Goal: Task Accomplishment & Management: Manage account settings

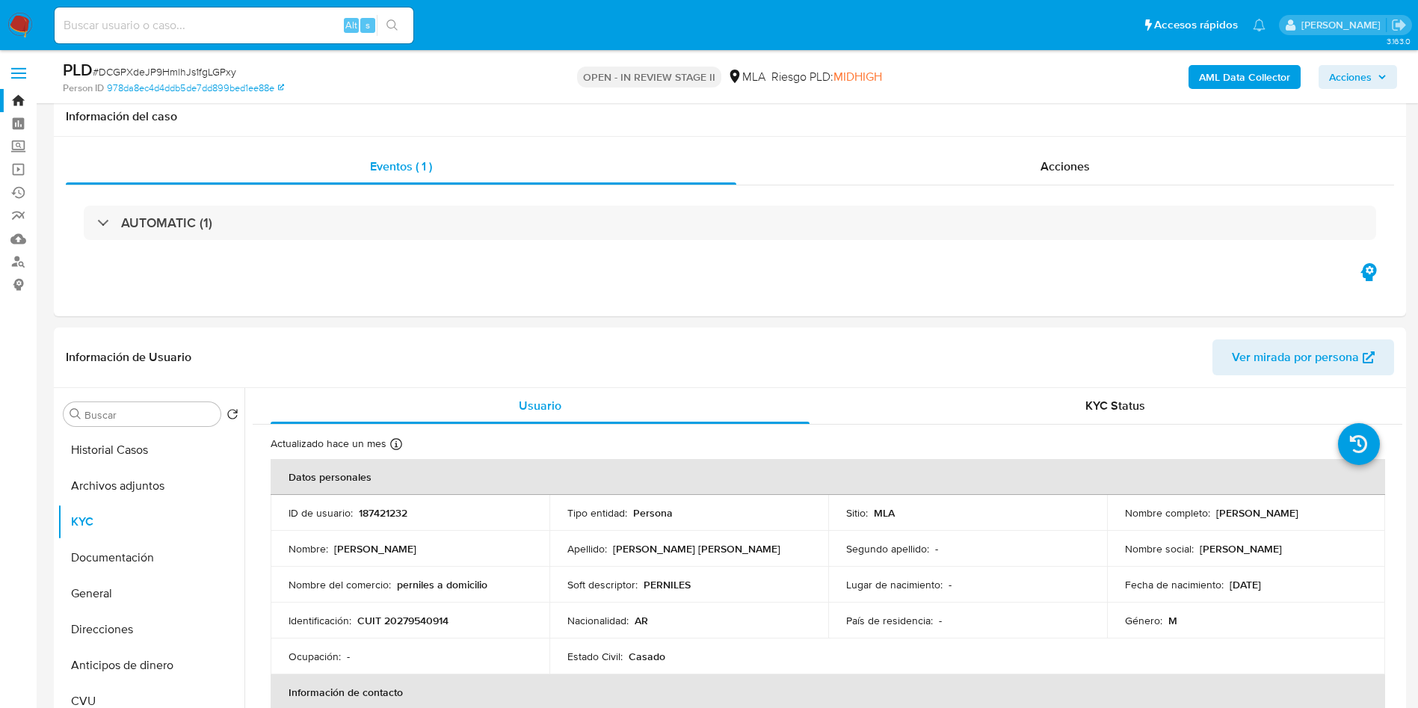
select select "10"
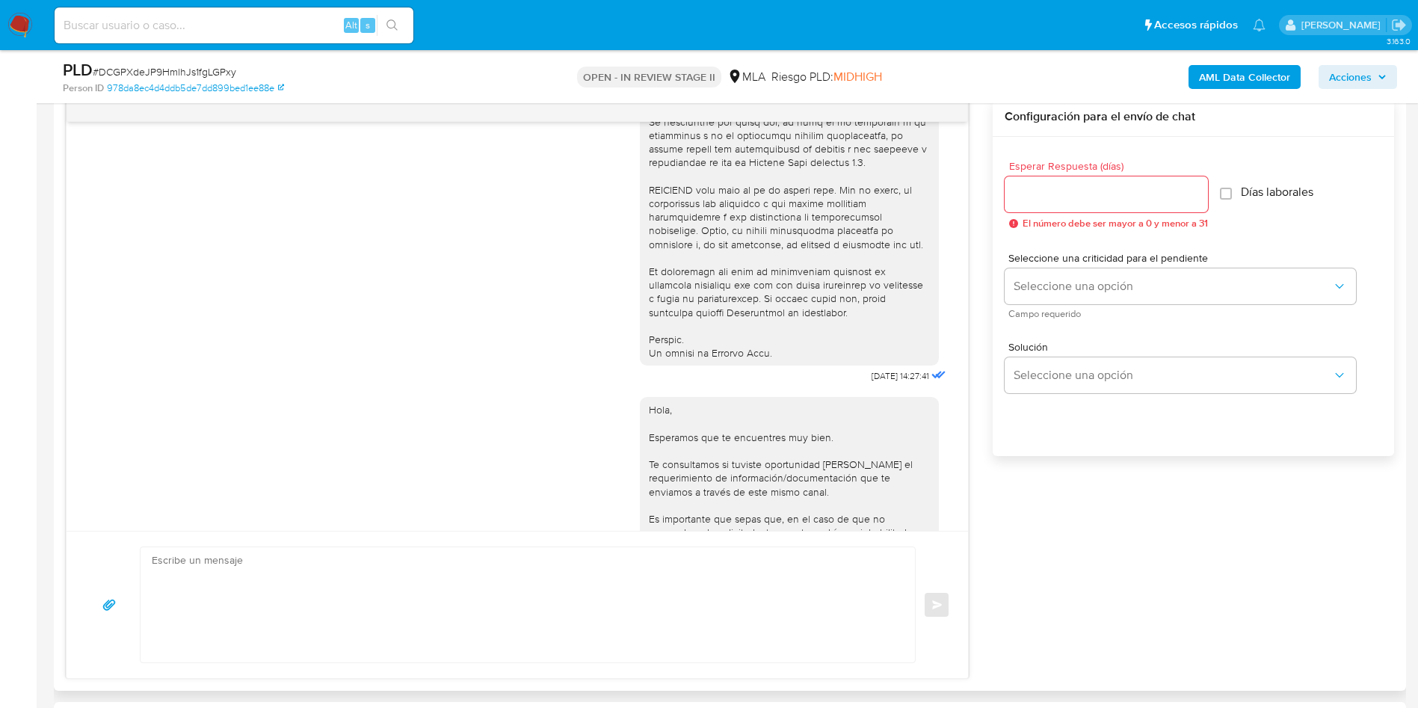
scroll to position [767, 0]
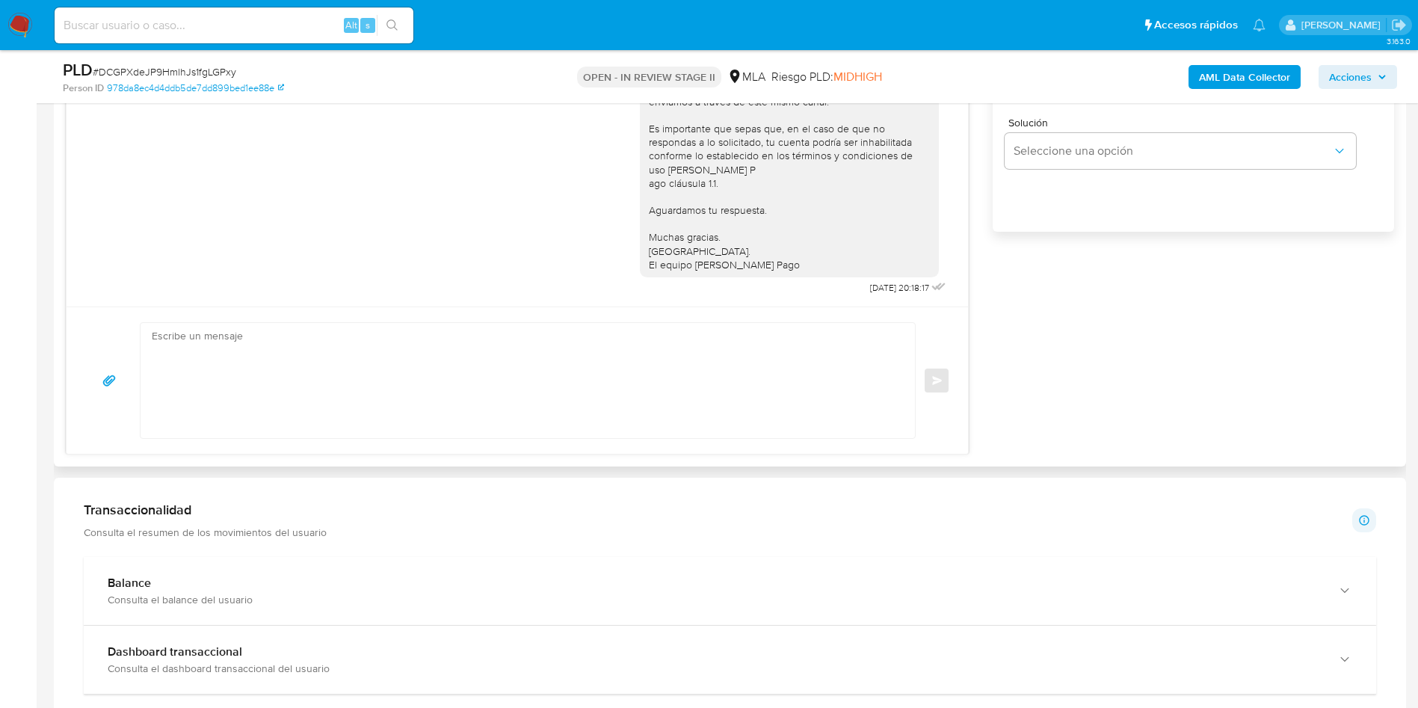
click at [757, 374] on textarea at bounding box center [524, 380] width 745 height 115
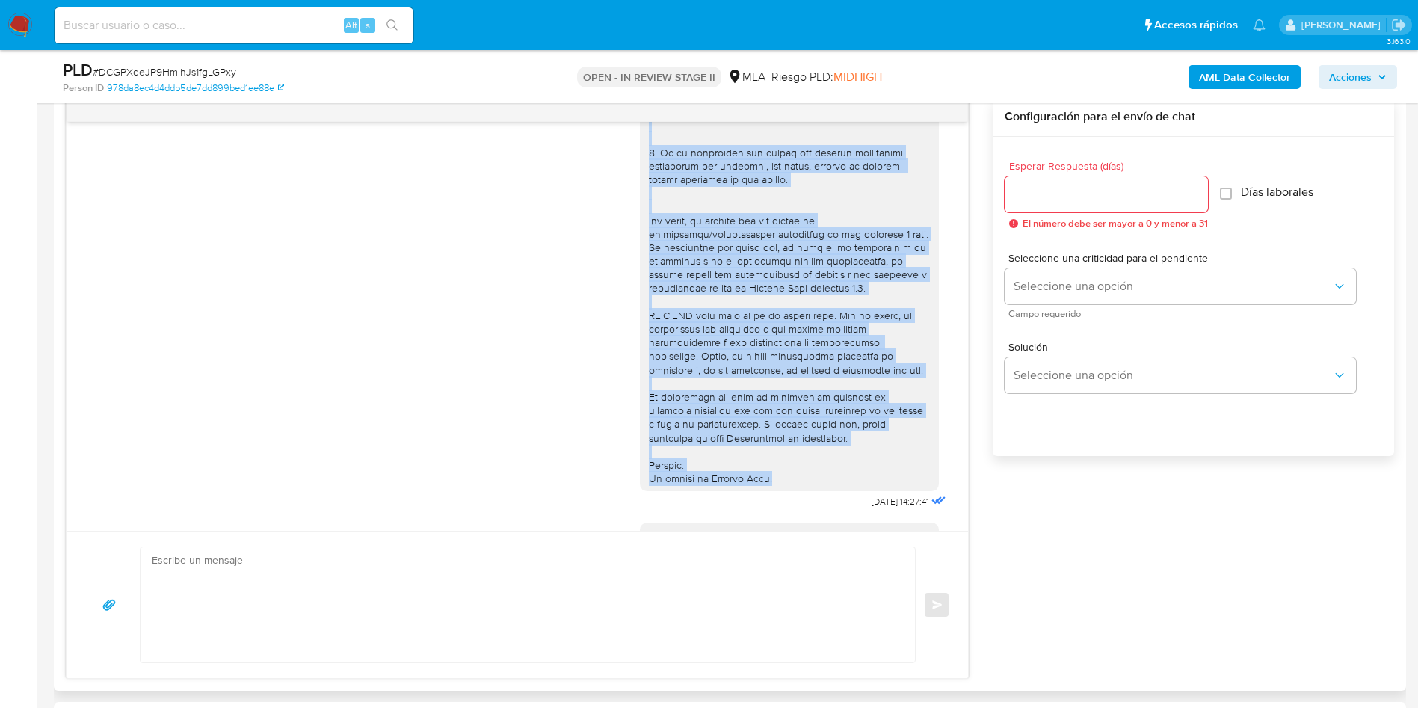
scroll to position [561, 0]
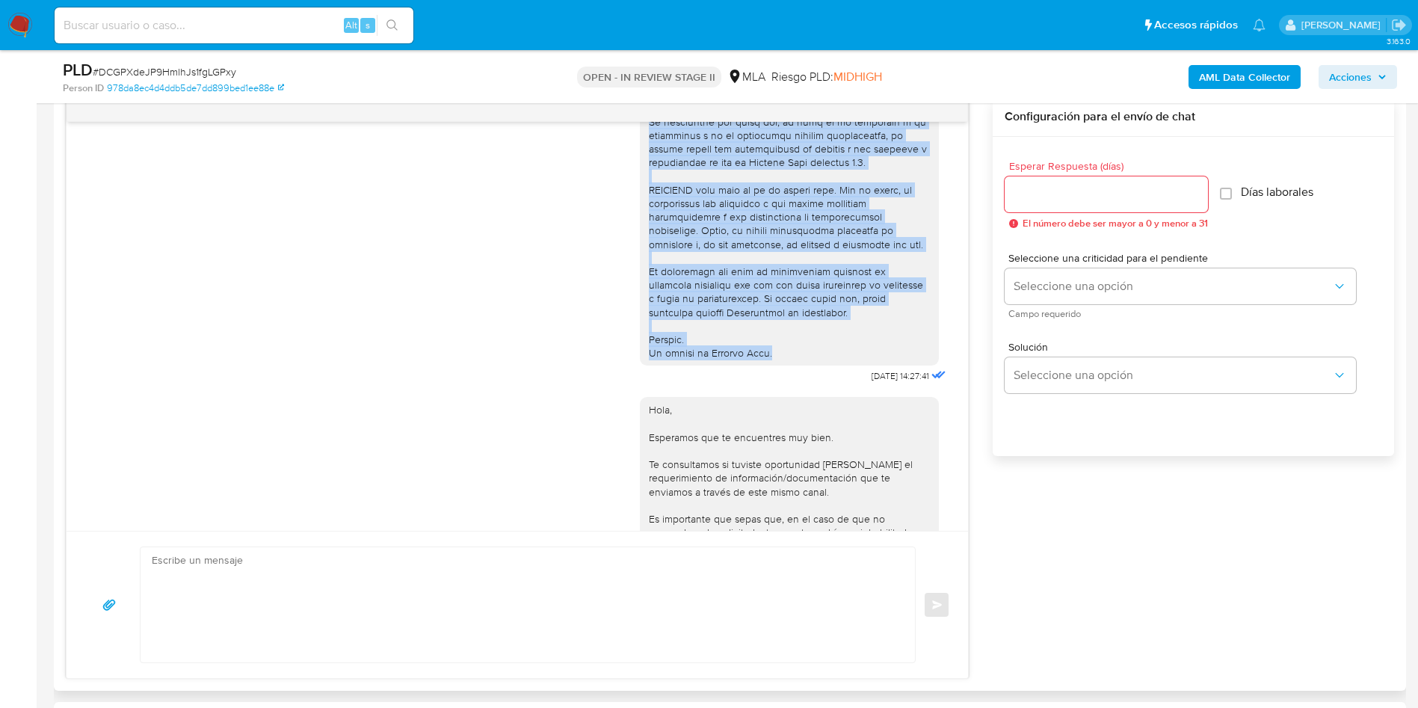
drag, startPoint x: 633, startPoint y: 154, endPoint x: 790, endPoint y: 384, distance: 278.7
copy div "Hola, Por disposición de la Resolución 200/2024 de la Unidad de Información Fin…"
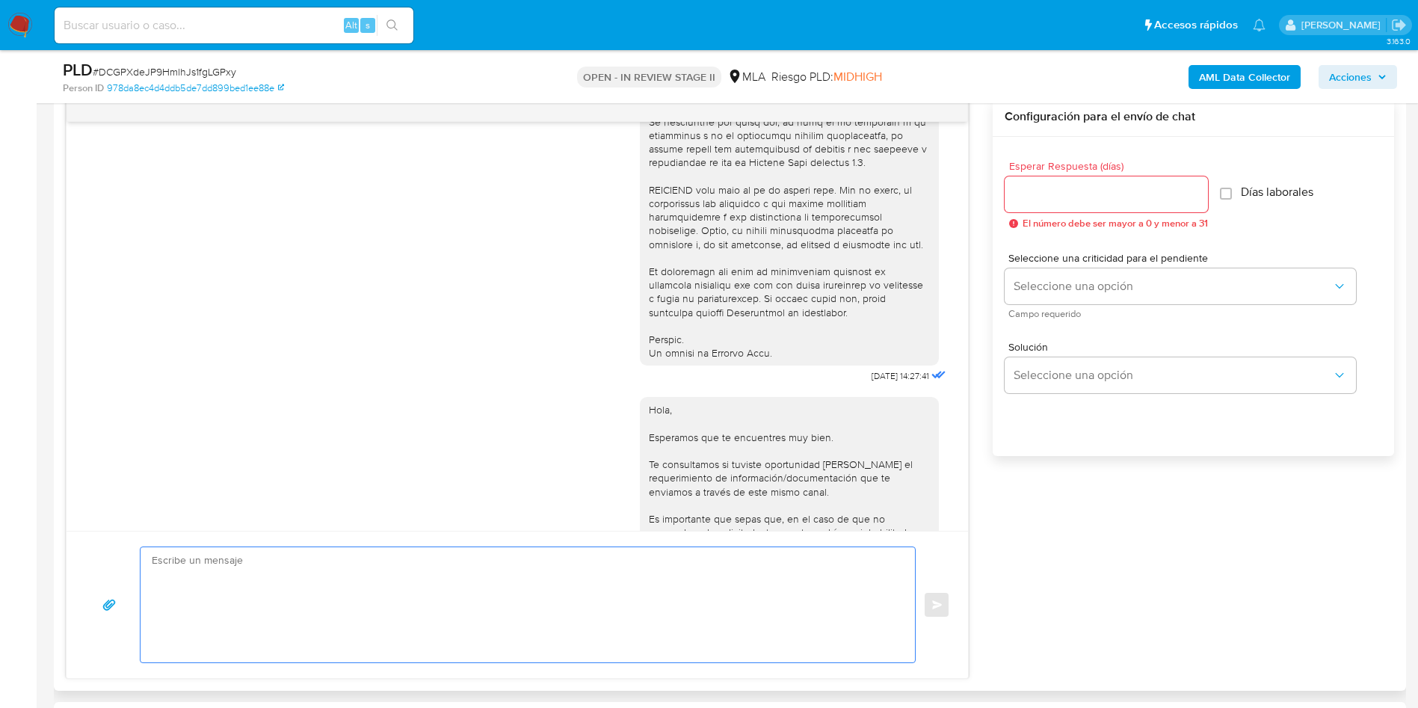
click at [369, 592] on textarea at bounding box center [524, 604] width 745 height 115
paste textarea "Hola, Por disposición de la Resolución 200/2024 de la Unidad de Información Fin…"
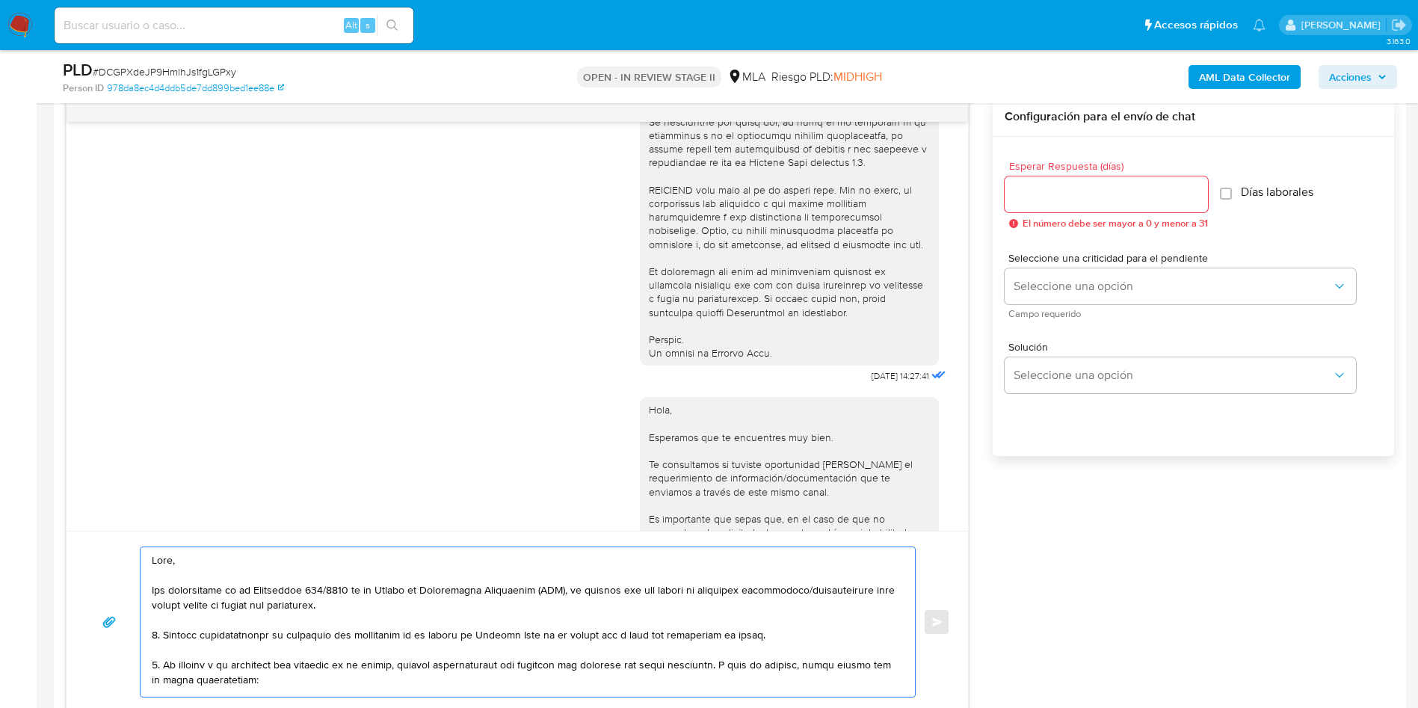
scroll to position [379, 0]
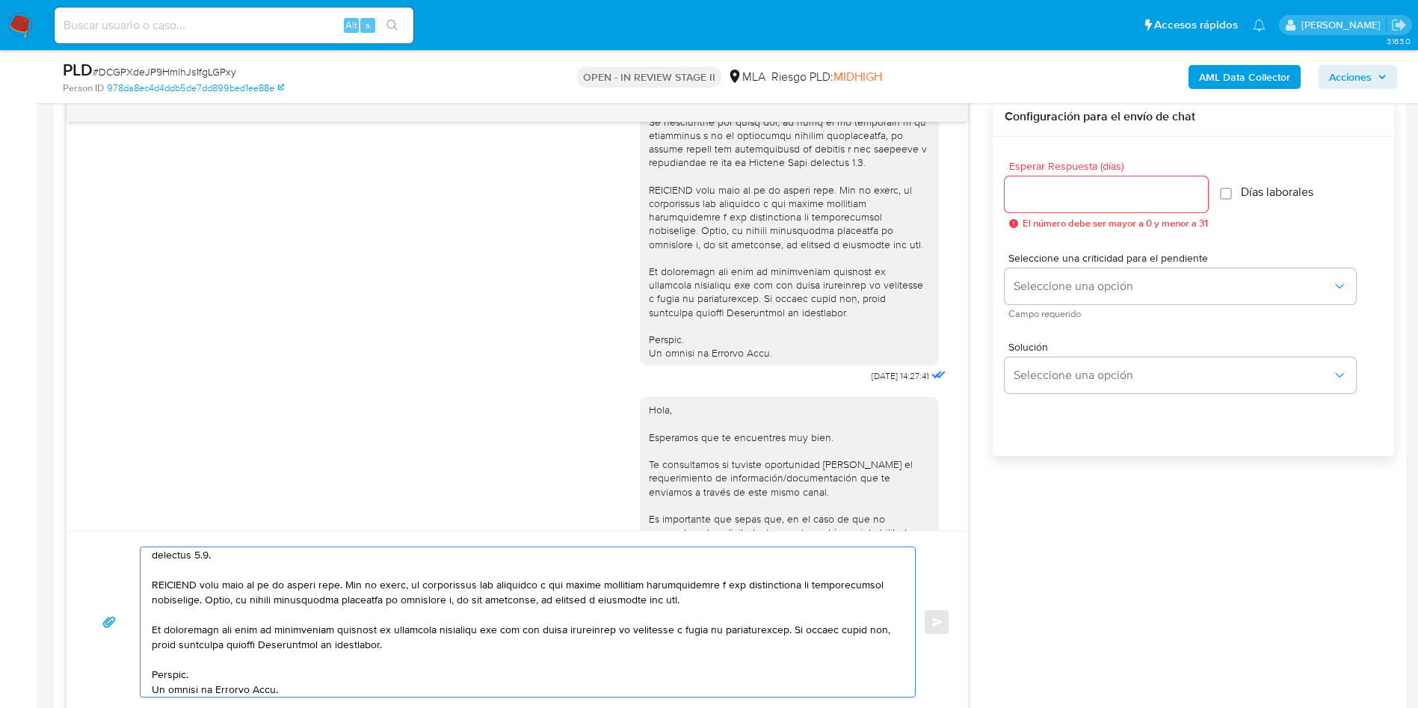
type textarea "Hola, Por disposición de la Resolución 200/2024 de la Unidad de Información Fin…"
click at [1056, 190] on input "Esperar Respuesta (días)" at bounding box center [1106, 194] width 203 height 19
type input "2"
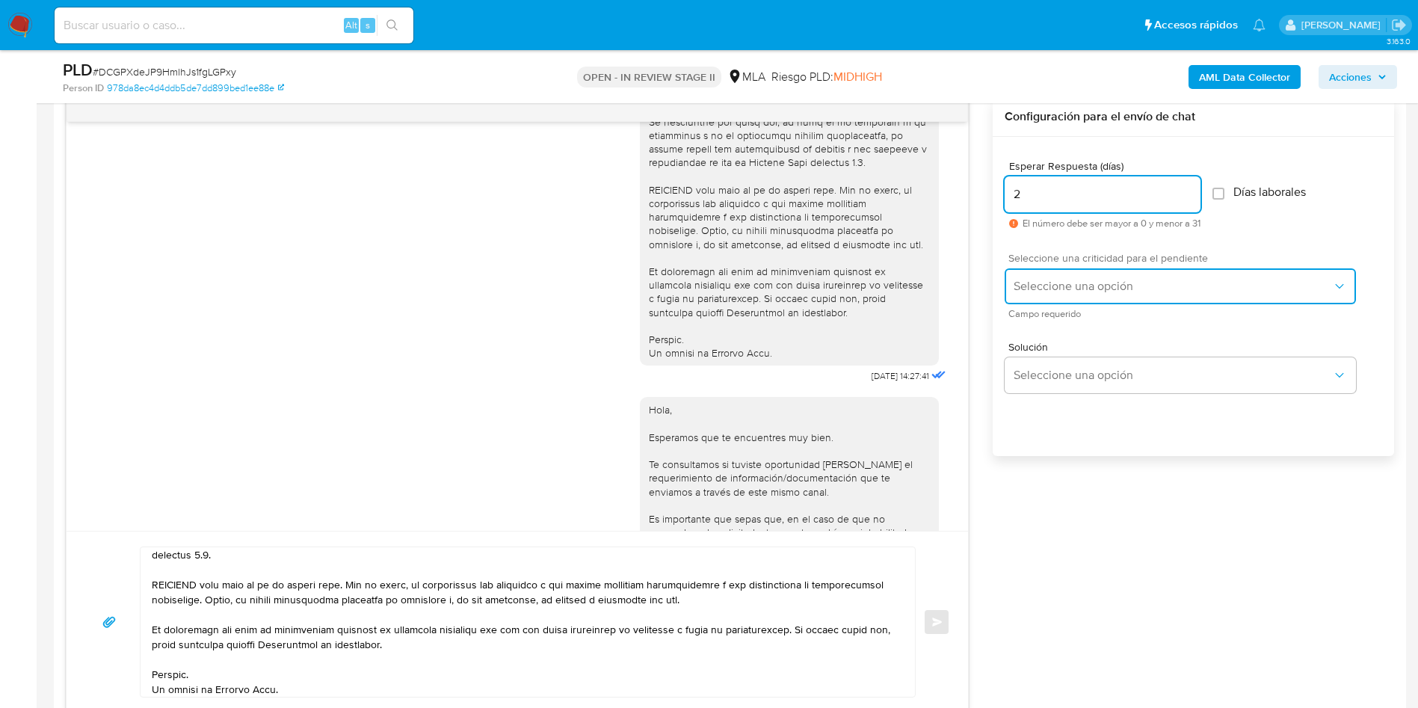
click at [1055, 296] on button "Seleccione una opción" at bounding box center [1180, 286] width 351 height 36
click at [1051, 285] on span "Seleccione una opción" at bounding box center [1173, 286] width 319 height 15
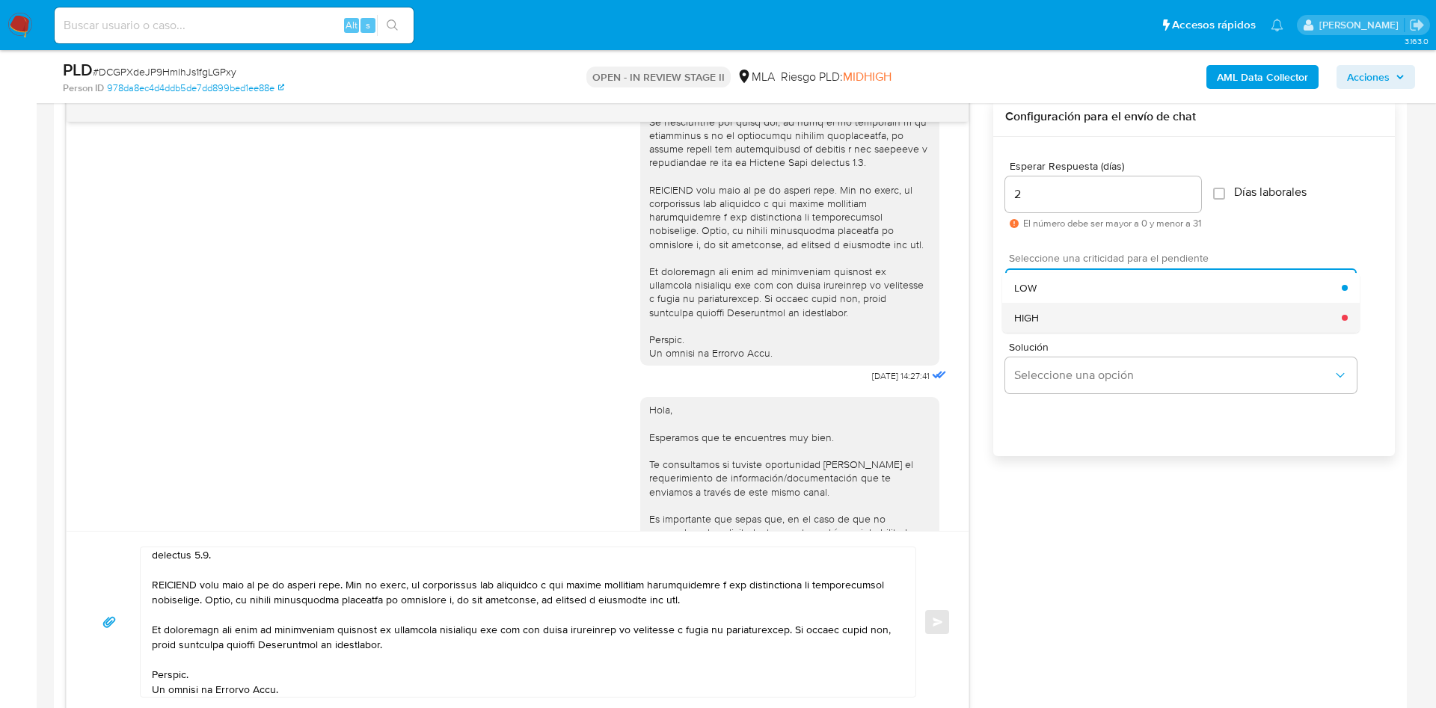
click at [1057, 320] on div "HIGH" at bounding box center [1178, 318] width 328 height 30
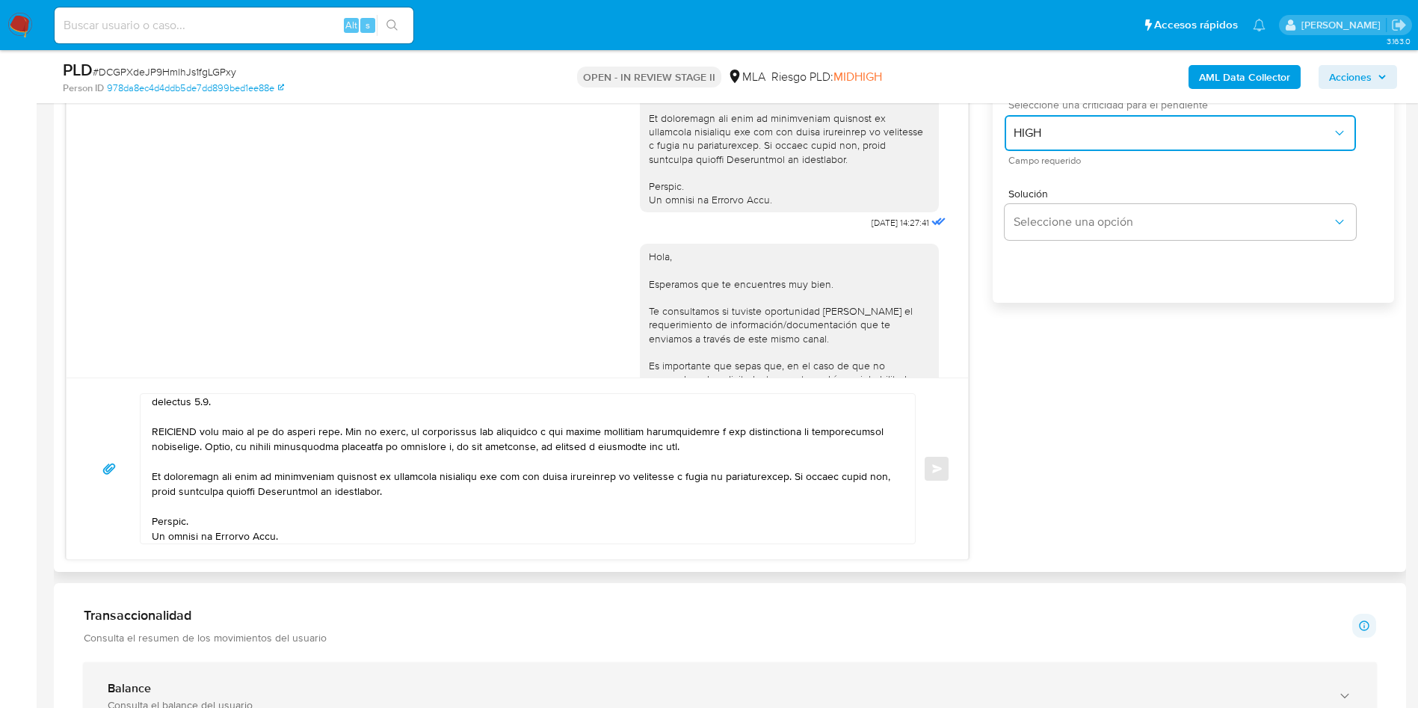
scroll to position [1122, 0]
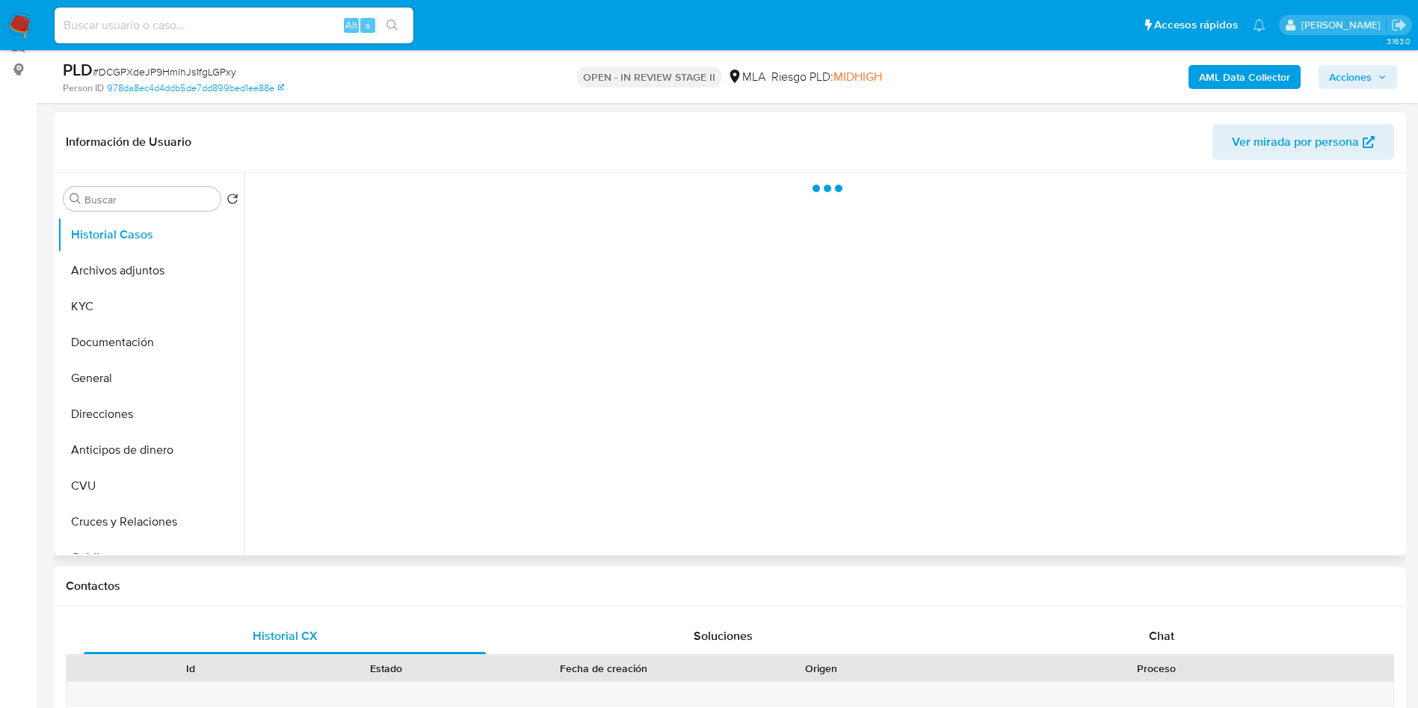
scroll to position [224, 0]
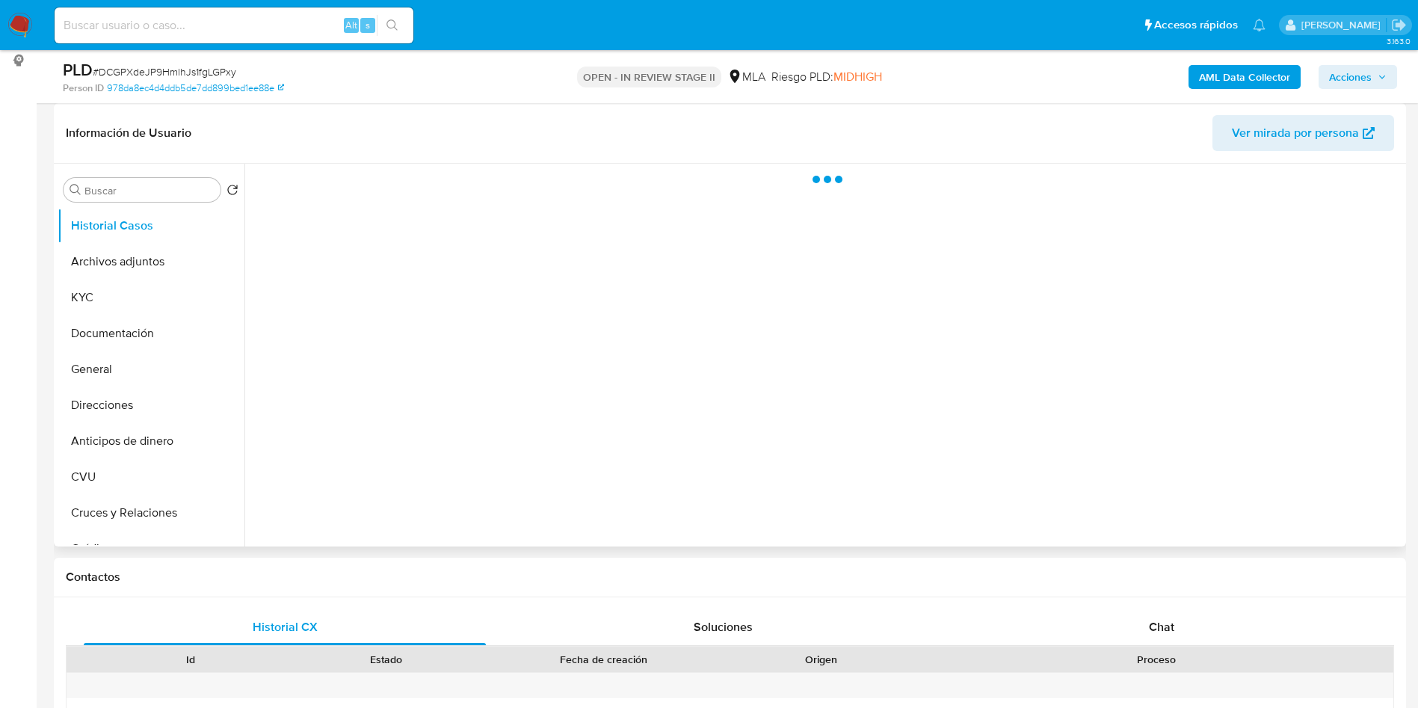
select select "10"
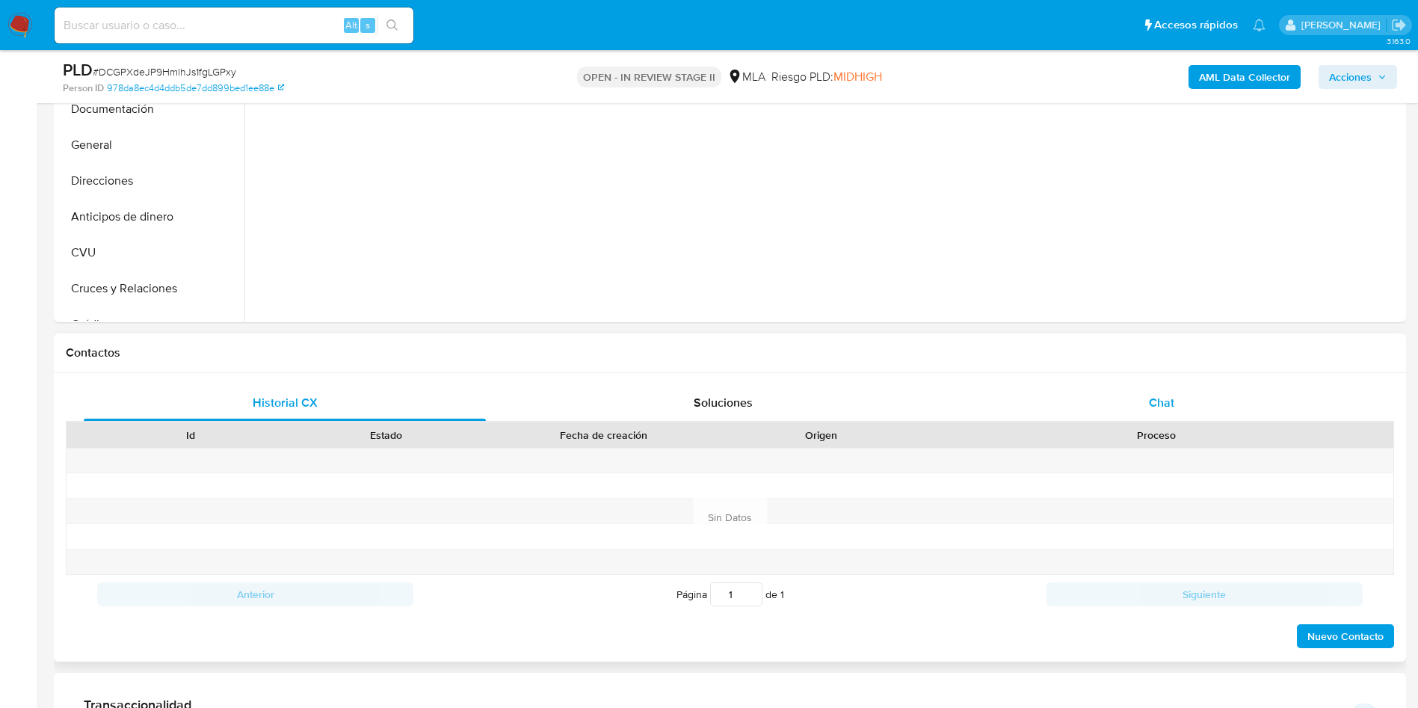
click at [1188, 405] on div "Chat" at bounding box center [1162, 403] width 402 height 36
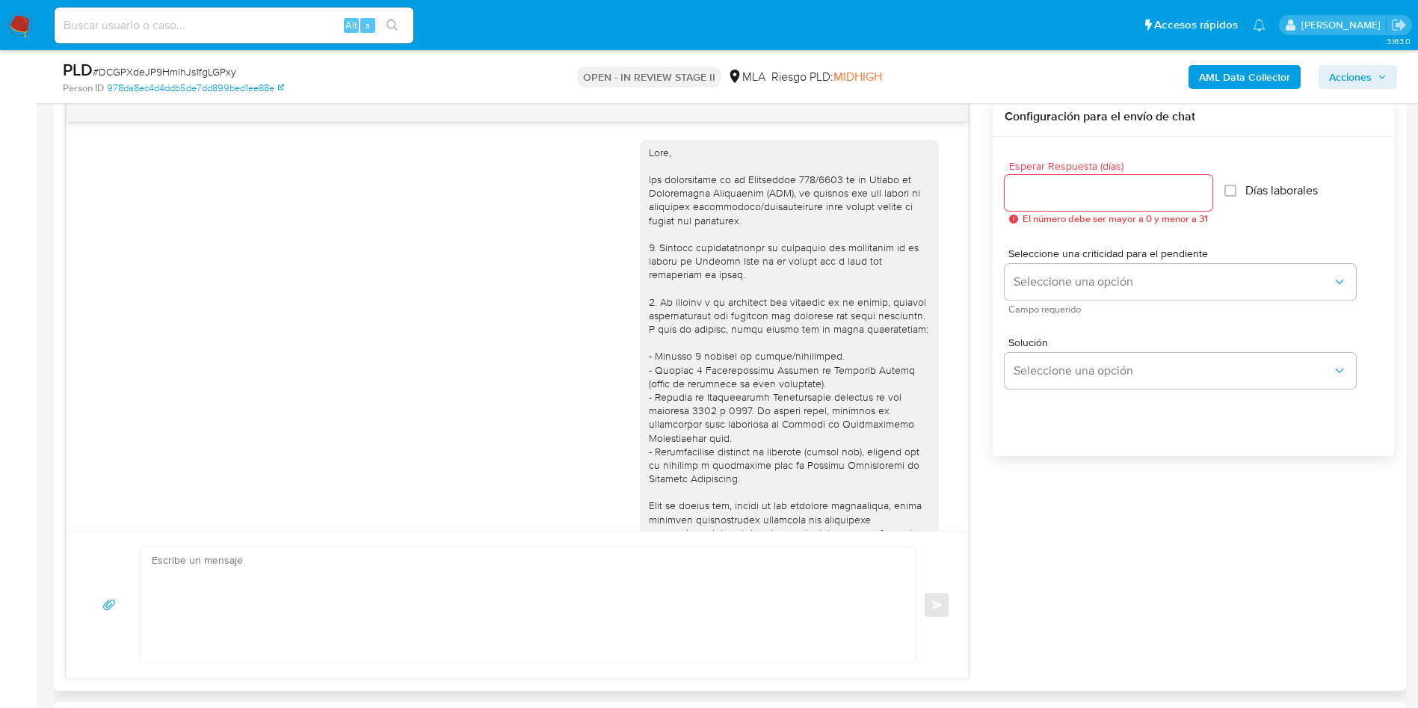
scroll to position [767, 0]
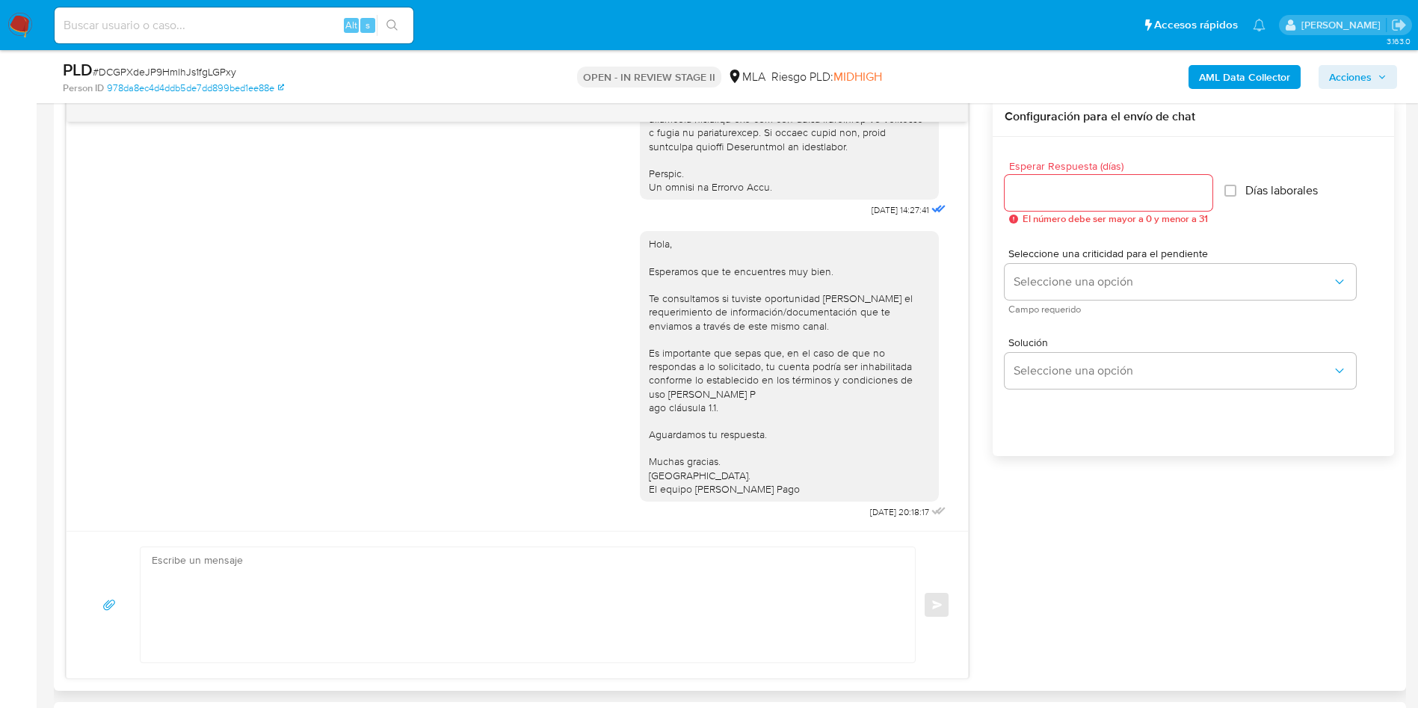
click at [387, 639] on textarea at bounding box center [524, 604] width 745 height 115
paste textarea "Lore, Ips dolorsitame co ad Elitseddoe 511/3880 te in Utlabo et Doloremagna Ali…"
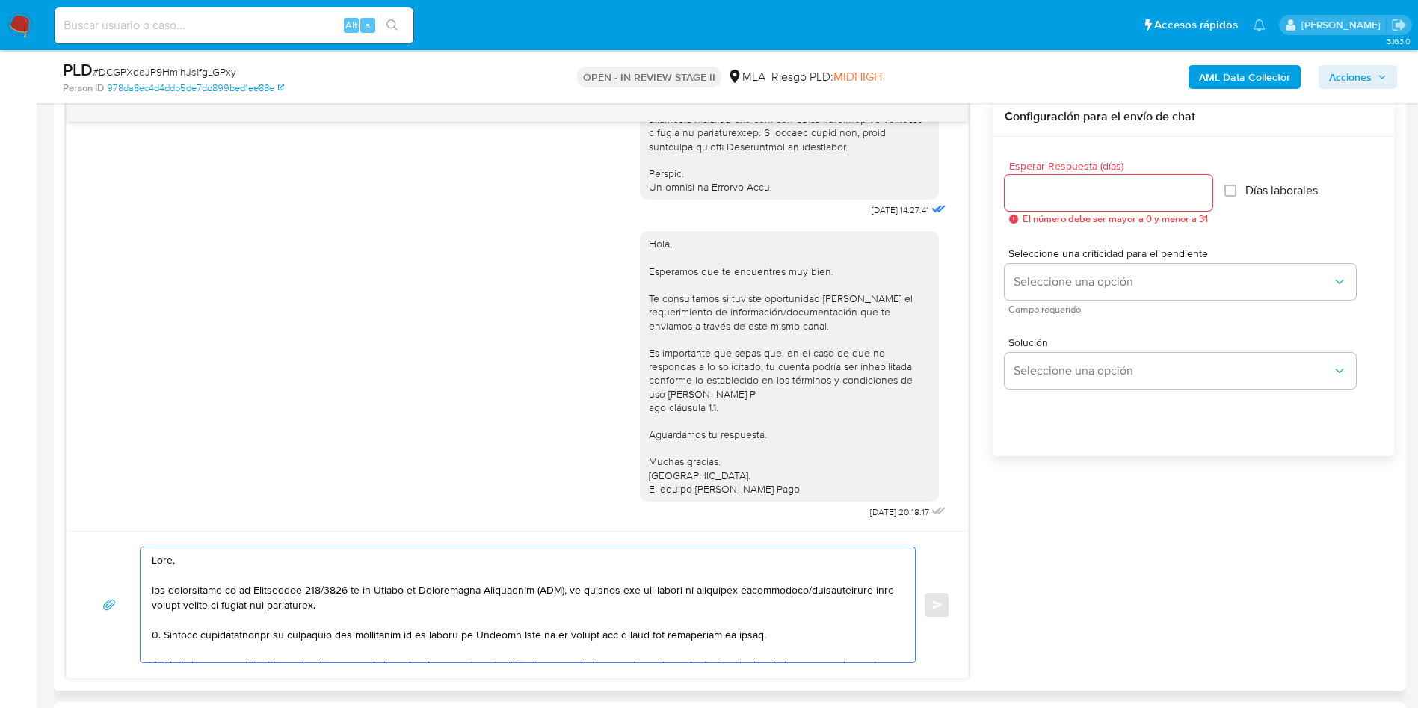
scroll to position [379, 0]
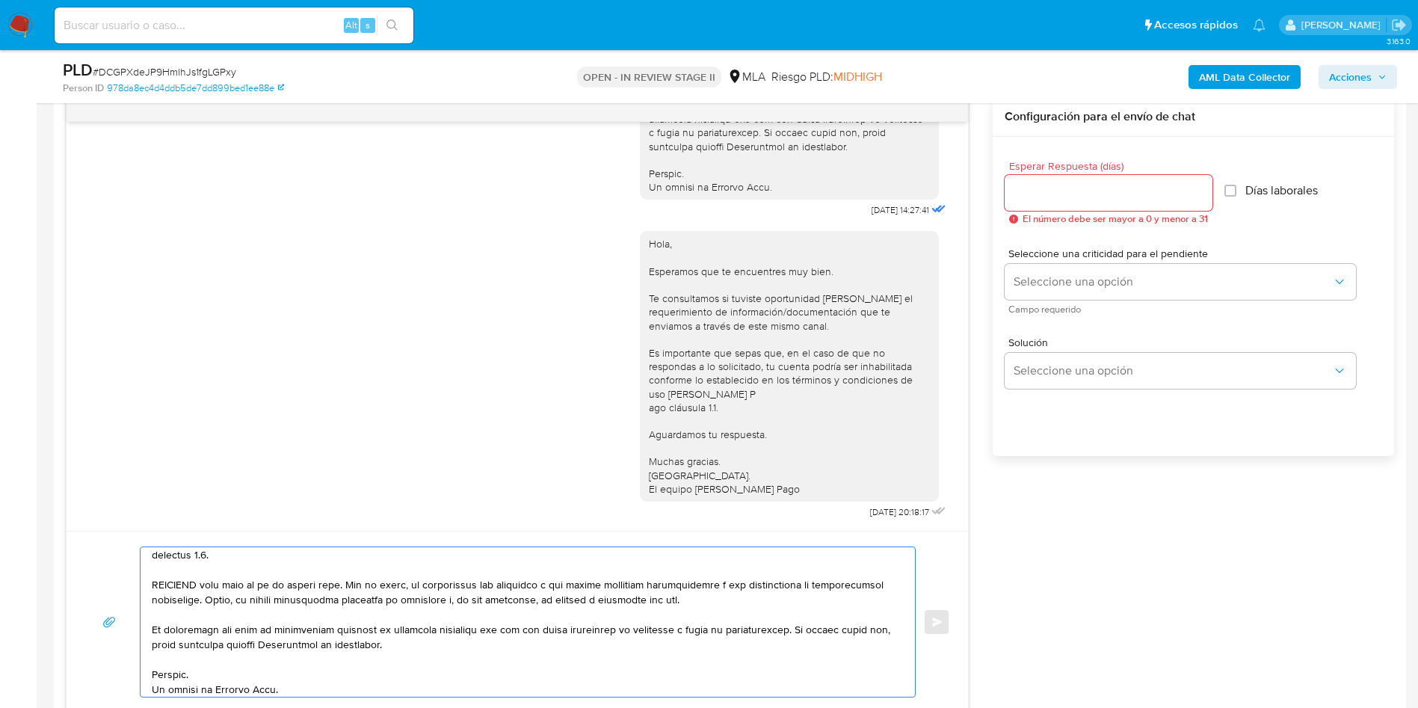
type textarea "Lore, Ips dolorsitame co ad Elitseddoe 511/3880 te in Utlabo et Doloremagna Ali…"
click at [1064, 179] on div at bounding box center [1109, 193] width 208 height 36
click at [1063, 183] on input "Esperar Respuesta (días)" at bounding box center [1109, 192] width 208 height 19
type input "2"
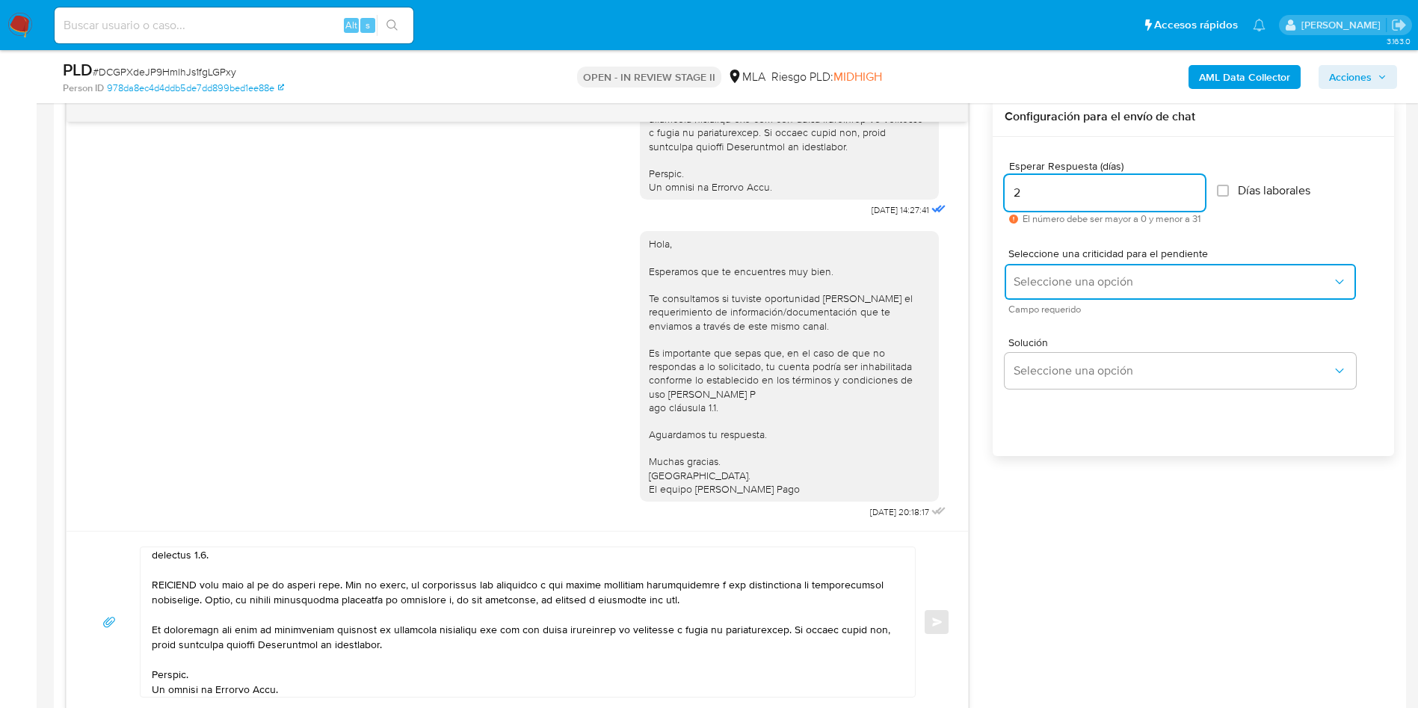
click at [1072, 275] on span "Seleccione una opción" at bounding box center [1173, 281] width 319 height 15
click at [1052, 298] on button "Seleccione una opción" at bounding box center [1180, 282] width 351 height 36
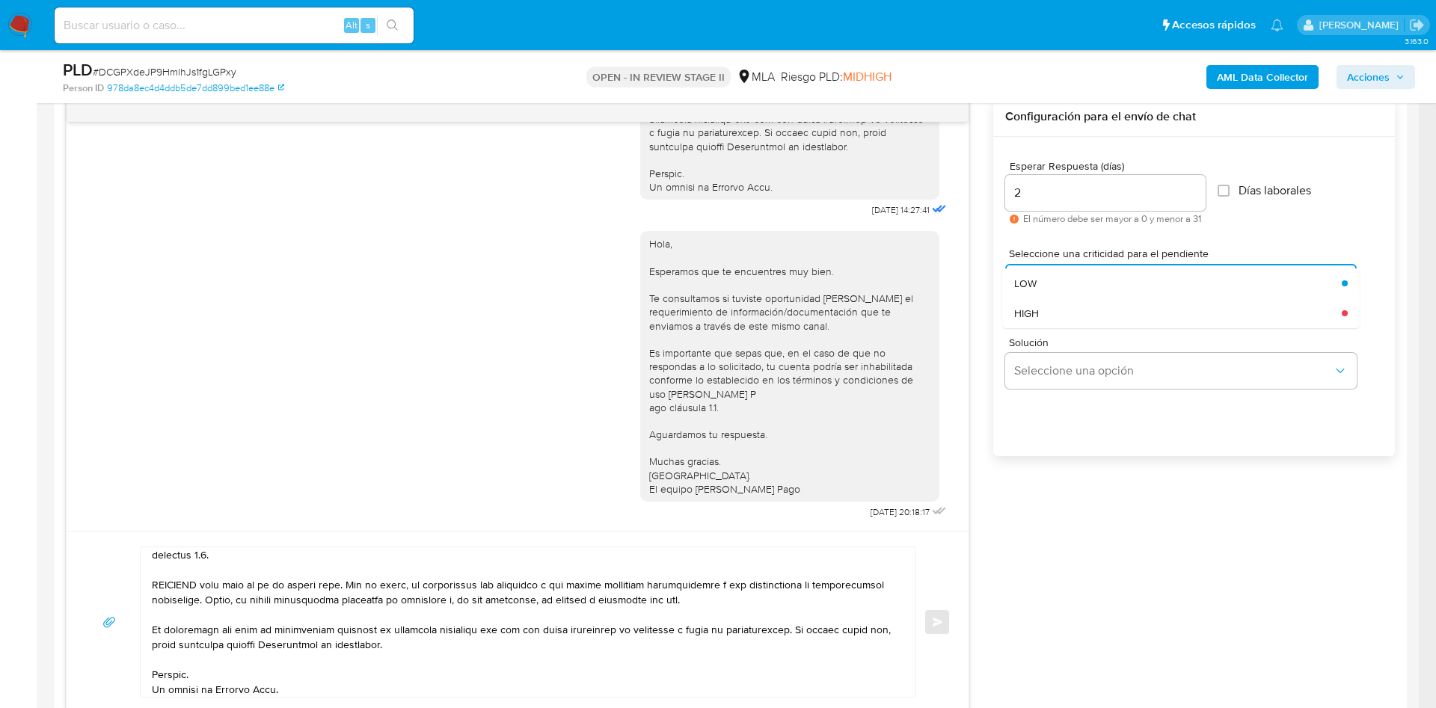
click at [1057, 327] on div "HIGH" at bounding box center [1173, 313] width 319 height 30
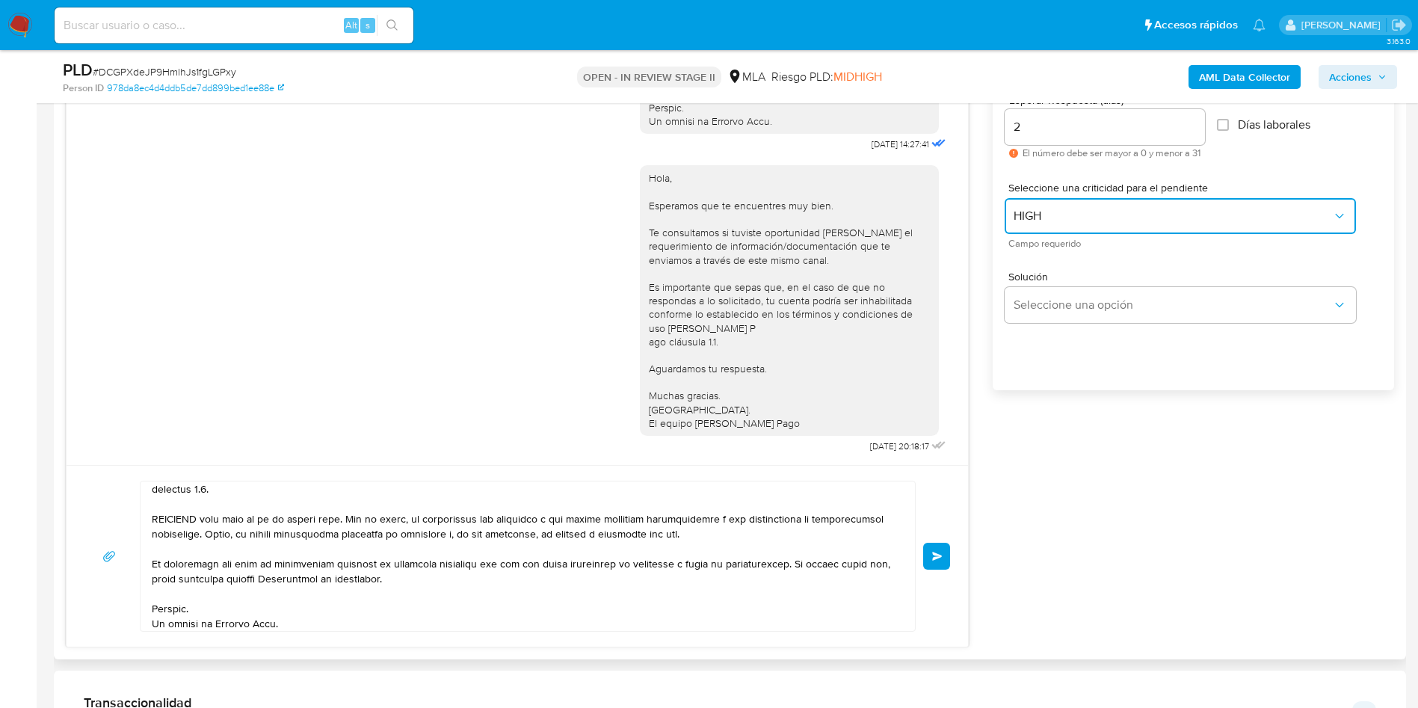
scroll to position [897, 0]
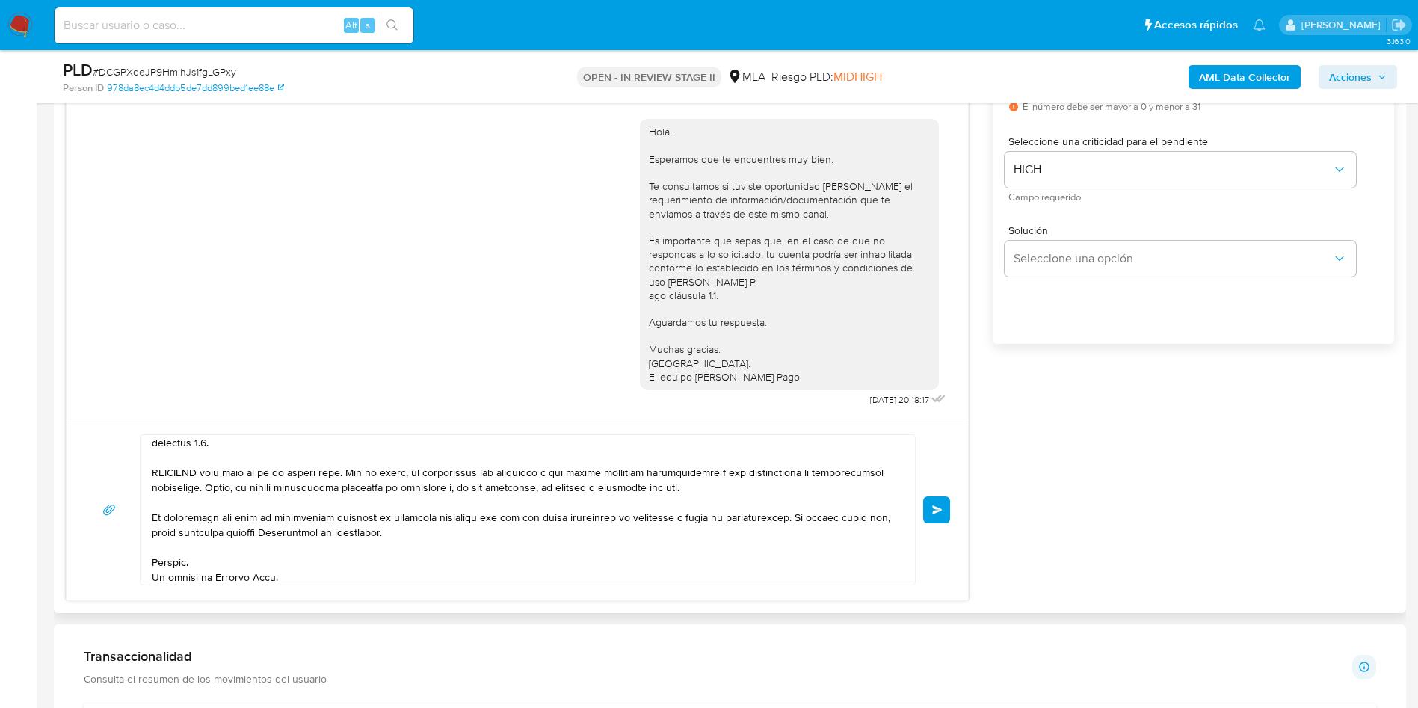
click at [940, 515] on button "Enviar" at bounding box center [936, 510] width 27 height 27
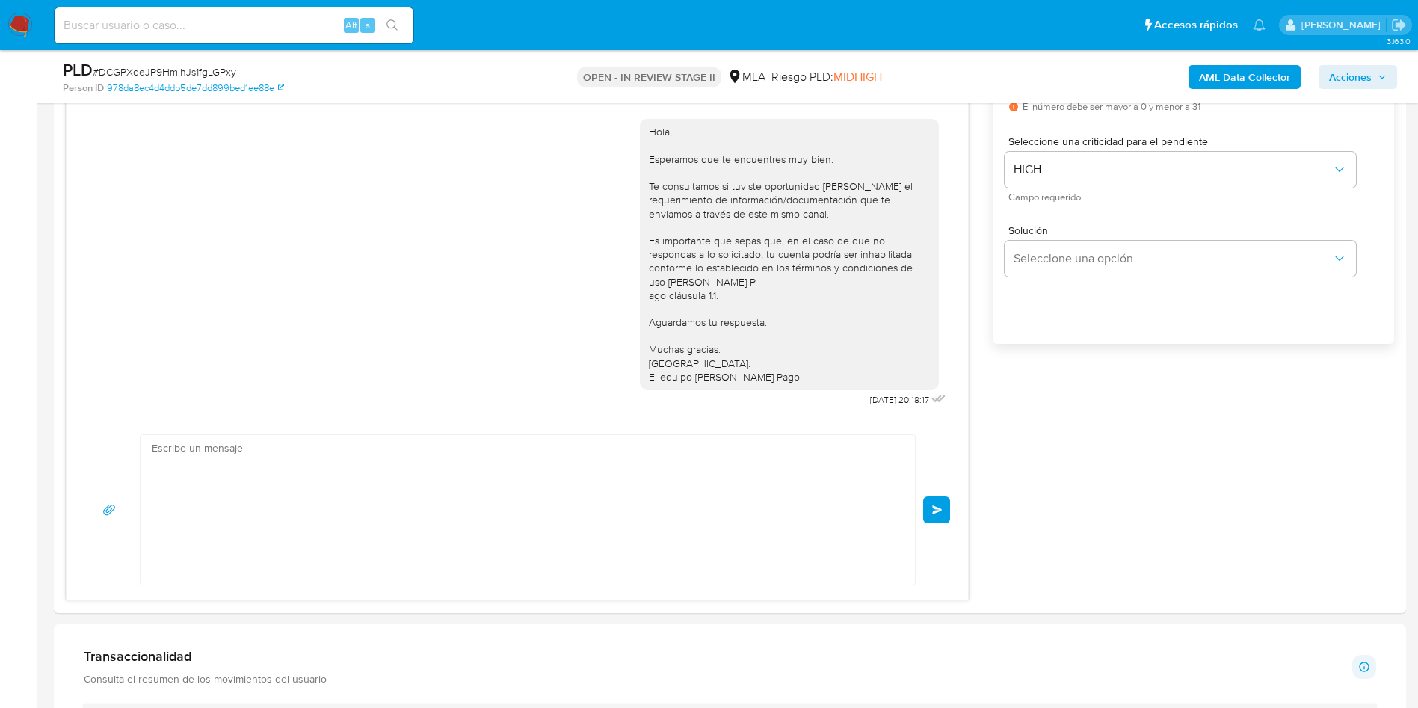
scroll to position [1613, 0]
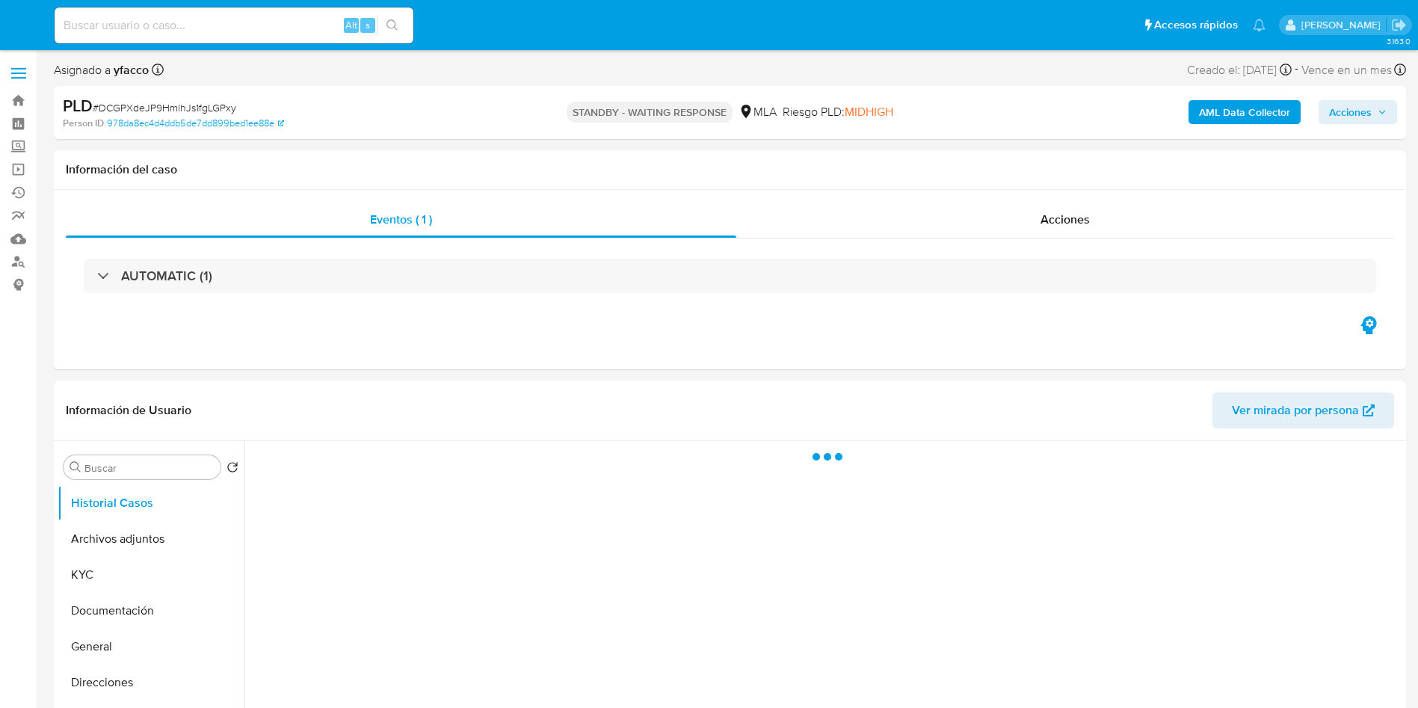
select select "10"
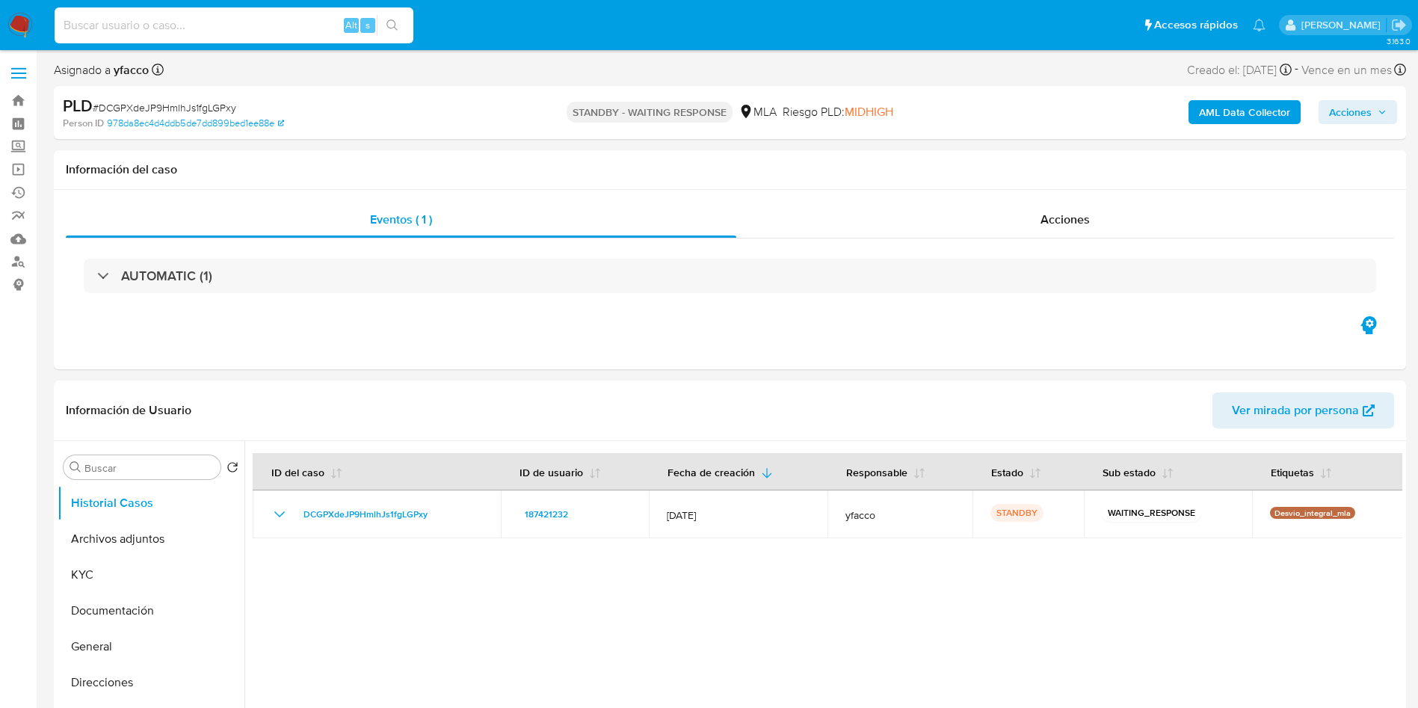
click at [335, 20] on input at bounding box center [234, 25] width 359 height 19
paste input "12TcIVBtzh4a4pcLyJdnPLuG"
type input "12TcIVBtzh4a4pcLyJdnPLuG"
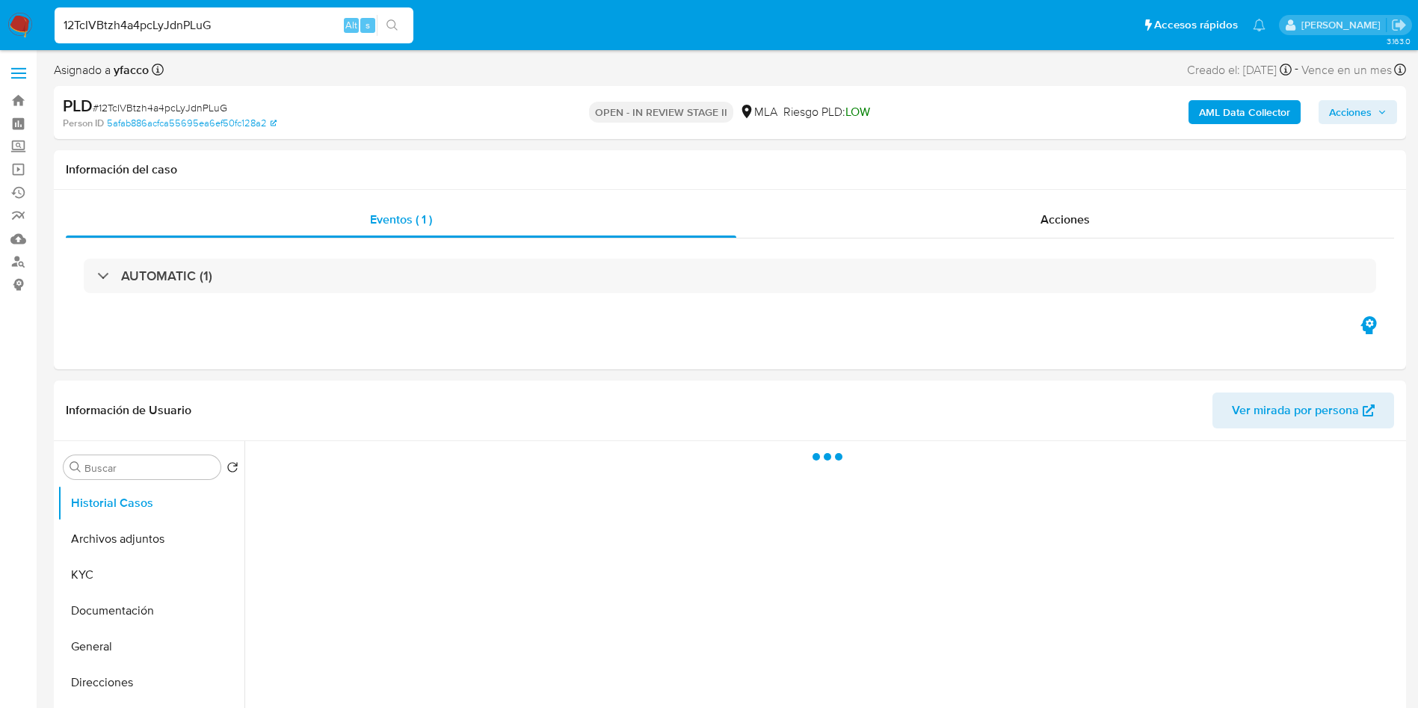
select select "10"
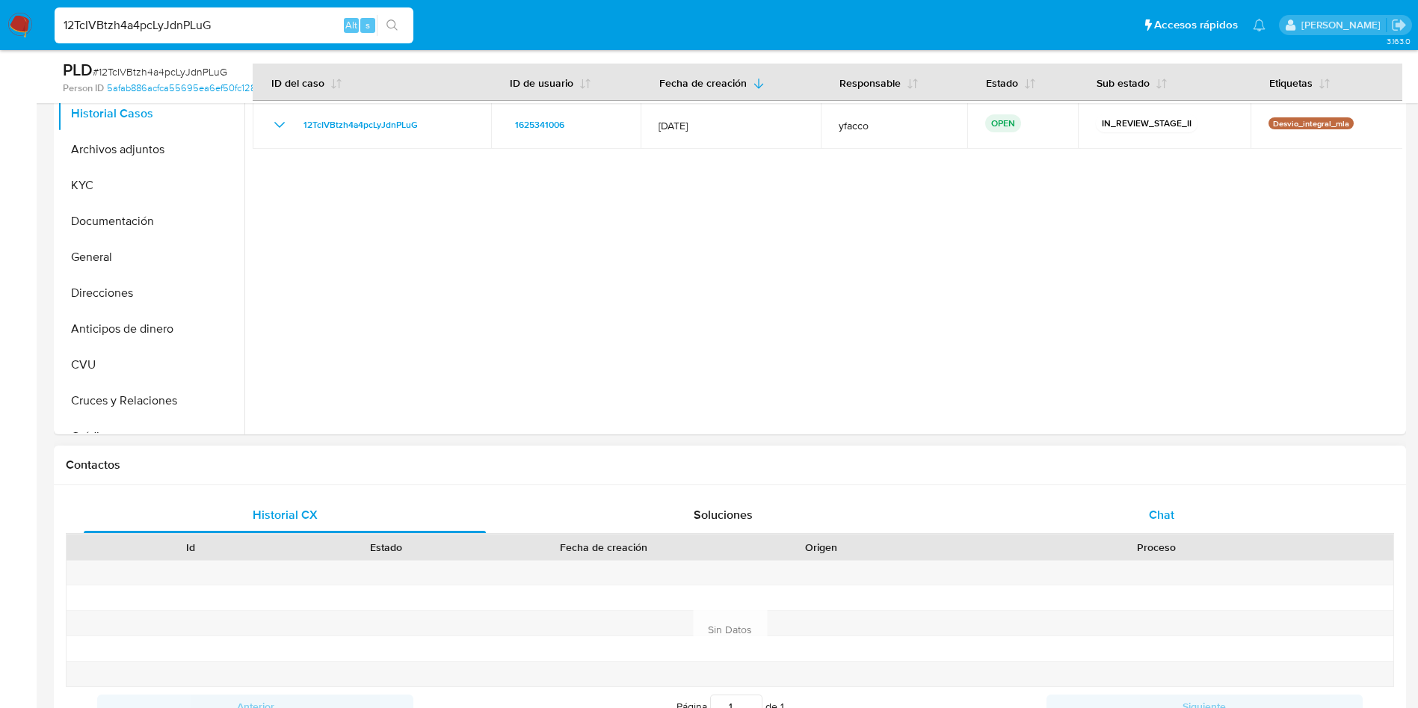
click at [1114, 507] on div "Chat" at bounding box center [1162, 515] width 402 height 36
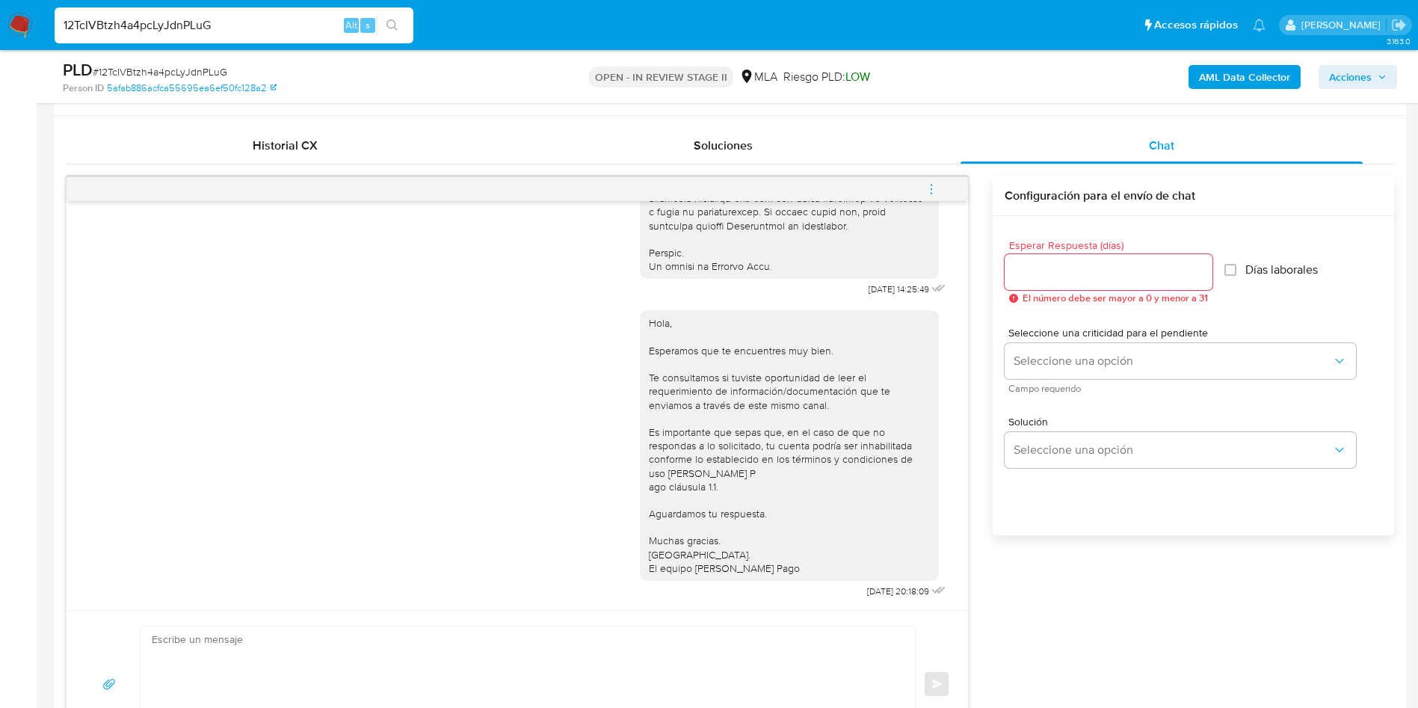
scroll to position [673, 0]
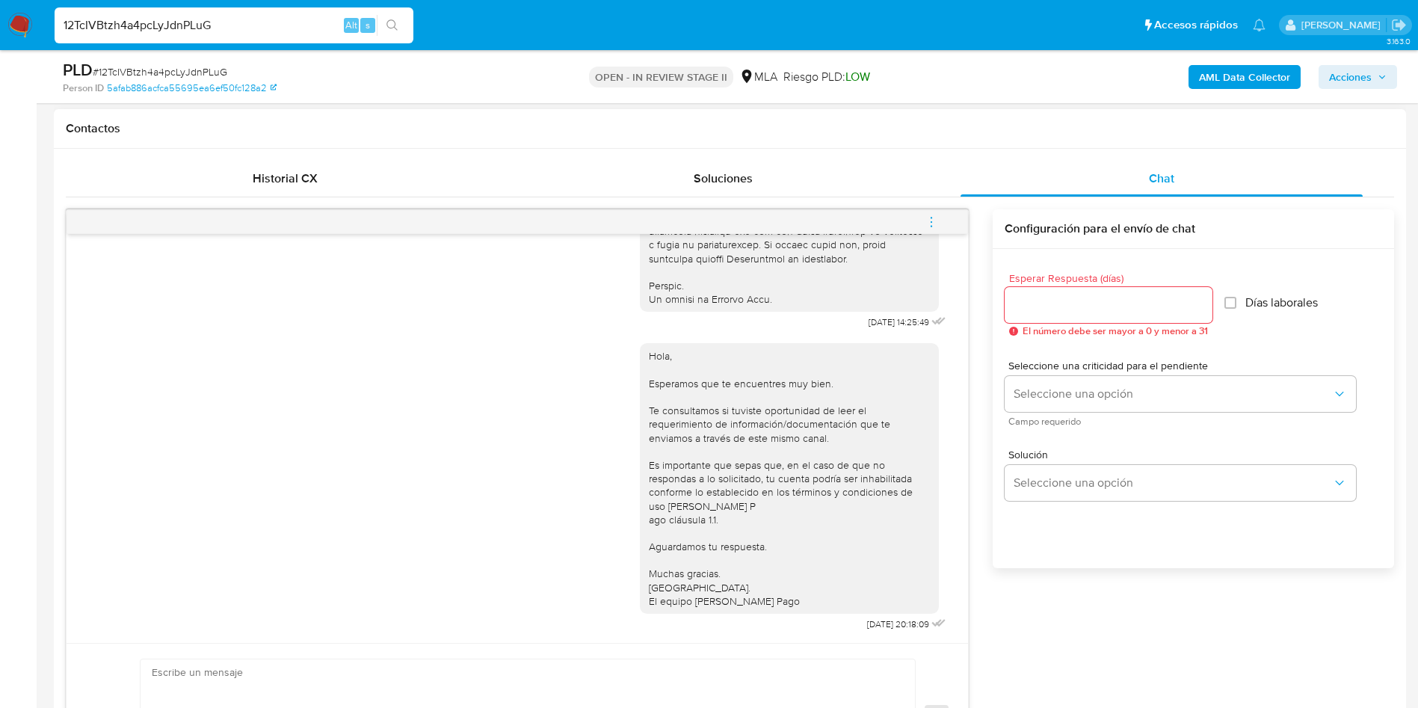
click at [929, 219] on icon "menu-action" at bounding box center [931, 221] width 13 height 13
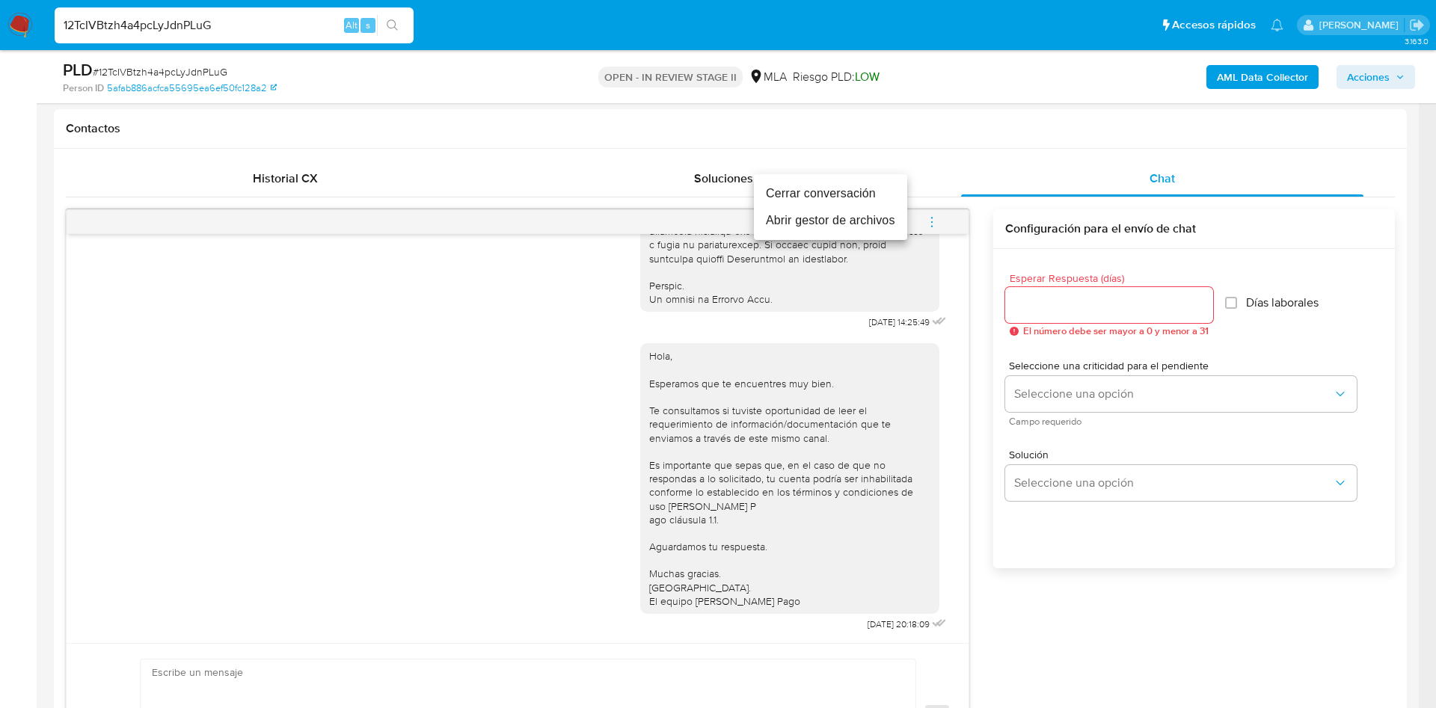
click at [824, 191] on li "Cerrar conversación" at bounding box center [830, 193] width 153 height 27
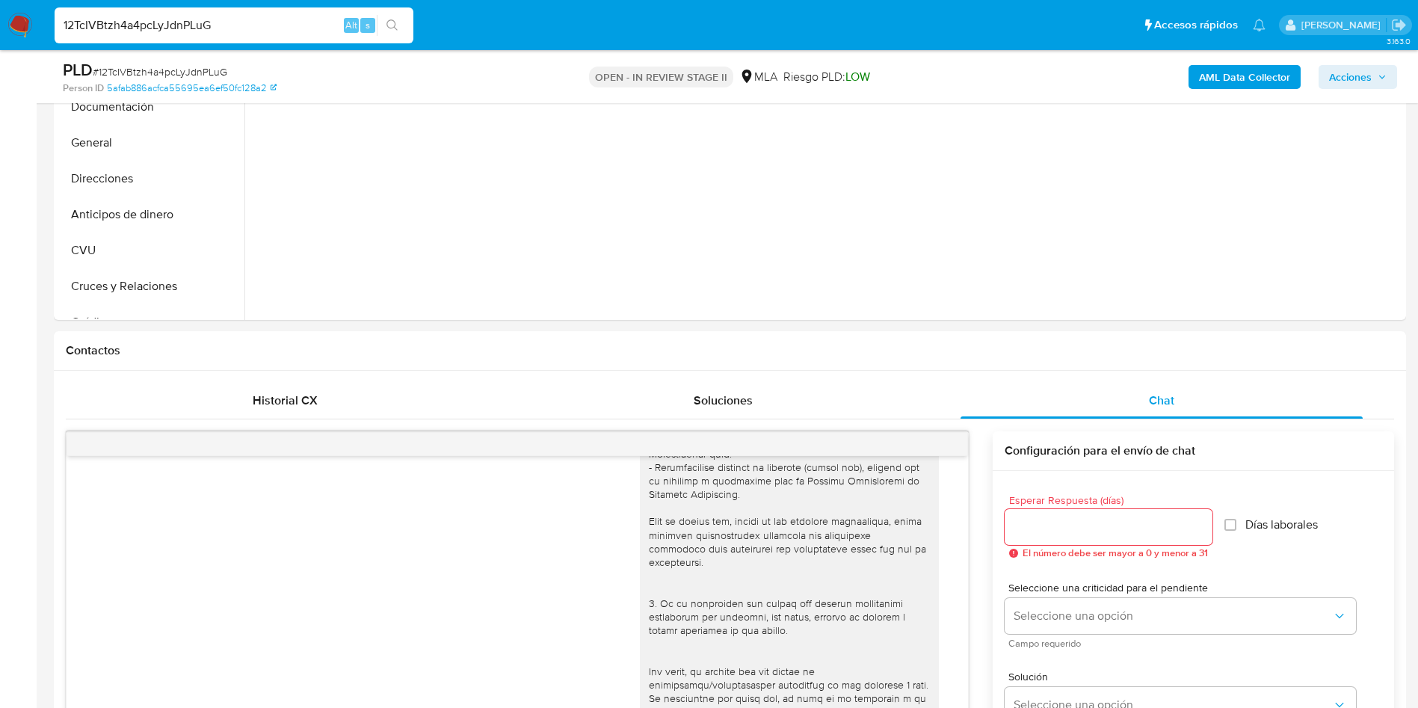
scroll to position [224, 0]
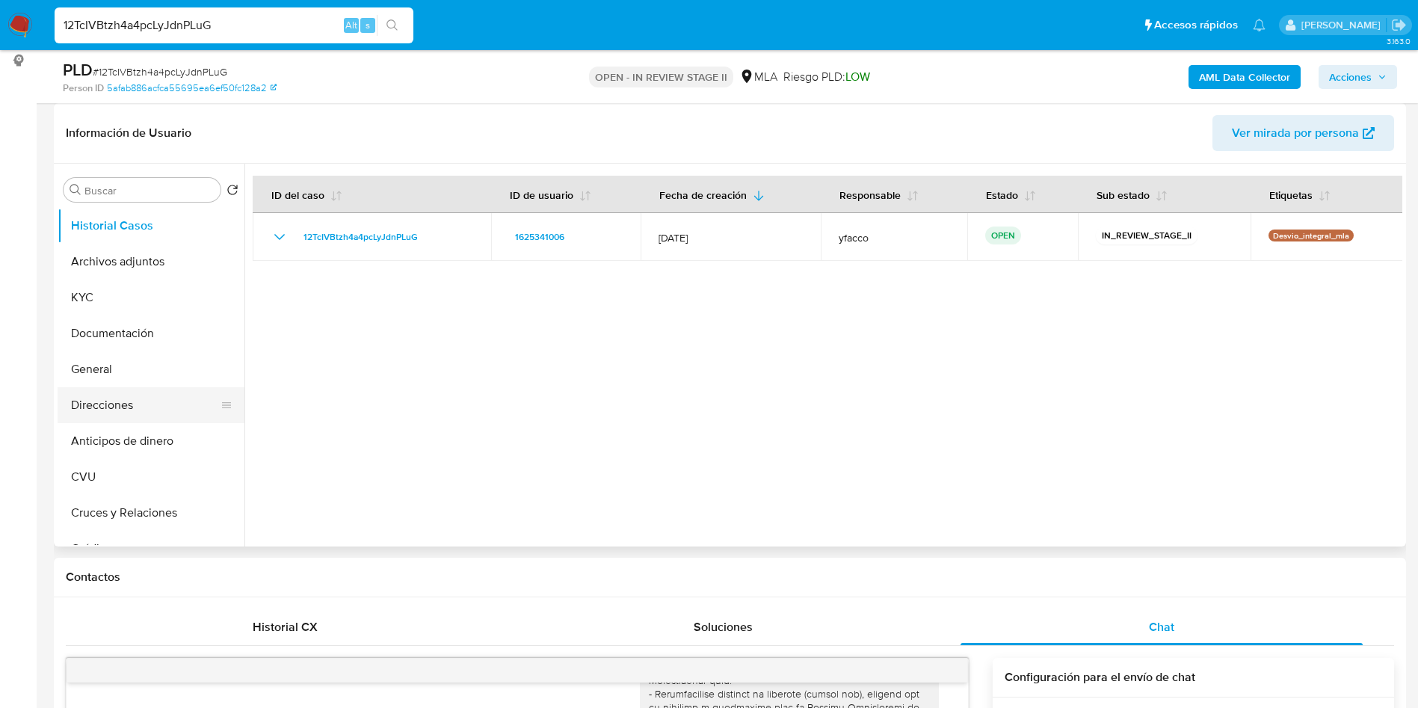
click at [116, 404] on button "Direcciones" at bounding box center [145, 405] width 175 height 36
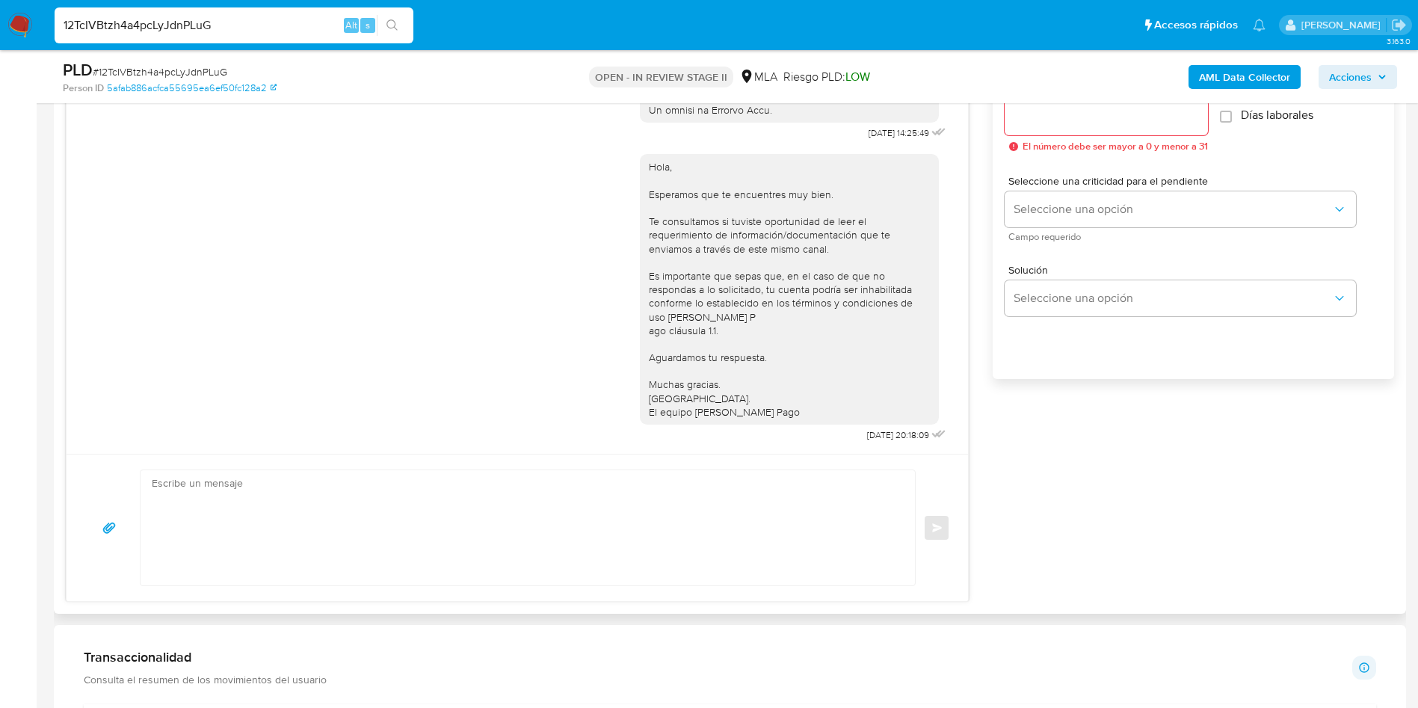
scroll to position [1009, 0]
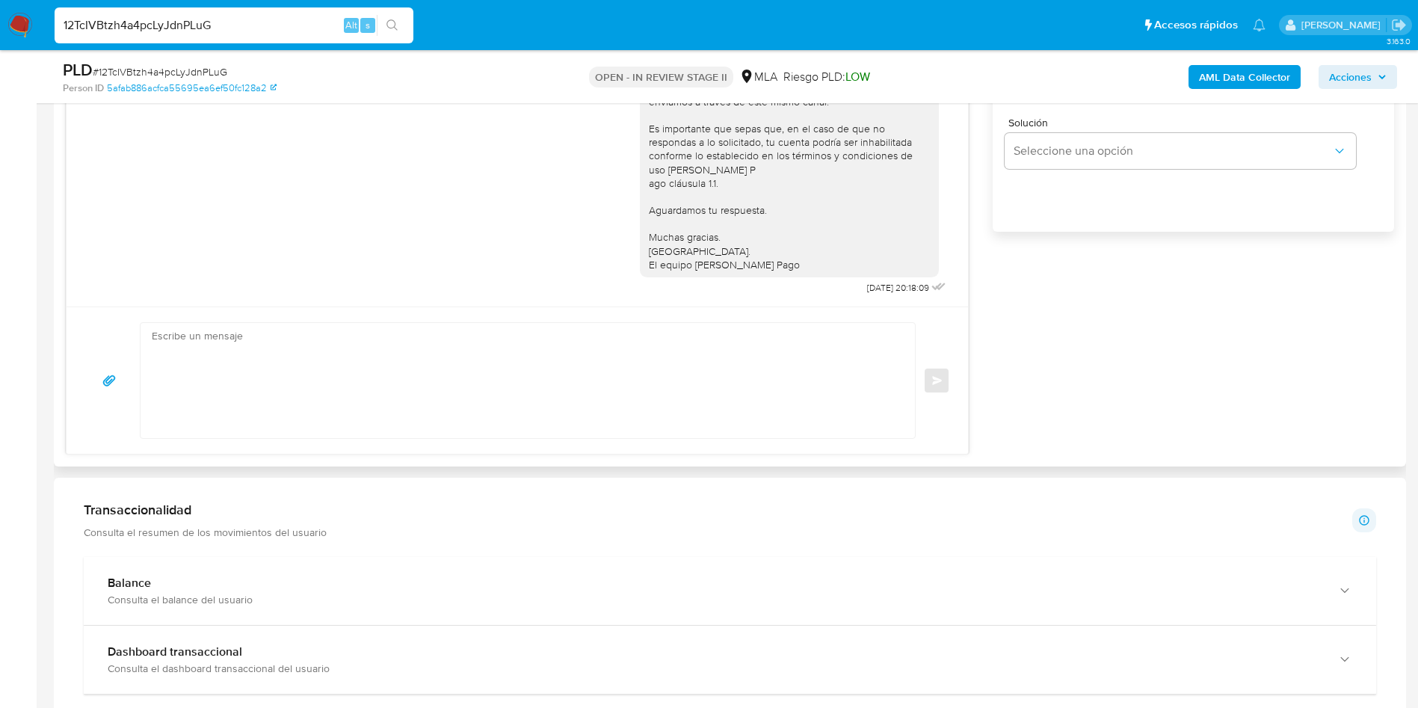
click at [316, 378] on textarea at bounding box center [524, 380] width 745 height 115
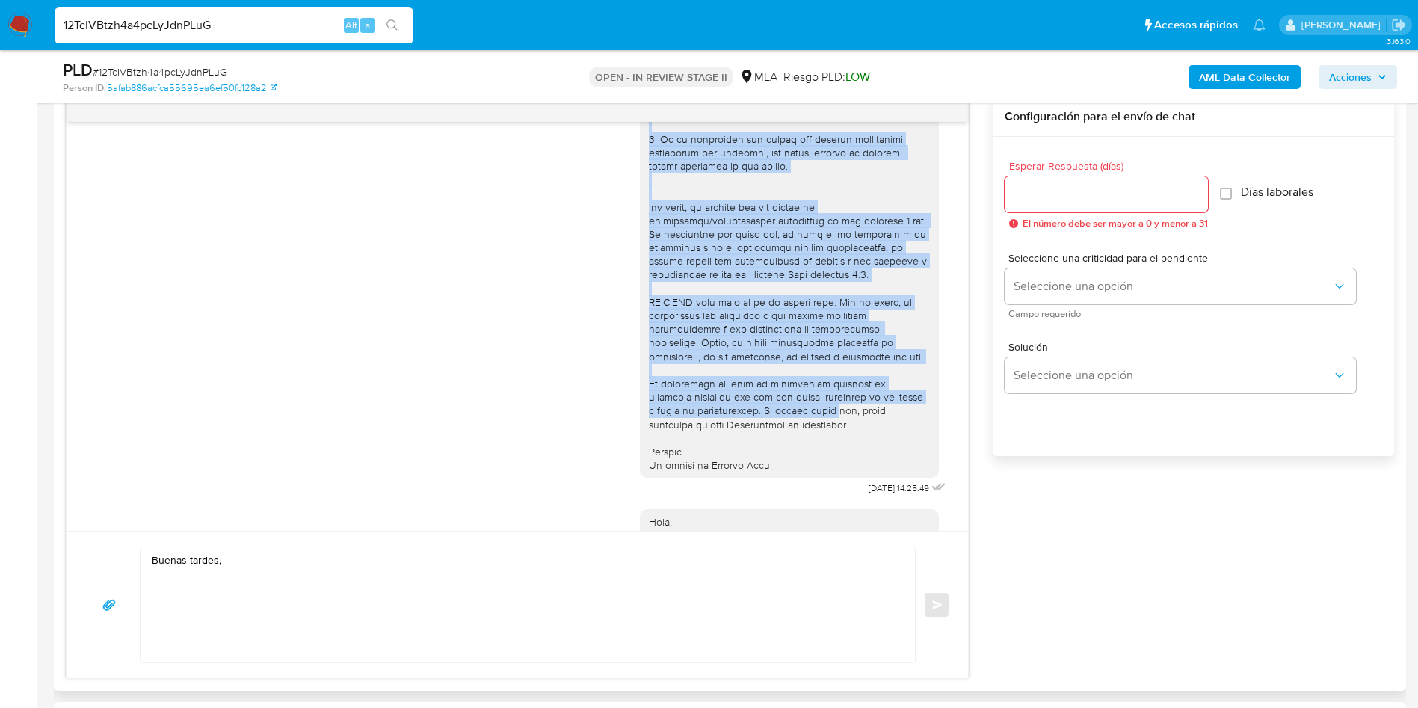
scroll to position [561, 0]
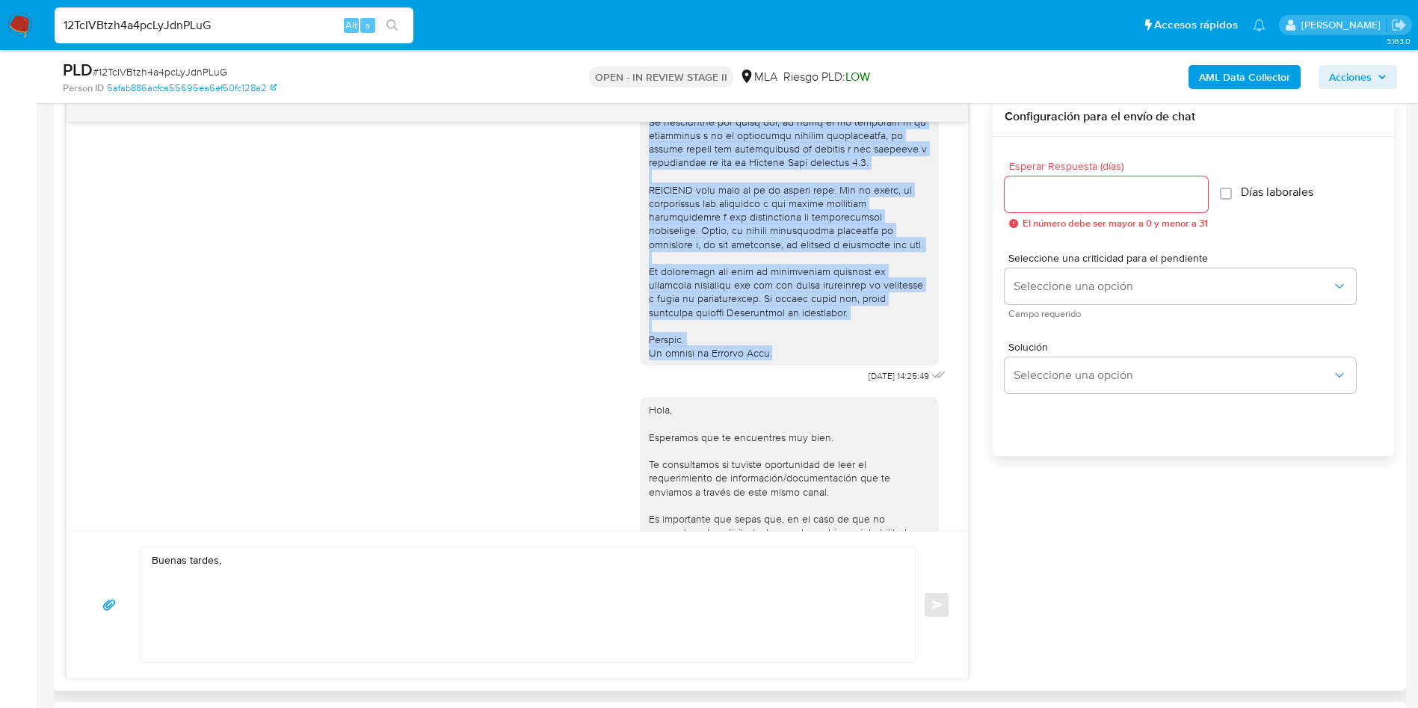
drag, startPoint x: 633, startPoint y: 182, endPoint x: 793, endPoint y: 384, distance: 257.2
copy div "Por disposición de la Resolución 200/2024 de la Unidad de Información Financier…"
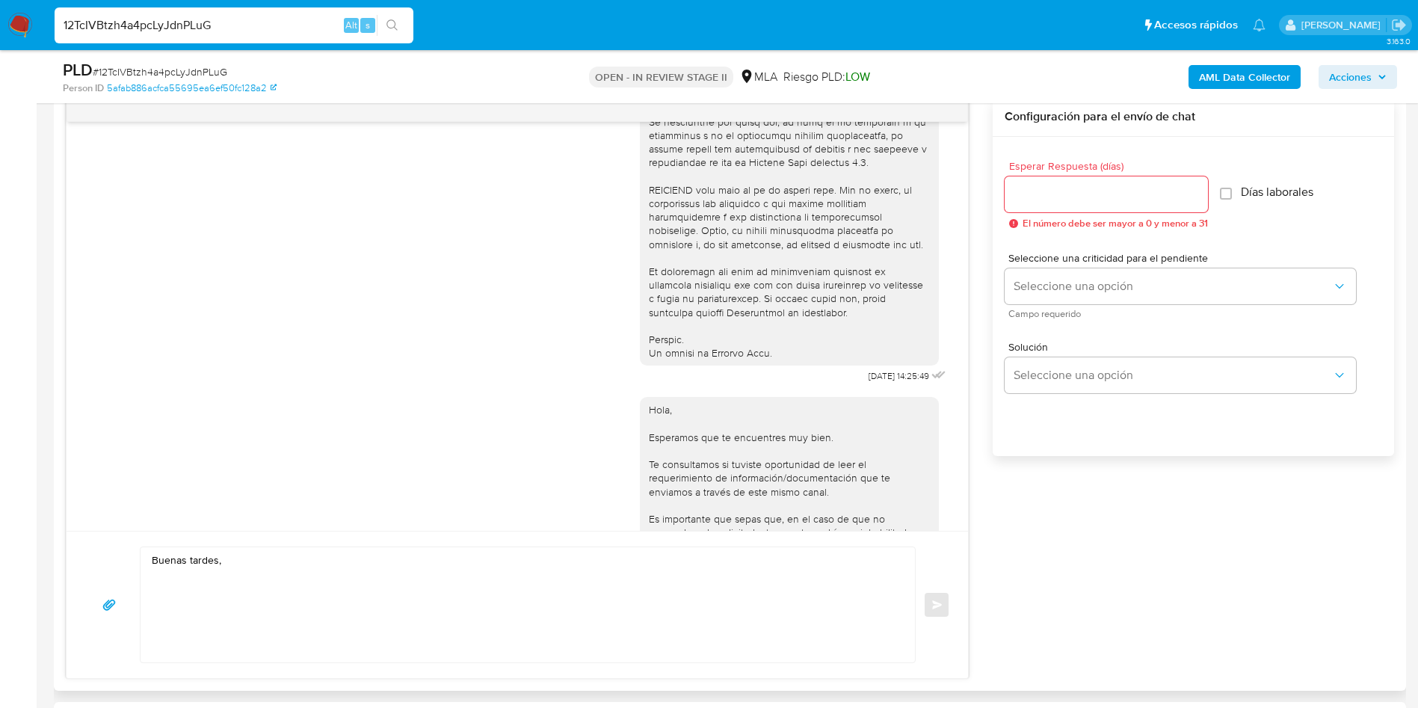
click at [188, 582] on textarea "Buenas tardes," at bounding box center [524, 604] width 745 height 115
paste textarea "Por disposición de la Resolución 200/2024 de la Unidad de Información Financier…"
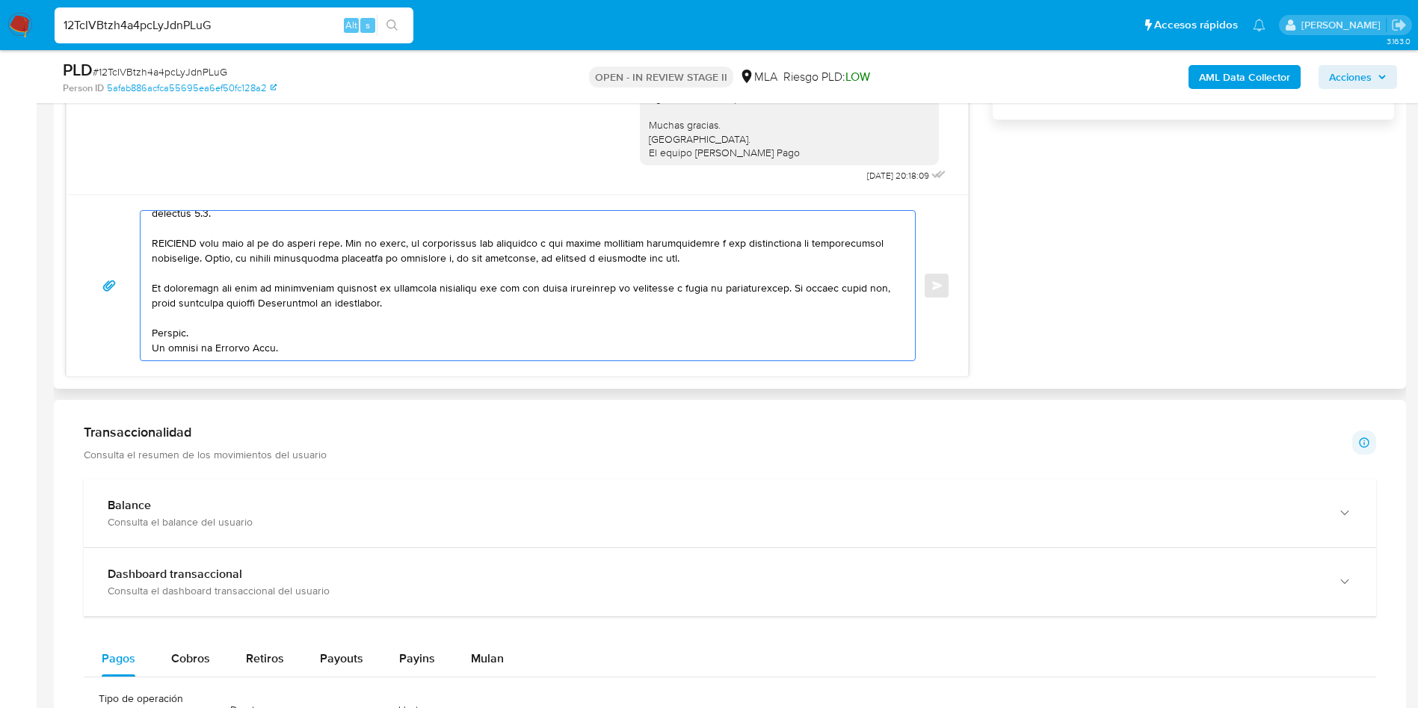
scroll to position [0, 0]
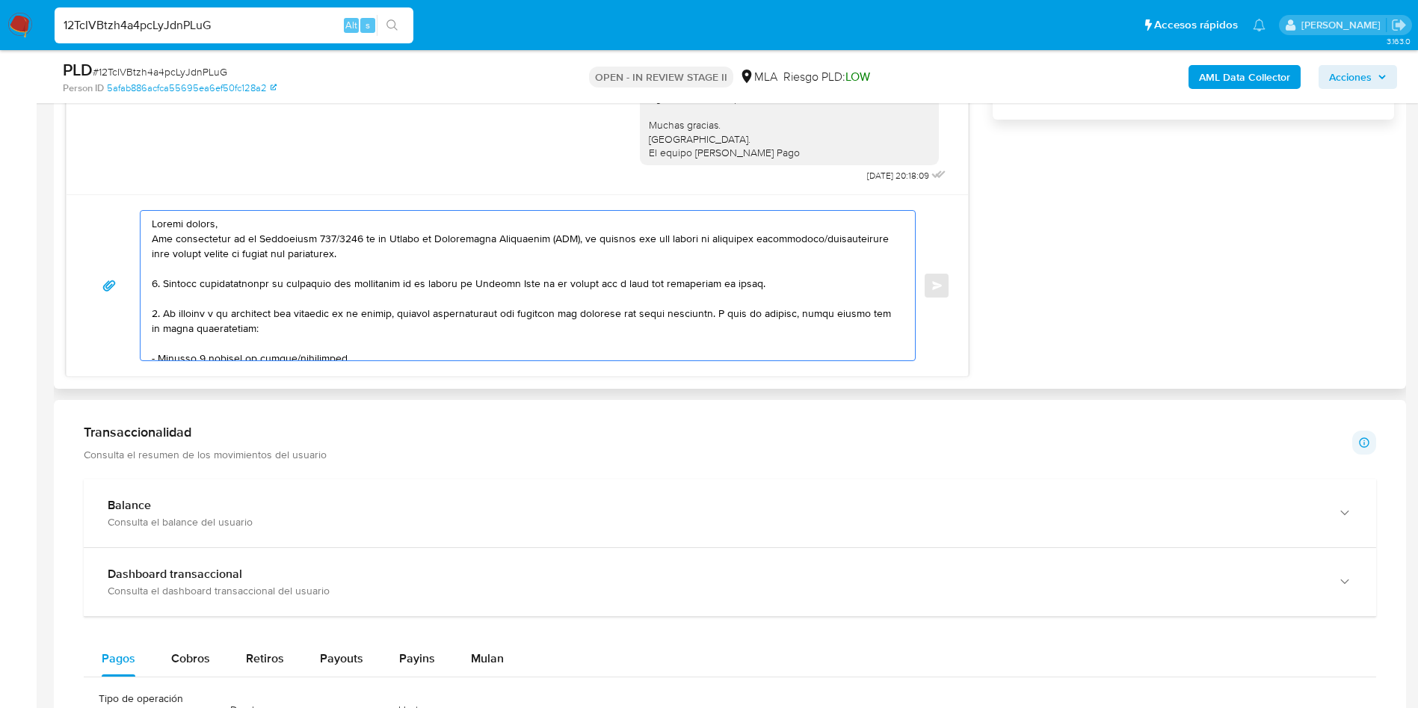
click at [300, 220] on textarea at bounding box center [524, 286] width 745 height 150
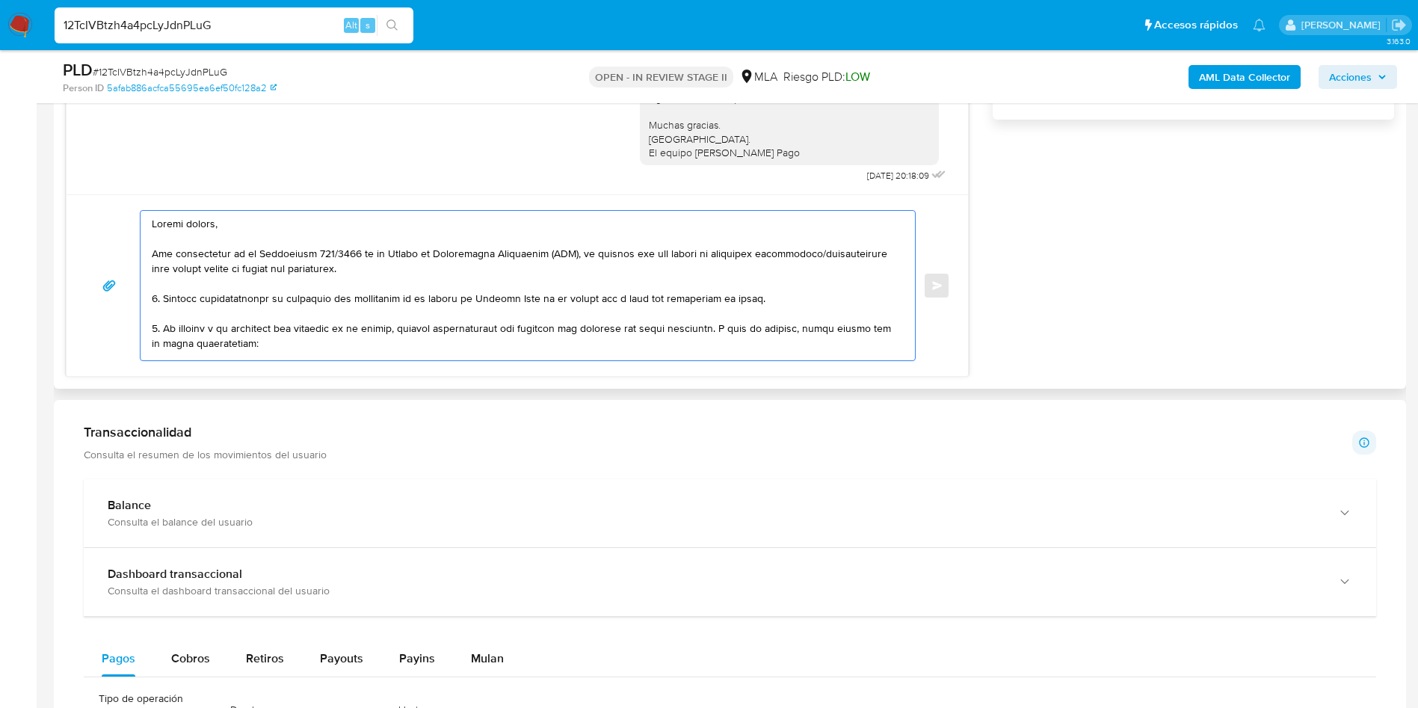
scroll to position [112, 0]
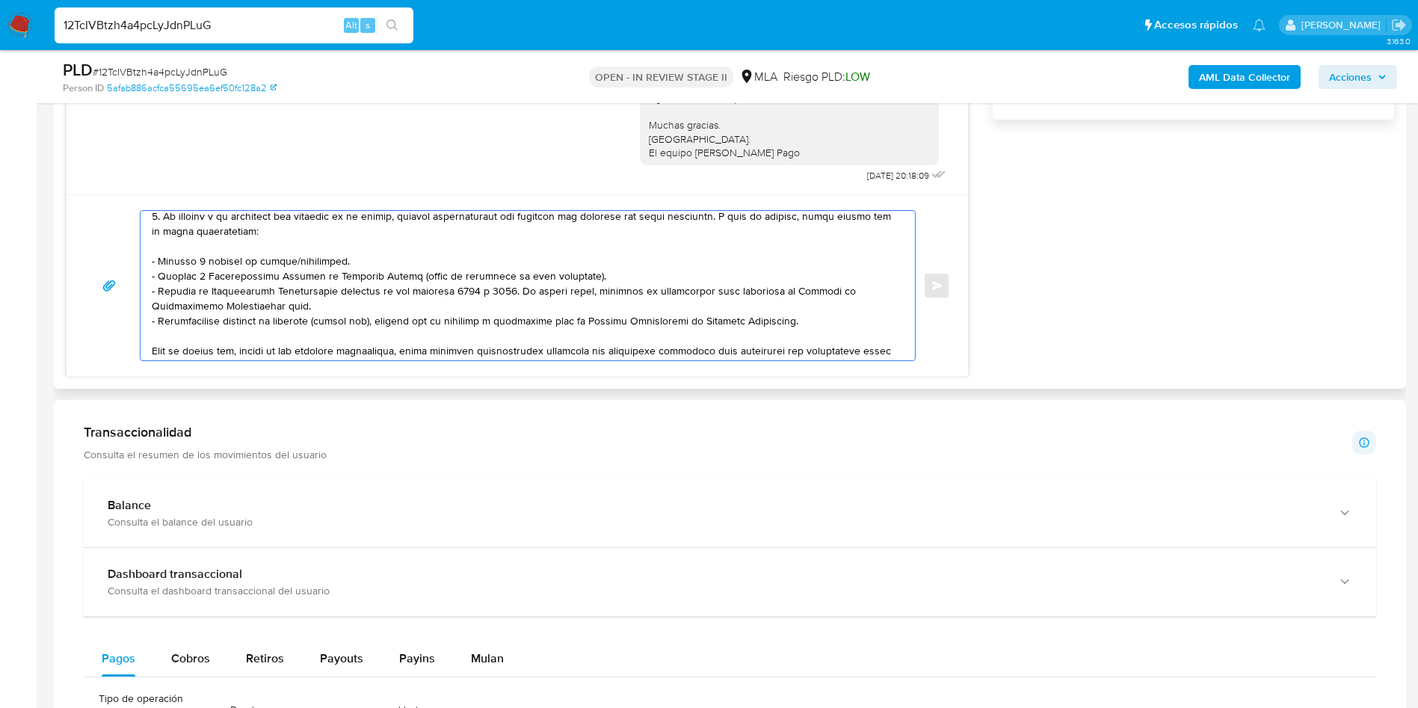
drag, startPoint x: 339, startPoint y: 260, endPoint x: 130, endPoint y: 262, distance: 208.6
click at [130, 262] on div "Enviar" at bounding box center [517, 285] width 866 height 151
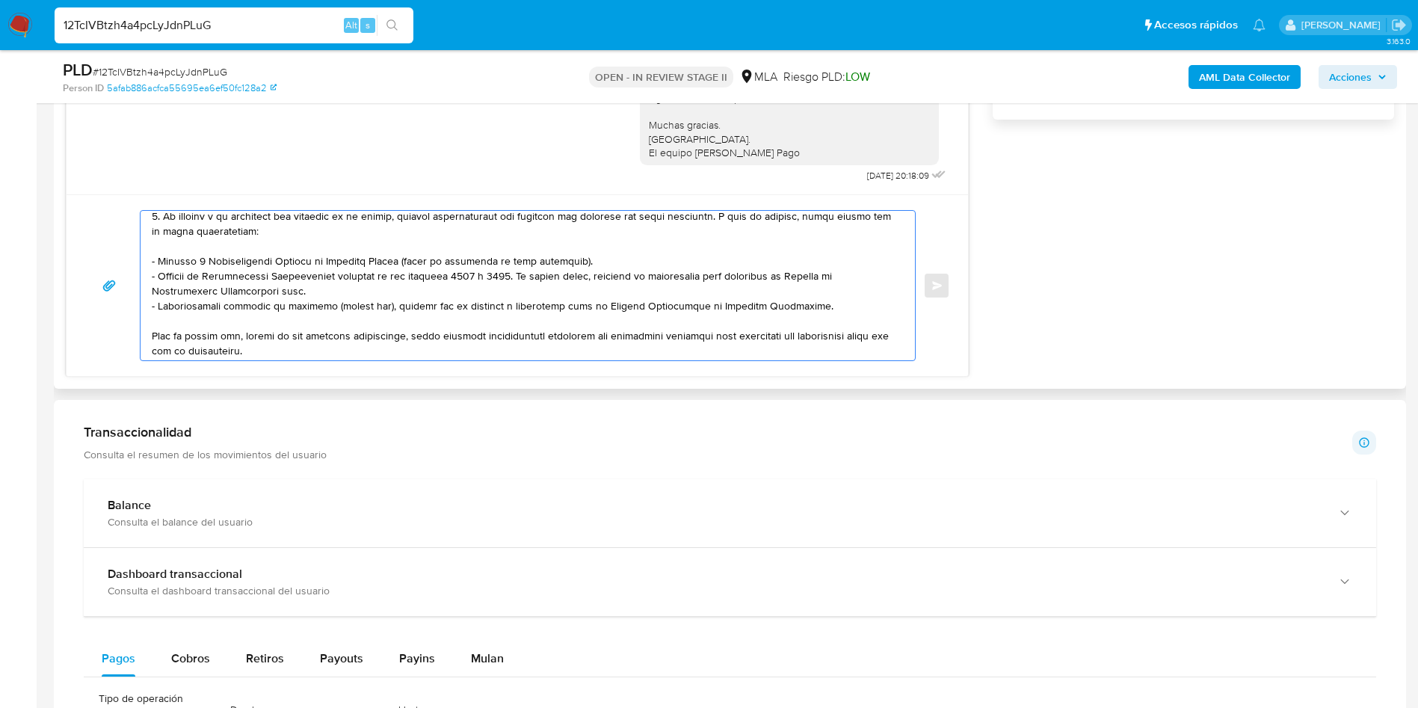
drag, startPoint x: 154, startPoint y: 307, endPoint x: 797, endPoint y: 307, distance: 643.1
click at [797, 307] on textarea at bounding box center [524, 286] width 745 height 150
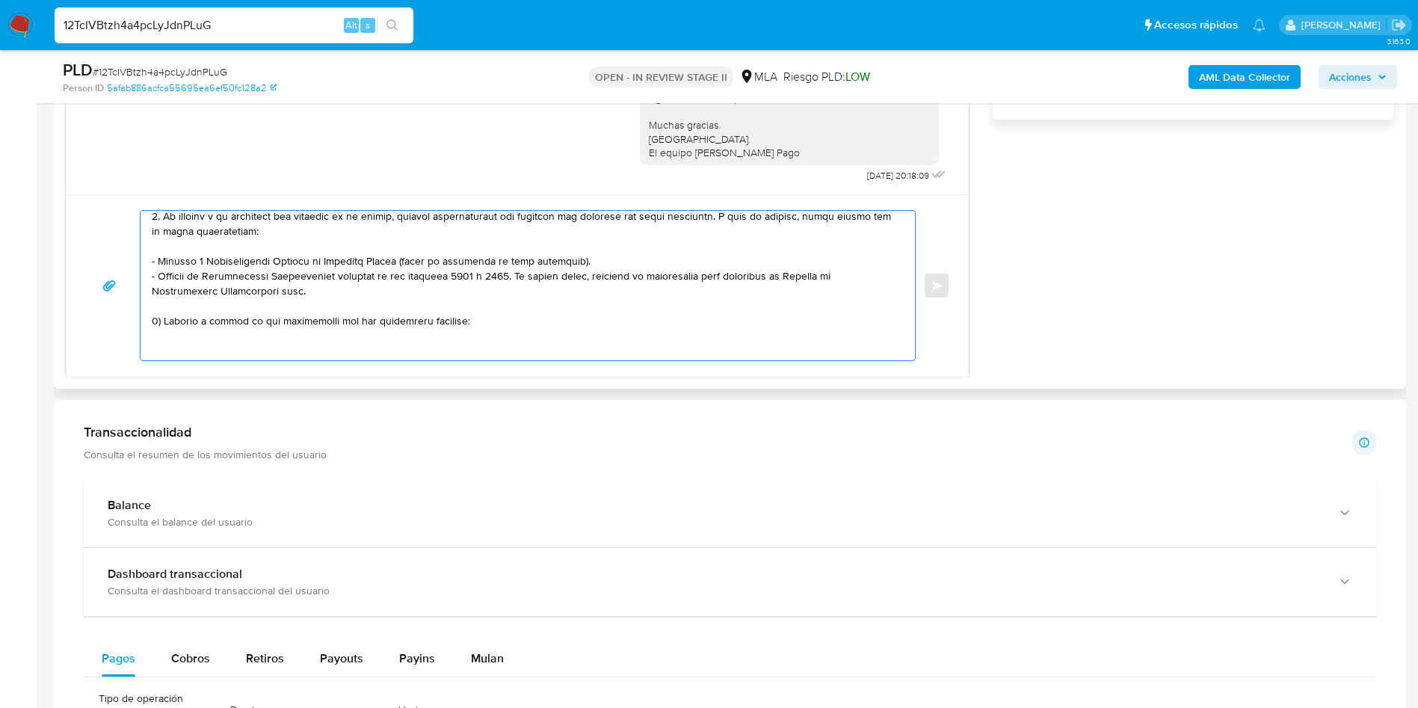
paste textarea "Julieta Alvarez - CUIT 27257055669"
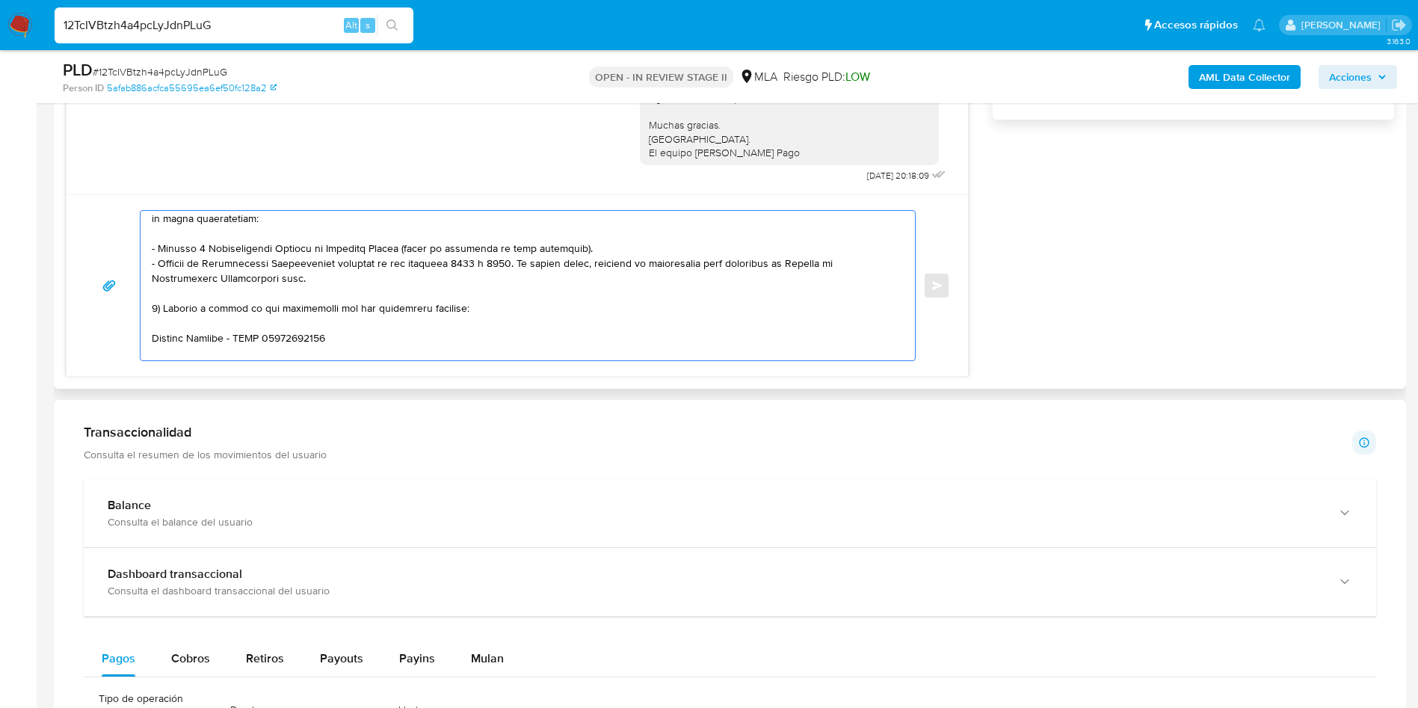
drag, startPoint x: 191, startPoint y: 345, endPoint x: 162, endPoint y: 341, distance: 30.1
click at [162, 341] on textarea at bounding box center [524, 286] width 745 height 150
click at [167, 346] on textarea at bounding box center [524, 286] width 745 height 150
paste textarea "Garcia Gabriel Alejandro - 20236262708"
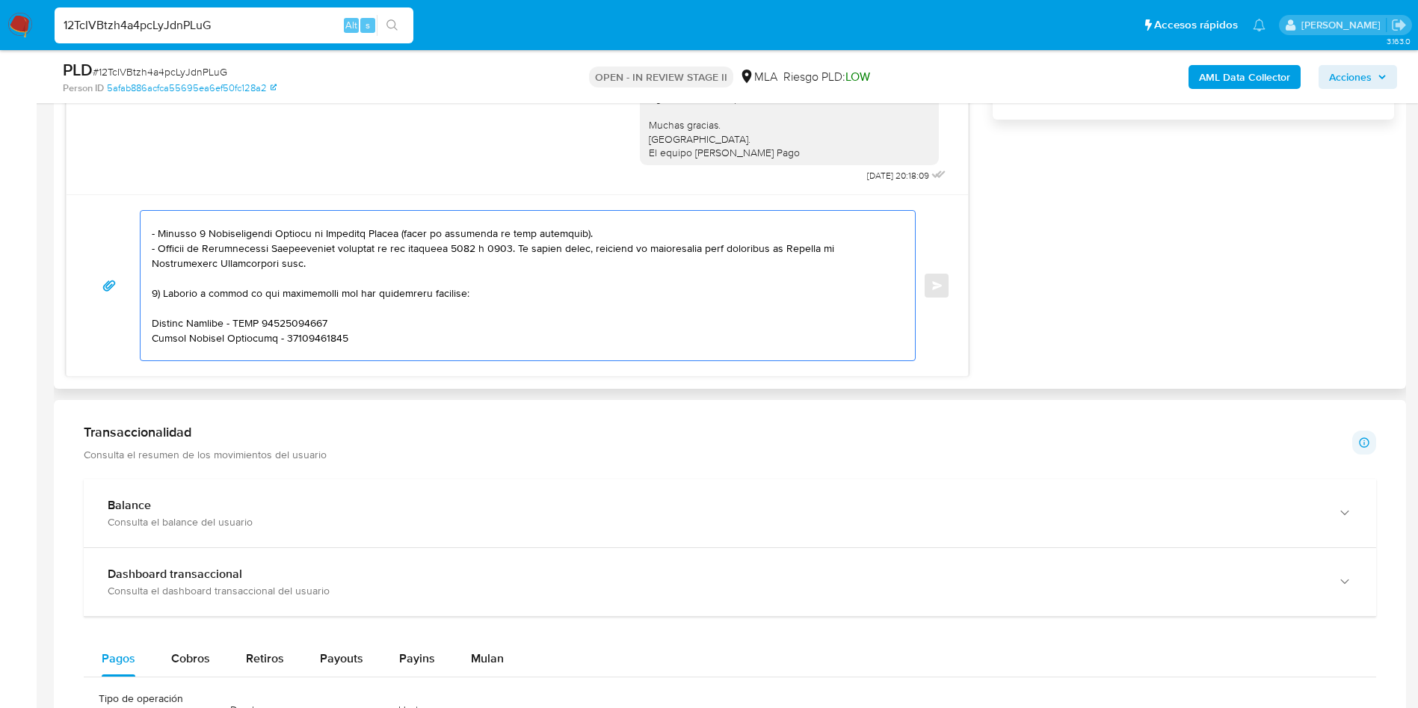
paste textarea "Grupo Telem Srl - CUIL 30717674207"
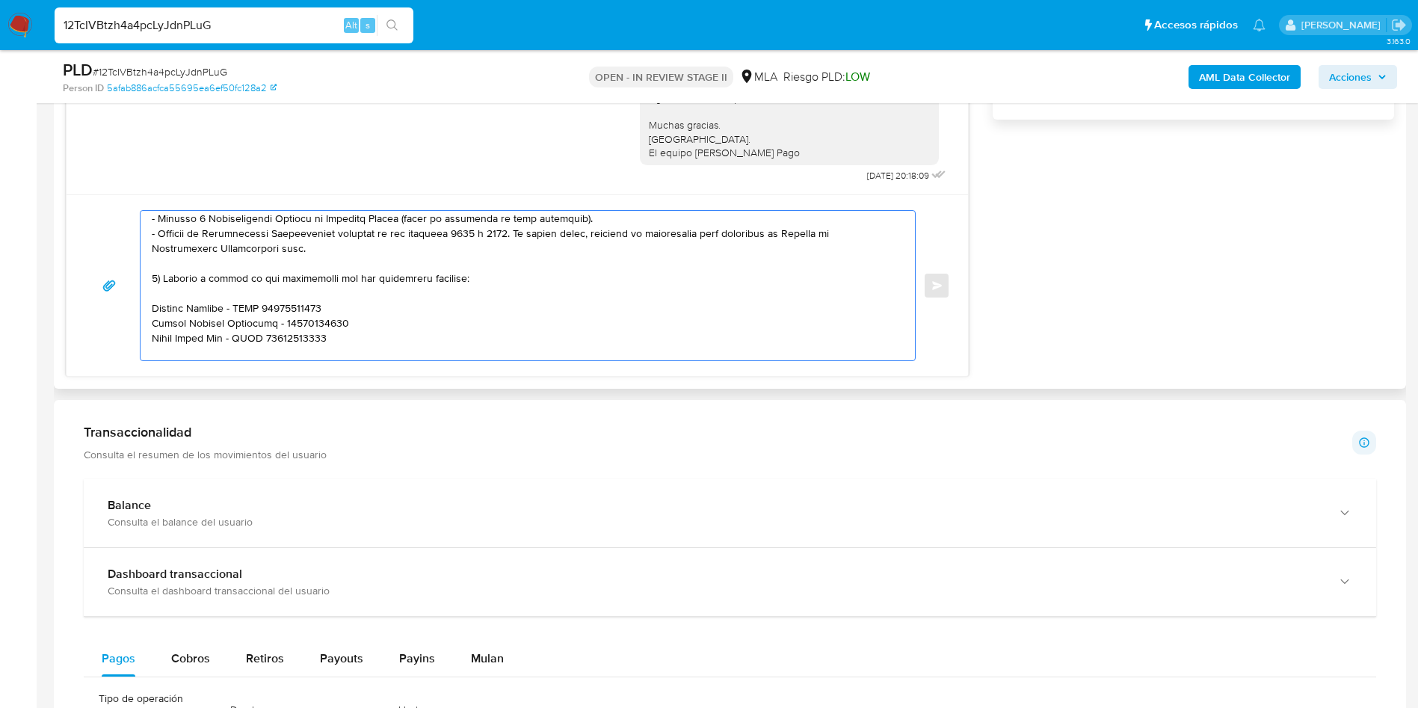
paste textarea "Moroni Lorena - CUIT 27247562171"
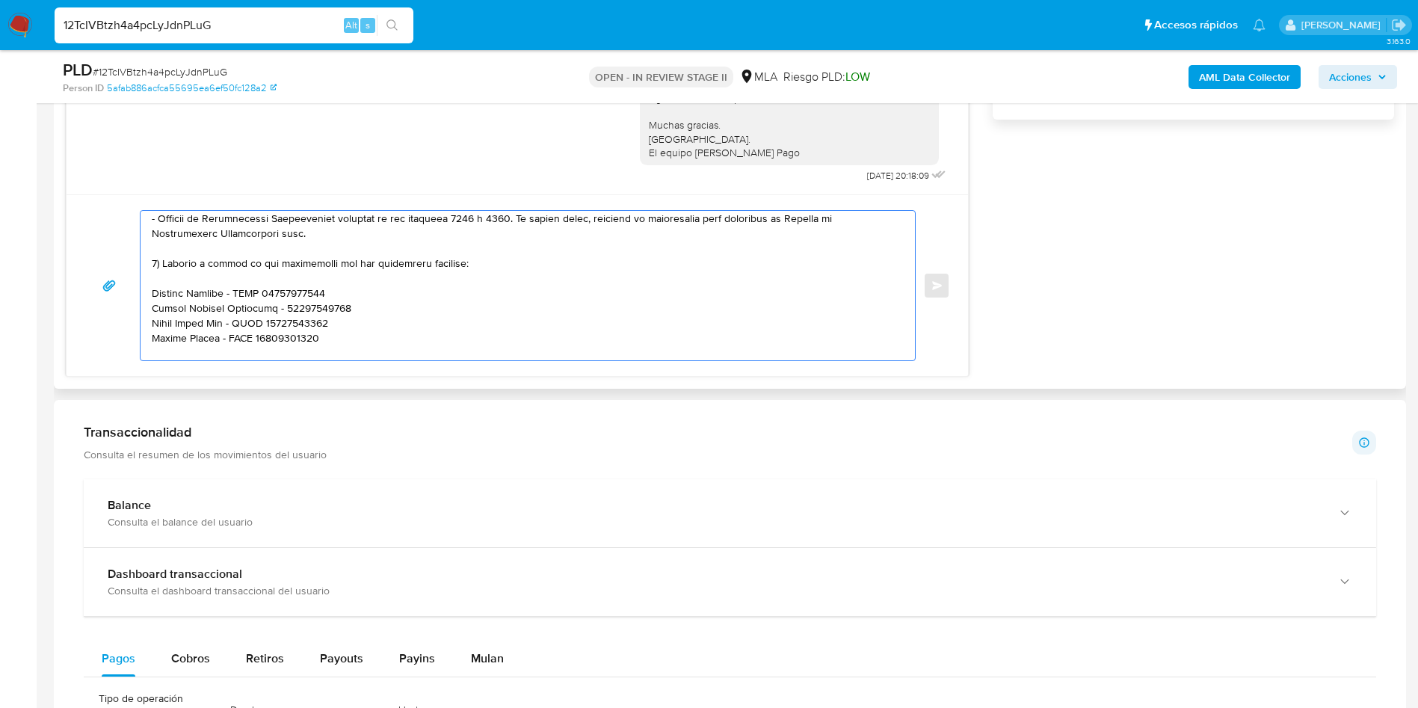
paste textarea "Victor Luis Ruggieri - CUIT 20109013626"
click at [268, 306] on textarea at bounding box center [524, 286] width 745 height 150
click at [372, 348] on textarea at bounding box center [524, 286] width 745 height 150
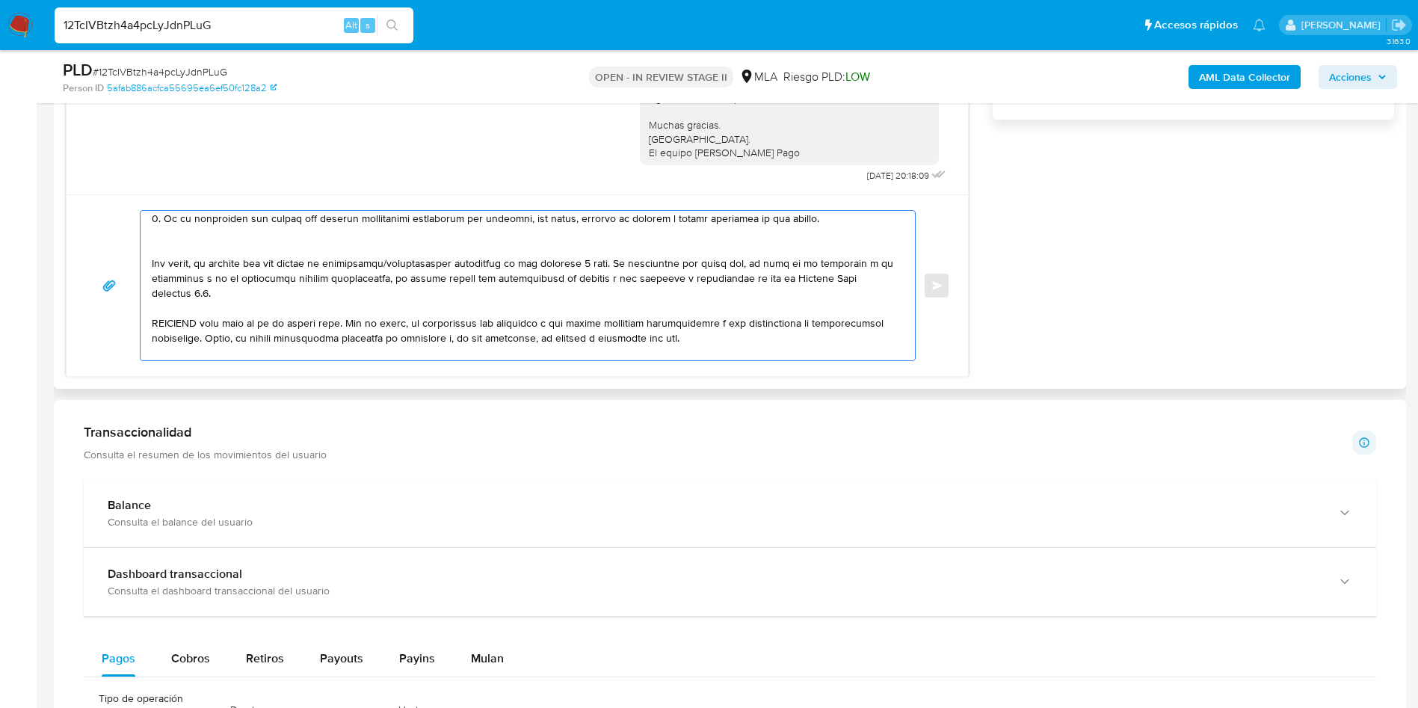
scroll to position [282, 0]
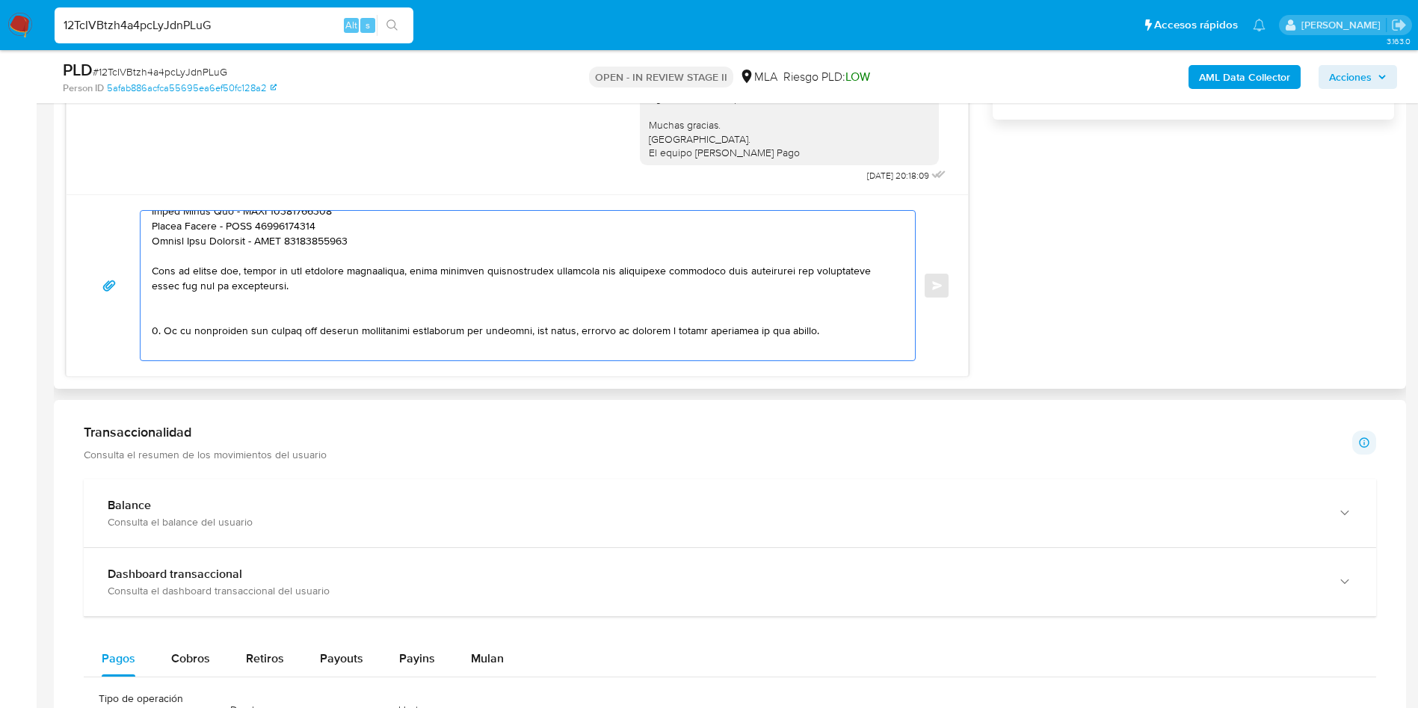
drag, startPoint x: 153, startPoint y: 331, endPoint x: 824, endPoint y: 335, distance: 671.5
click at [824, 335] on textarea at bounding box center [524, 286] width 745 height 150
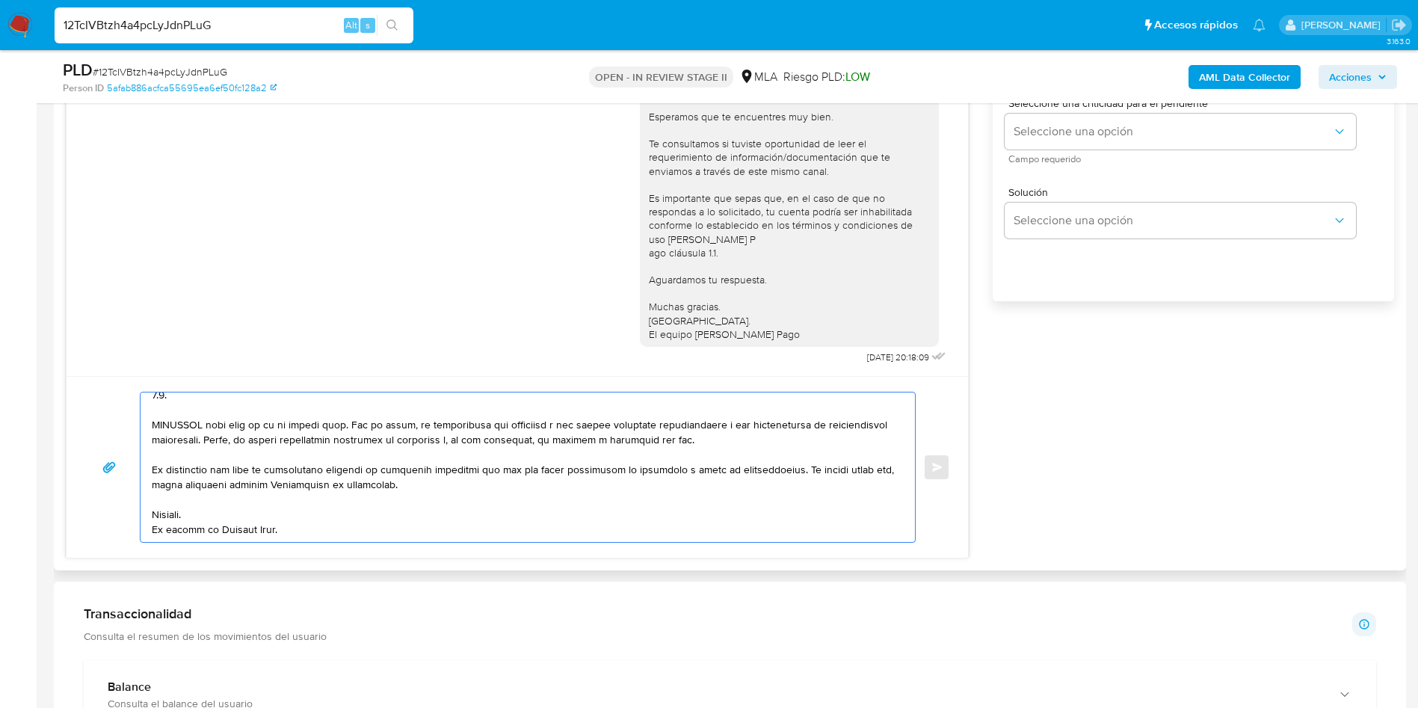
scroll to position [785, 0]
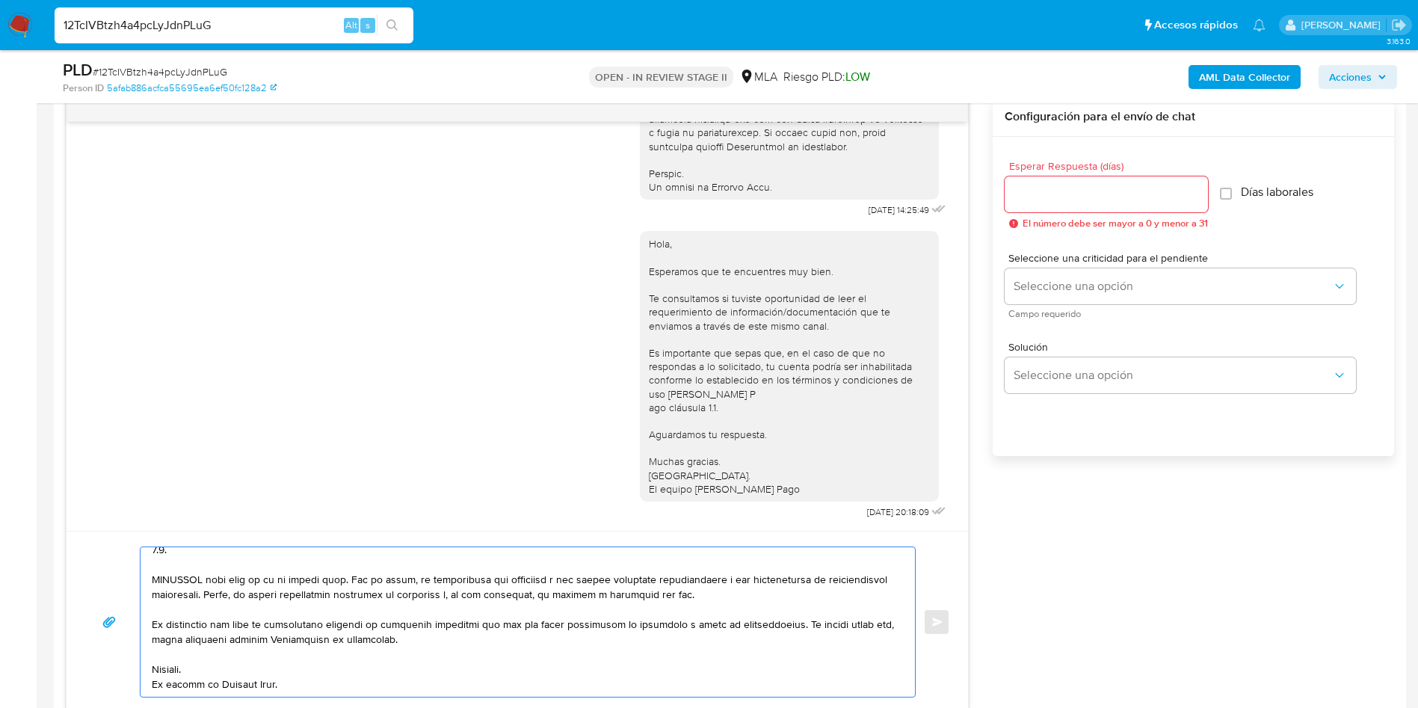
type textarea "Buenas tardes, Por disposición de la Resolución 200/2024 de la Unidad de Inform…"
click at [1057, 196] on input "Esperar Respuesta (días)" at bounding box center [1106, 194] width 203 height 19
type input "2"
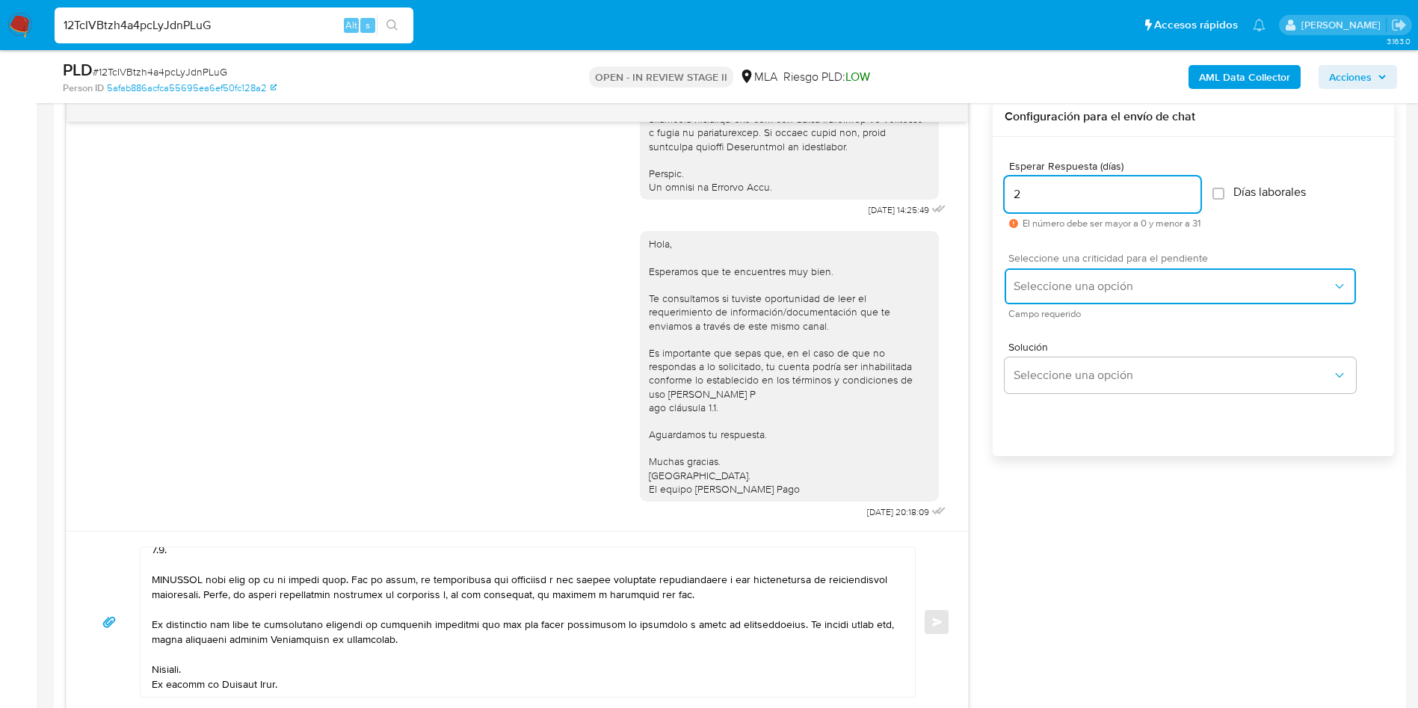
click at [1060, 297] on button "Seleccione una opción" at bounding box center [1180, 286] width 351 height 36
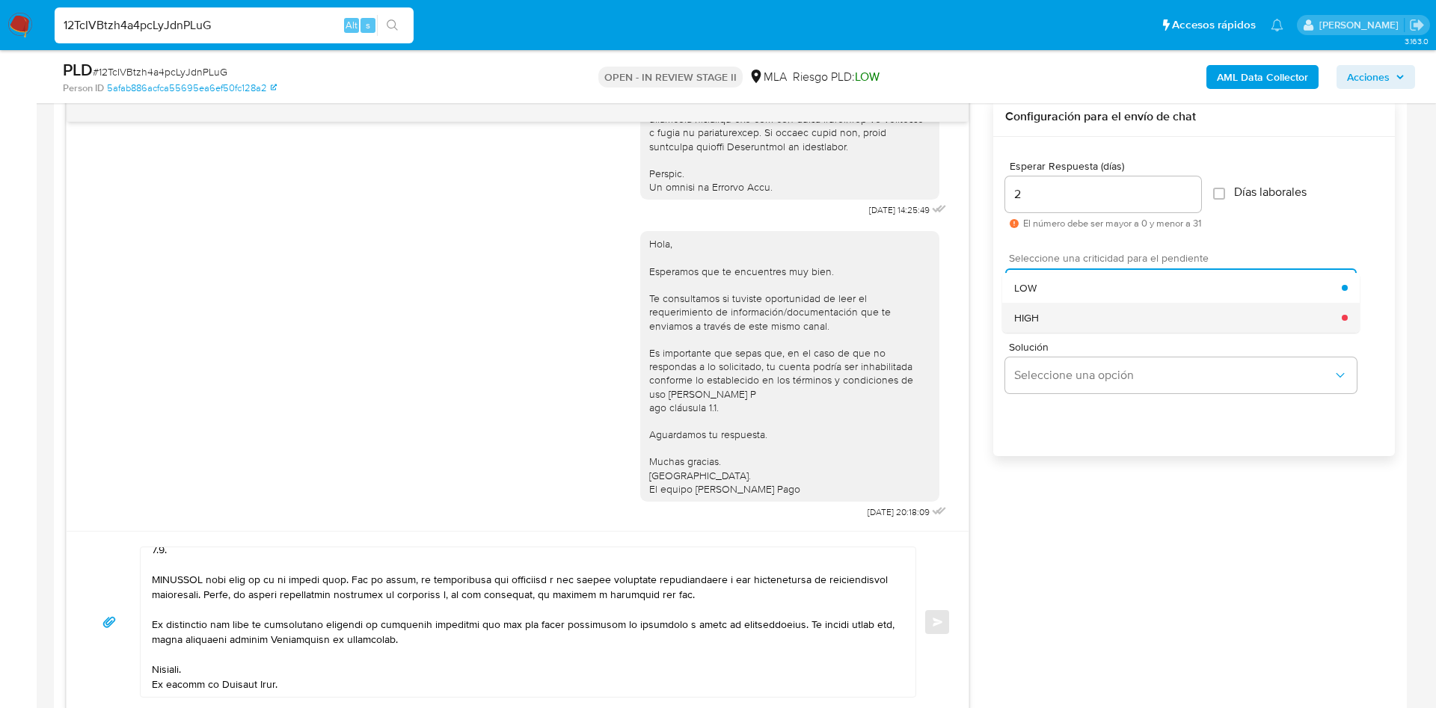
click at [1066, 323] on div "HIGH" at bounding box center [1178, 318] width 328 height 30
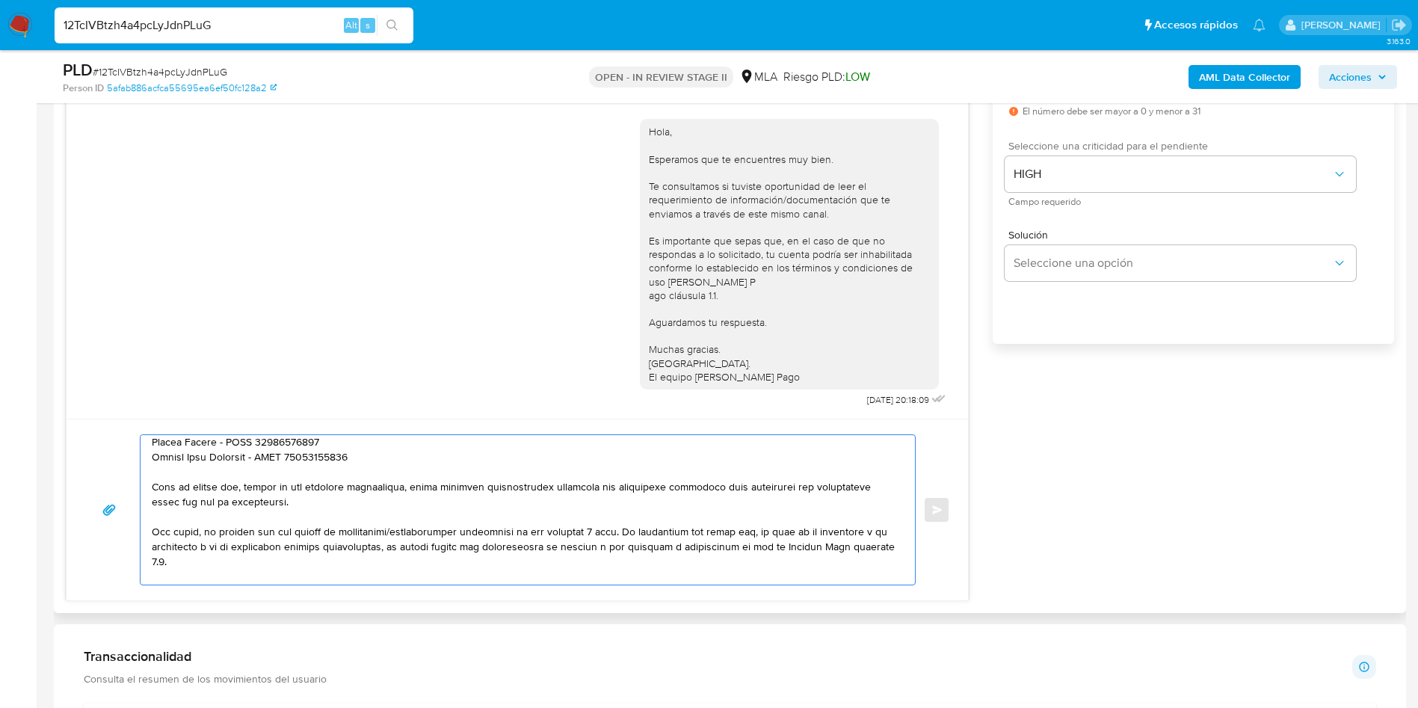
scroll to position [0, 0]
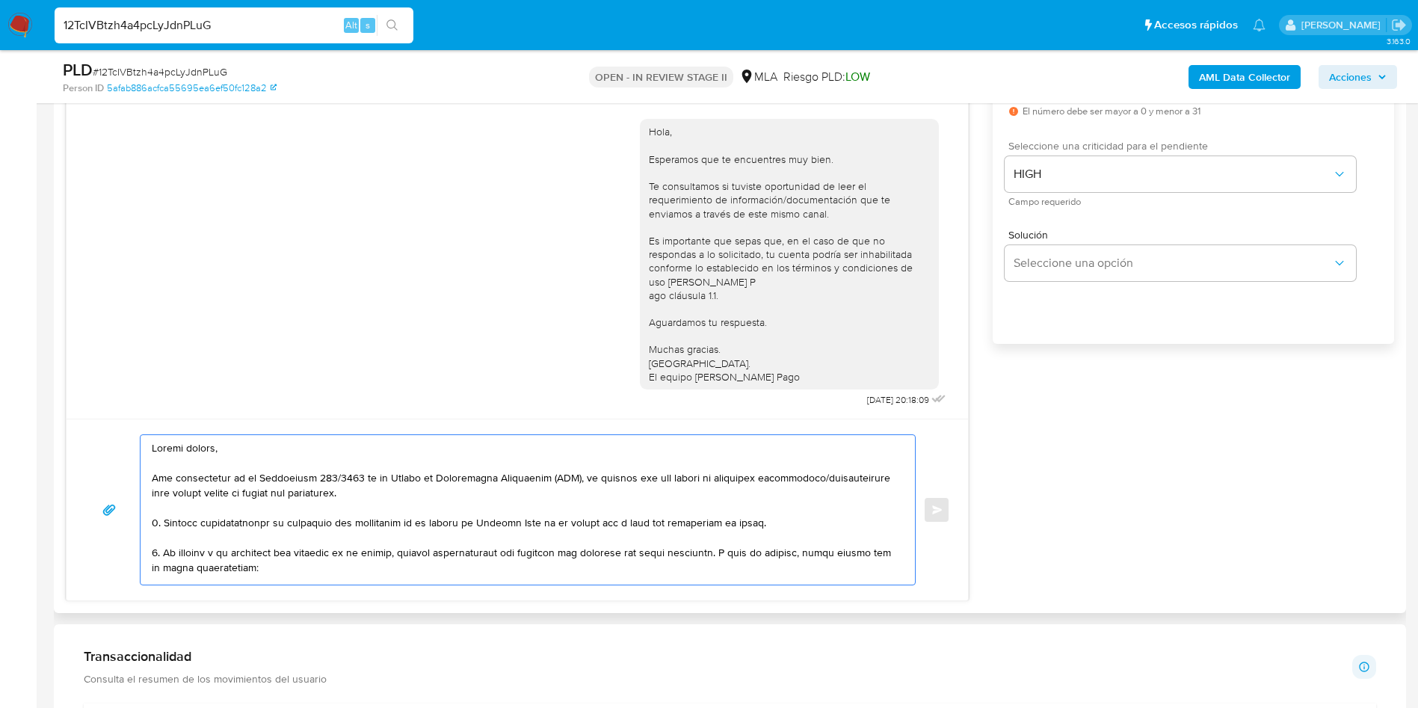
drag, startPoint x: 335, startPoint y: 555, endPoint x: 128, endPoint y: 382, distance: 269.7
click at [128, 382] on div "17/09/2025 14:25:49 Hola, Esperamos que te encuentres muy bien. Te consultamos …" at bounding box center [517, 293] width 903 height 616
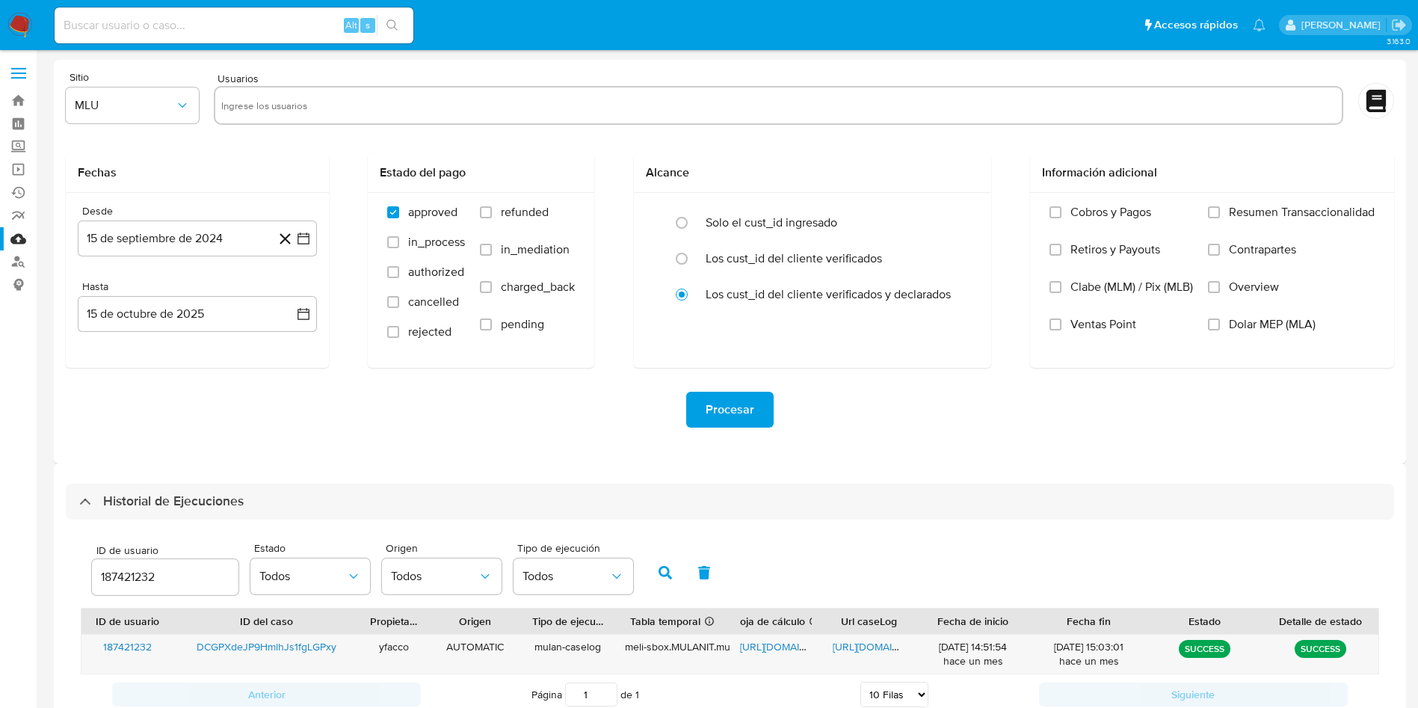
select select "10"
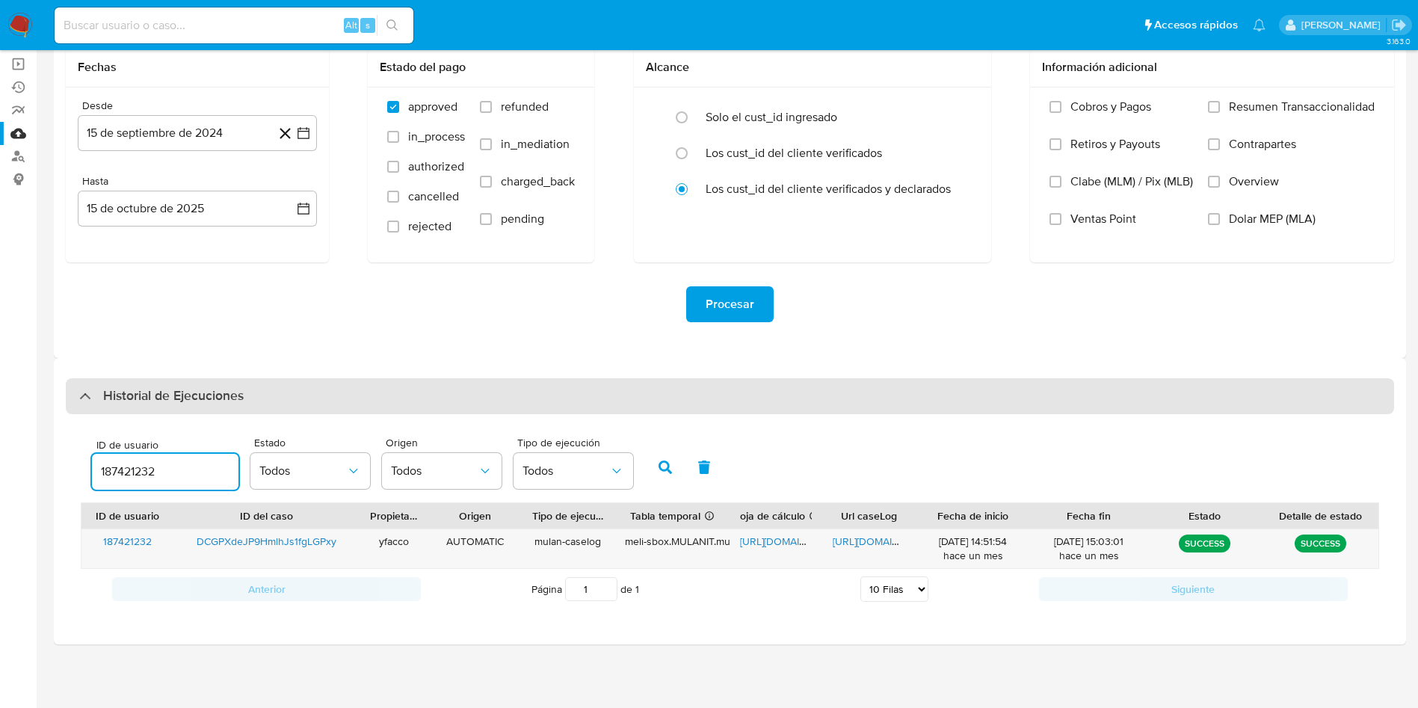
drag, startPoint x: 182, startPoint y: 462, endPoint x: 73, endPoint y: 381, distance: 136.2
click at [93, 463] on input "187421232" at bounding box center [165, 471] width 147 height 19
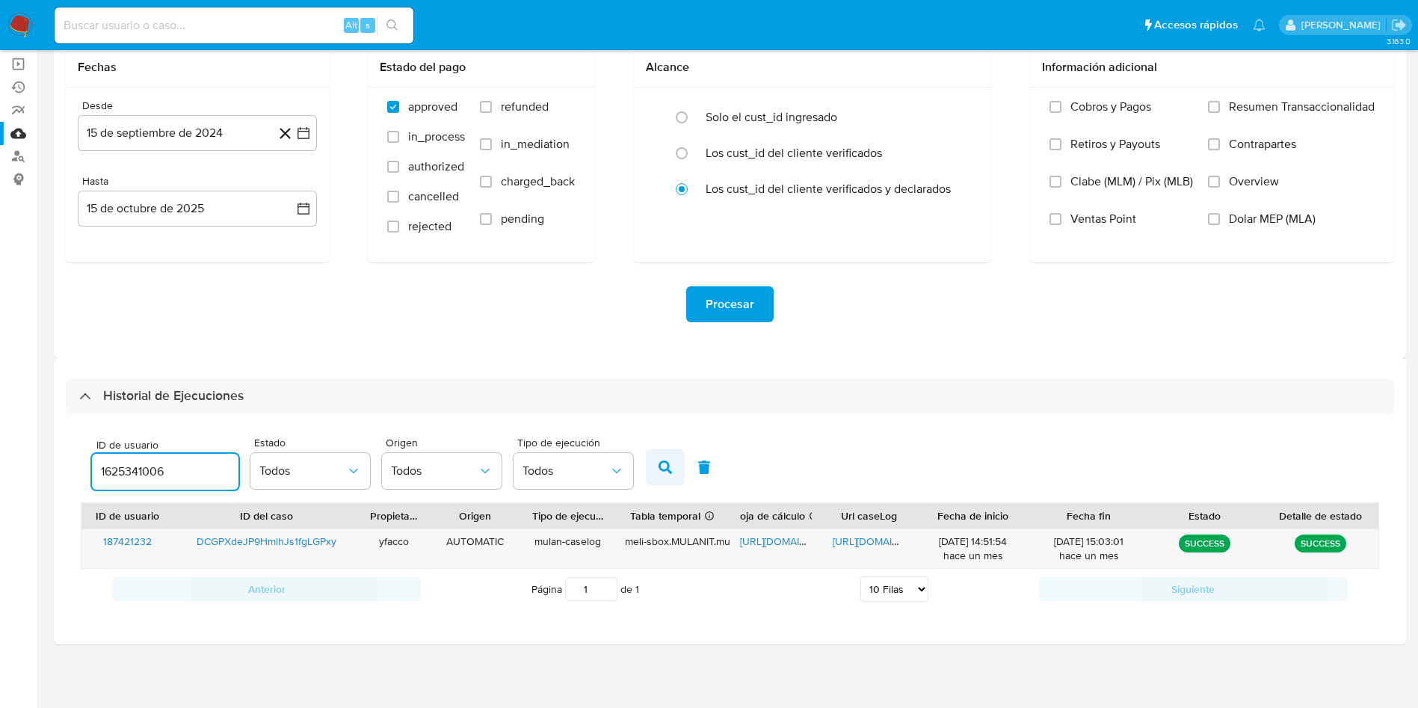
type input "1625341006"
click at [673, 464] on button "button" at bounding box center [665, 467] width 39 height 36
click at [788, 547] on span "https://docs.google.com/spreadsheets/d/1JWHJqZRGeo3o93JPe95WpaY_3p4GSNG03Bvxi6f…" at bounding box center [791, 541] width 103 height 15
click at [858, 544] on span "https://docs.google.com/document/d/1UTDNqQ-twWDre0W4u9M4d6YUSUAvknKbQuMirjyUmco…" at bounding box center [884, 541] width 103 height 15
drag, startPoint x: 170, startPoint y: 473, endPoint x: 0, endPoint y: 375, distance: 196.6
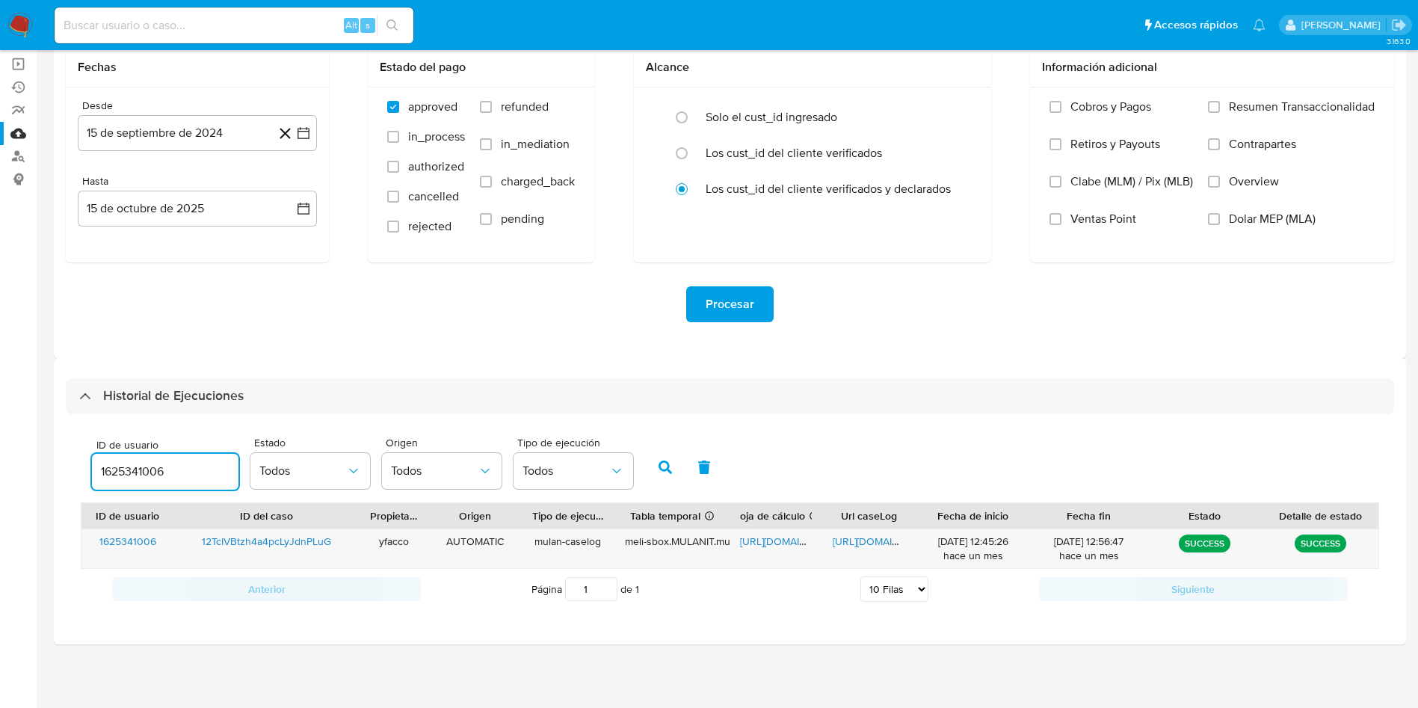
click at [0, 416] on section "Bandeja Tablero Screening Búsqueda en Listas Watchlist Herramientas Operaciones…" at bounding box center [709, 302] width 1418 height 814
type input "91285215"
click at [657, 468] on button "button" at bounding box center [665, 467] width 39 height 36
click at [529, 659] on div "3.163.0" at bounding box center [730, 326] width 1353 height 744
click at [752, 538] on span "https://docs.google.com/spreadsheets/d/1OTzKBacumwb7wHuFot5jyFVGCa_0aRxaihMidR1…" at bounding box center [791, 541] width 103 height 15
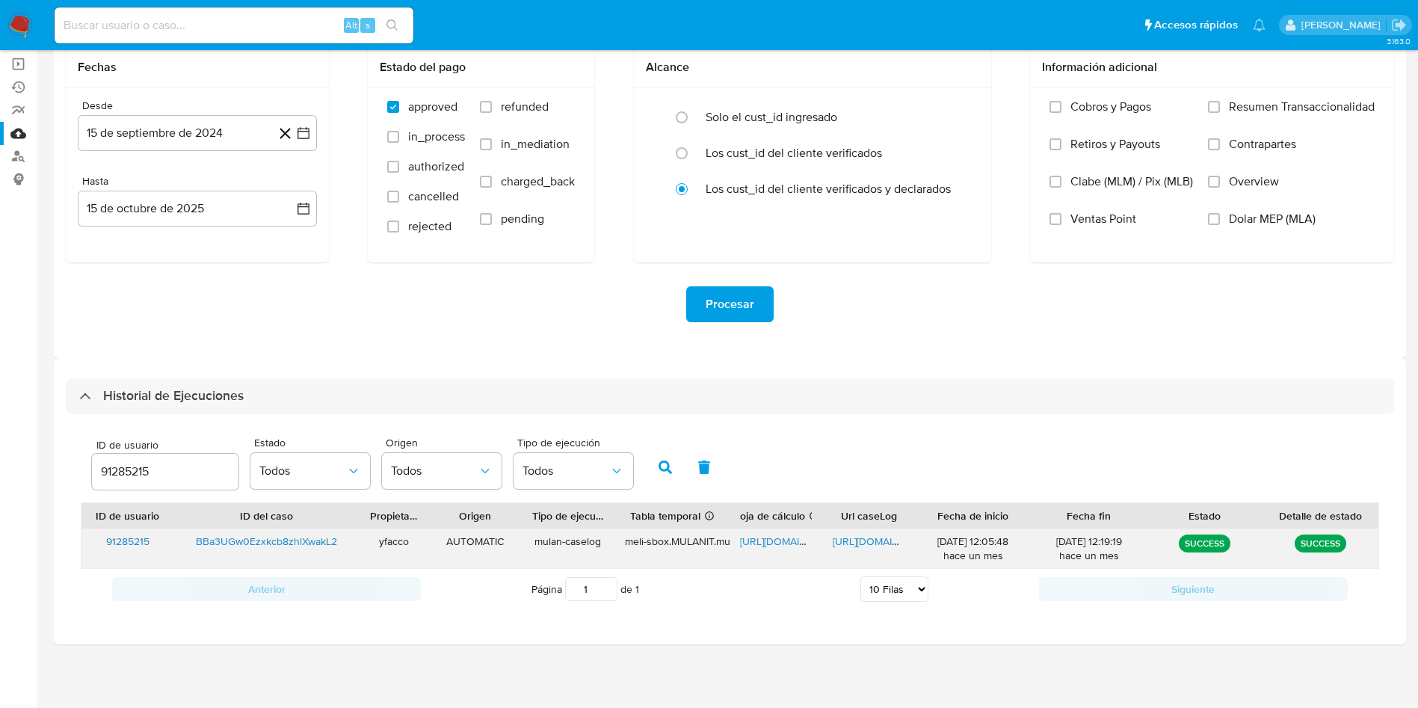
click at [852, 542] on span "https://docs.google.com/document/d/1XPX0babfLb2xb2NA-64MK7c7lx8UBArGQa4C8iQEElc…" at bounding box center [884, 541] width 103 height 15
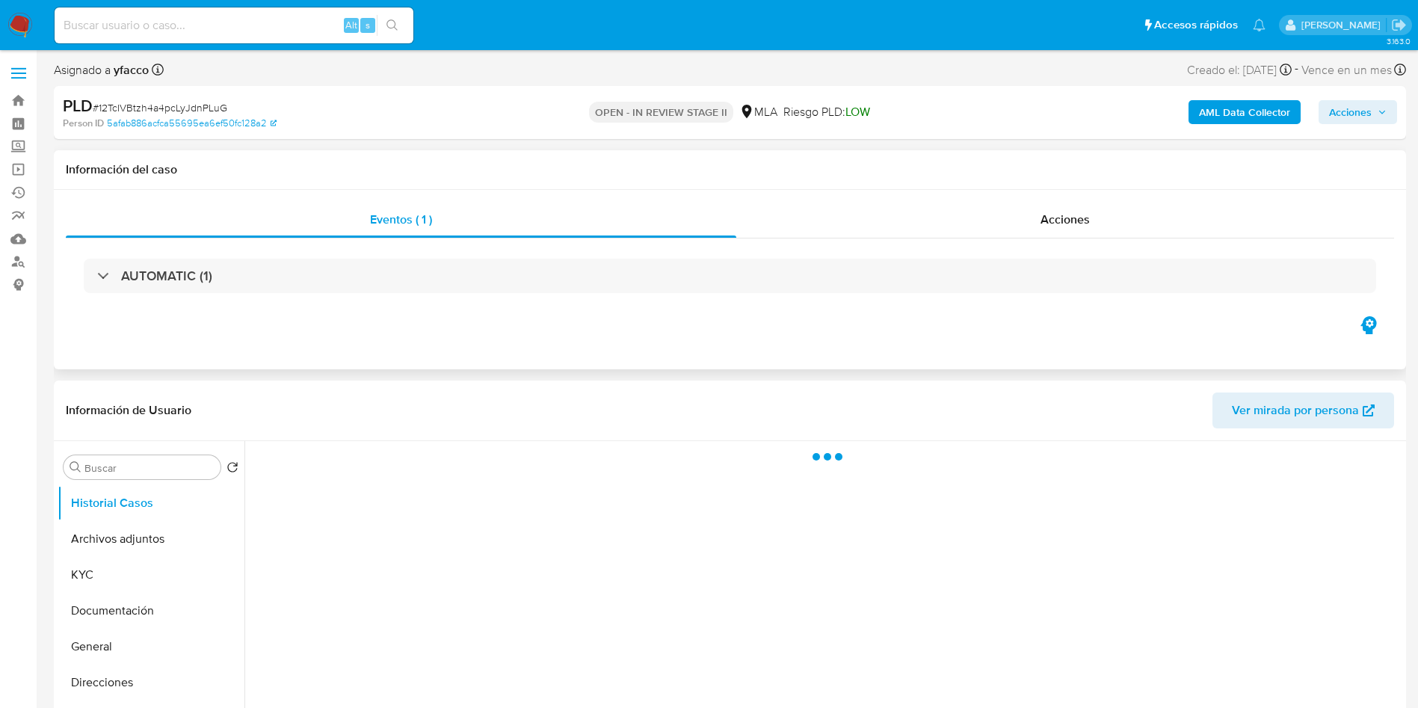
select select "10"
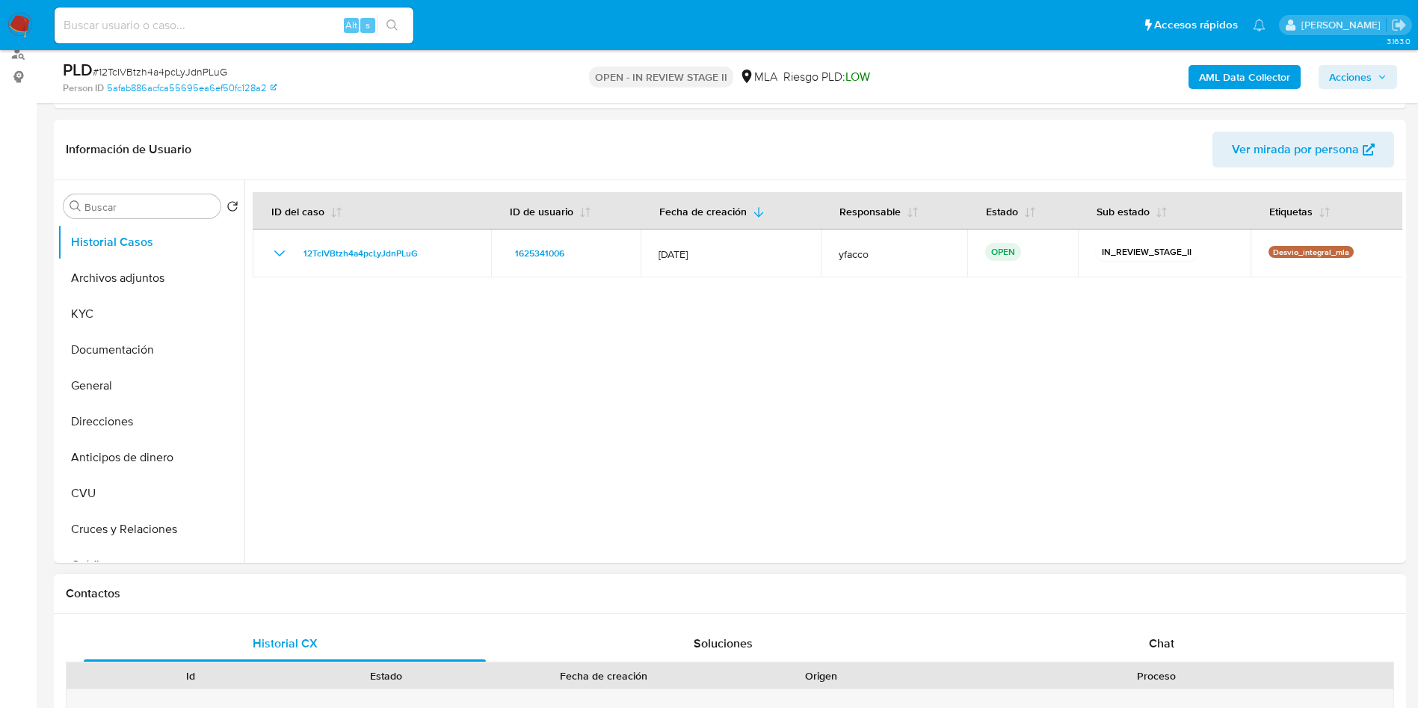
scroll to position [336, 0]
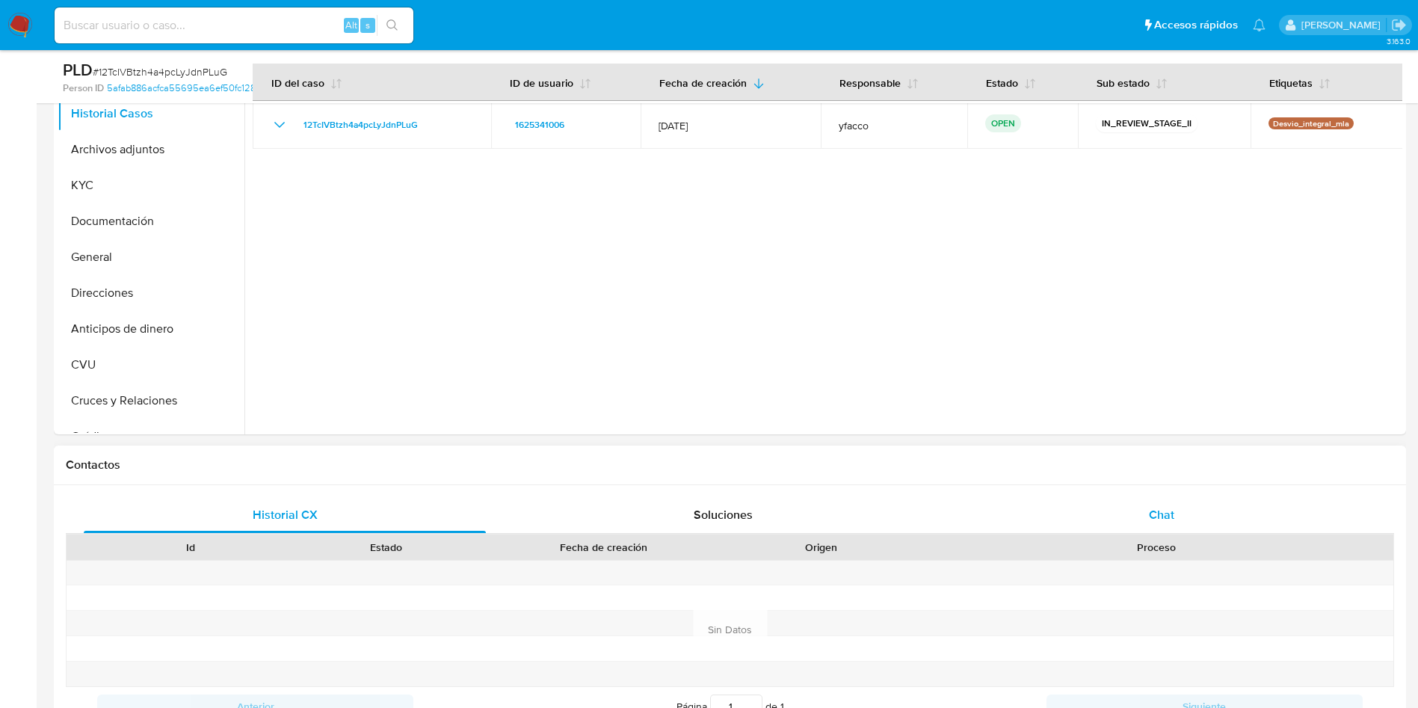
click at [1184, 511] on div "Chat" at bounding box center [1162, 515] width 402 height 36
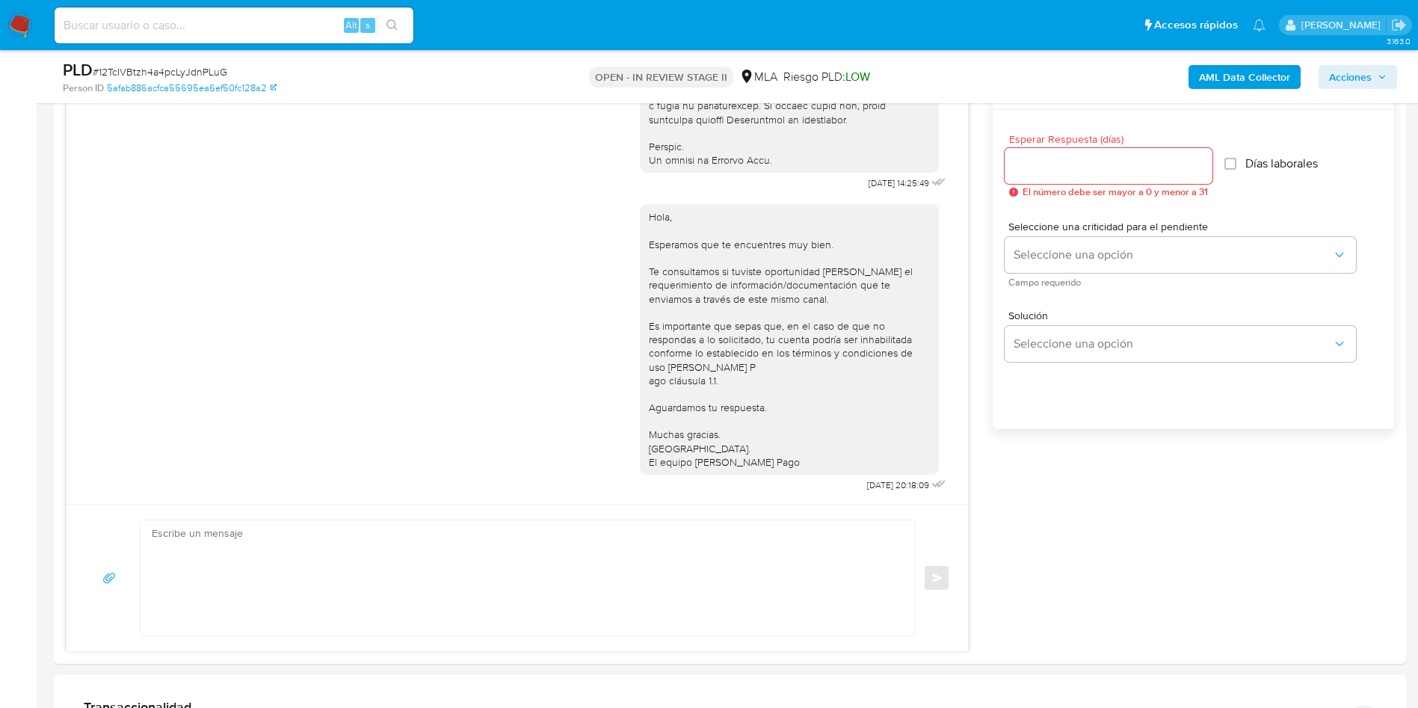
scroll to position [1009, 0]
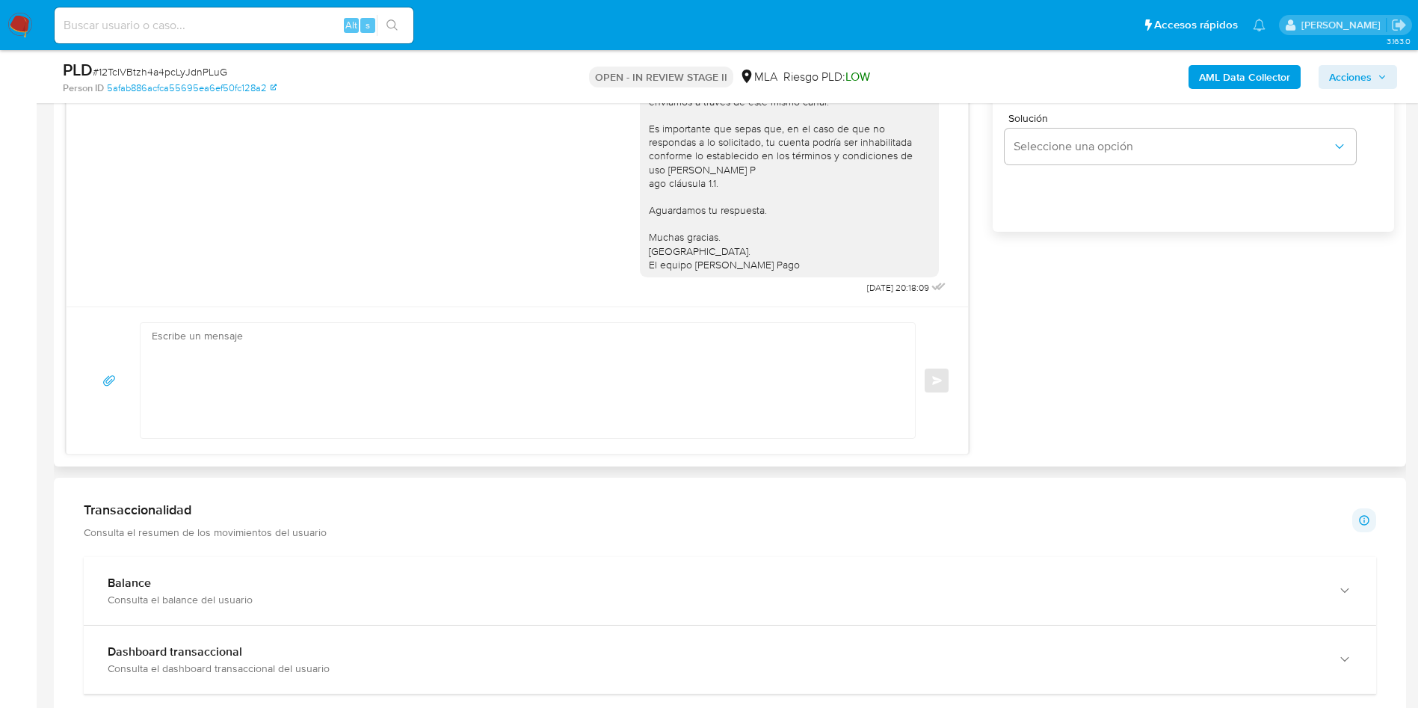
click at [307, 370] on textarea at bounding box center [524, 380] width 745 height 115
paste textarea "Loremi dolors, Ame consectetur ad el Seddoeiusm 418/3262 te in Utlabo et Dolore…"
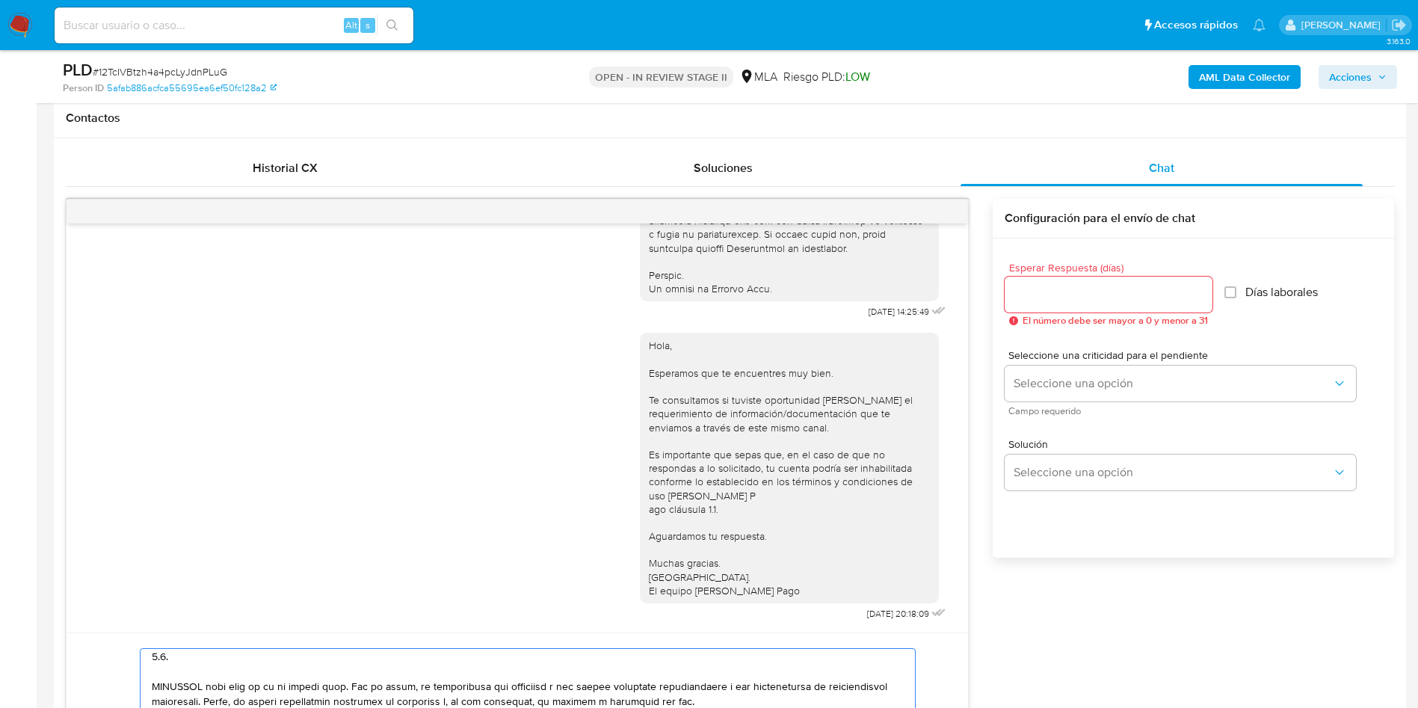
scroll to position [673, 0]
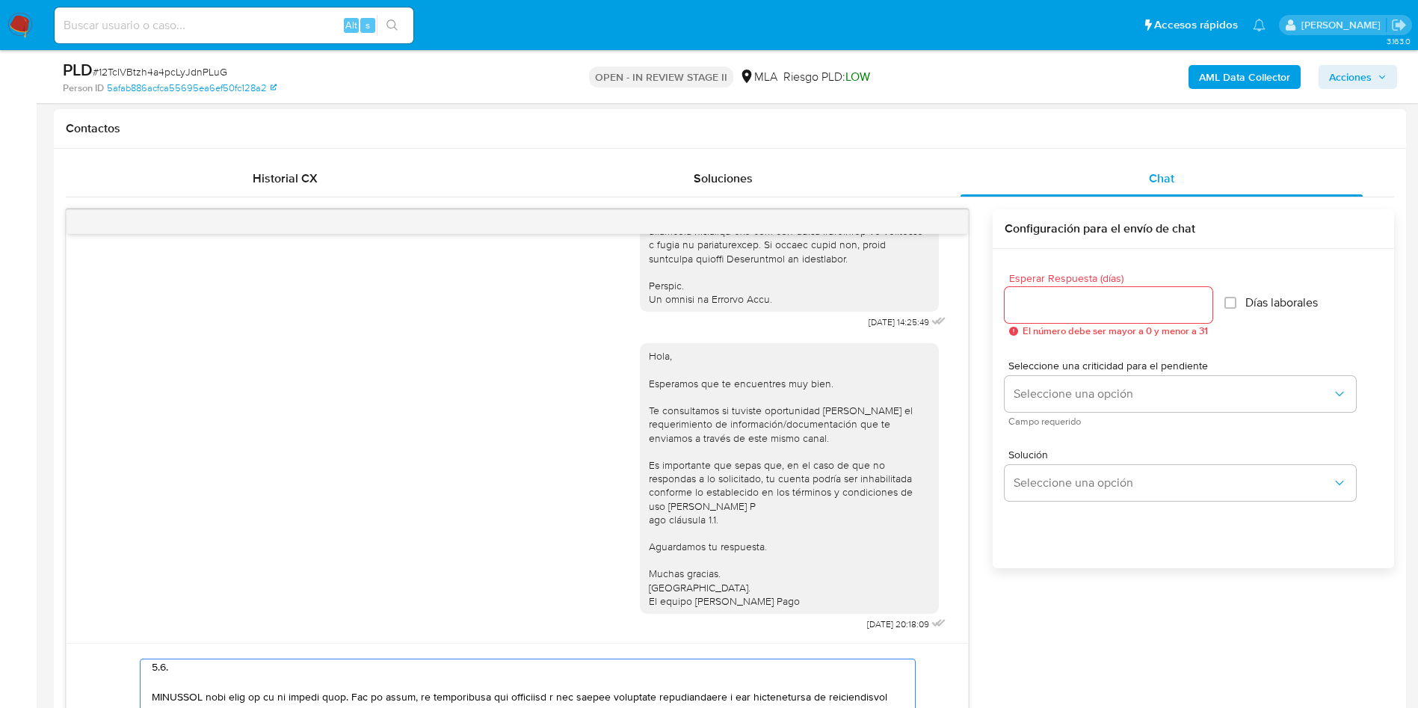
type textarea "Buenas tardes, Por disposición de la Resolución 200/2024 de la Unidad de Inform…"
click at [1101, 306] on input "Esperar Respuesta (días)" at bounding box center [1109, 304] width 208 height 19
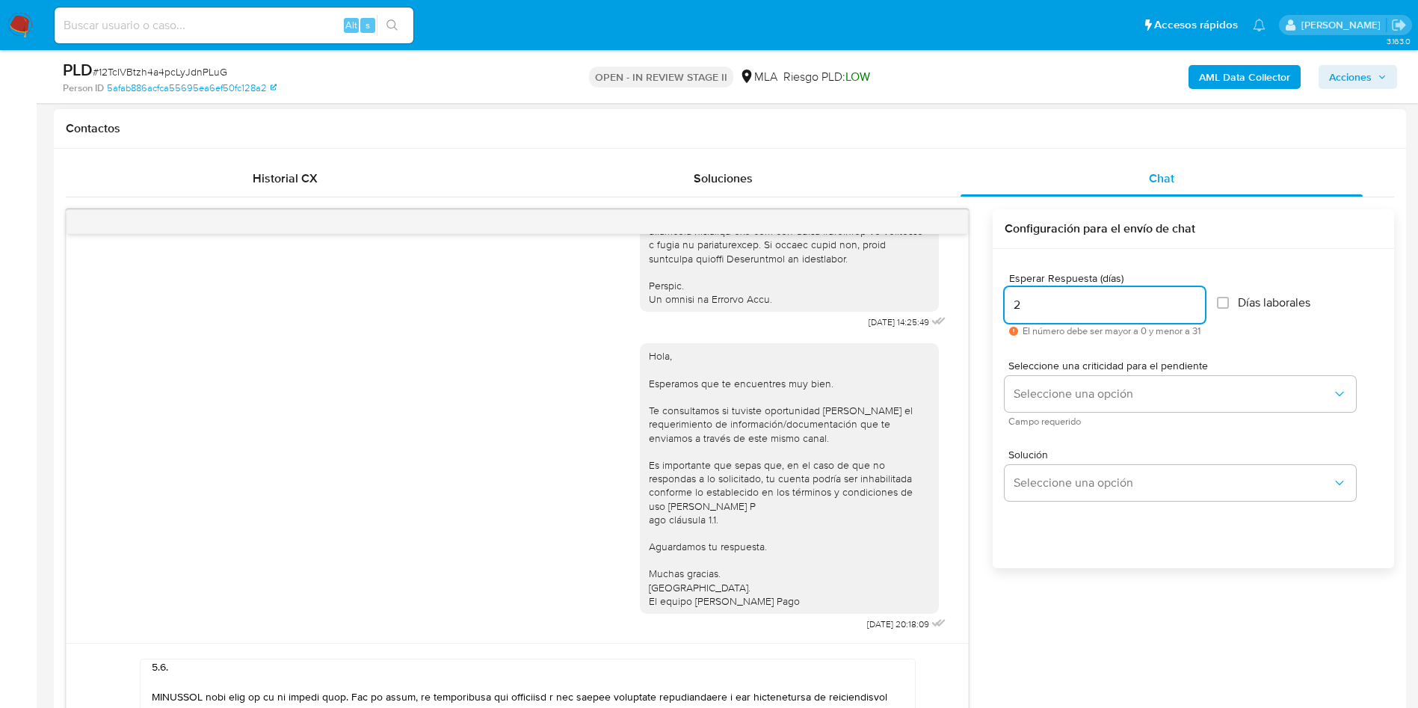
type input "2"
click at [1096, 375] on div "Seleccione una criticidad para el pendiente Seleccione una opción Campo requeri…" at bounding box center [1180, 392] width 351 height 65
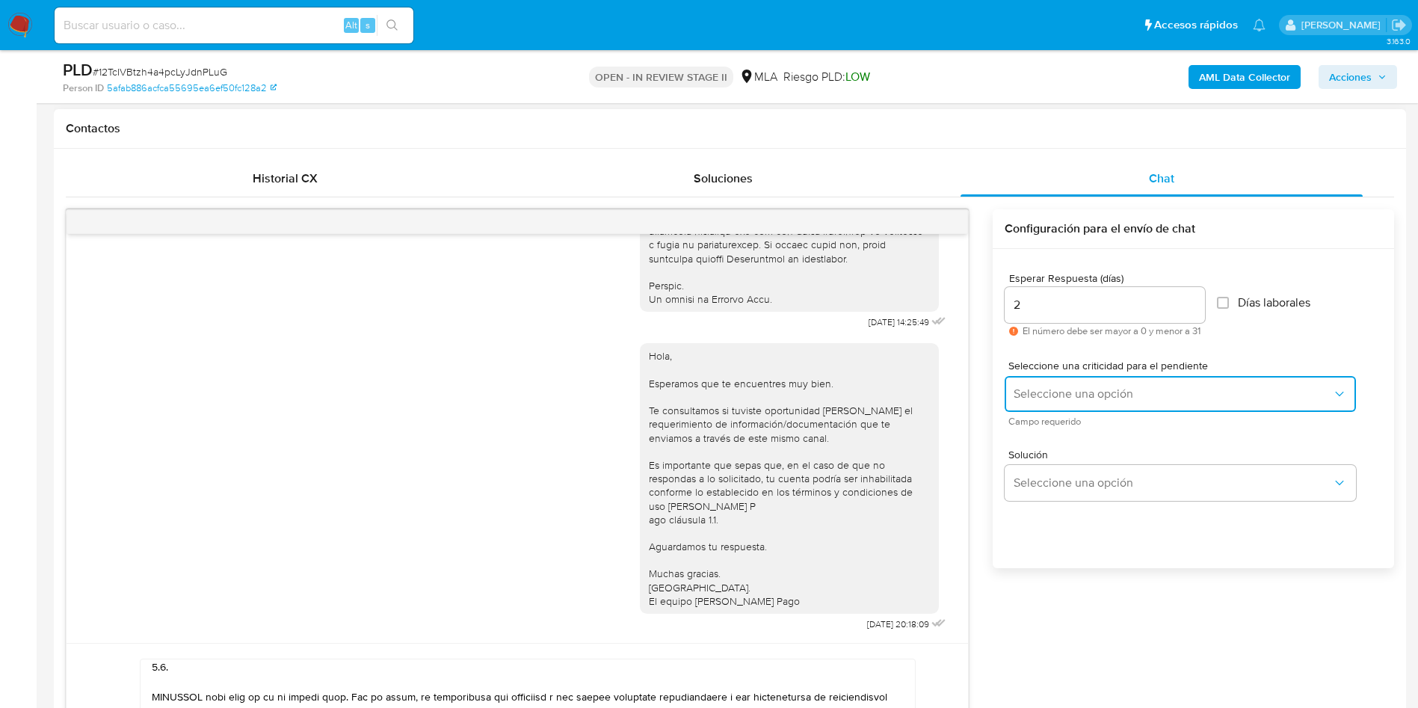
click at [1101, 410] on button "Seleccione una opción" at bounding box center [1180, 394] width 351 height 36
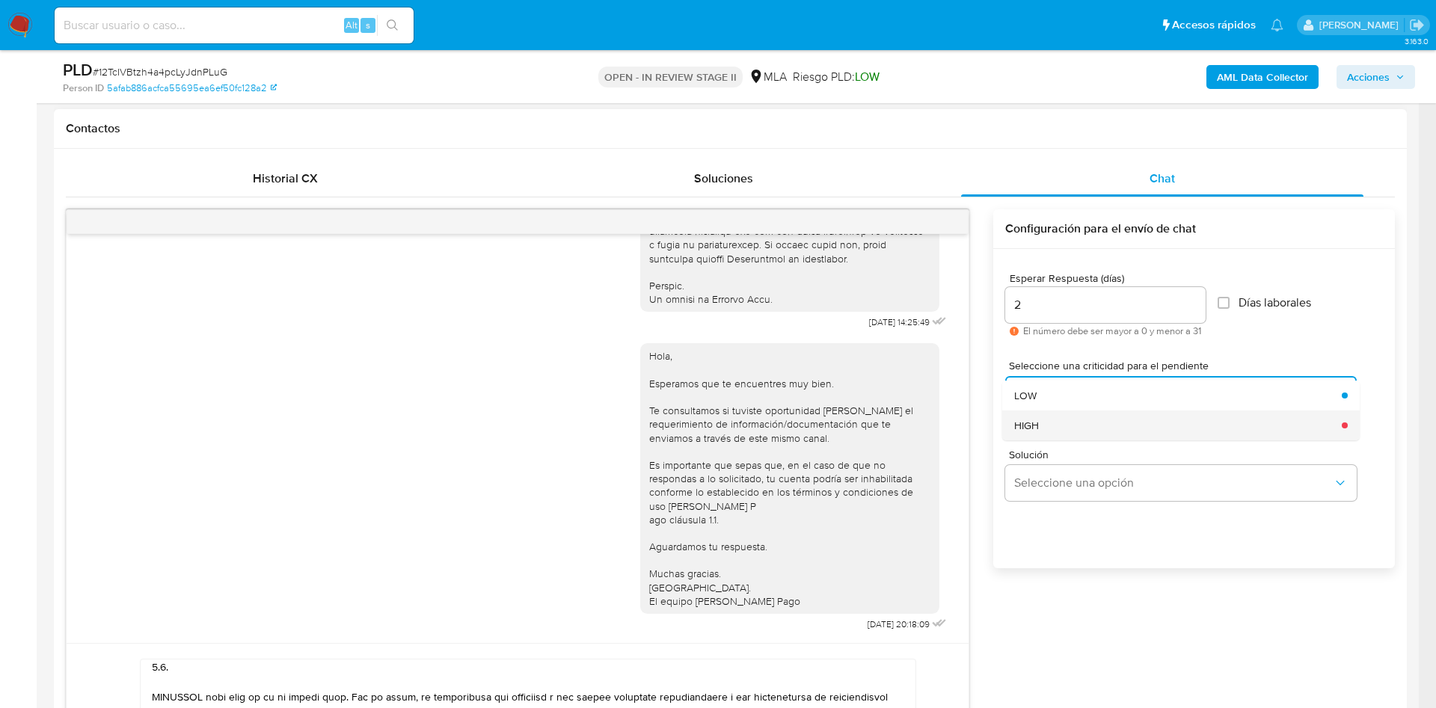
click at [1102, 420] on div "HIGH" at bounding box center [1173, 426] width 319 height 30
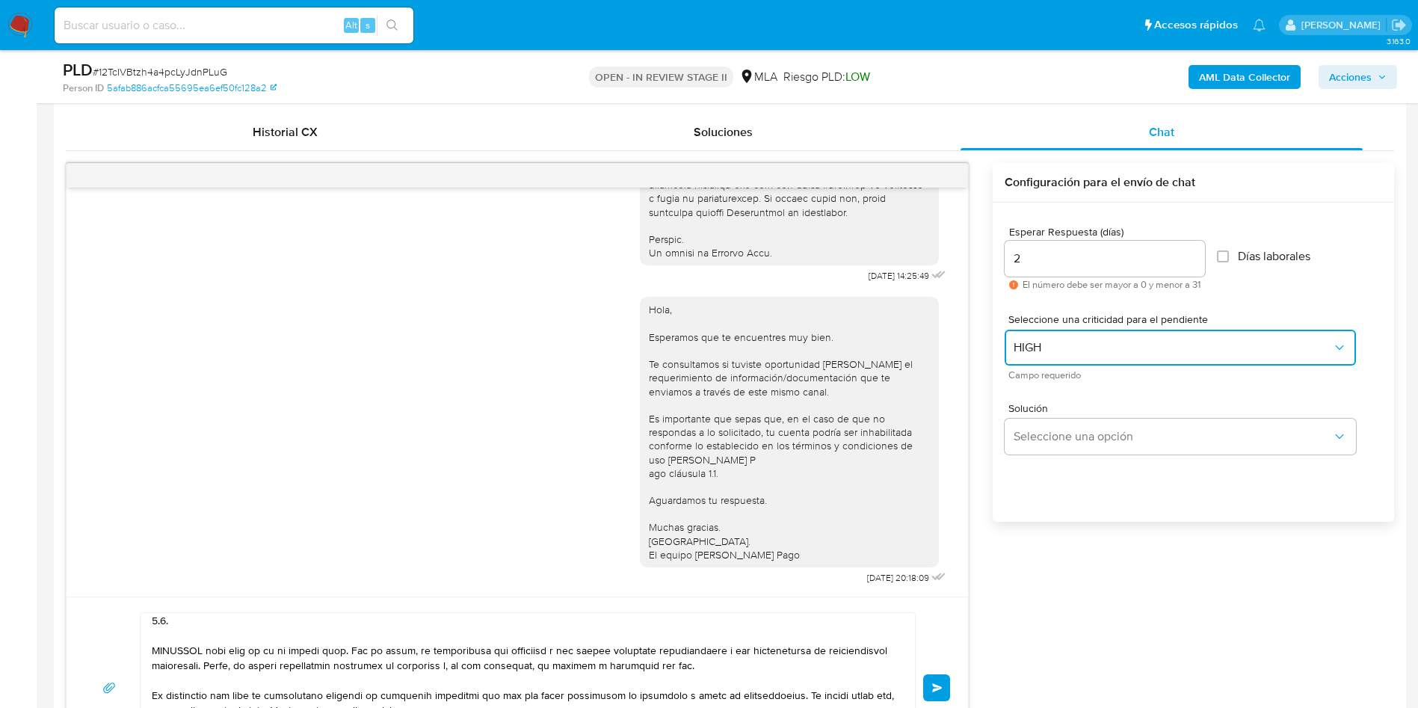
scroll to position [785, 0]
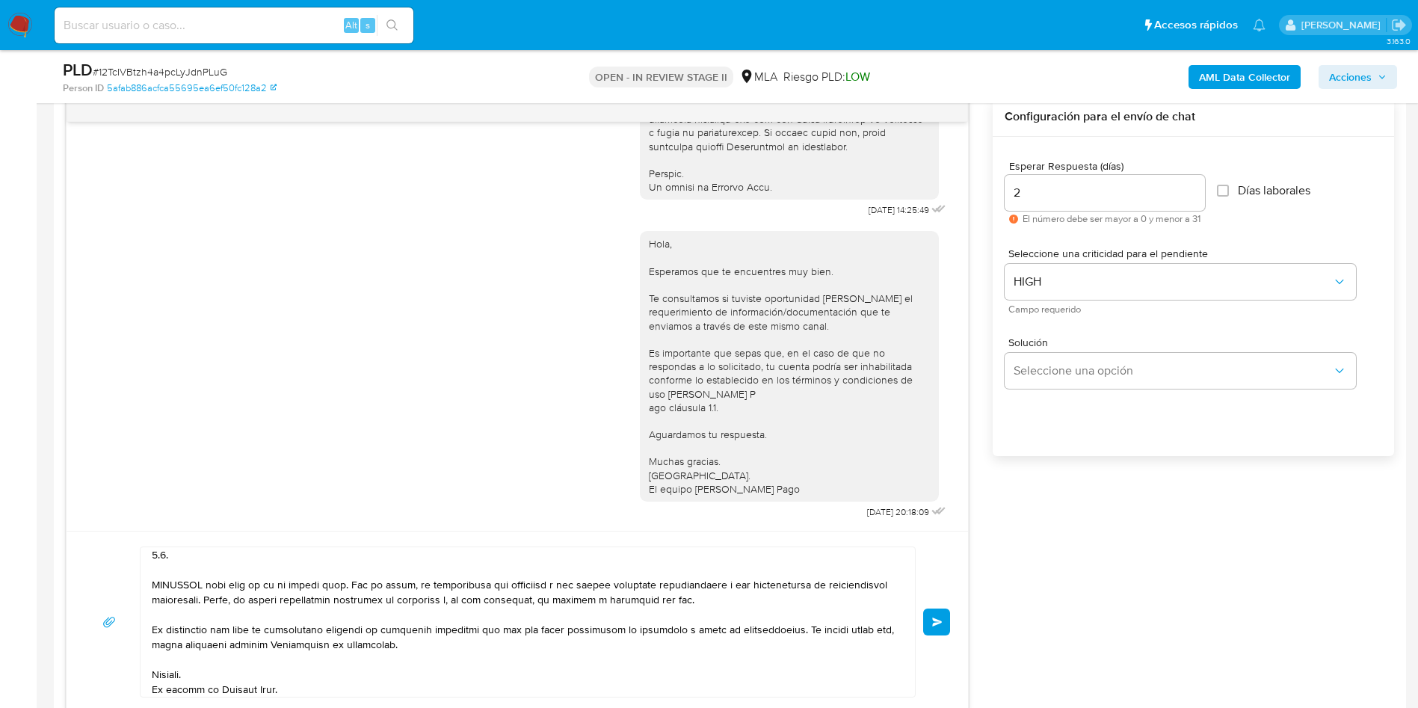
click at [932, 624] on button "Enviar" at bounding box center [936, 622] width 27 height 27
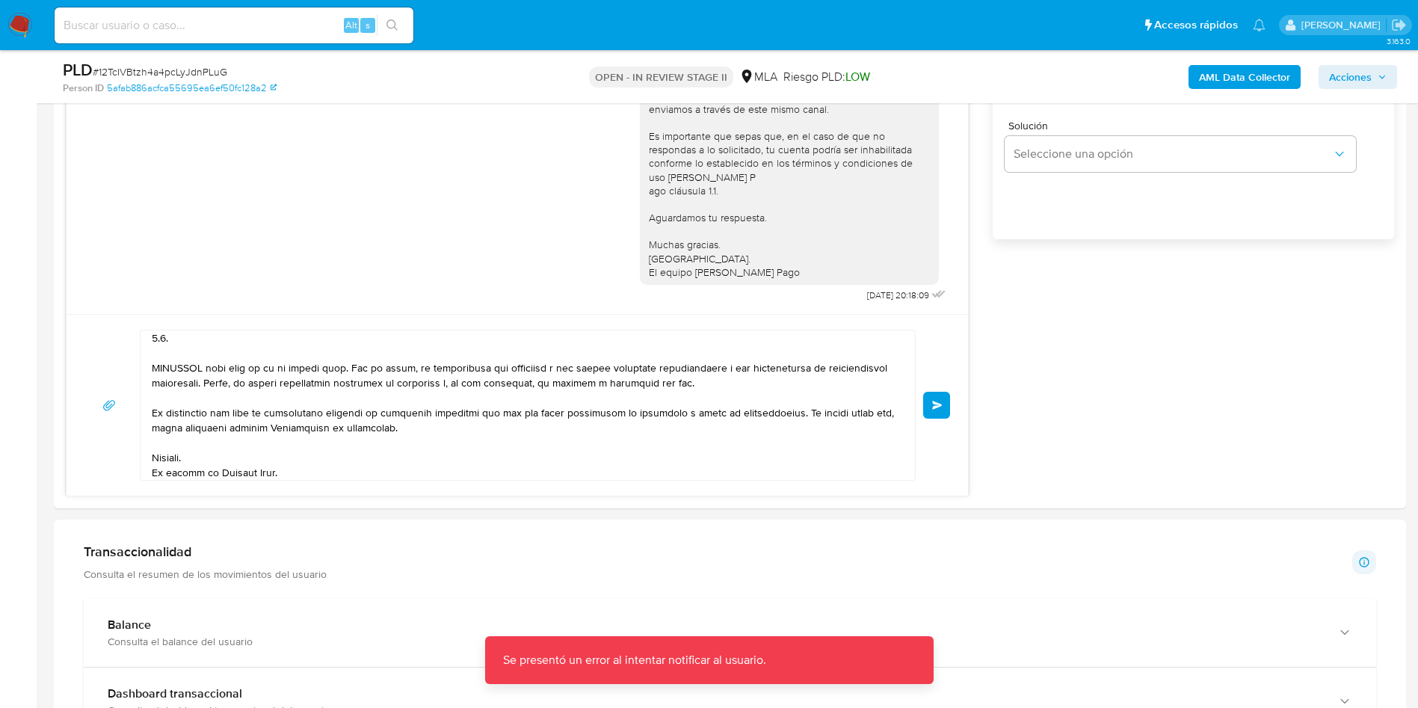
scroll to position [1009, 0]
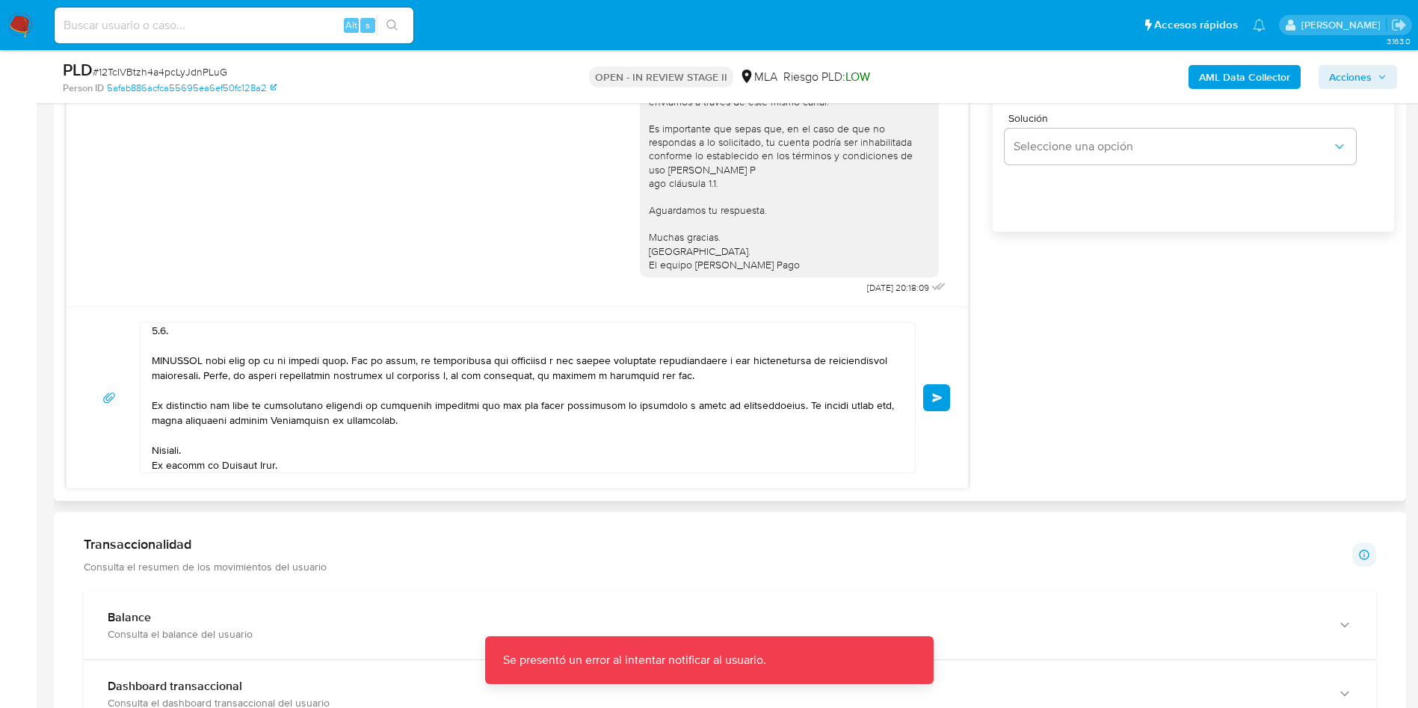
click at [945, 404] on button "Enviar" at bounding box center [936, 397] width 27 height 27
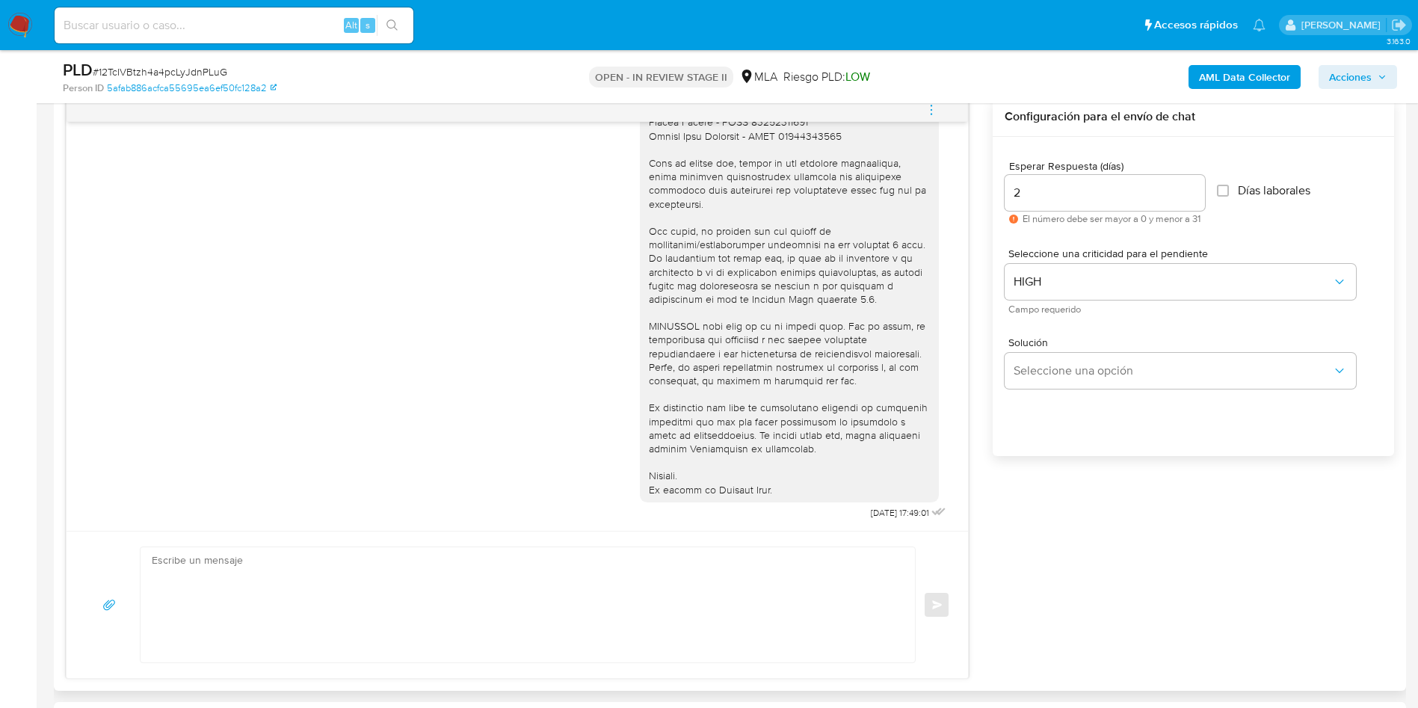
scroll to position [673, 0]
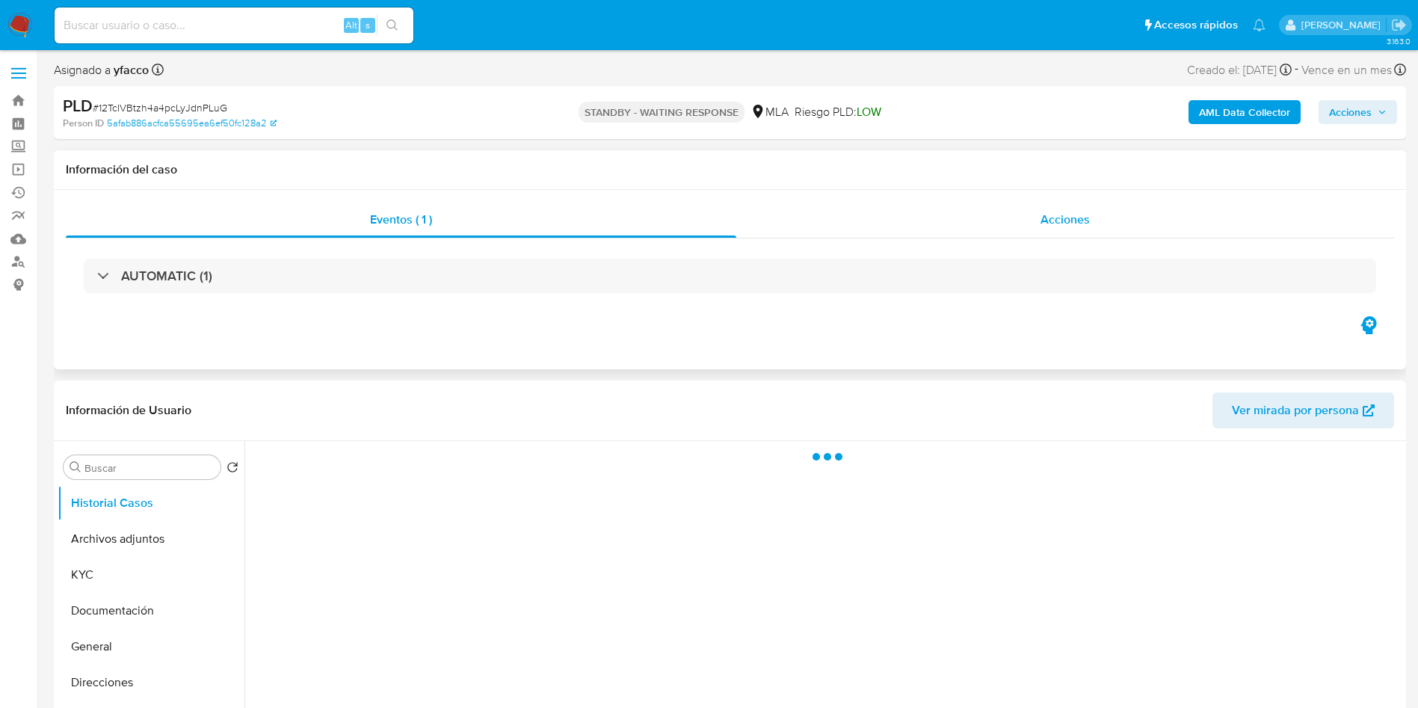
select select "10"
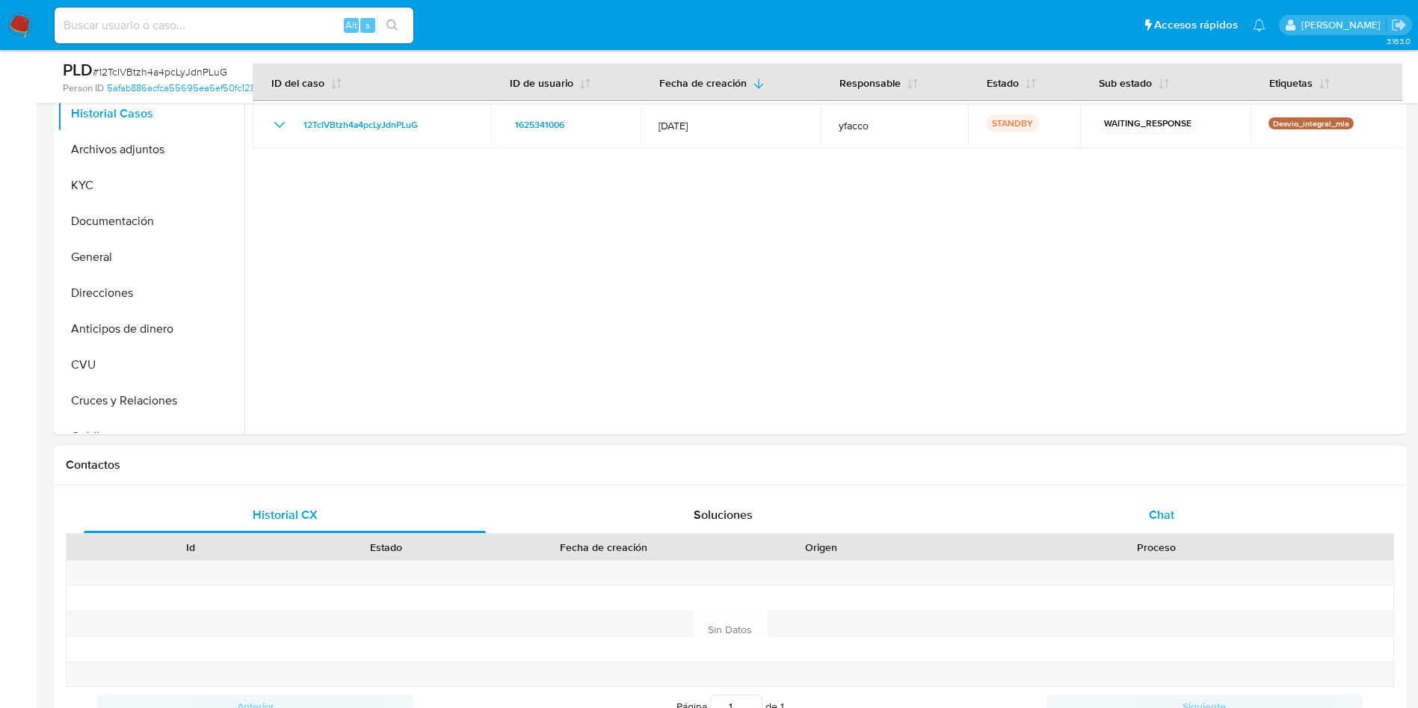
click at [1186, 523] on div "Chat" at bounding box center [1162, 515] width 402 height 36
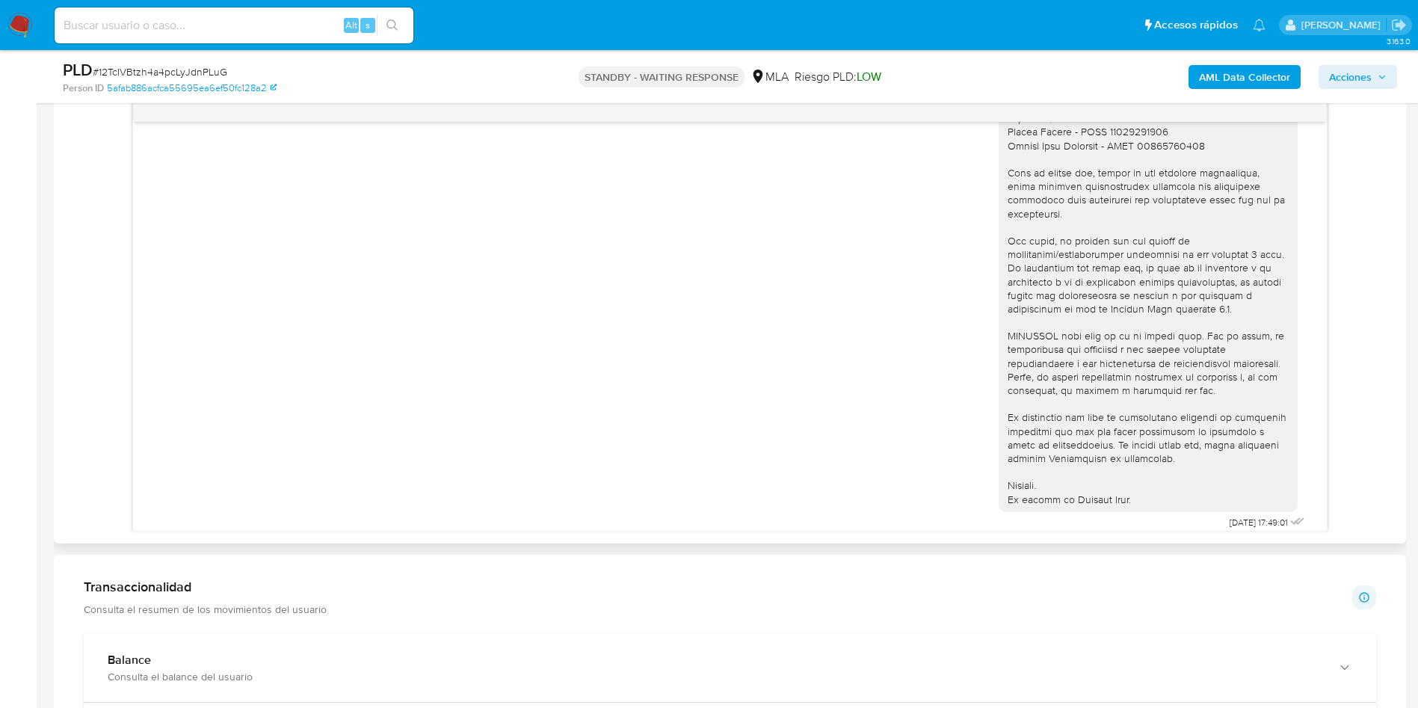
scroll to position [1487, 0]
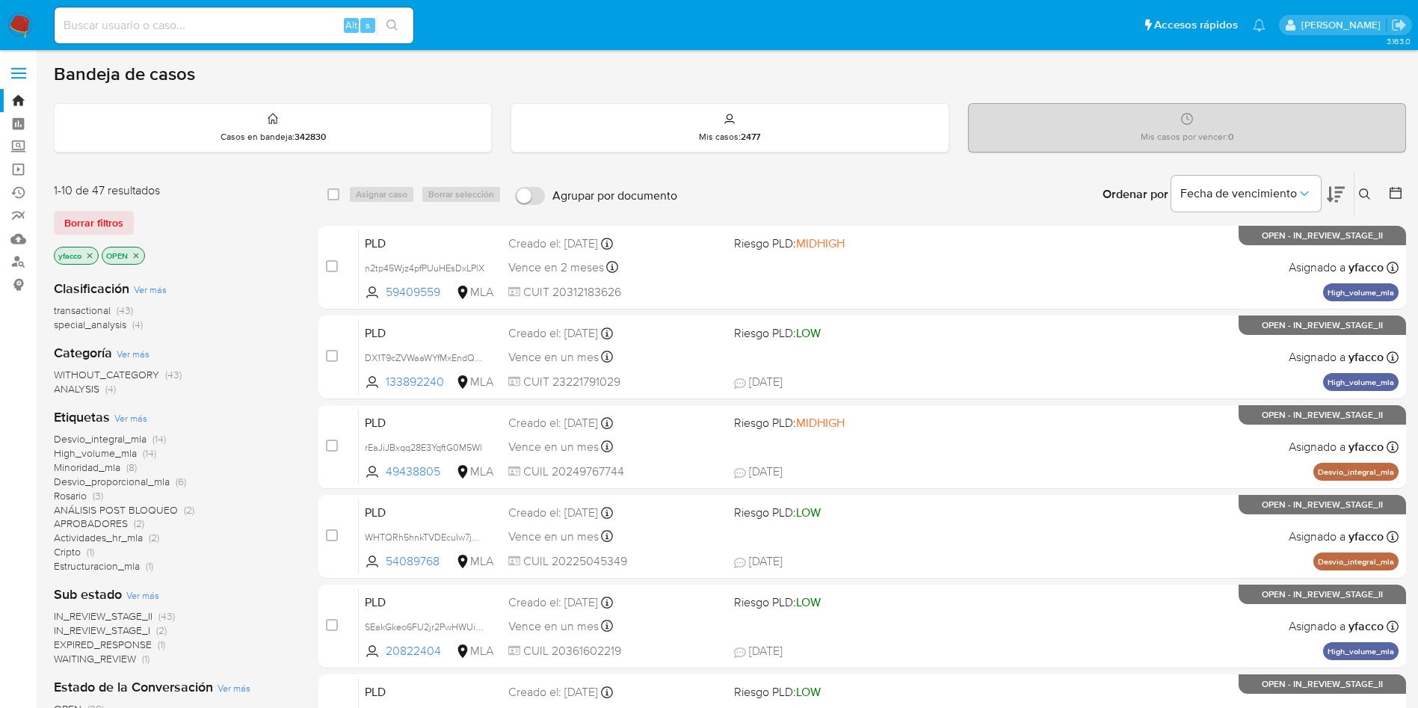
click at [301, 25] on input at bounding box center [234, 25] width 359 height 19
paste input "BBa3UGw0Ezxkcb8zhlXwakL2"
type input "BBa3UGw0Ezxkcb8zhlXwakL2"
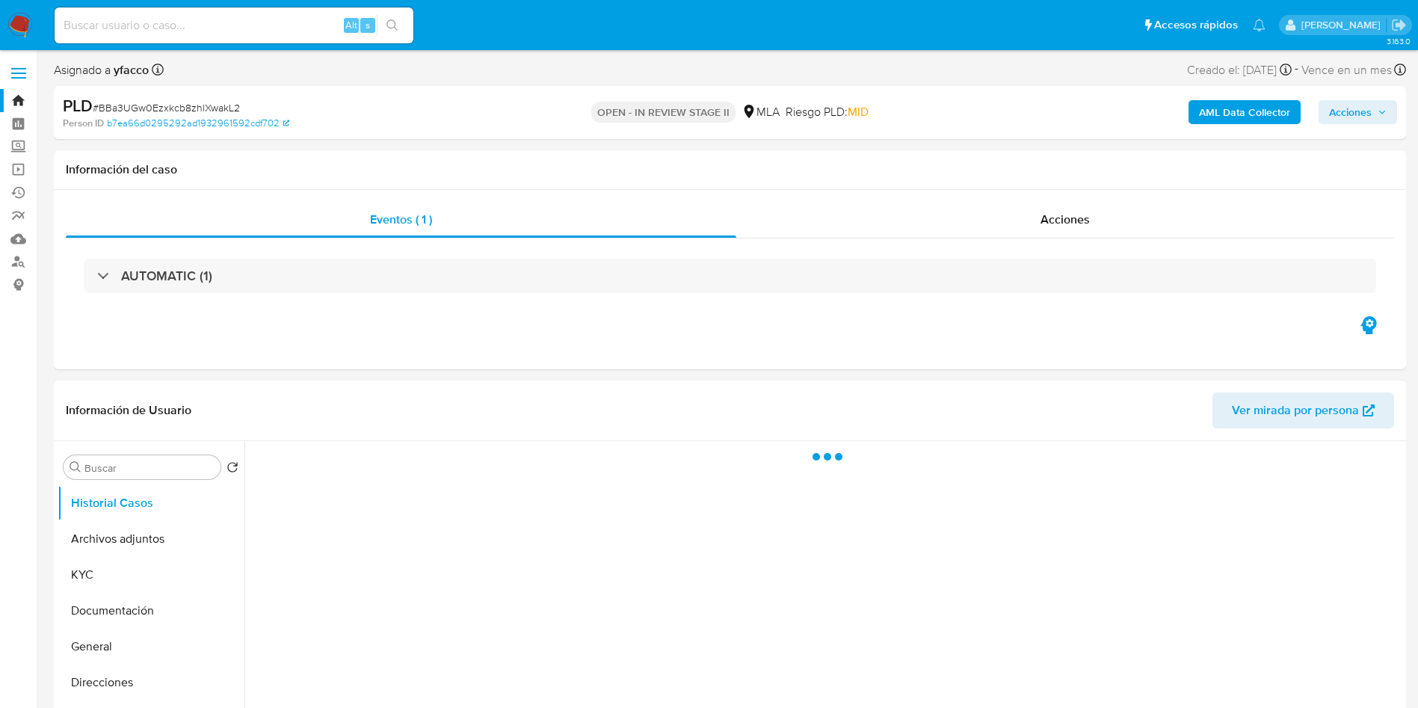
select select "10"
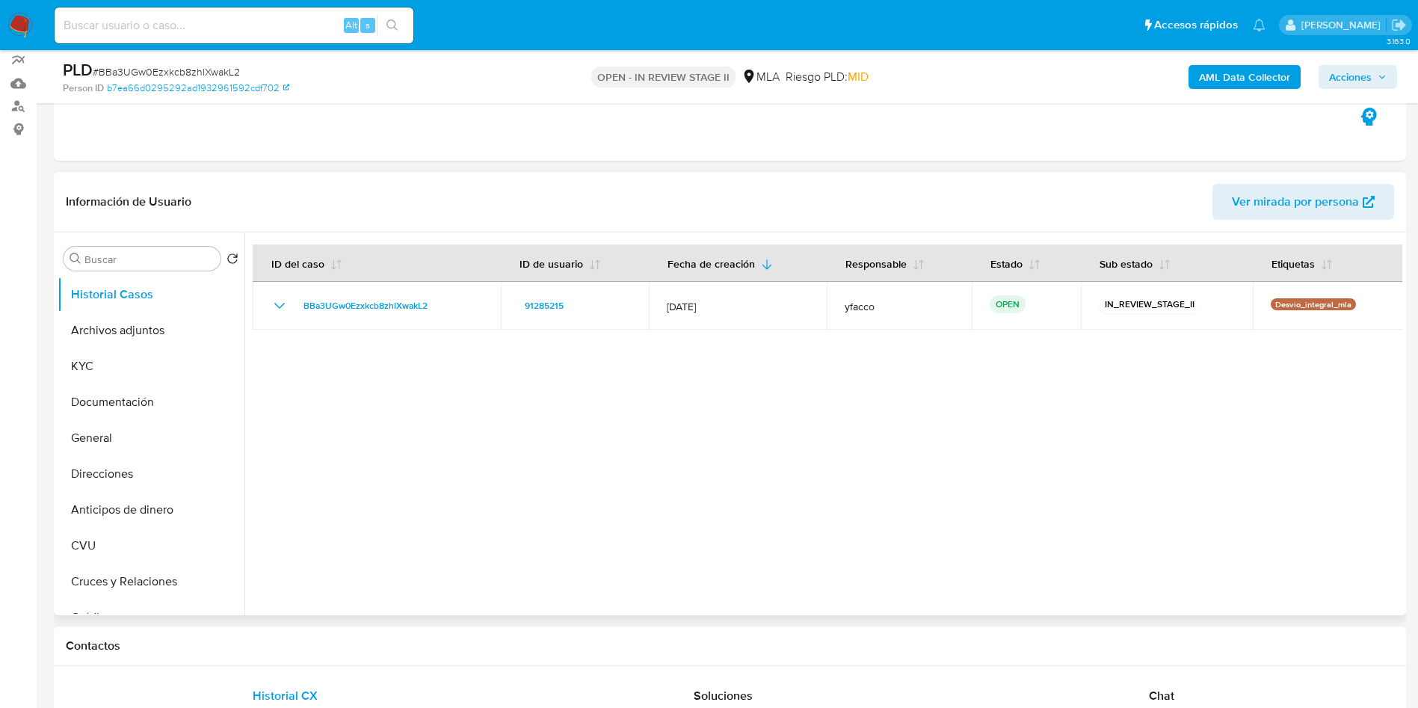
scroll to position [224, 0]
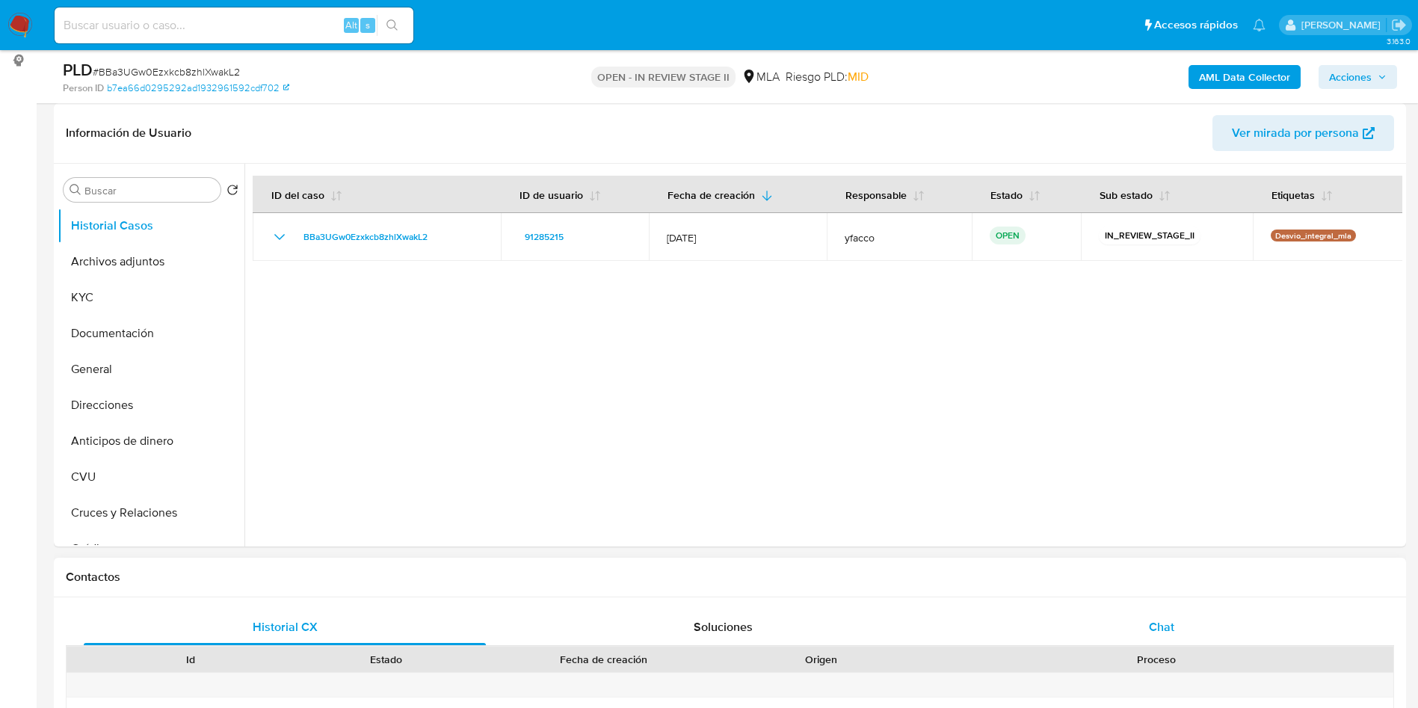
click at [1172, 638] on div "Chat" at bounding box center [1162, 627] width 402 height 36
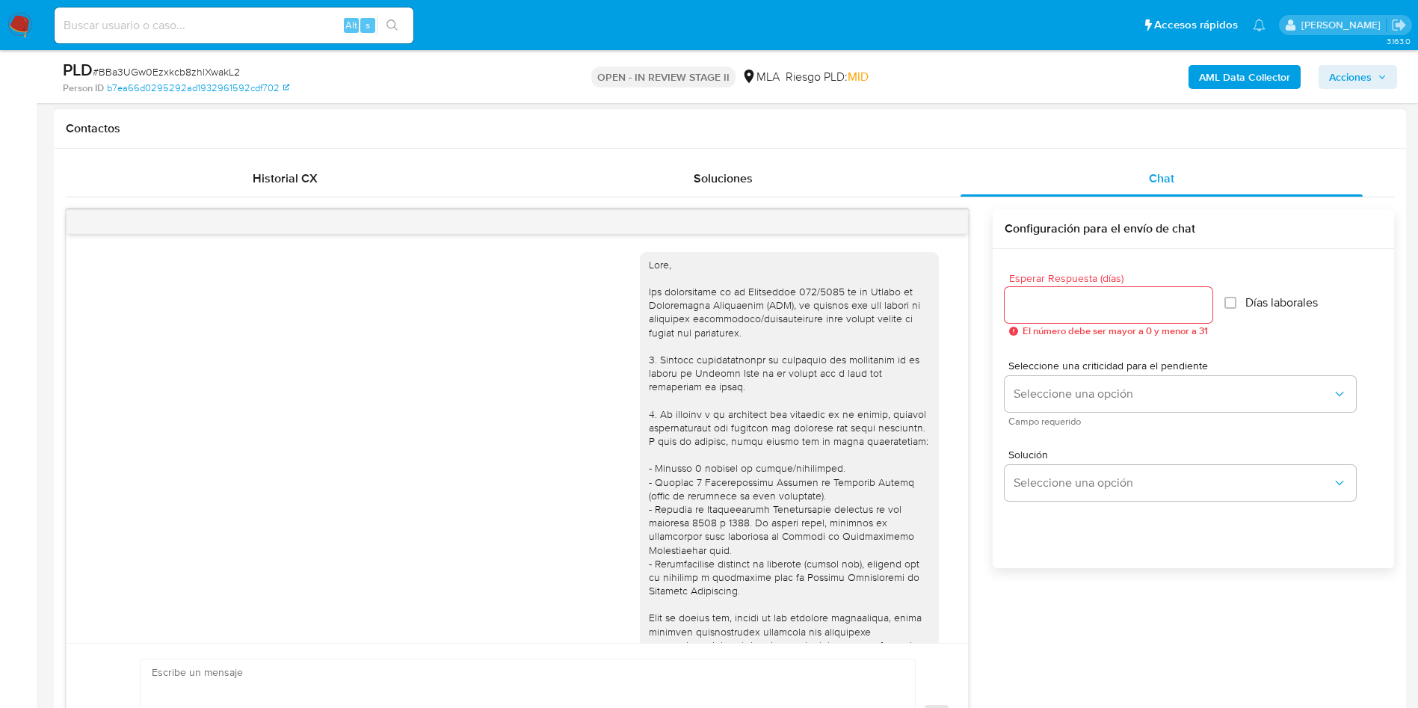
scroll to position [767, 0]
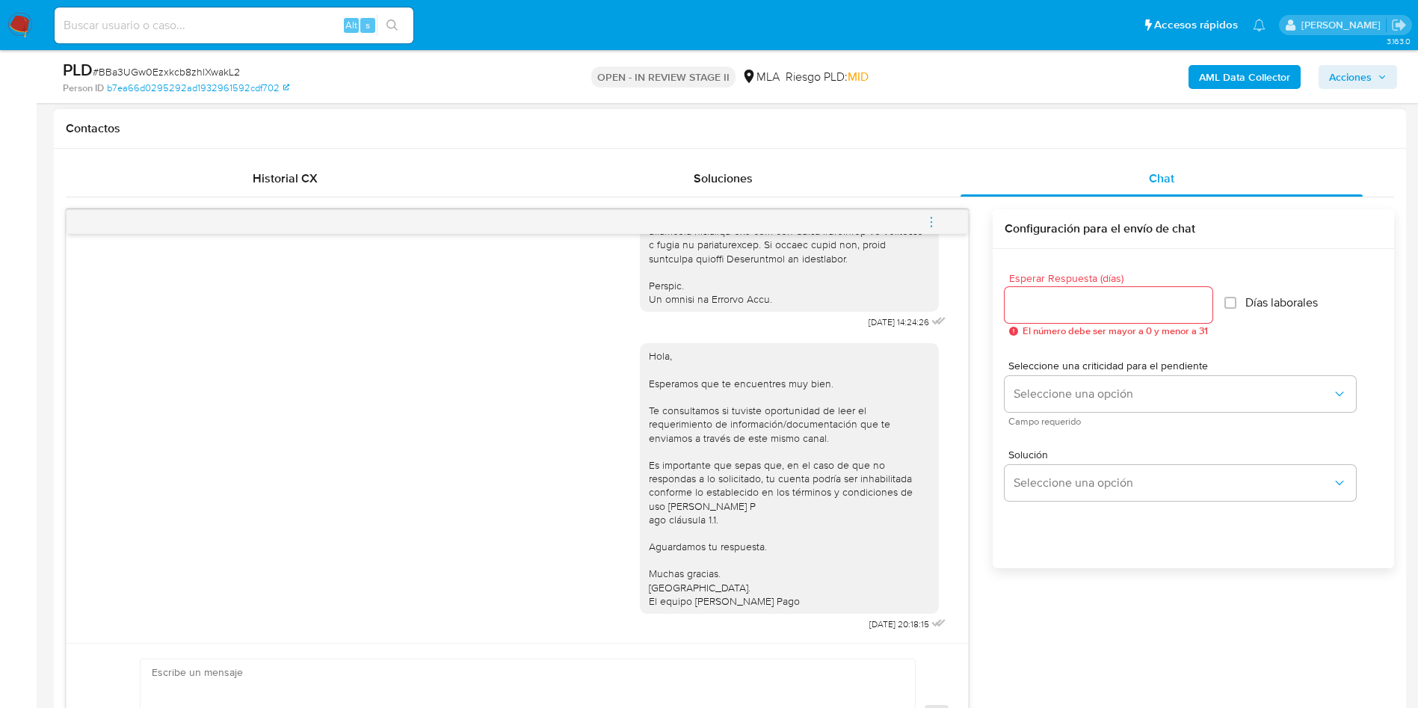
click at [936, 213] on span "menu-action" at bounding box center [931, 222] width 13 height 36
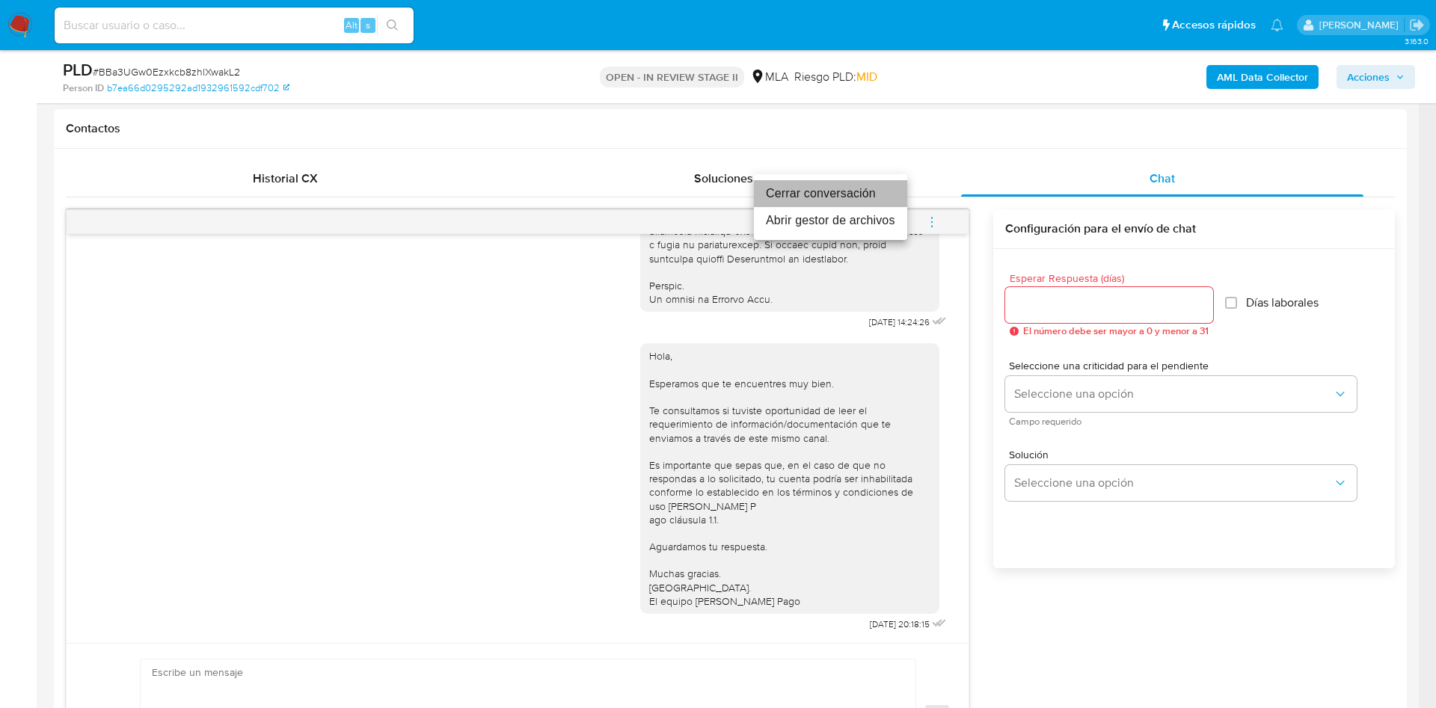
click at [826, 194] on li "Cerrar conversación" at bounding box center [830, 193] width 153 height 27
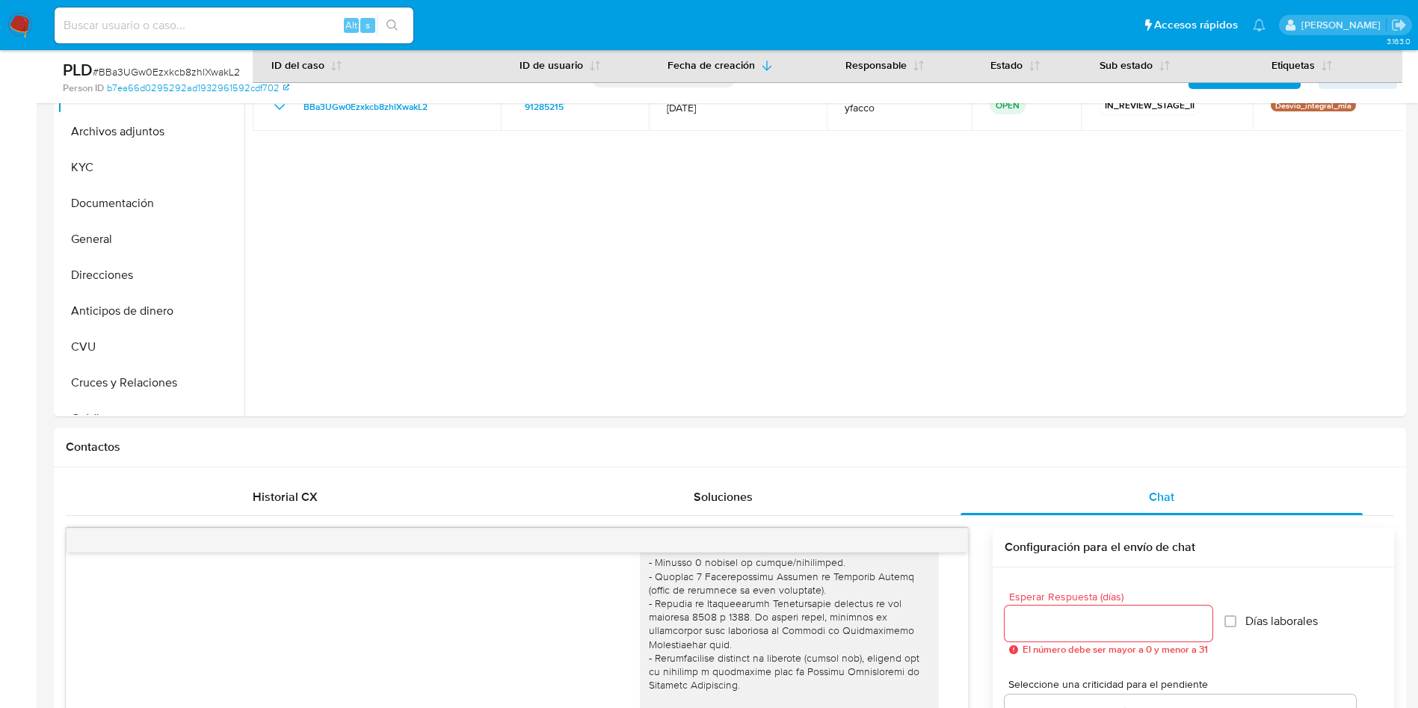
scroll to position [224, 0]
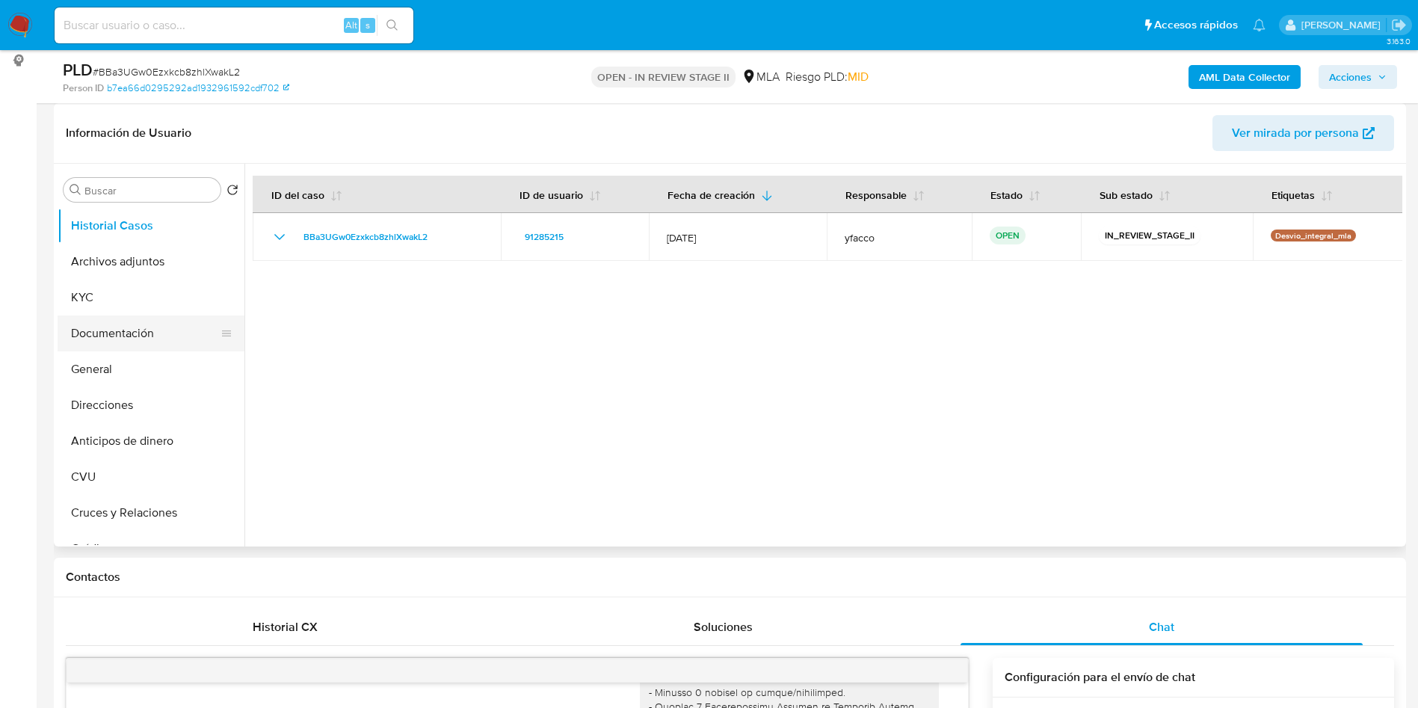
click at [126, 317] on button "Documentación" at bounding box center [145, 334] width 175 height 36
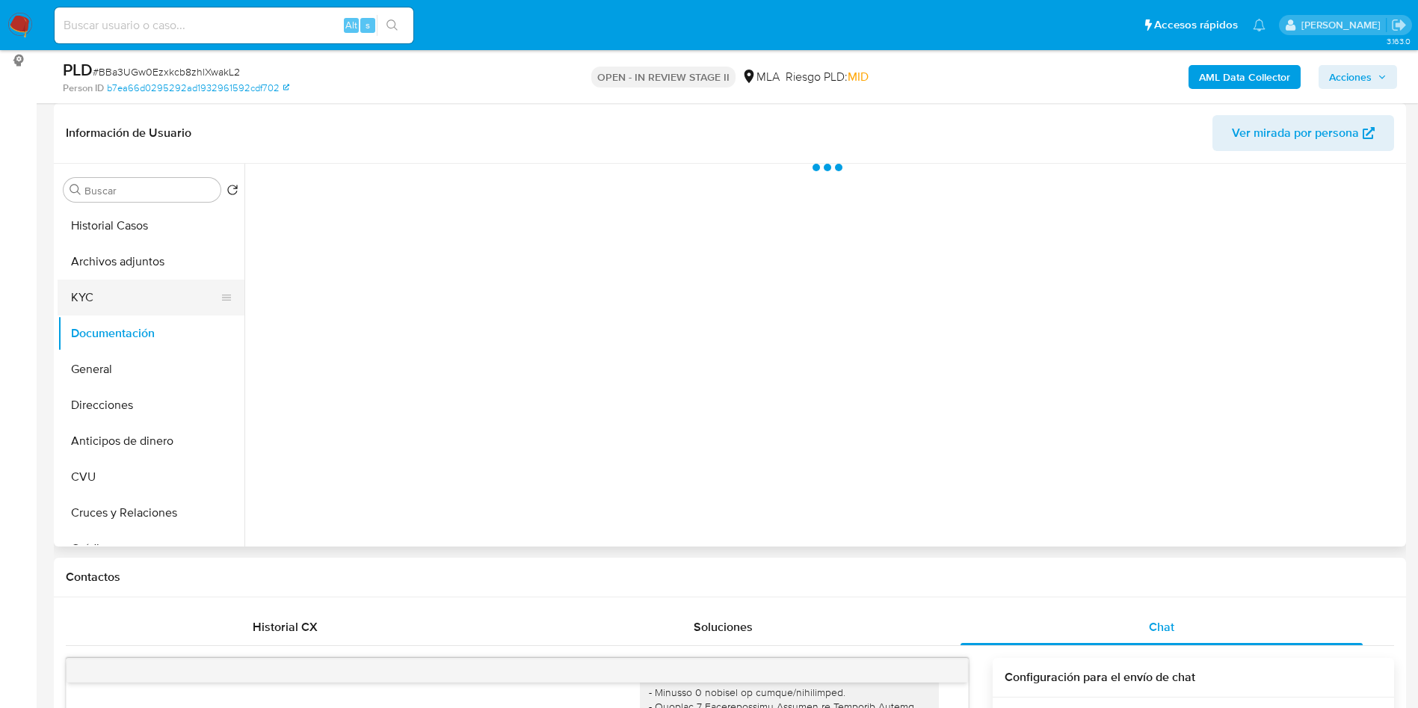
click at [132, 304] on button "KYC" at bounding box center [145, 298] width 175 height 36
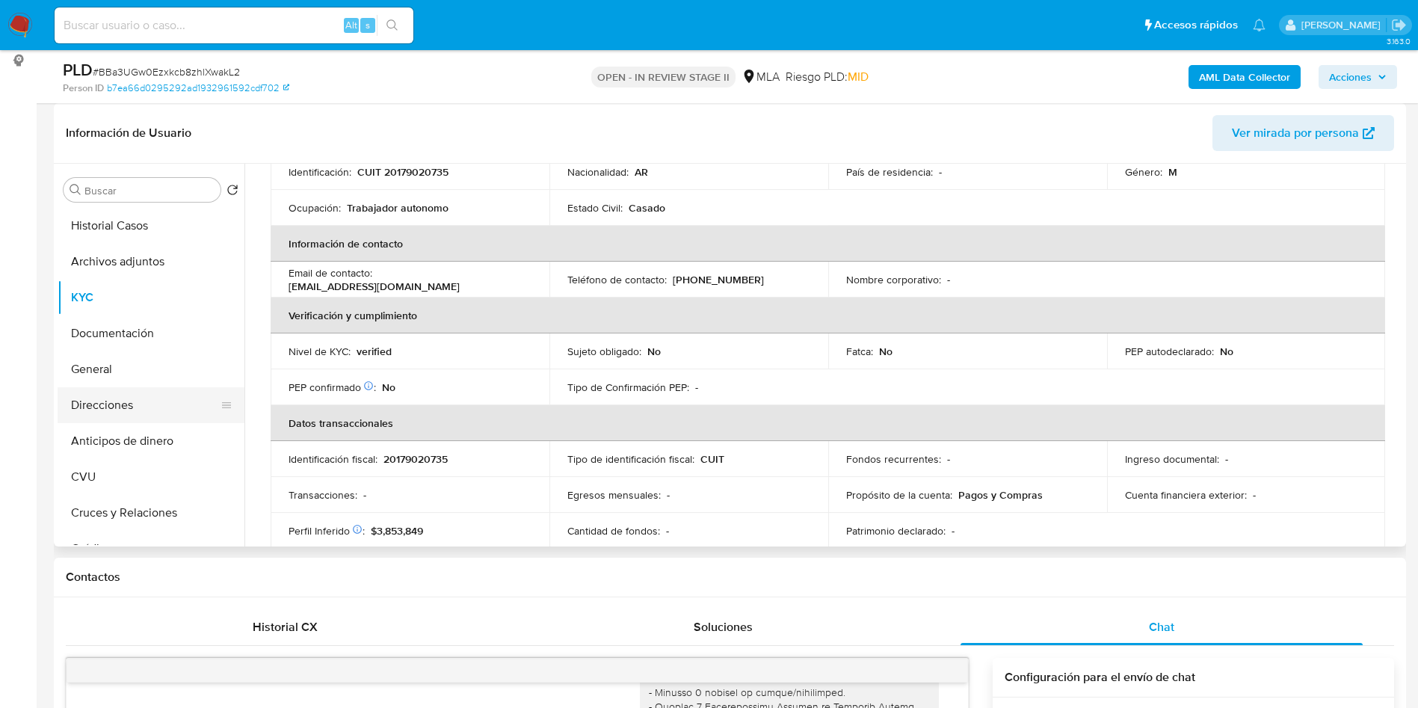
click at [131, 406] on button "Direcciones" at bounding box center [145, 405] width 175 height 36
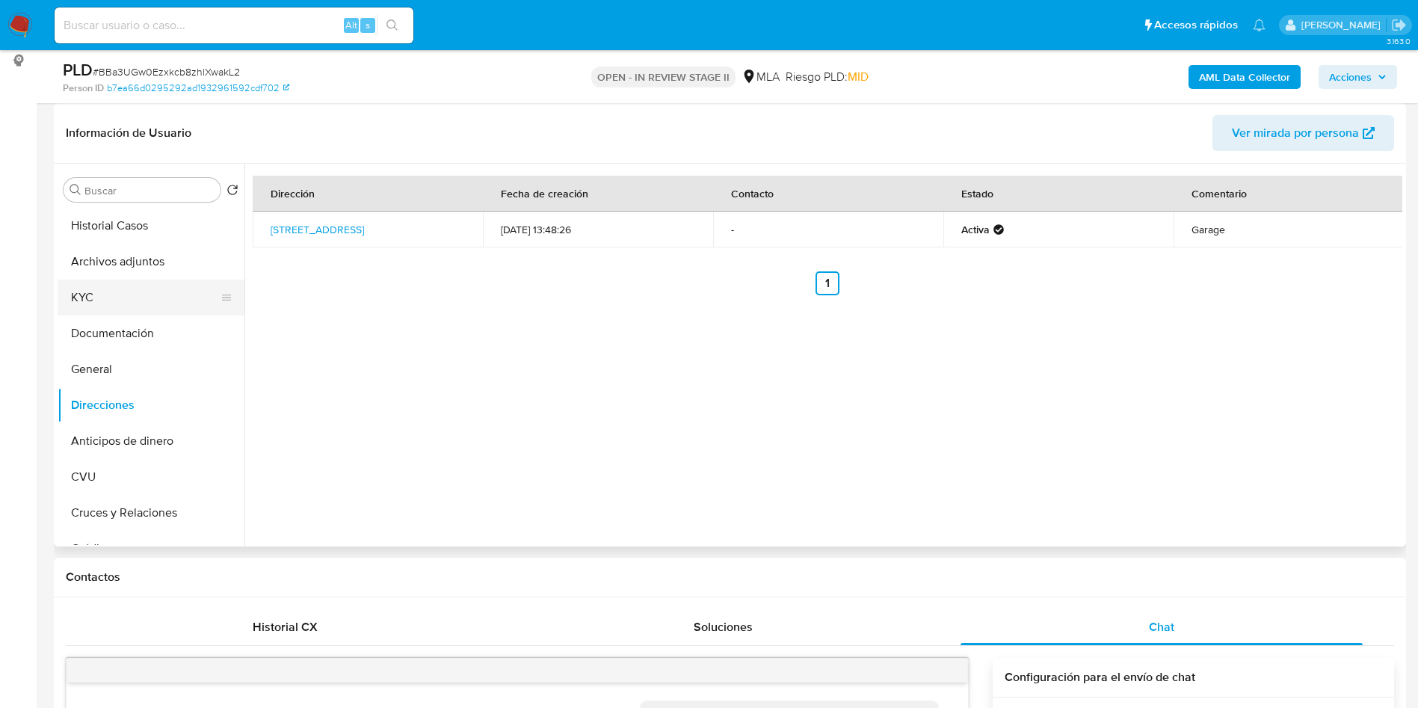
click at [168, 300] on button "KYC" at bounding box center [145, 298] width 175 height 36
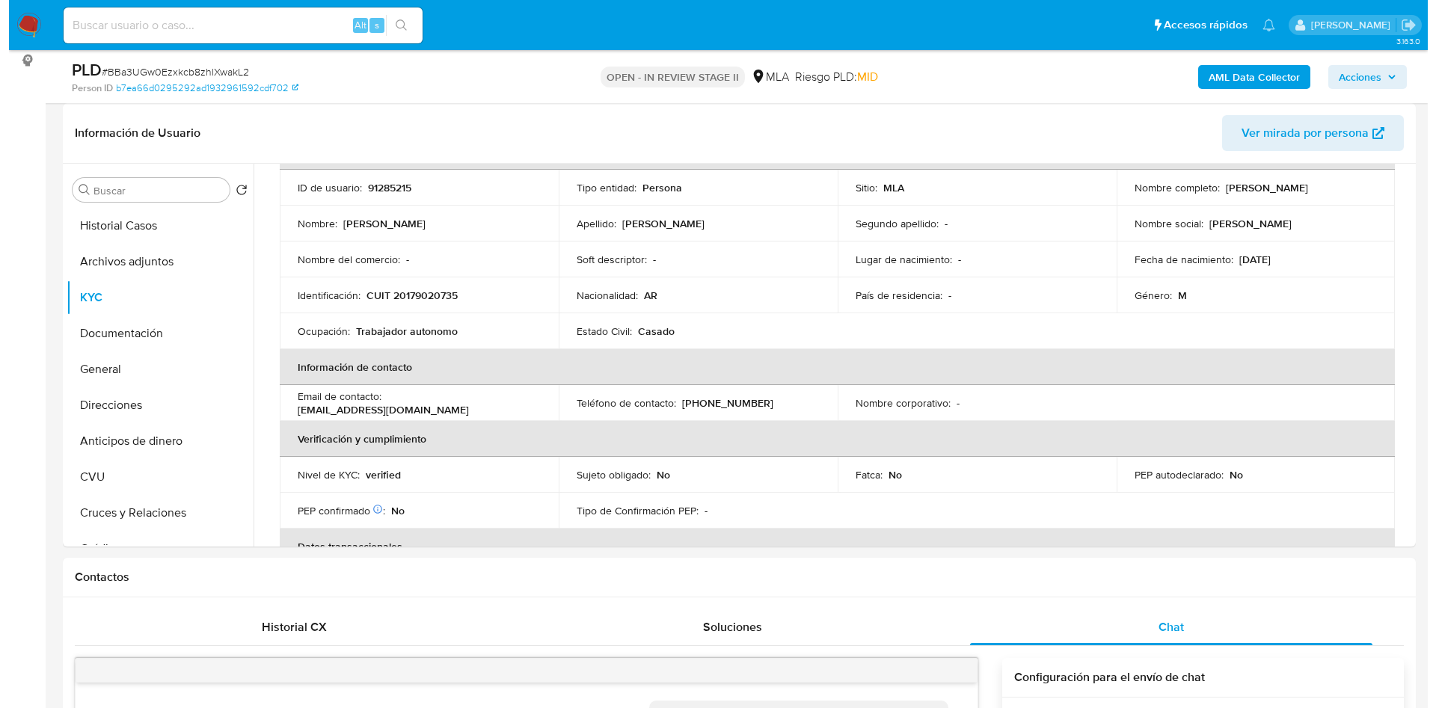
scroll to position [0, 0]
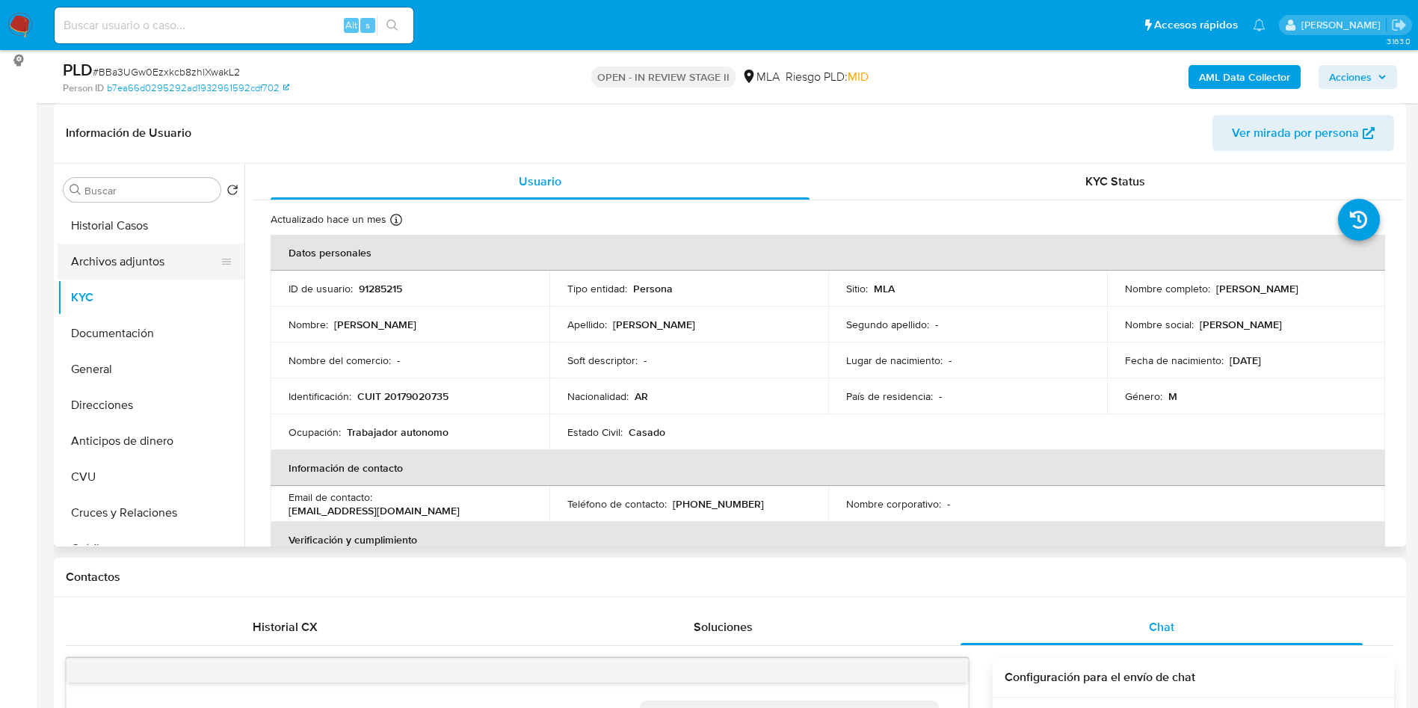
click at [111, 277] on button "Archivos adjuntos" at bounding box center [145, 262] width 175 height 36
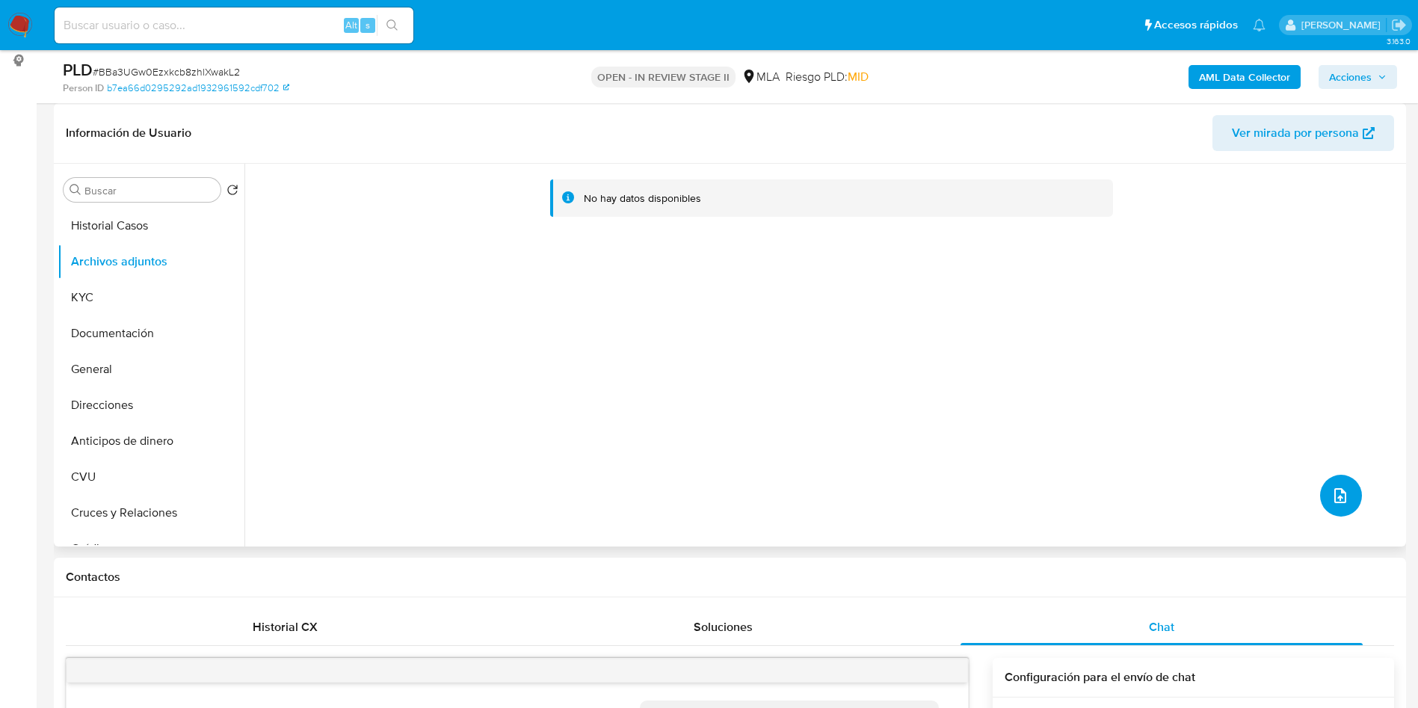
click at [1332, 502] on icon "upload-file" at bounding box center [1341, 496] width 18 height 18
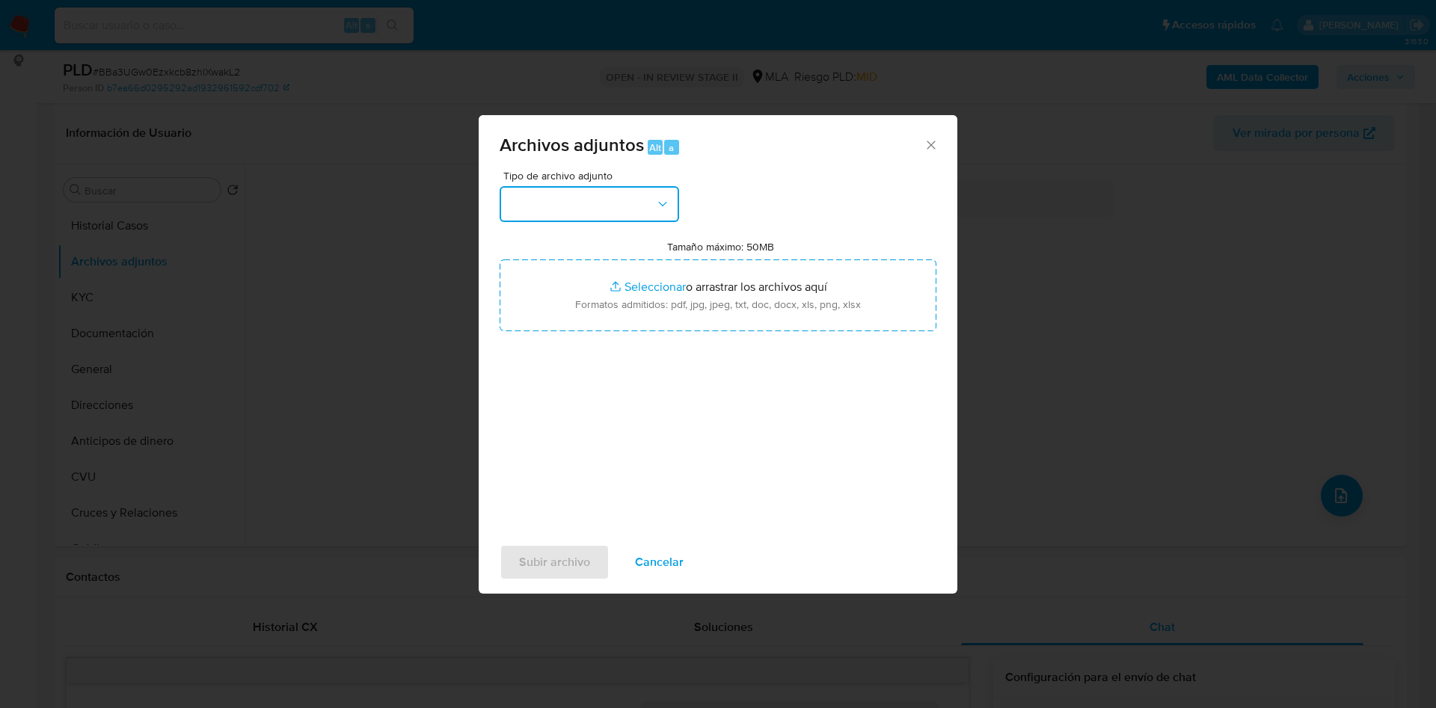
click at [644, 199] on button "button" at bounding box center [589, 204] width 179 height 36
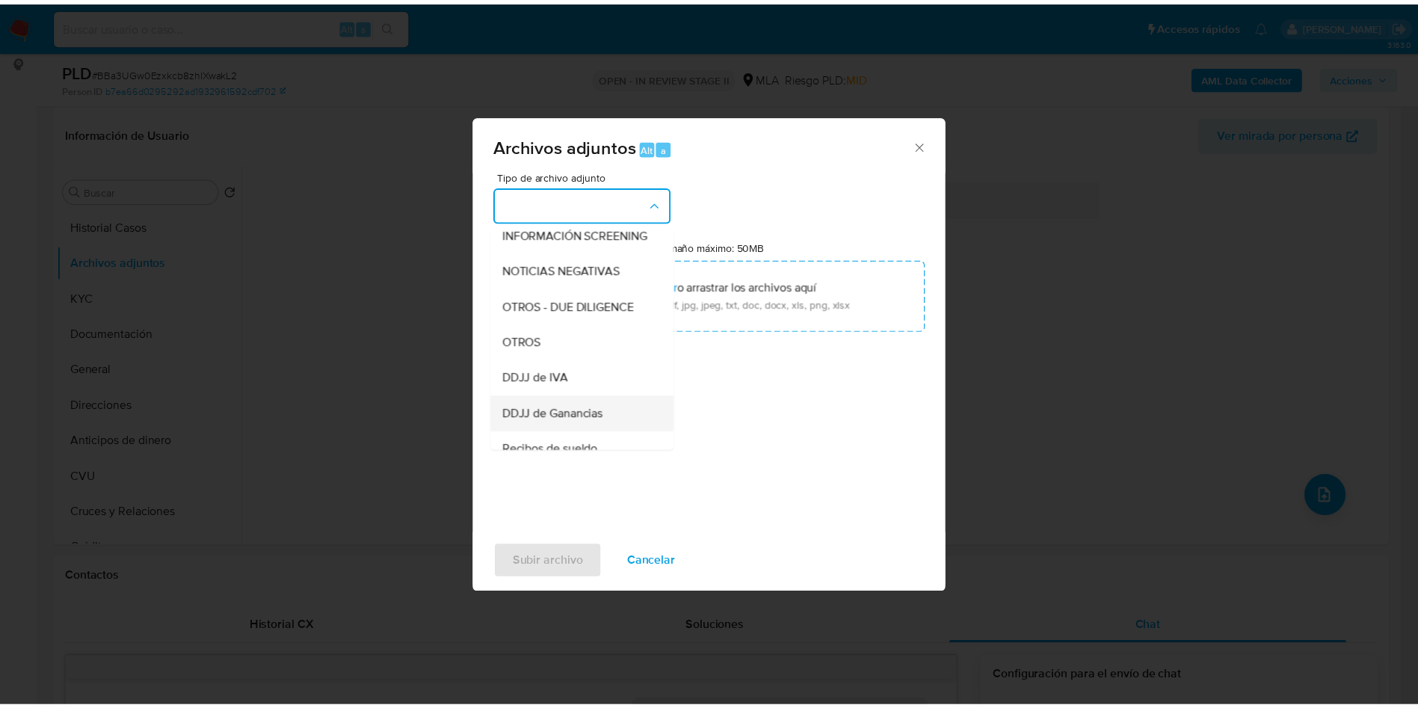
scroll to position [224, 0]
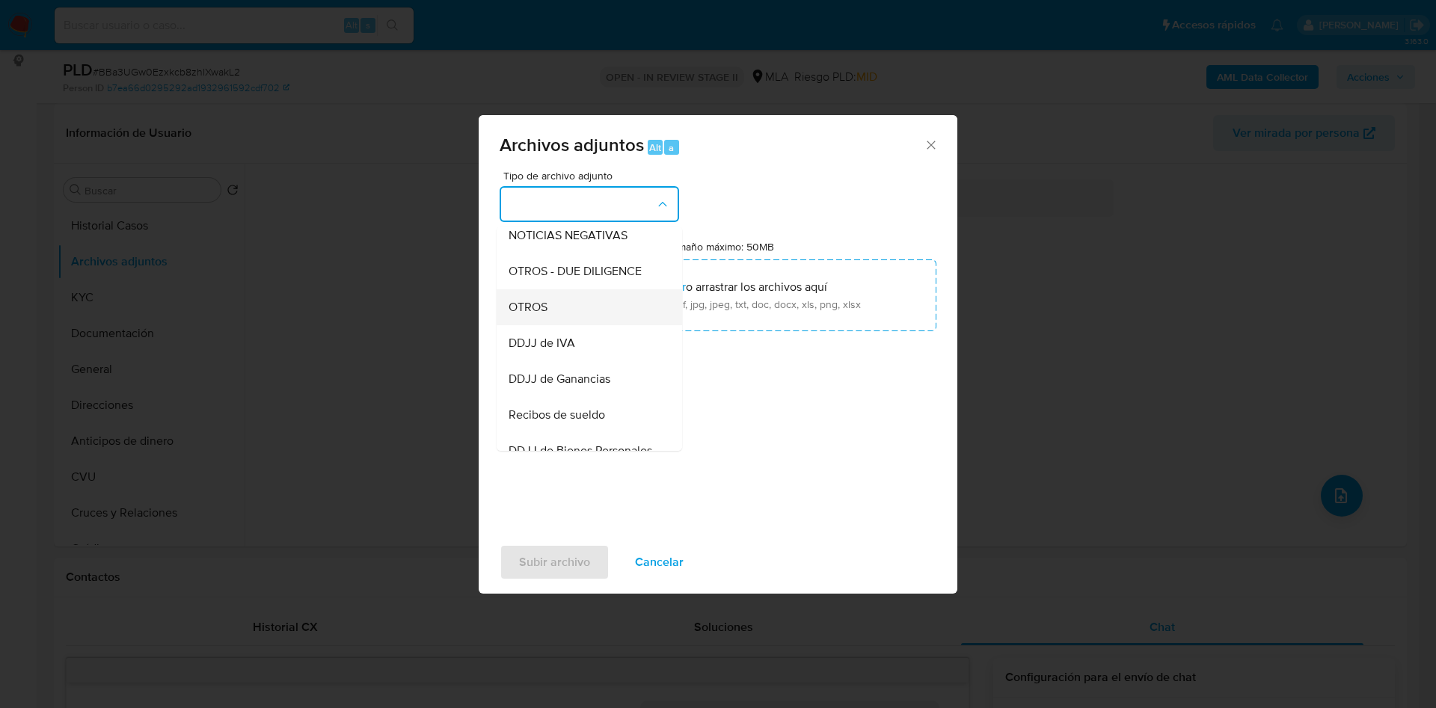
click at [538, 315] on span "OTROS" at bounding box center [527, 307] width 39 height 15
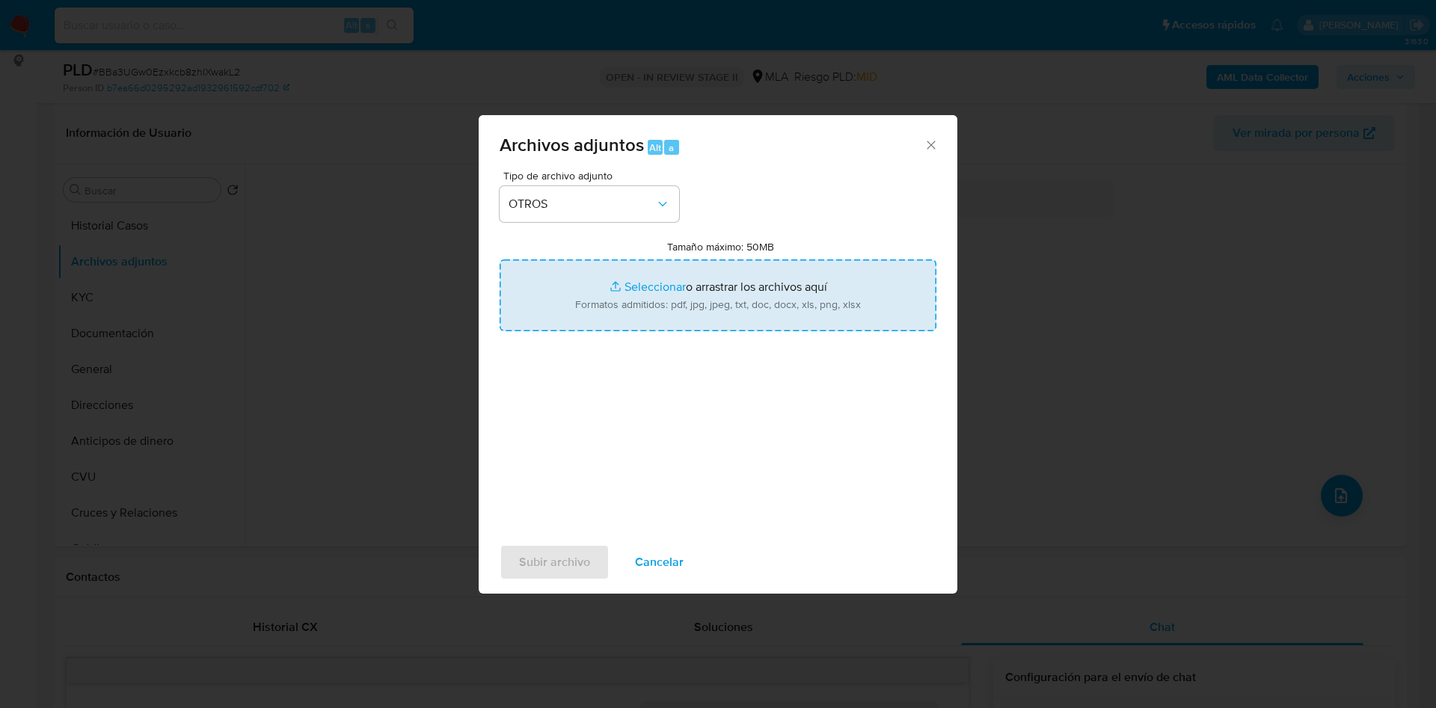
click at [636, 282] on input "Tamaño máximo: 50MB Seleccionar archivos" at bounding box center [718, 295] width 437 height 72
type input "C:\fakepath\Caselog BBa3UGw0Ezxkcb8zhlXwakL2_2025_09_17_11_16_39.docx"
click at [677, 286] on input "Tamaño máximo: 50MB Seleccionar archivos" at bounding box center [718, 295] width 437 height 72
type input "C:\fakepath\Movimientos 91285215.xlsx"
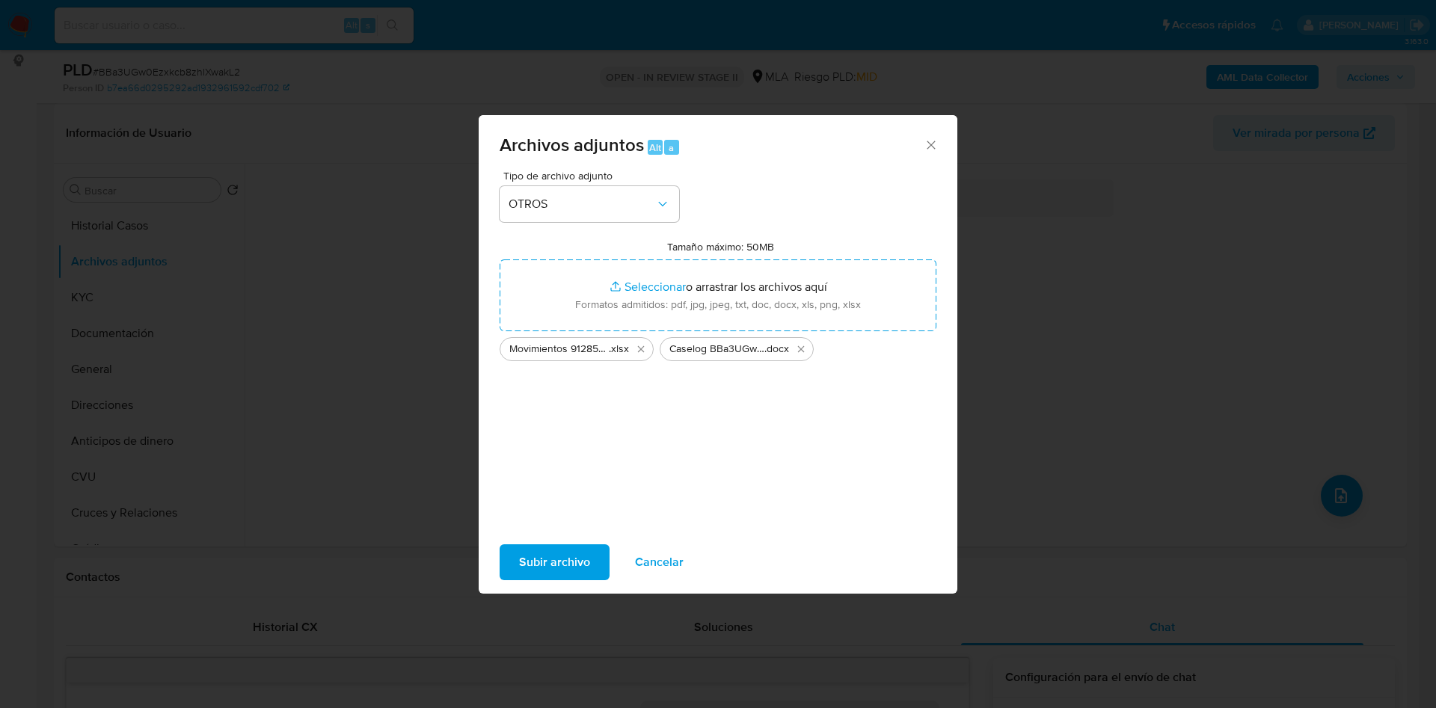
click at [575, 570] on span "Subir archivo" at bounding box center [554, 562] width 71 height 33
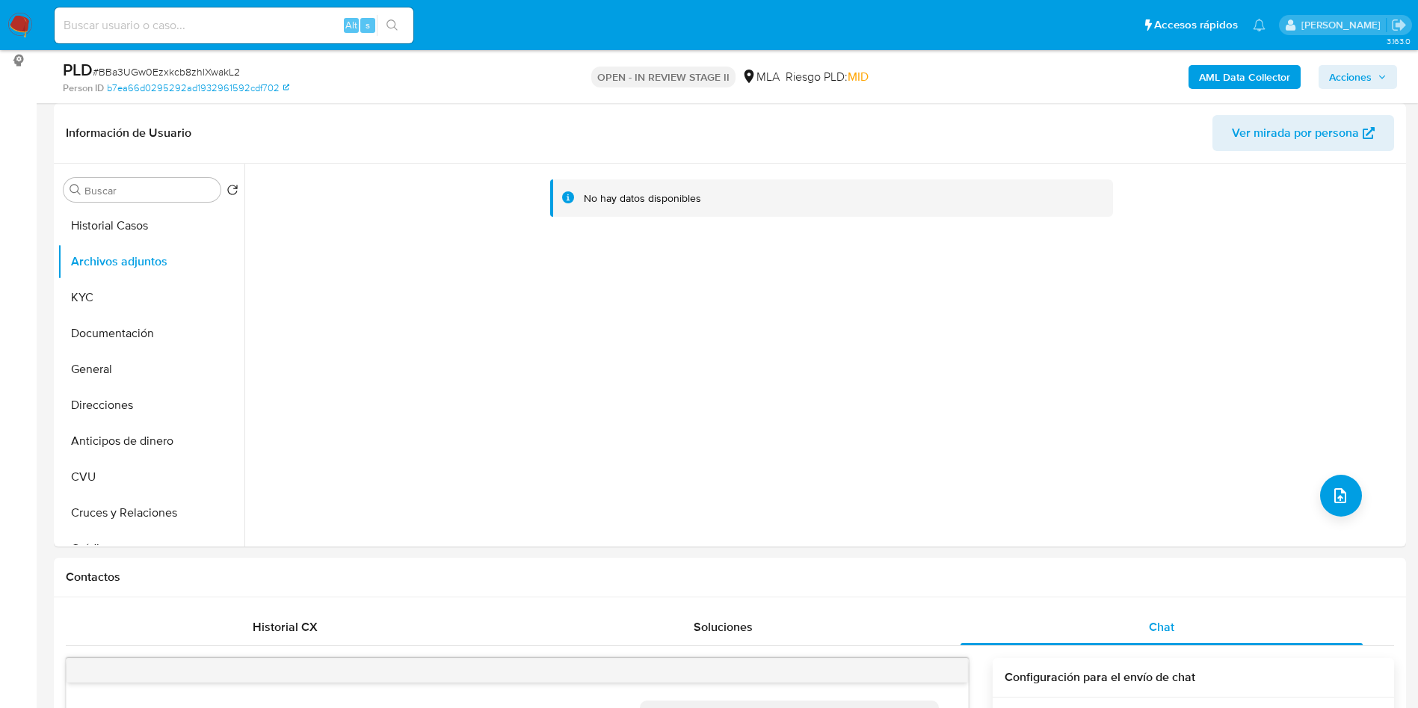
click at [1238, 78] on b "AML Data Collector" at bounding box center [1244, 77] width 91 height 24
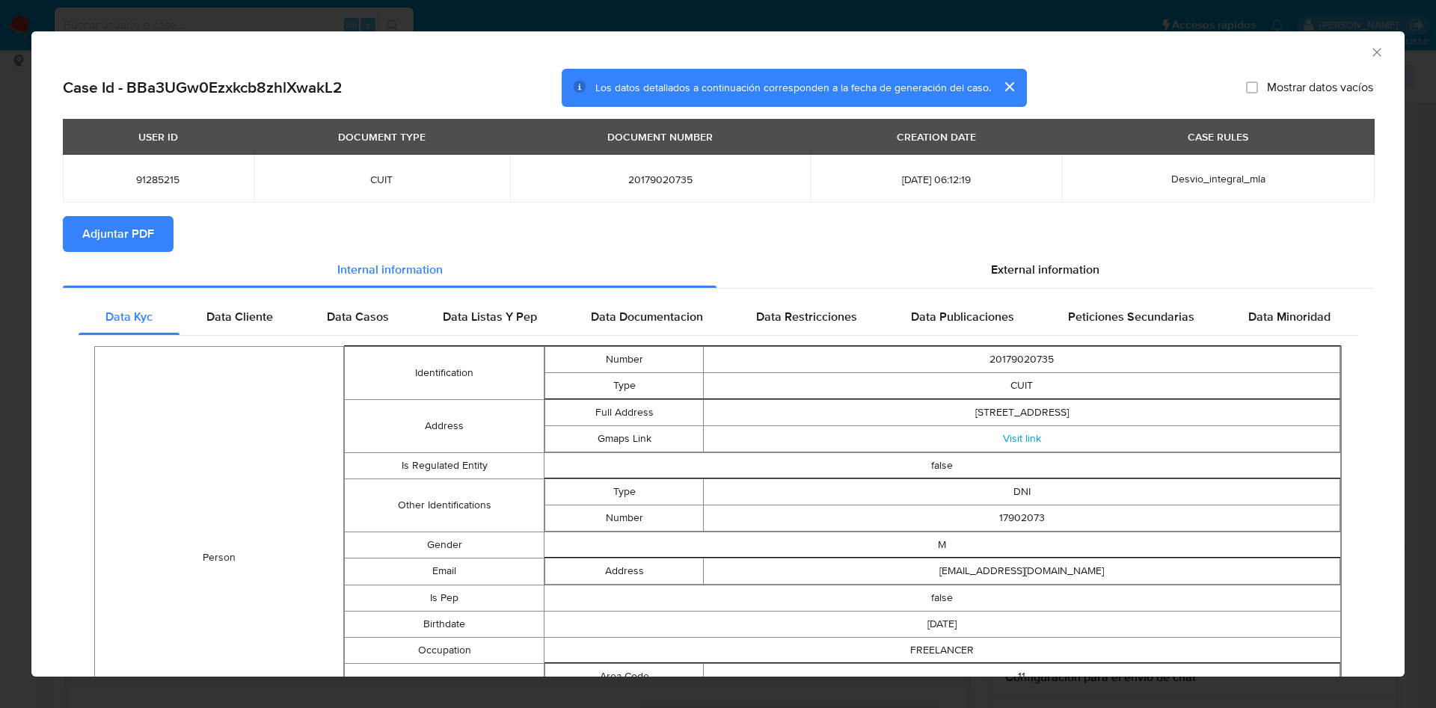
click at [135, 237] on span "Adjuntar PDF" at bounding box center [118, 234] width 72 height 33
click at [1369, 52] on icon "Cerrar ventana" at bounding box center [1376, 52] width 15 height 15
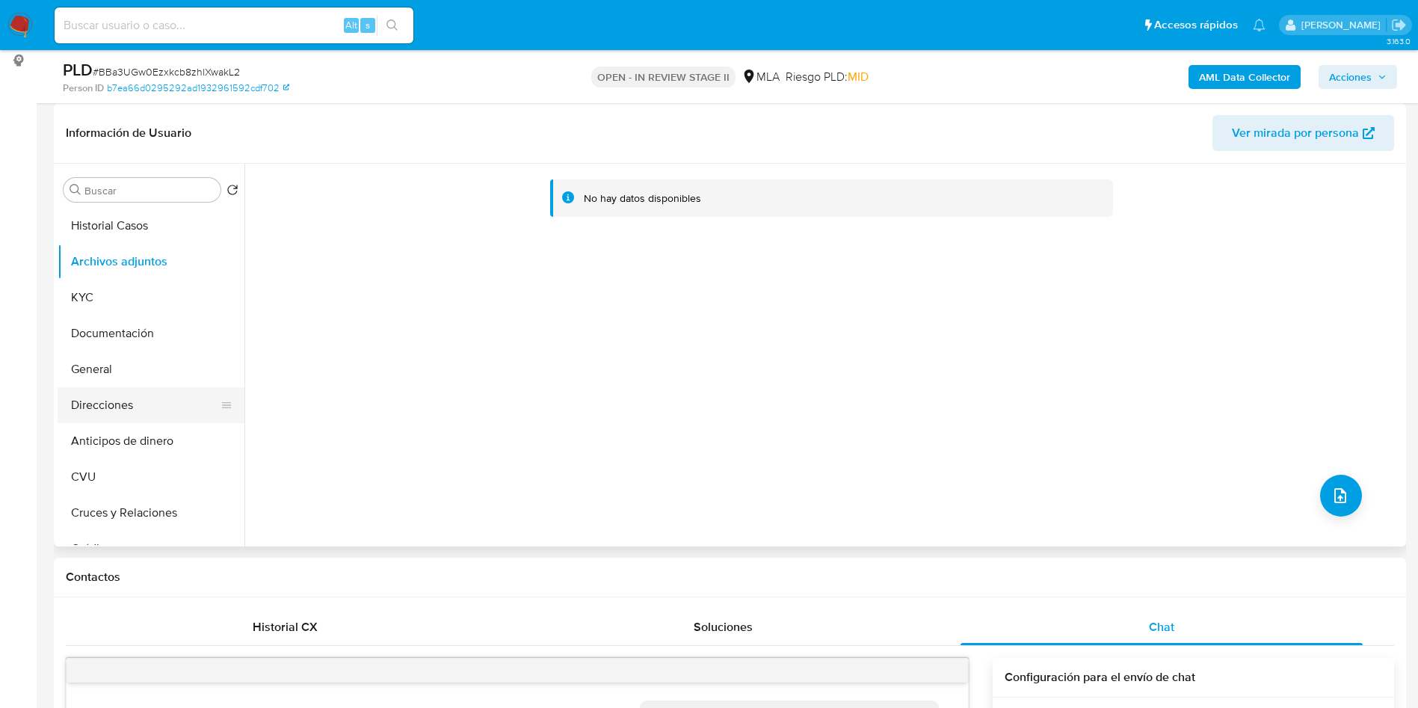
click at [141, 387] on button "Direcciones" at bounding box center [145, 405] width 175 height 36
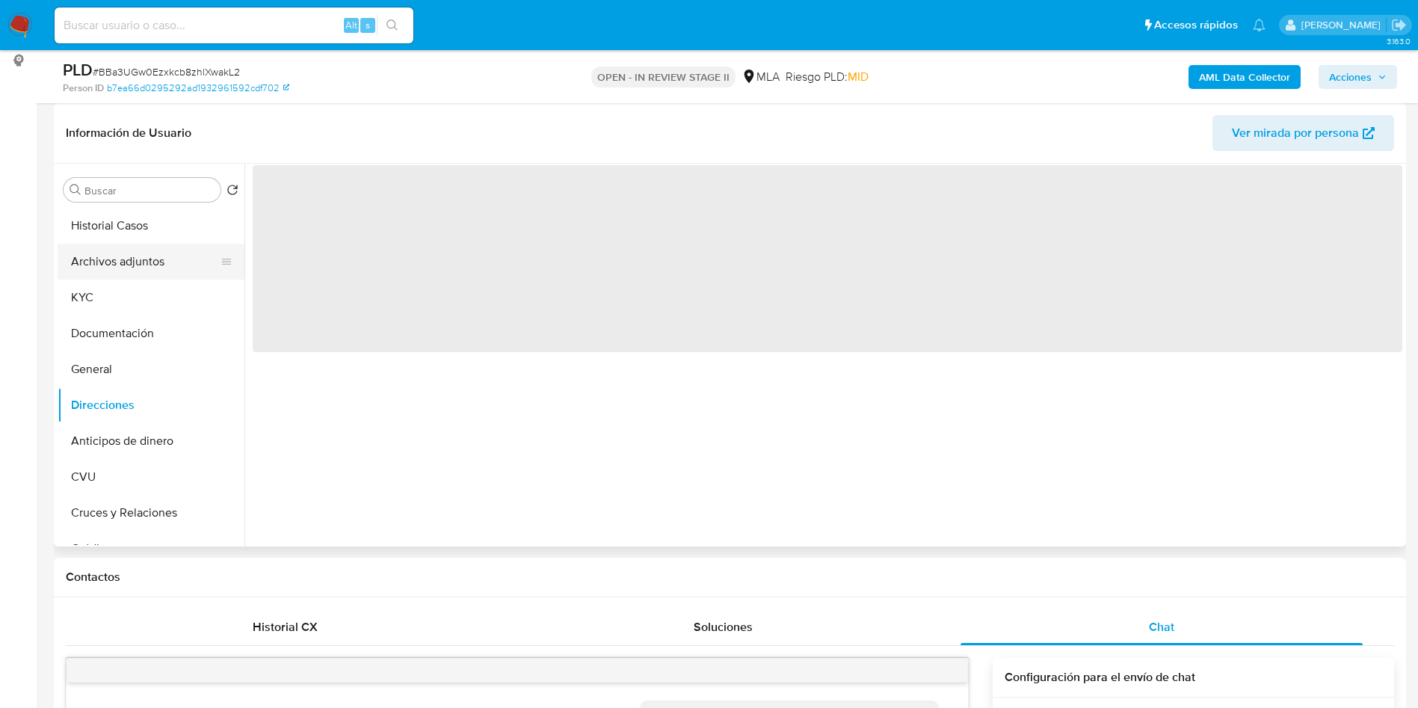
click at [139, 274] on button "Archivos adjuntos" at bounding box center [145, 262] width 175 height 36
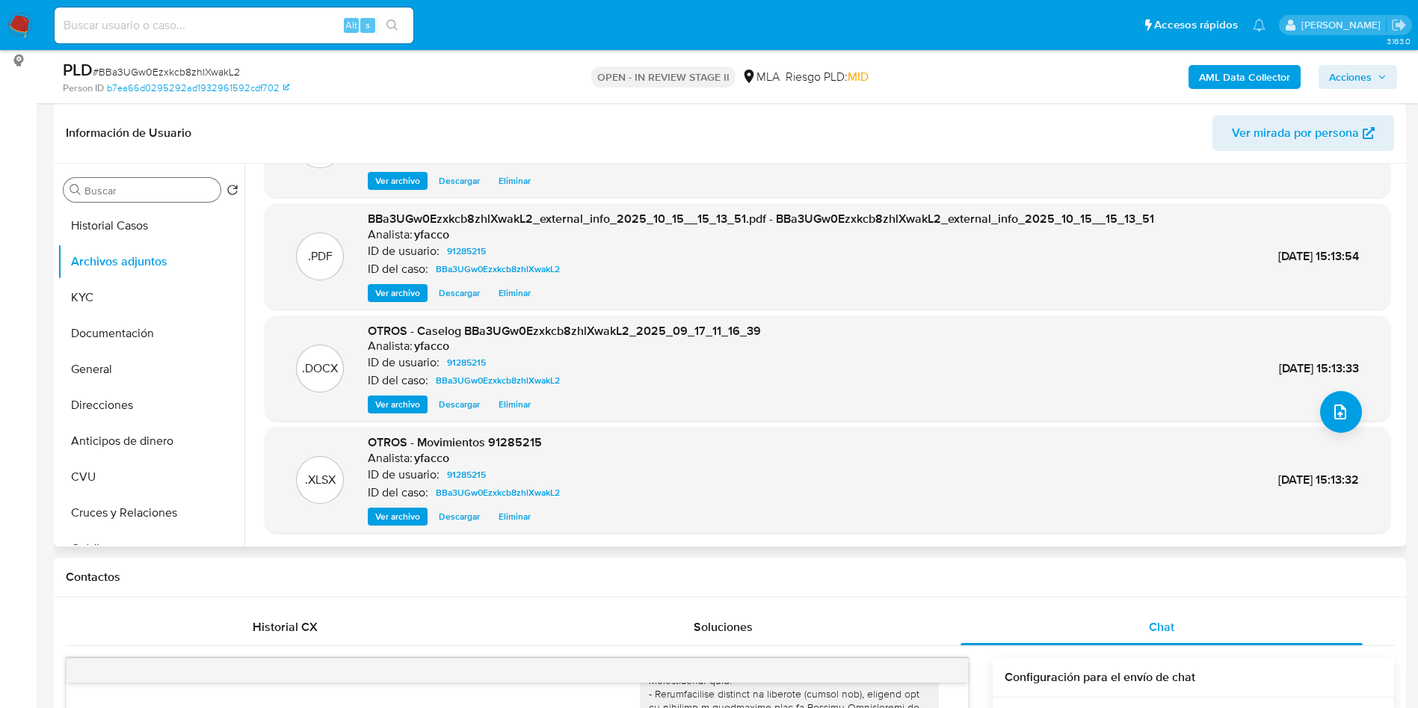
click at [137, 191] on input "Buscar" at bounding box center [149, 190] width 130 height 13
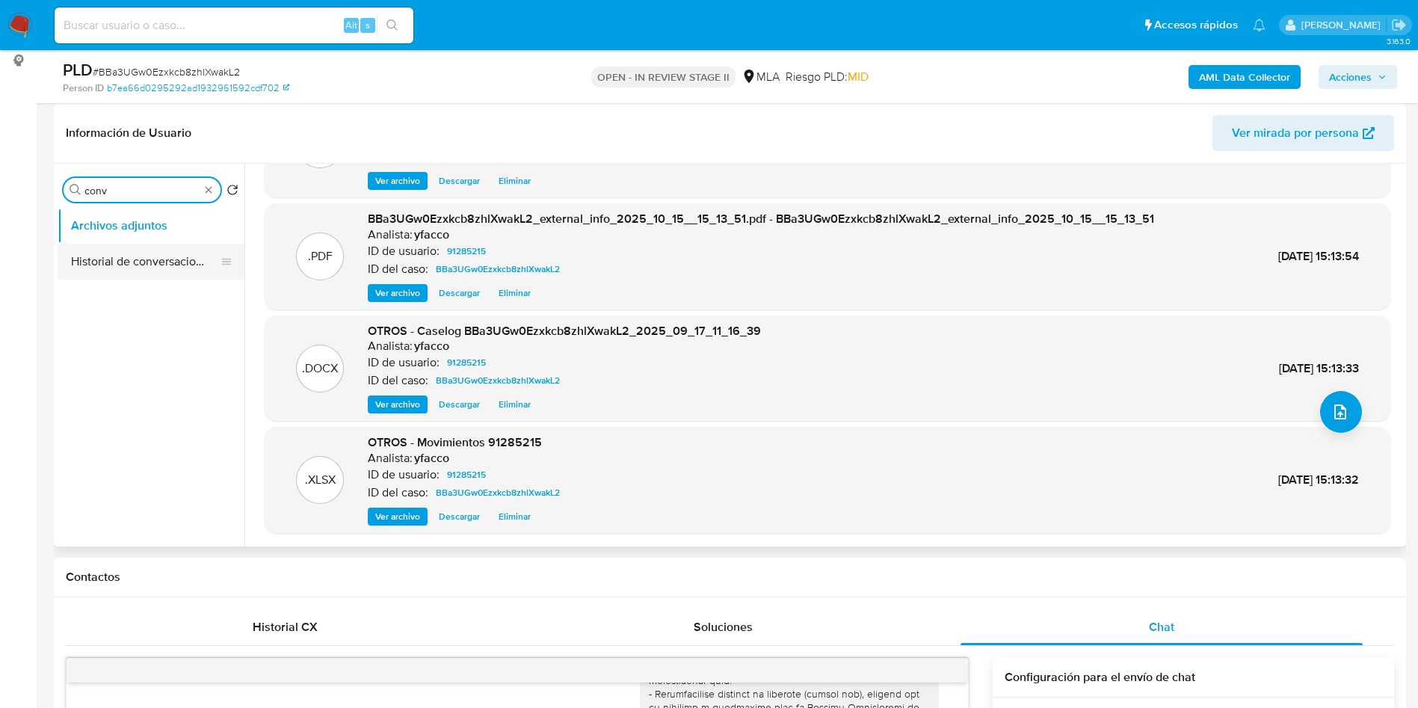
type input "conv"
click at [106, 254] on button "Historial de conversaciones" at bounding box center [145, 262] width 175 height 36
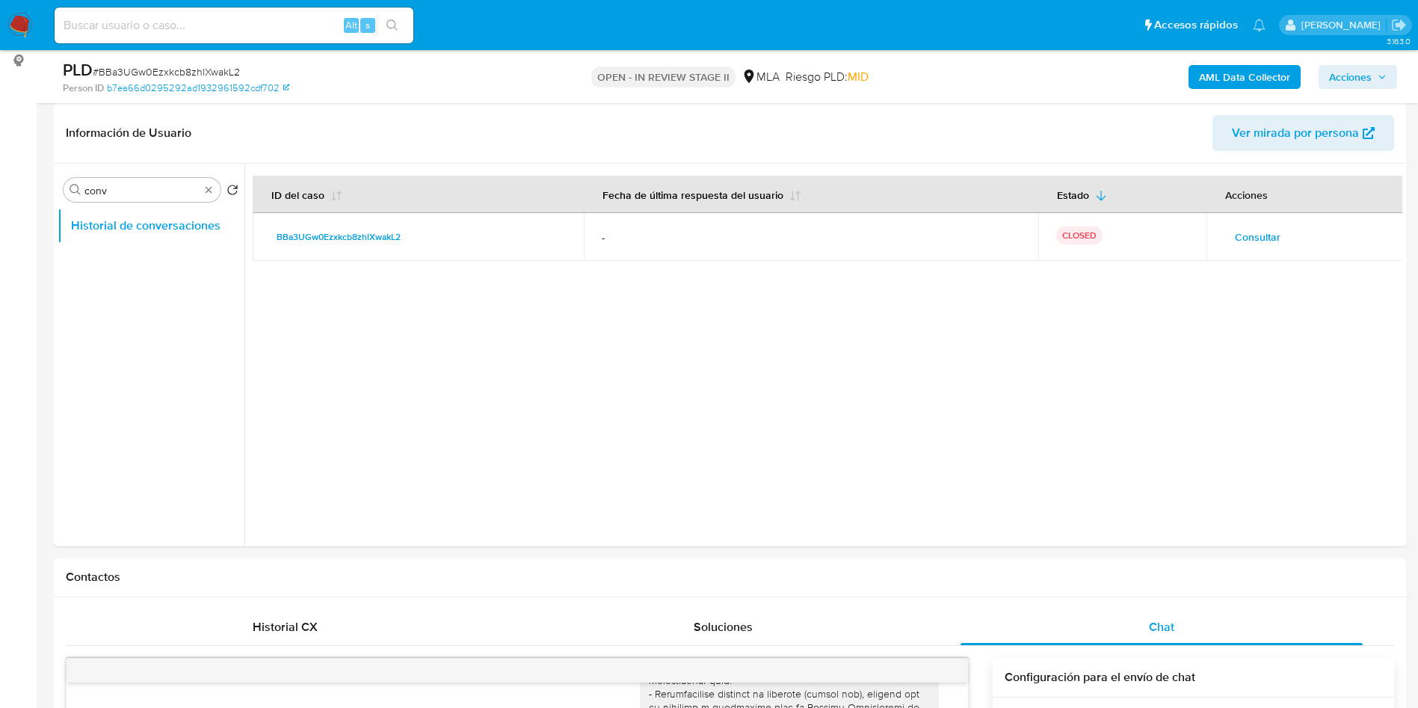
click at [1390, 88] on button "Acciones" at bounding box center [1358, 77] width 79 height 24
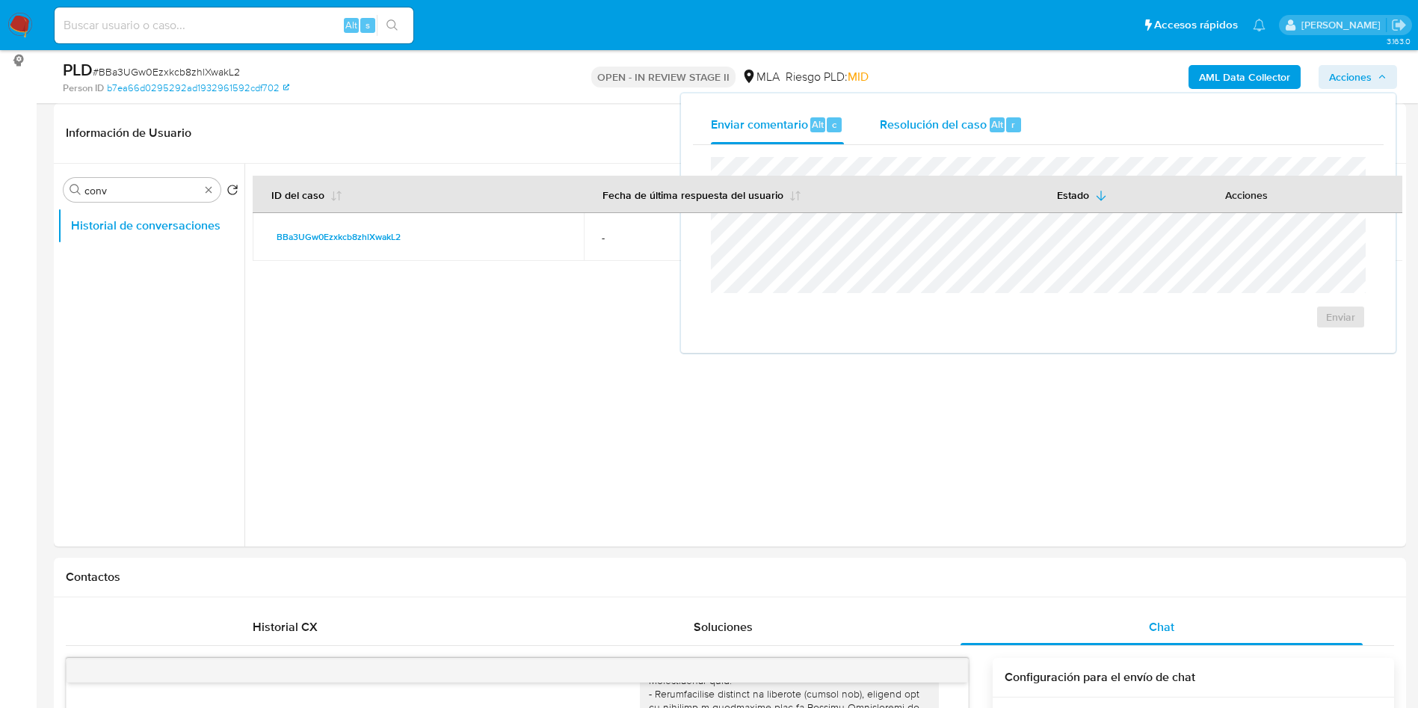
click at [1008, 127] on div "r" at bounding box center [1013, 124] width 15 height 15
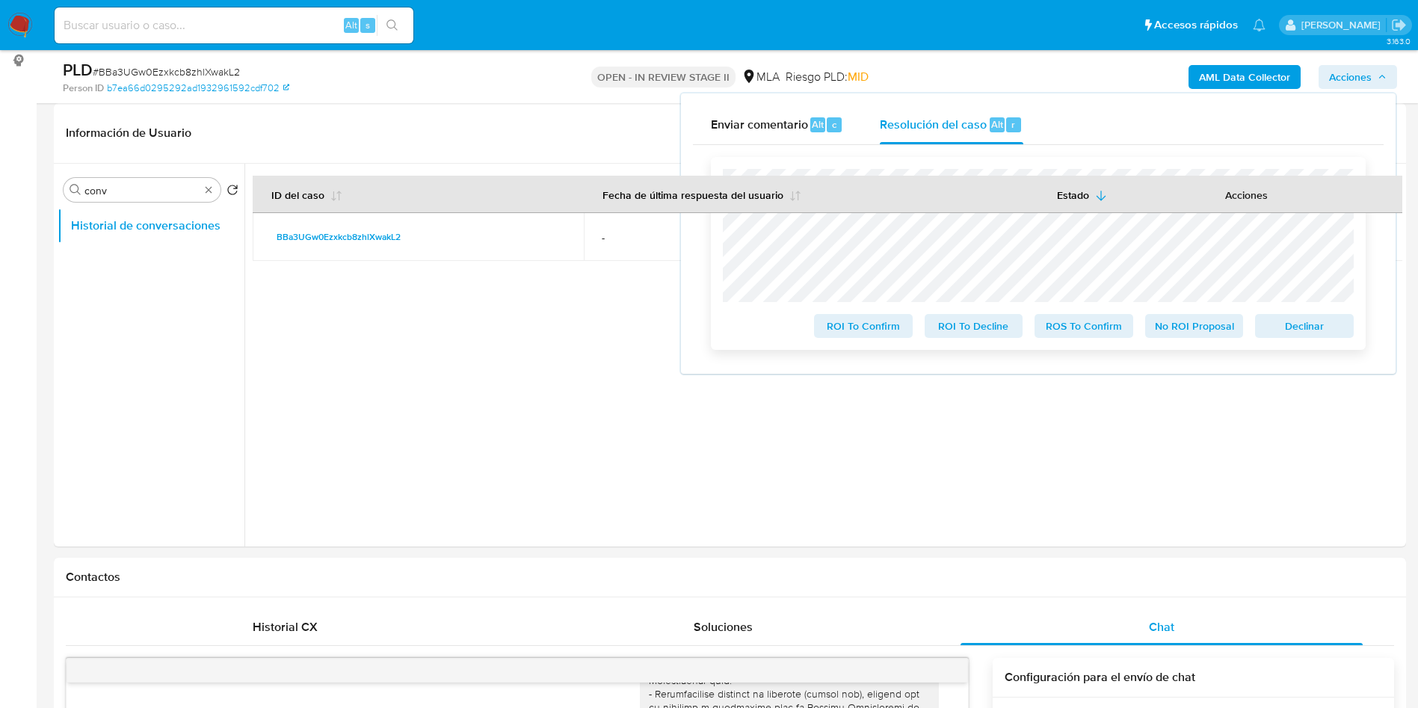
click at [1171, 332] on span "No ROI Proposal" at bounding box center [1195, 326] width 78 height 21
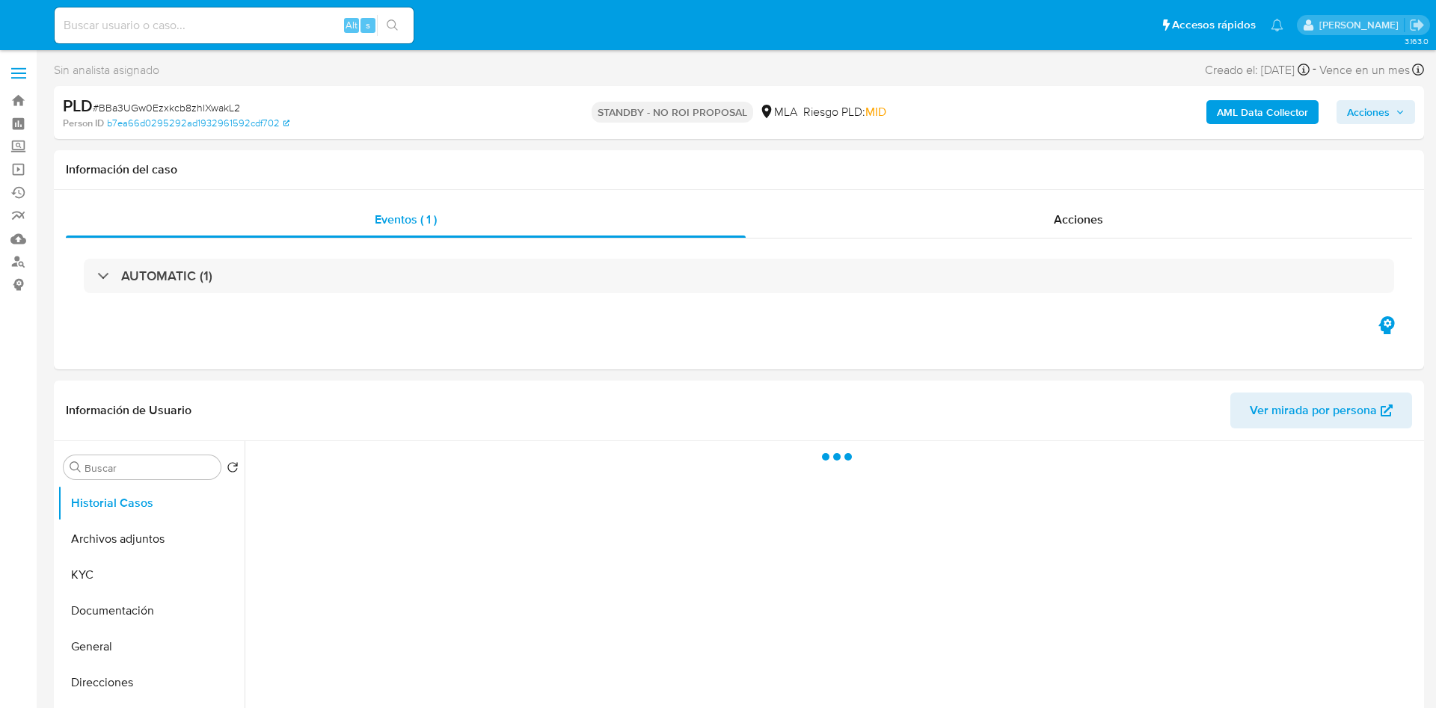
select select "10"
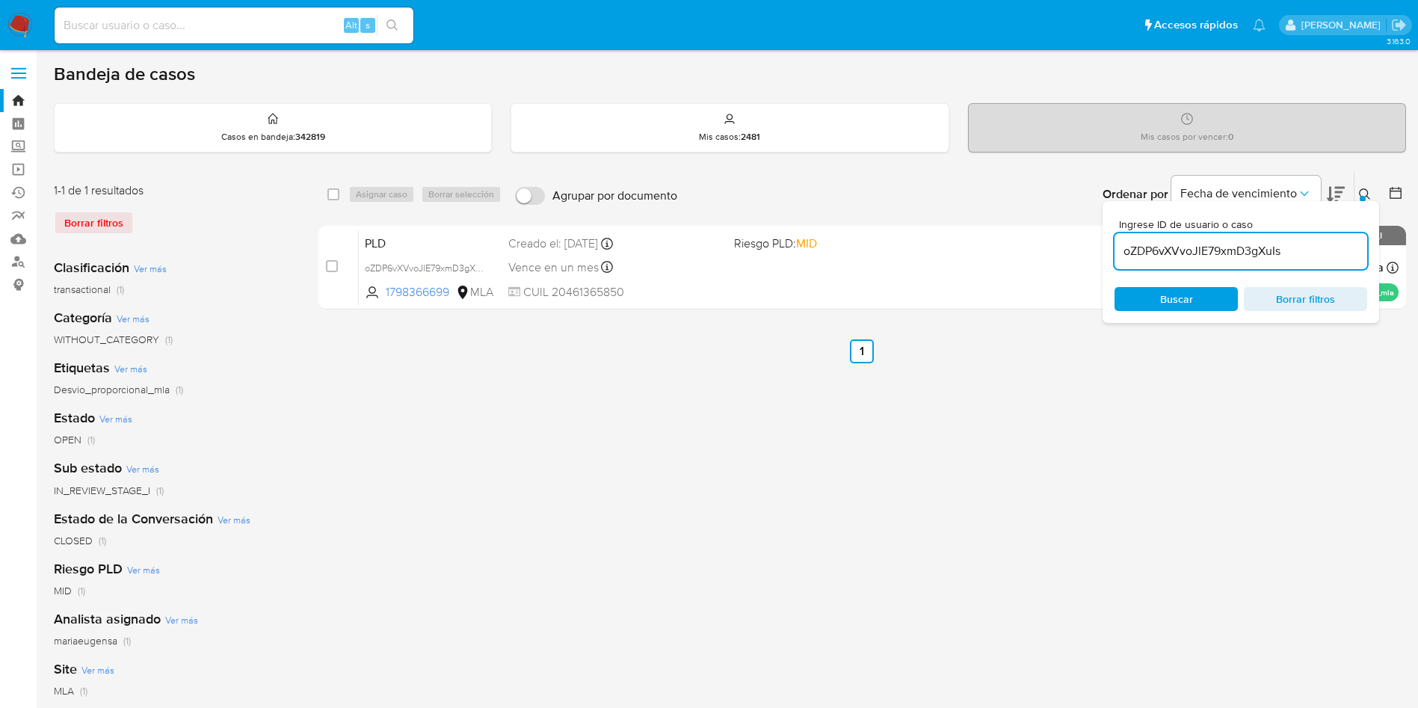
click at [1297, 252] on input "oZDP6vXVvoJlE79xmD3gXuIs" at bounding box center [1241, 251] width 253 height 19
paste input "2WwLESXIM8IPxciZ0G7eL3bR"
type input "2WwLESXIM8IPxciZ0G7eL3bR"
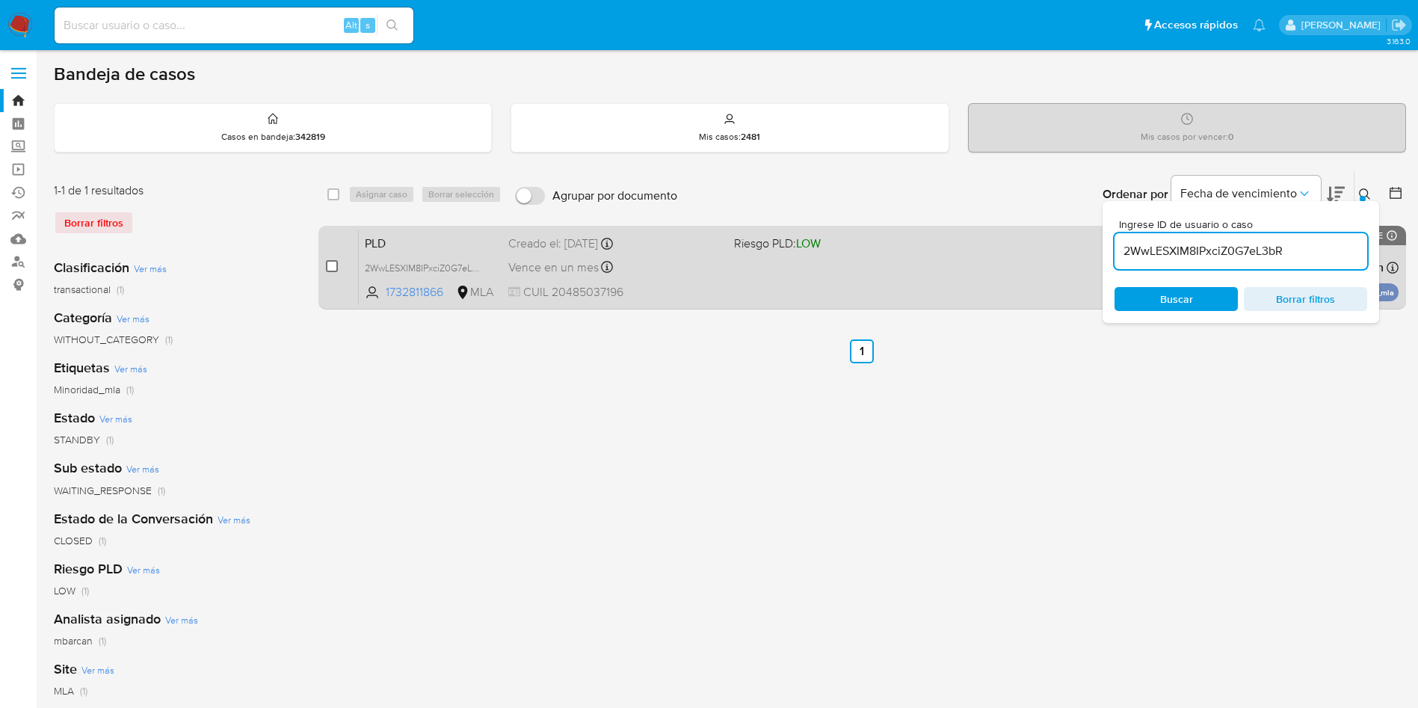
click at [336, 265] on input "checkbox" at bounding box center [332, 266] width 12 height 12
checkbox input "true"
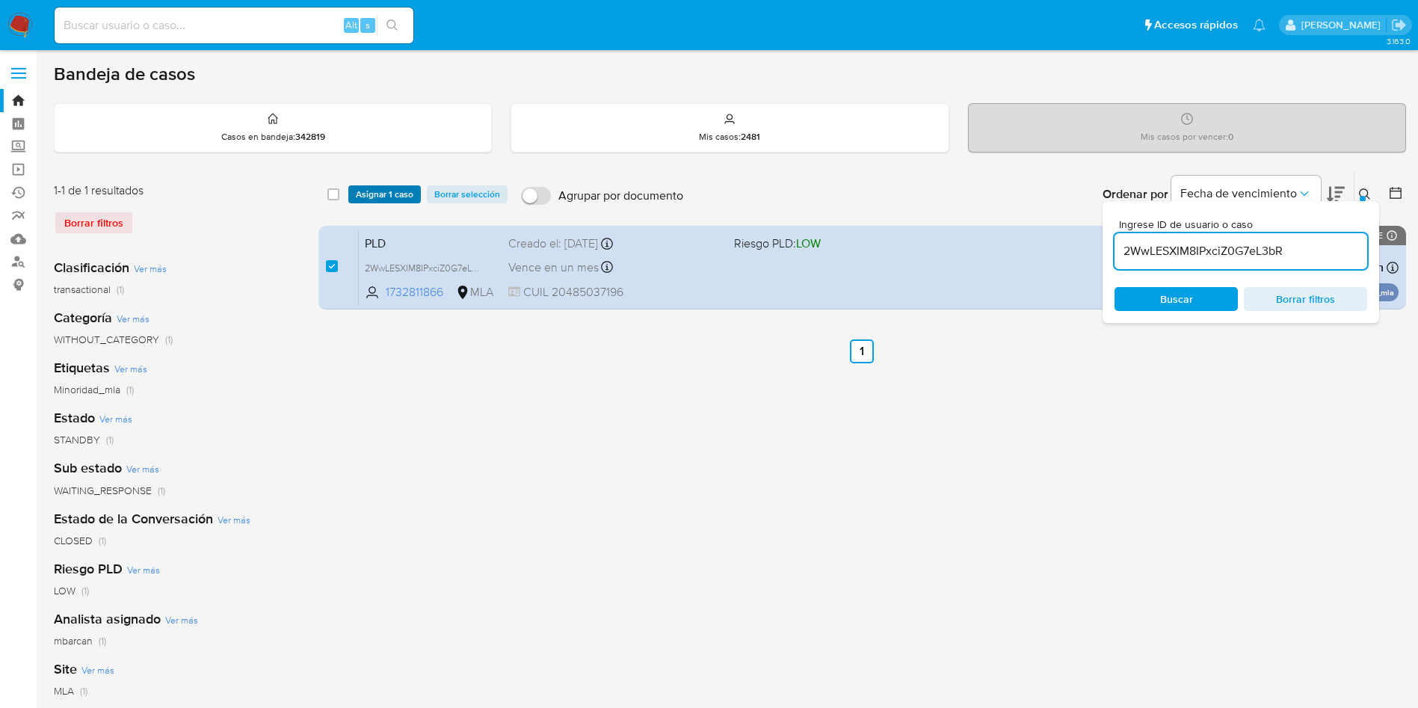
click at [376, 188] on span "Asignar 1 caso" at bounding box center [385, 194] width 58 height 15
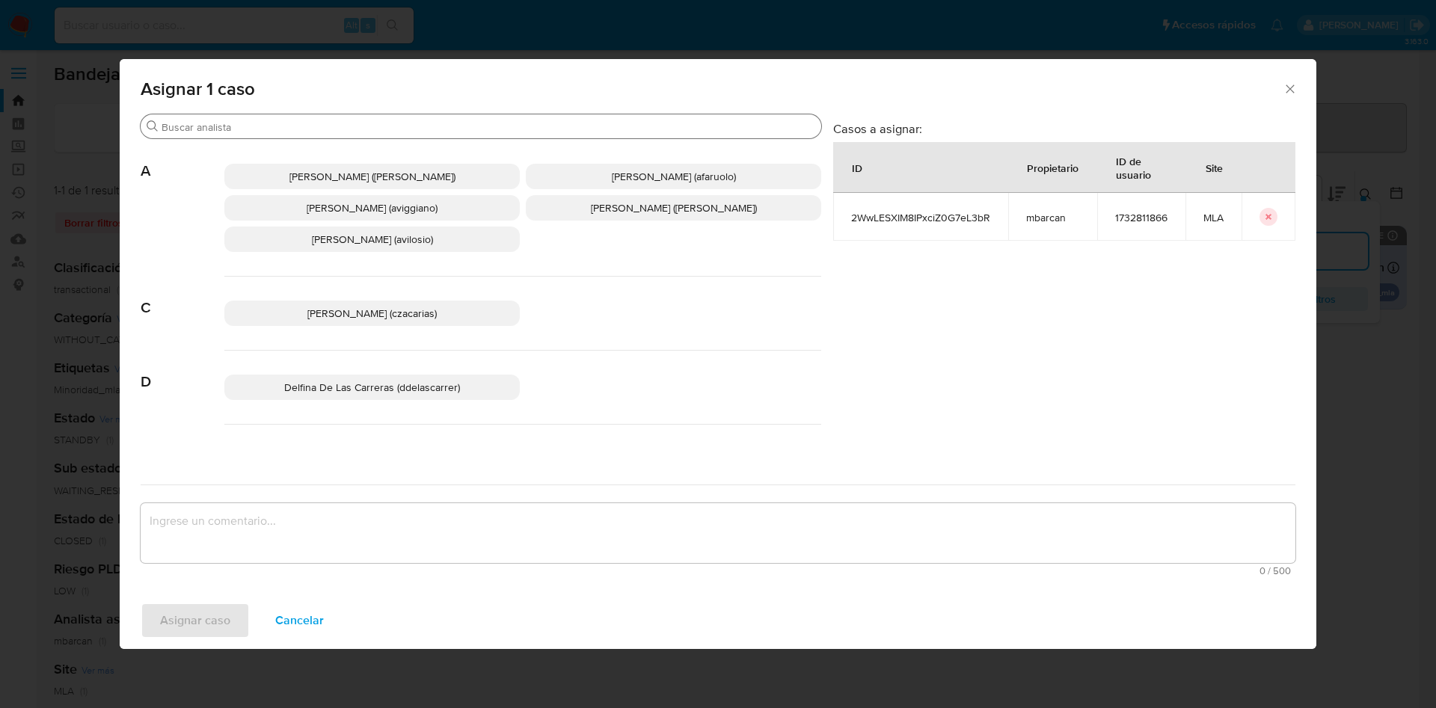
click at [255, 124] on input "Buscar" at bounding box center [489, 126] width 654 height 13
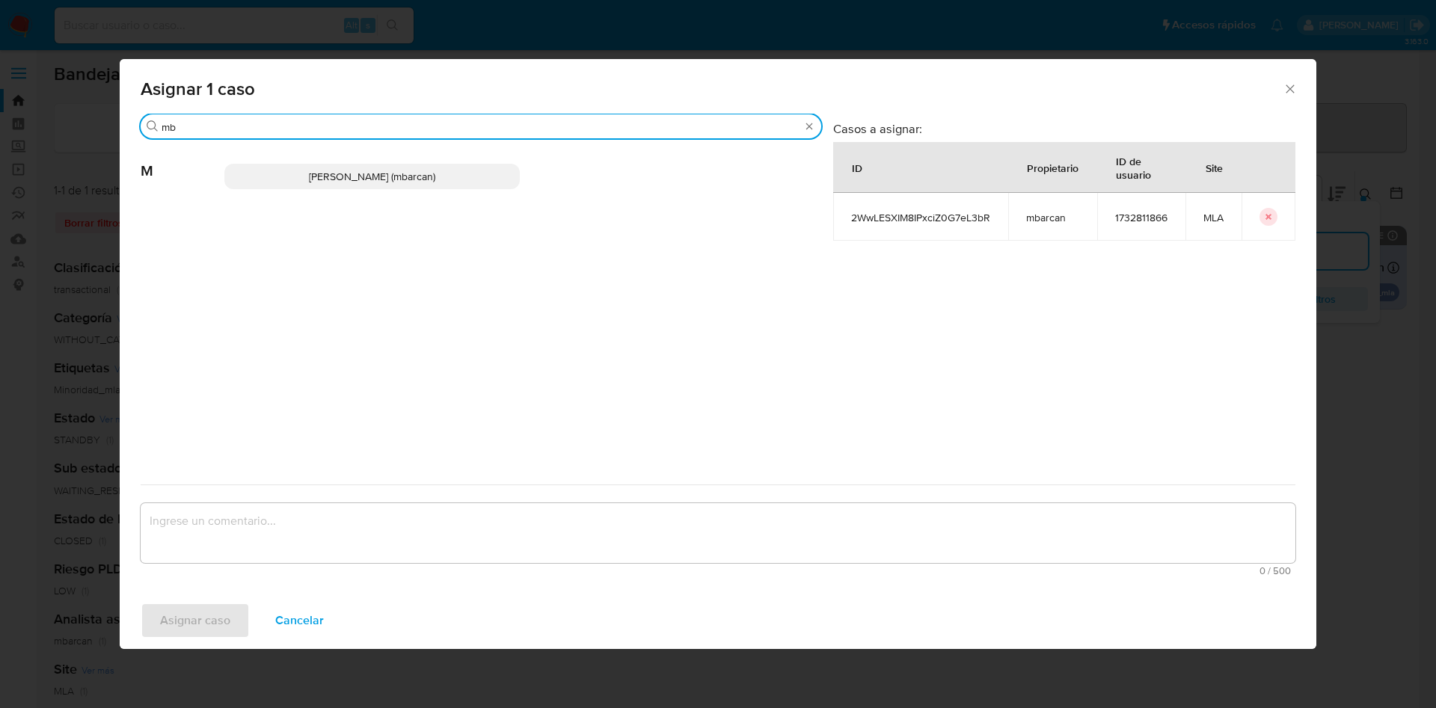
type input "mb"
click at [301, 177] on p "Magali Iael Barcan (mbarcan)" at bounding box center [371, 176] width 295 height 25
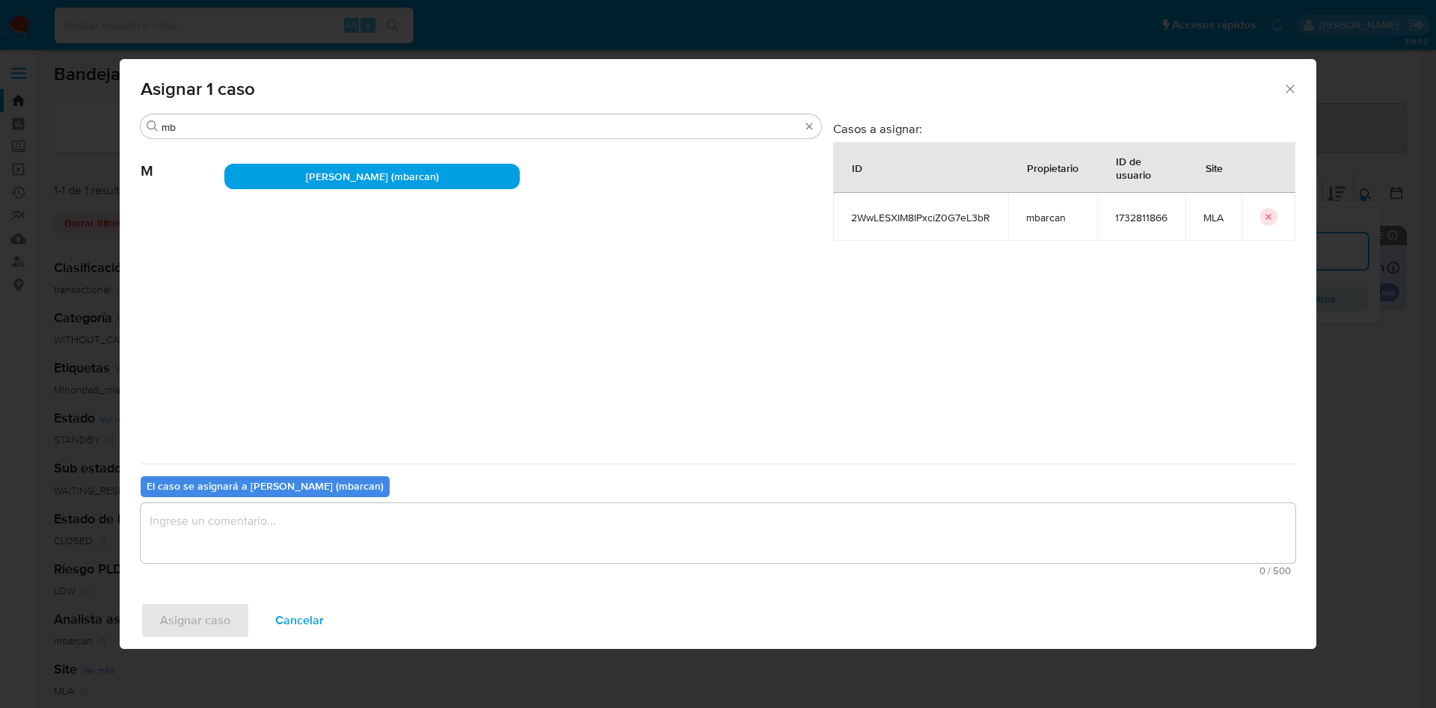
click at [299, 535] on textarea "assign-modal" at bounding box center [718, 533] width 1155 height 60
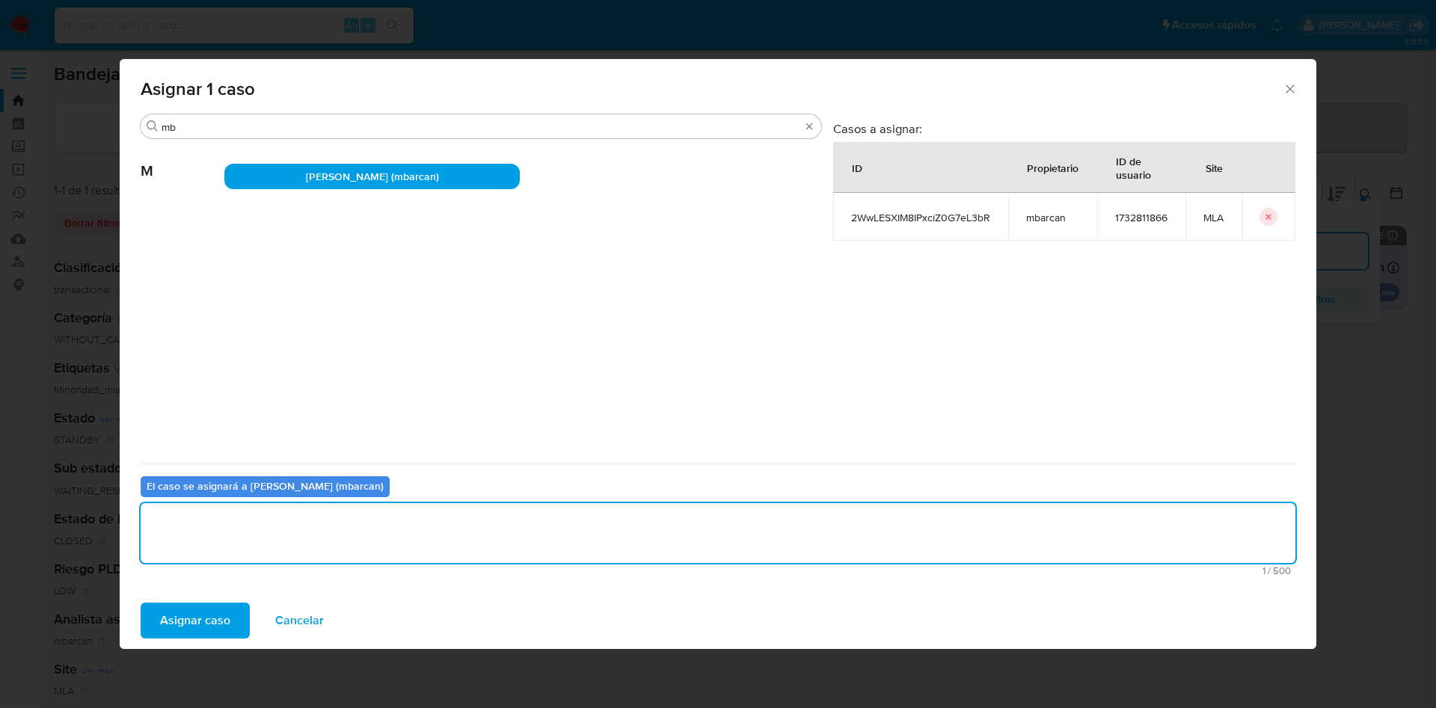
click at [195, 625] on span "Asignar caso" at bounding box center [195, 620] width 70 height 33
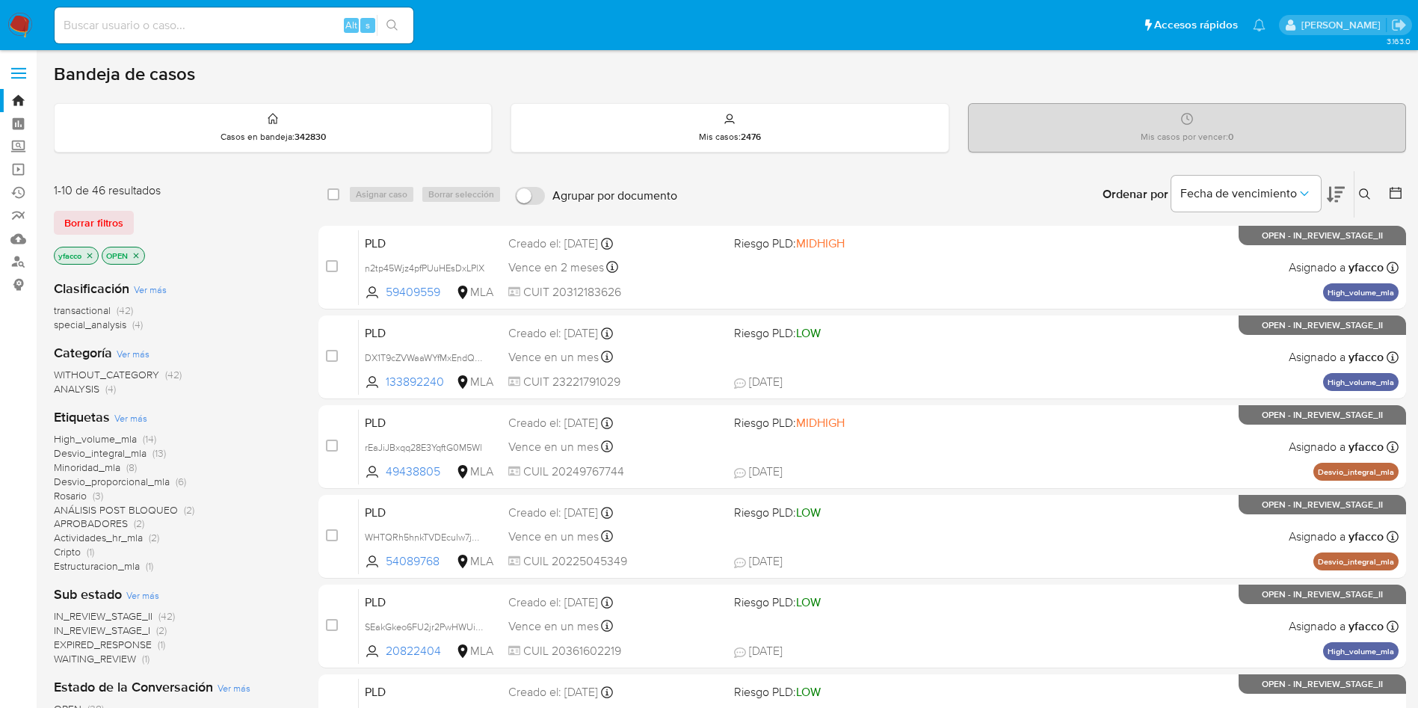
click at [287, 33] on input at bounding box center [234, 25] width 359 height 19
paste input "76PQlLDdzvHi8RzJBq8lILh5"
type input "76PQlLDdzvHi8RzJBq8lILh5"
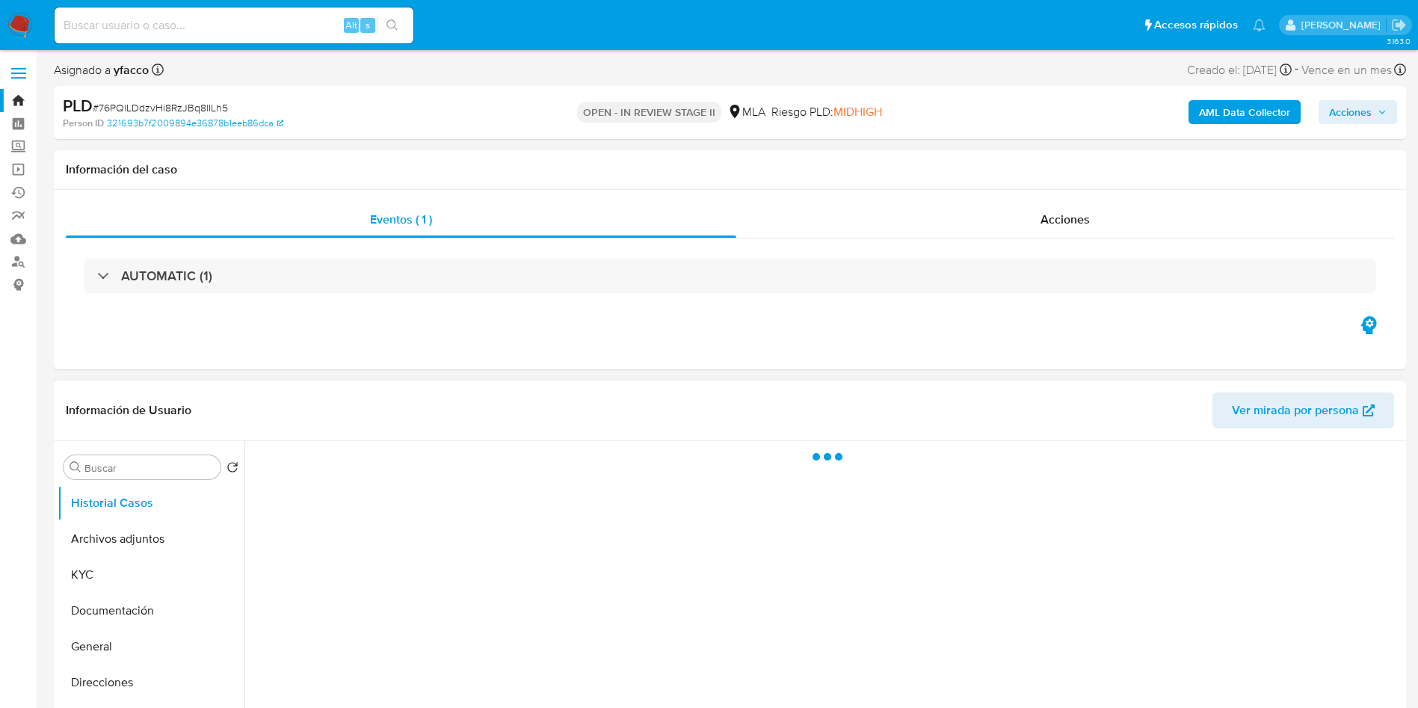
scroll to position [112, 0]
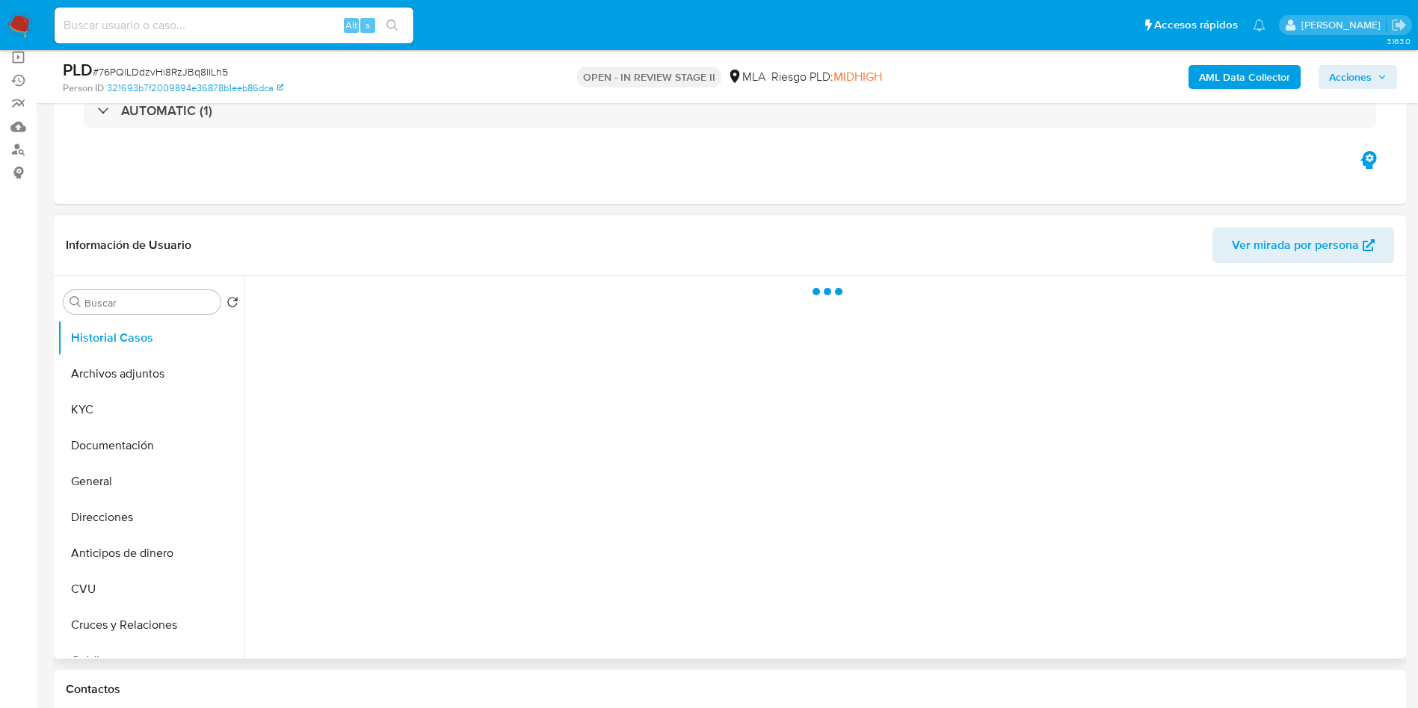
select select "10"
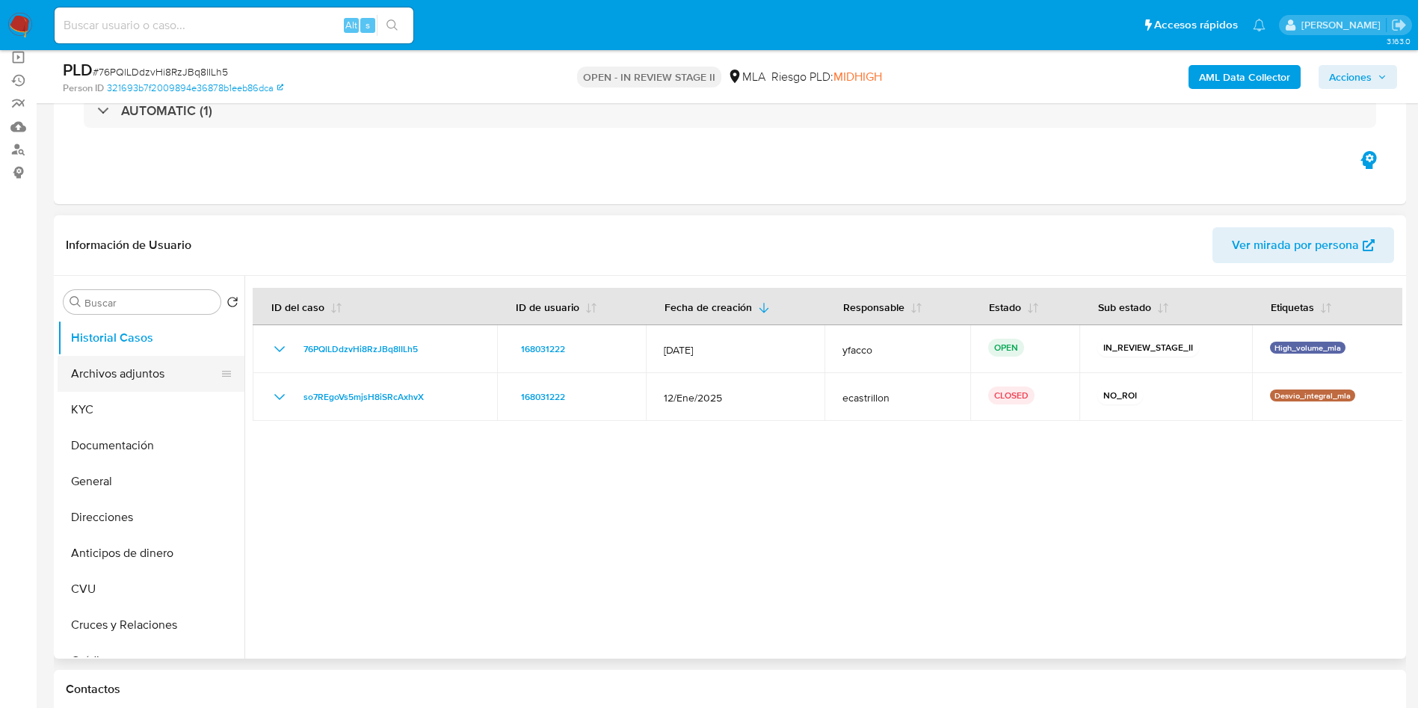
click at [113, 378] on button "Archivos adjuntos" at bounding box center [145, 374] width 175 height 36
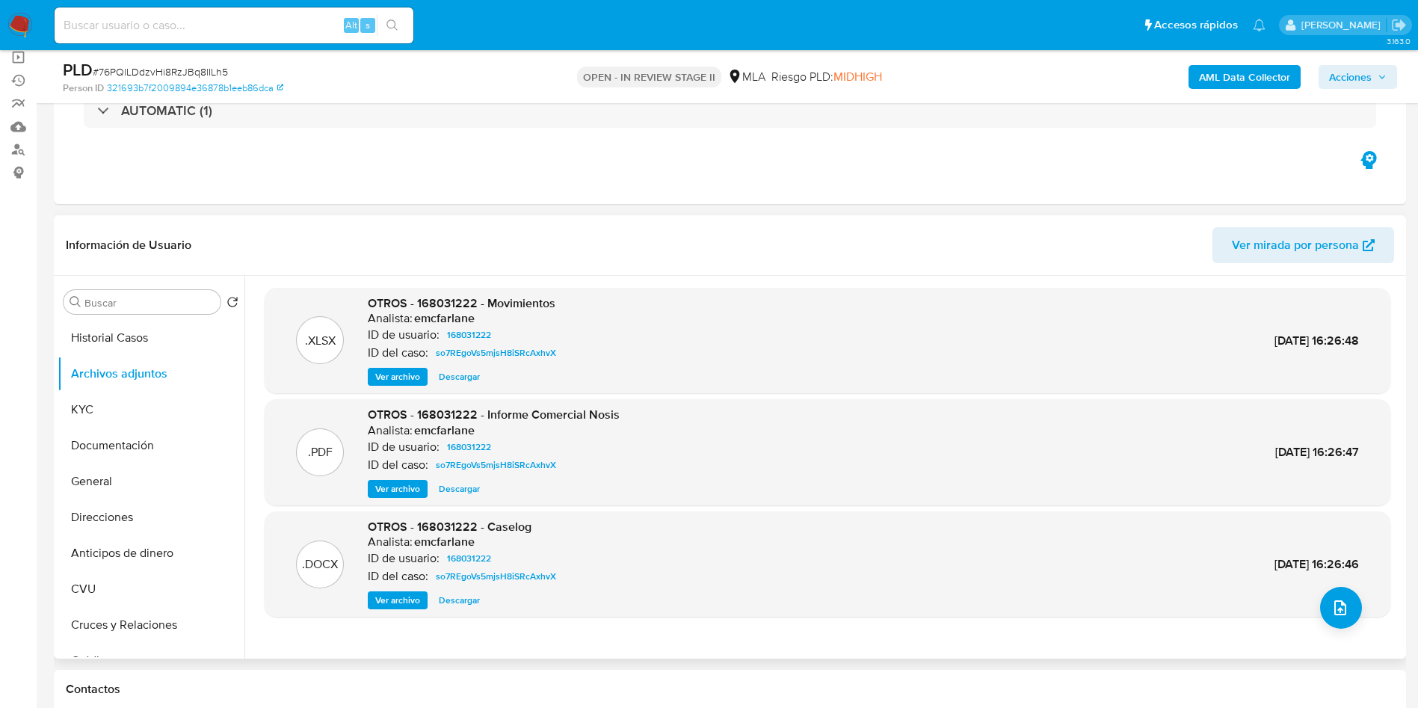
click at [391, 595] on span "Ver archivo" at bounding box center [397, 600] width 45 height 15
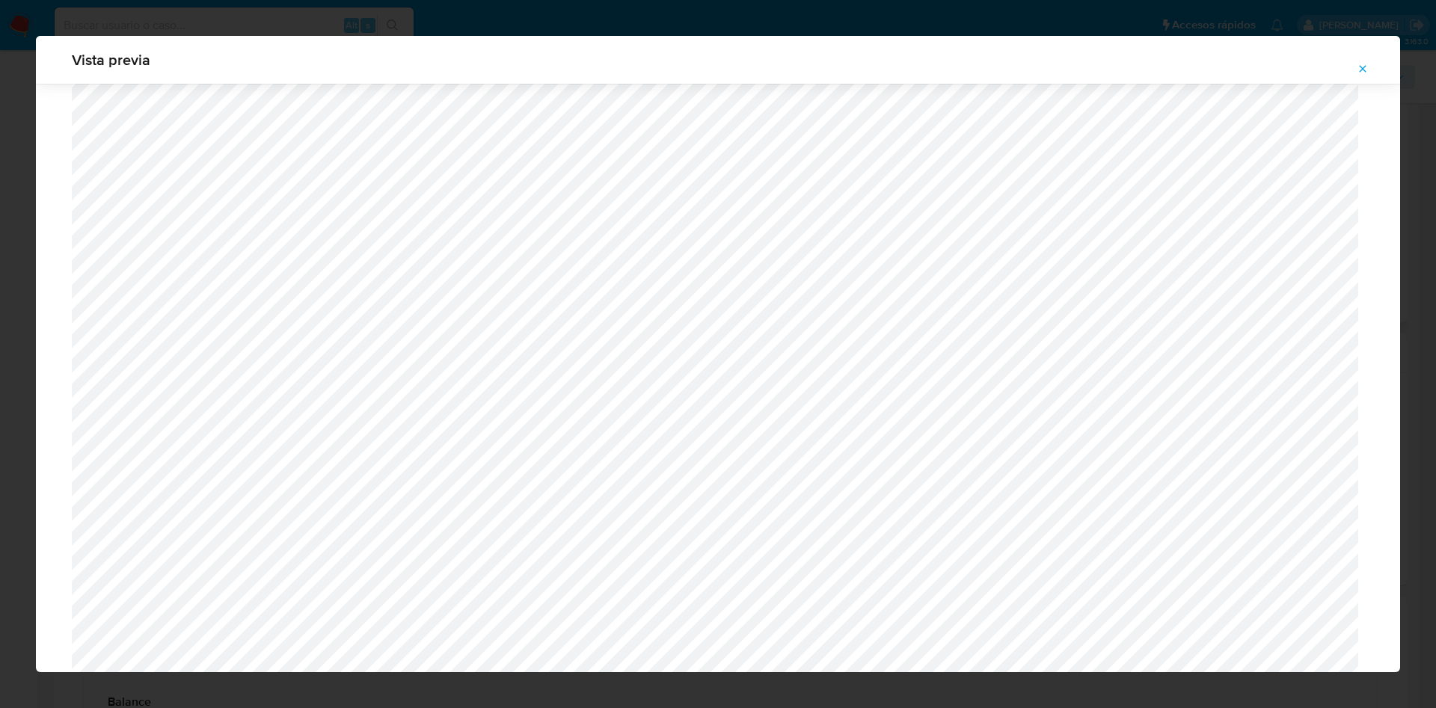
scroll to position [643, 0]
click at [1360, 73] on icon "Attachment preview" at bounding box center [1362, 69] width 12 height 12
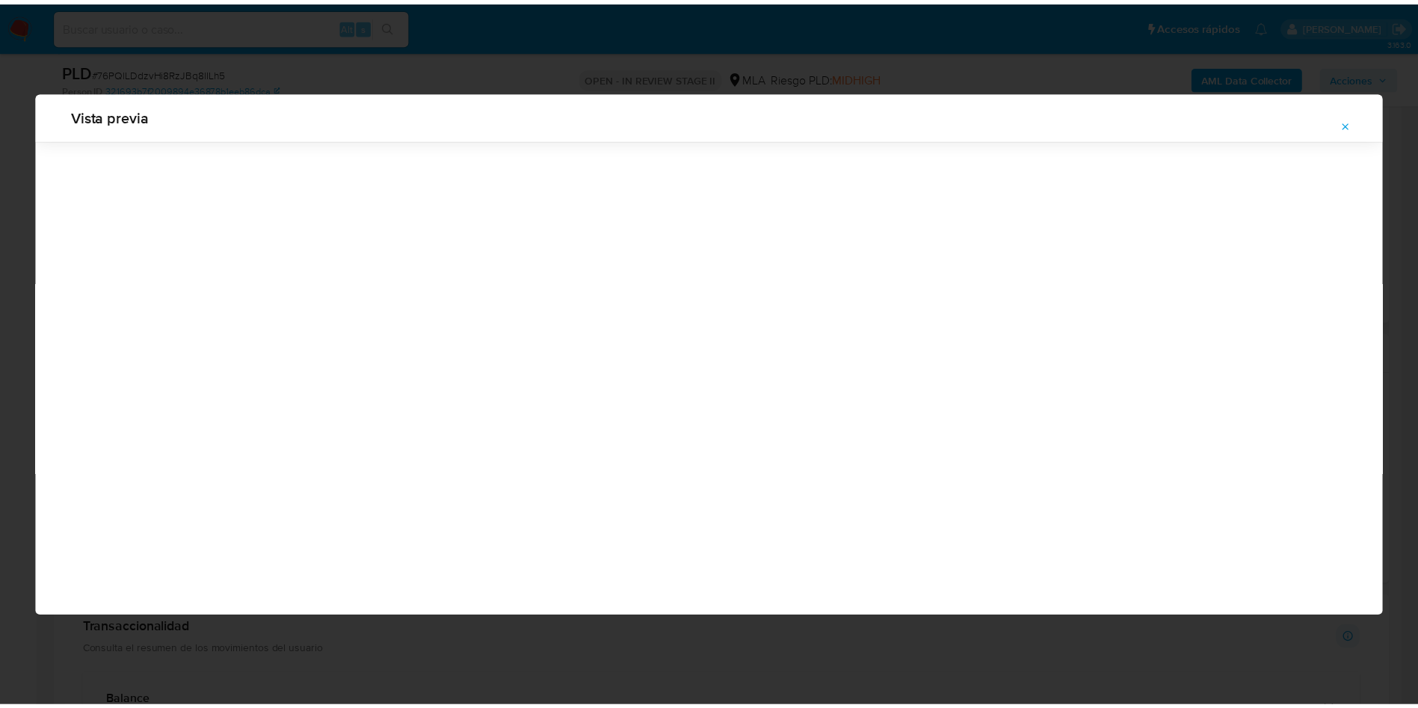
scroll to position [0, 0]
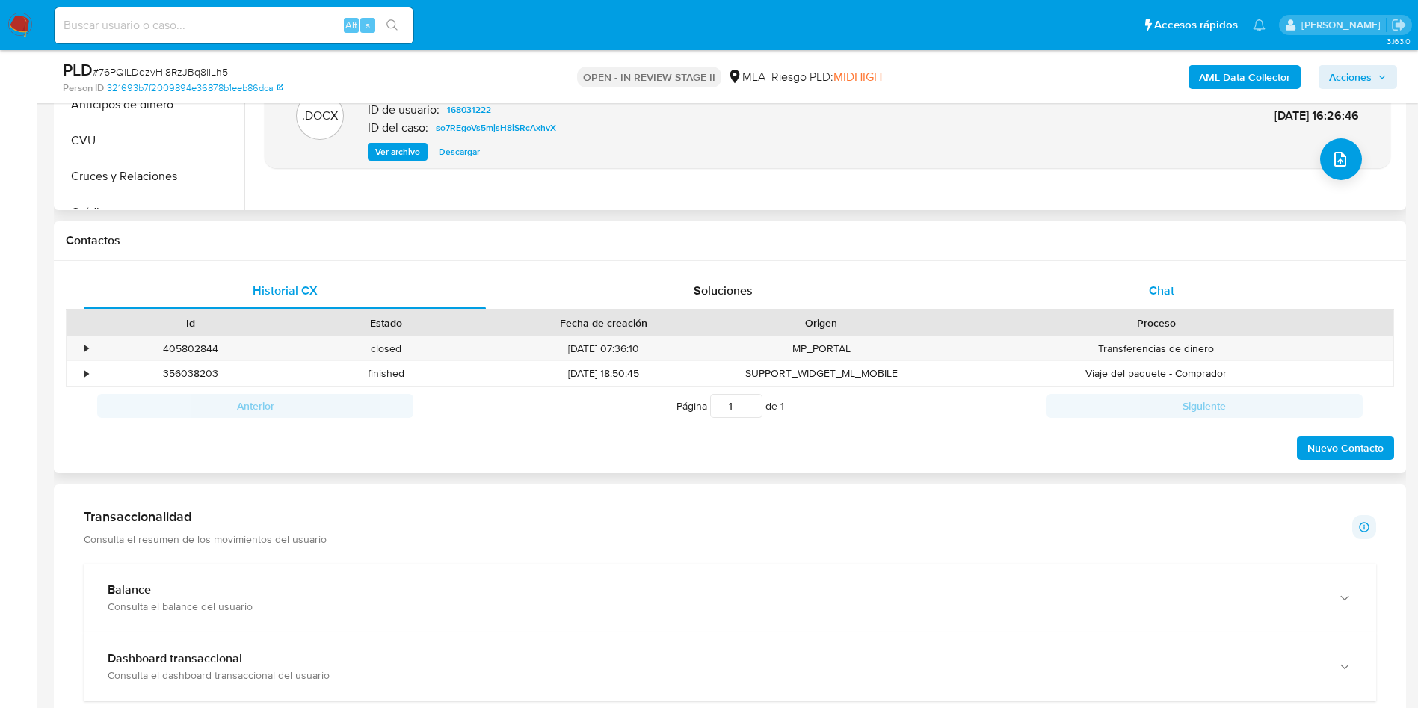
click at [1143, 298] on div "Chat" at bounding box center [1162, 291] width 402 height 36
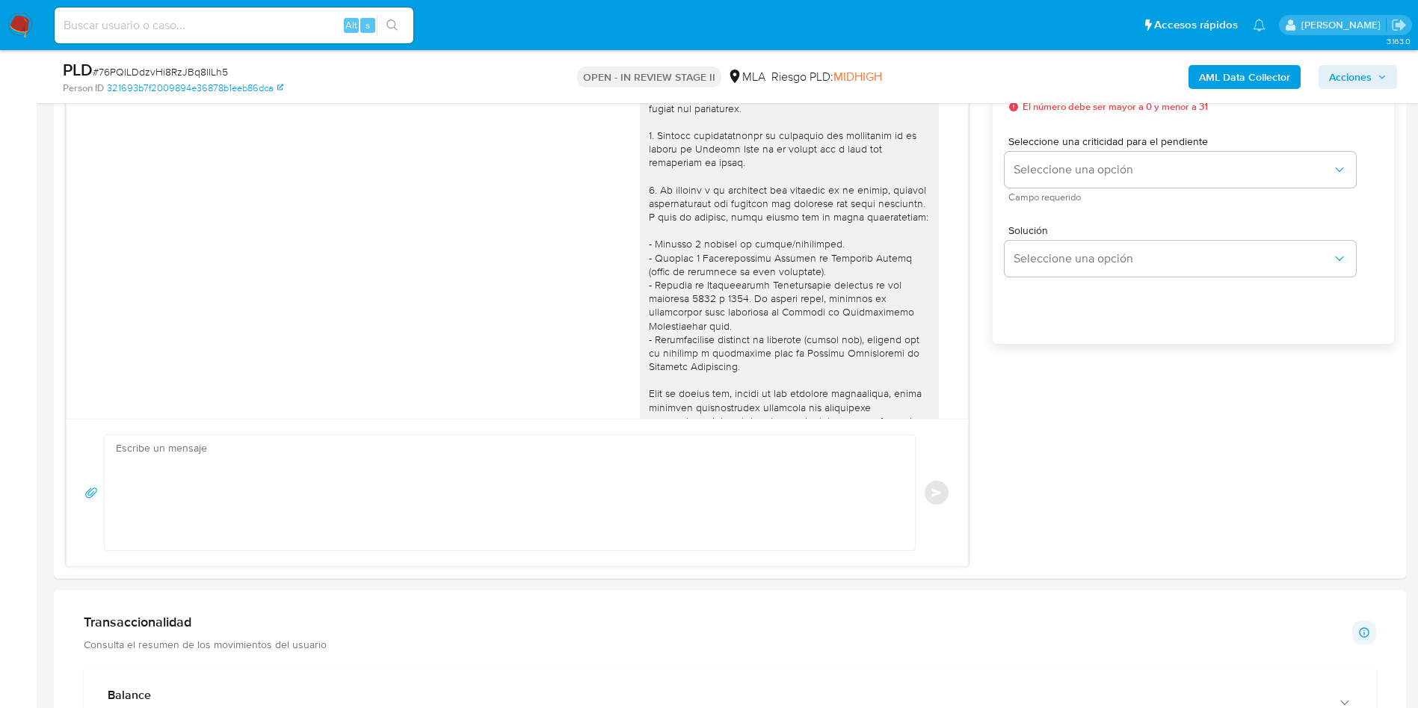
scroll to position [657, 0]
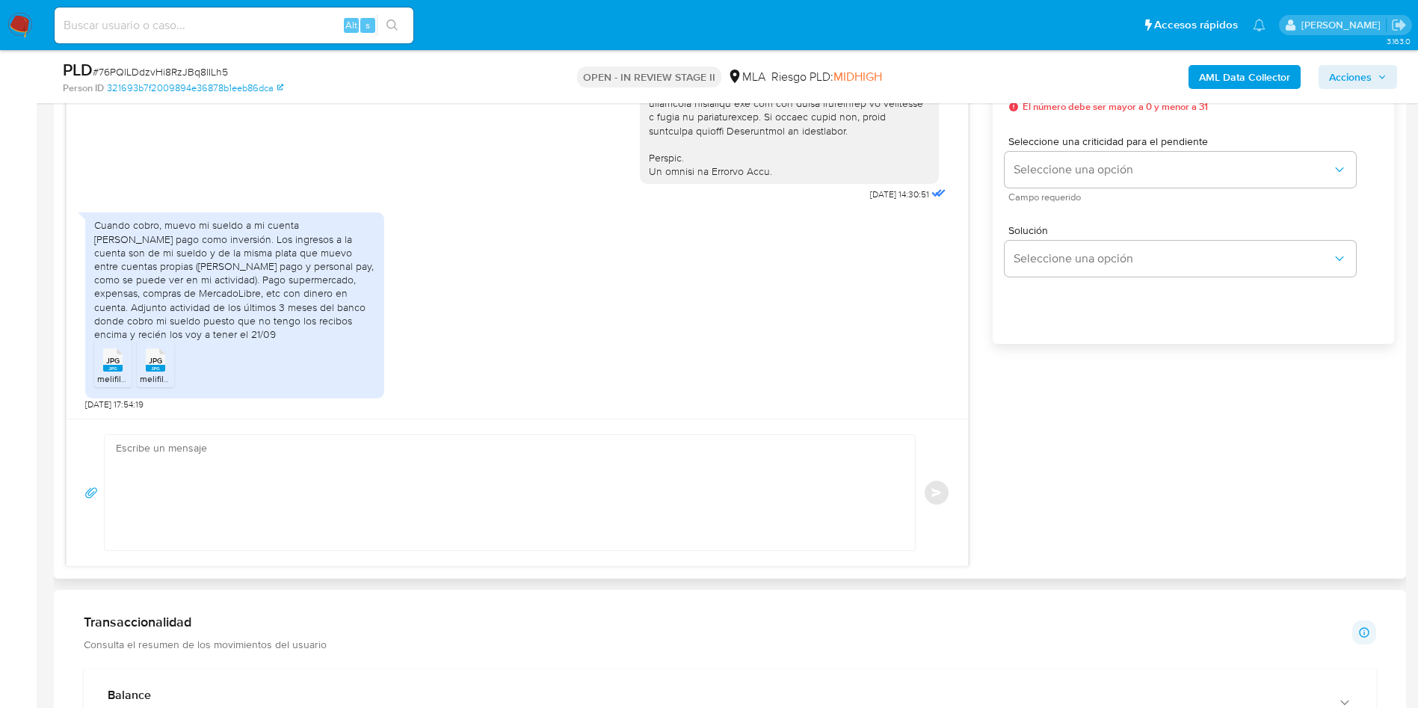
click at [108, 367] on rect at bounding box center [112, 368] width 19 height 7
click at [143, 363] on div "JPG JPG" at bounding box center [155, 358] width 31 height 29
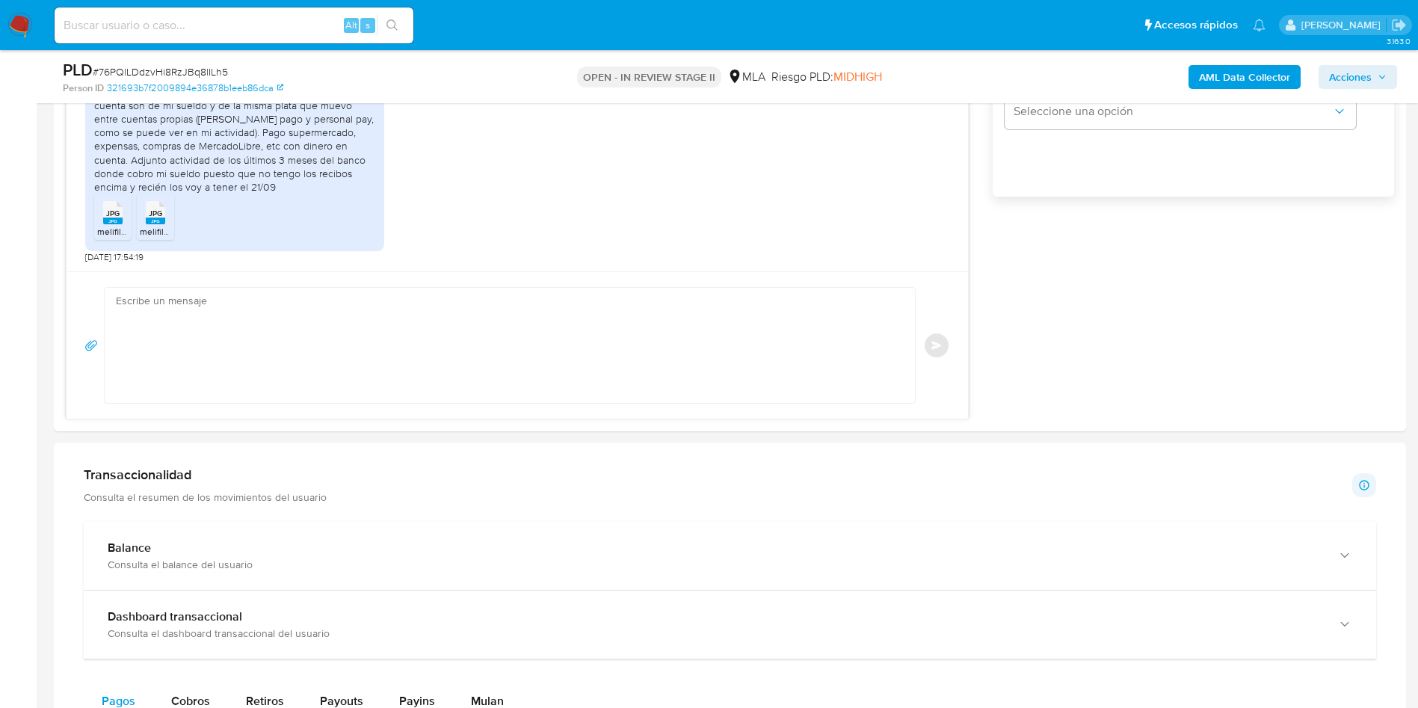
scroll to position [1009, 0]
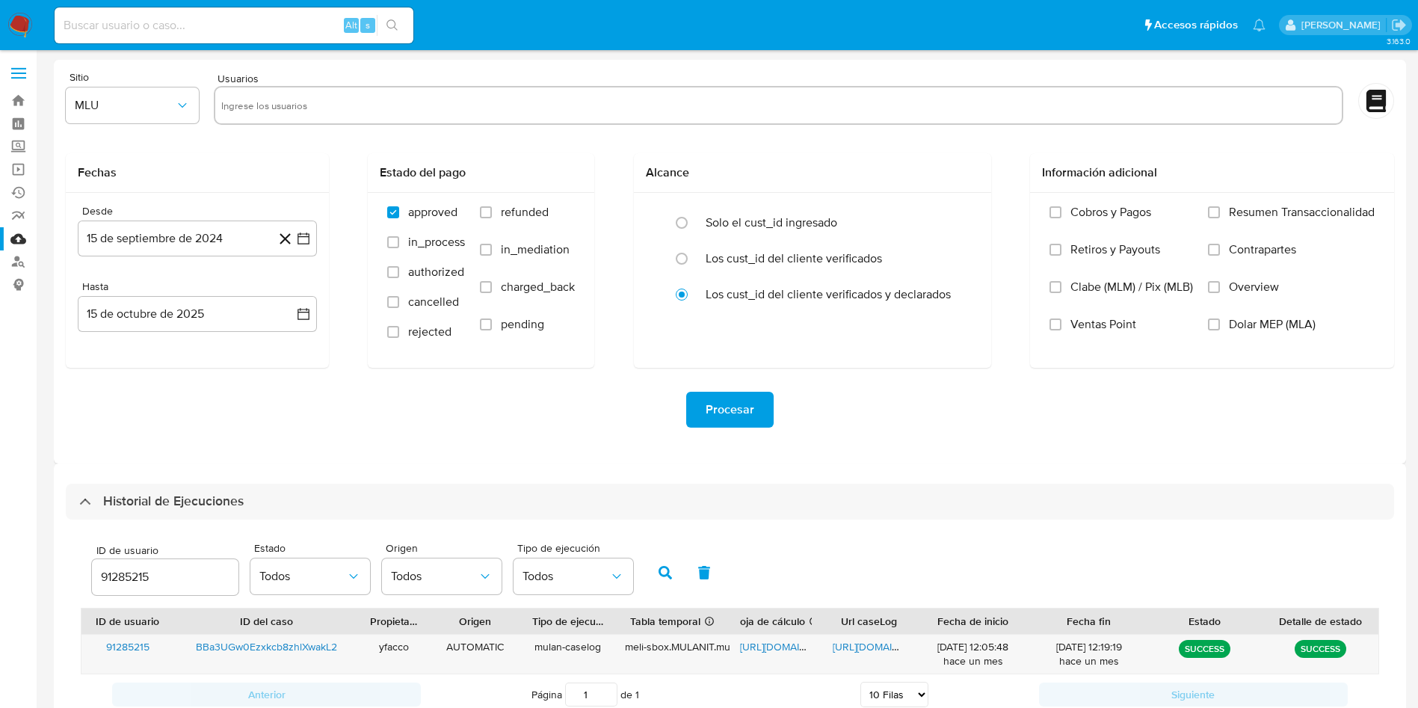
select select "10"
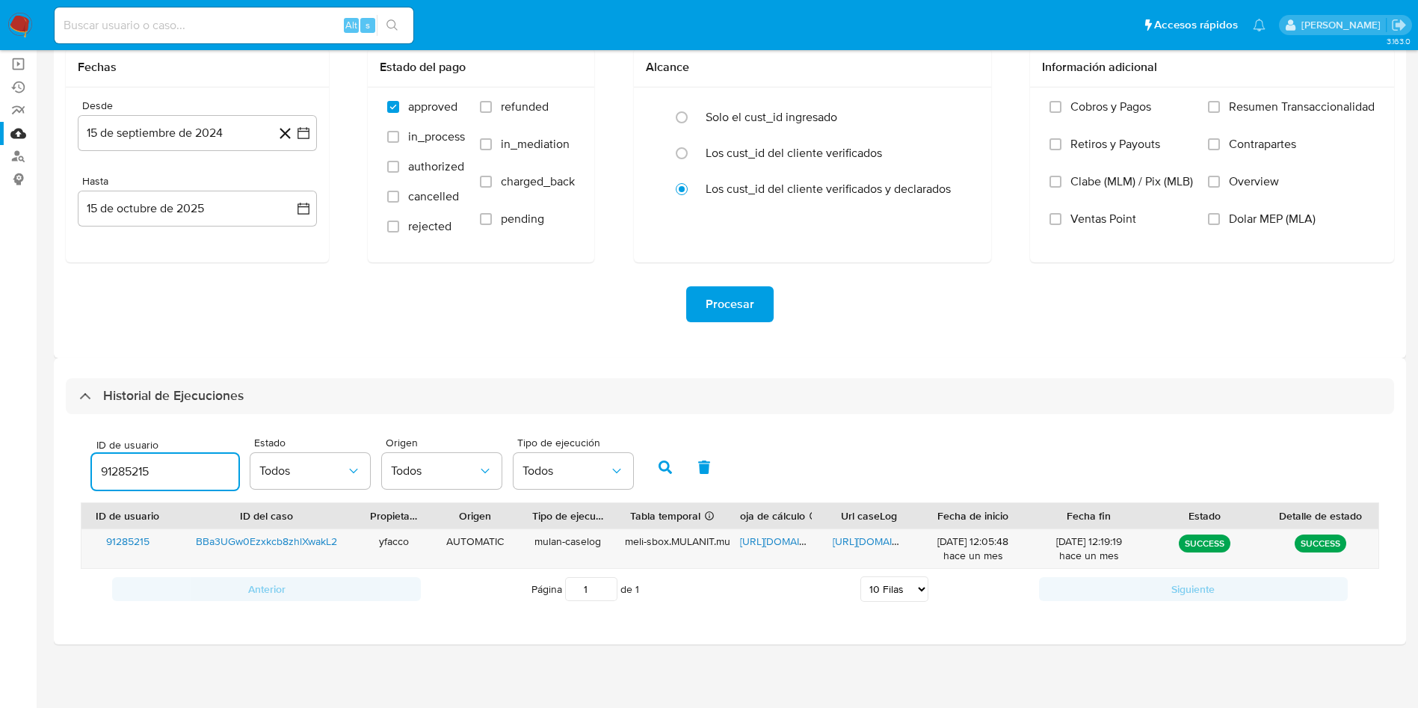
drag, startPoint x: 177, startPoint y: 467, endPoint x: 0, endPoint y: 327, distance: 225.7
click at [0, 463] on section "Bandeja Tablero Screening Búsqueda en Listas Watchlist Herramientas Operaciones…" at bounding box center [709, 302] width 1418 height 814
type input "168031222"
click at [662, 465] on icon "button" at bounding box center [665, 467] width 13 height 13
click at [769, 546] on span "https://docs.google.com/spreadsheets/d/1BZeYrK6adAGM3CTt0ZVIRzmlq8cNr7C2q6lgGJ-…" at bounding box center [791, 541] width 103 height 15
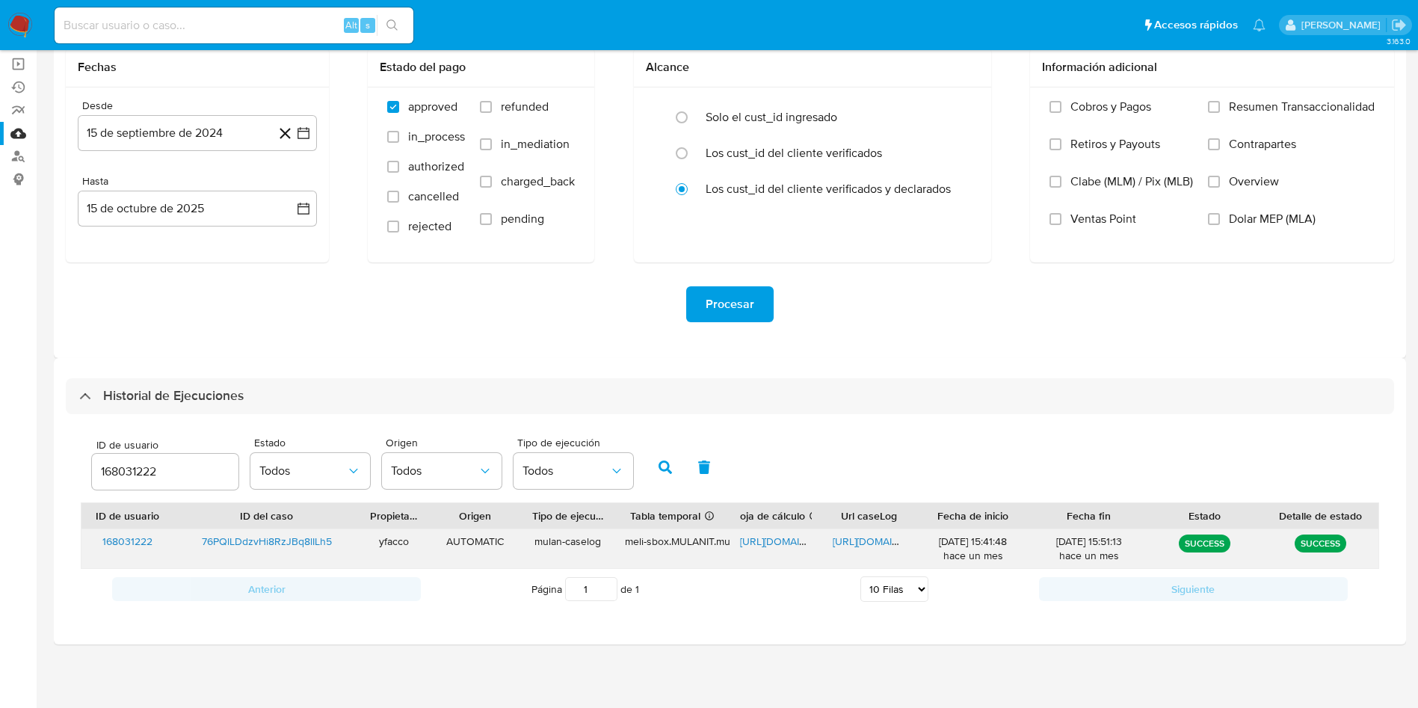
click at [855, 538] on span "https://docs.google.com/document/d/1idxRdT8SRp6J5gHekTZ8cFjphWeqDbxqB70pIX331Zc…" at bounding box center [884, 541] width 103 height 15
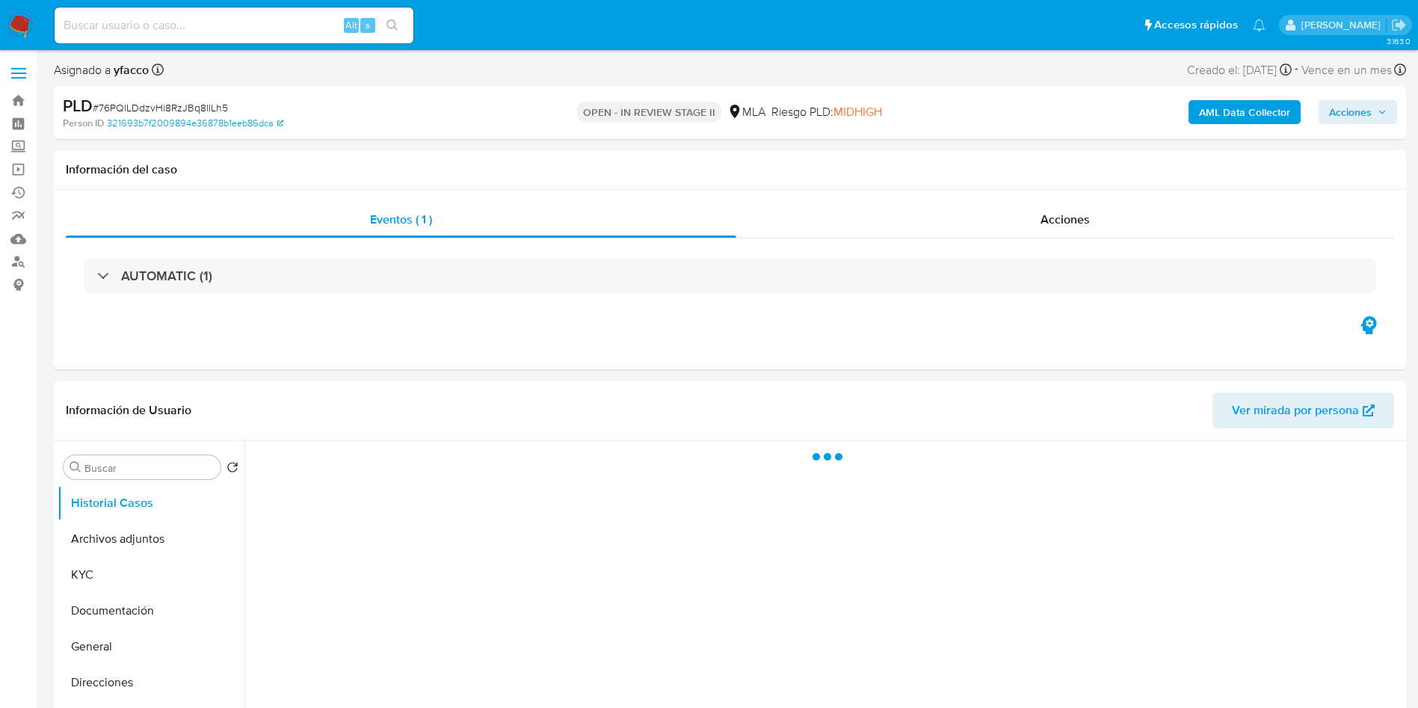
select select "10"
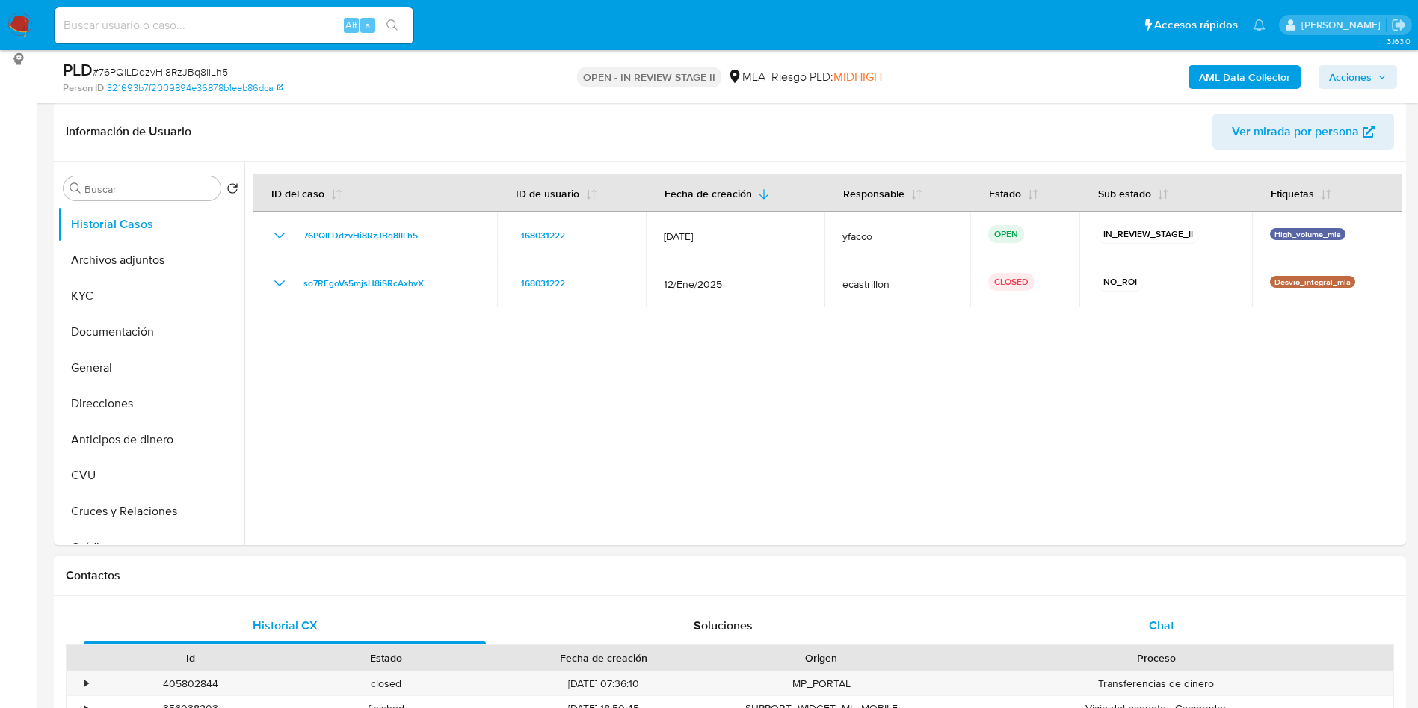
scroll to position [336, 0]
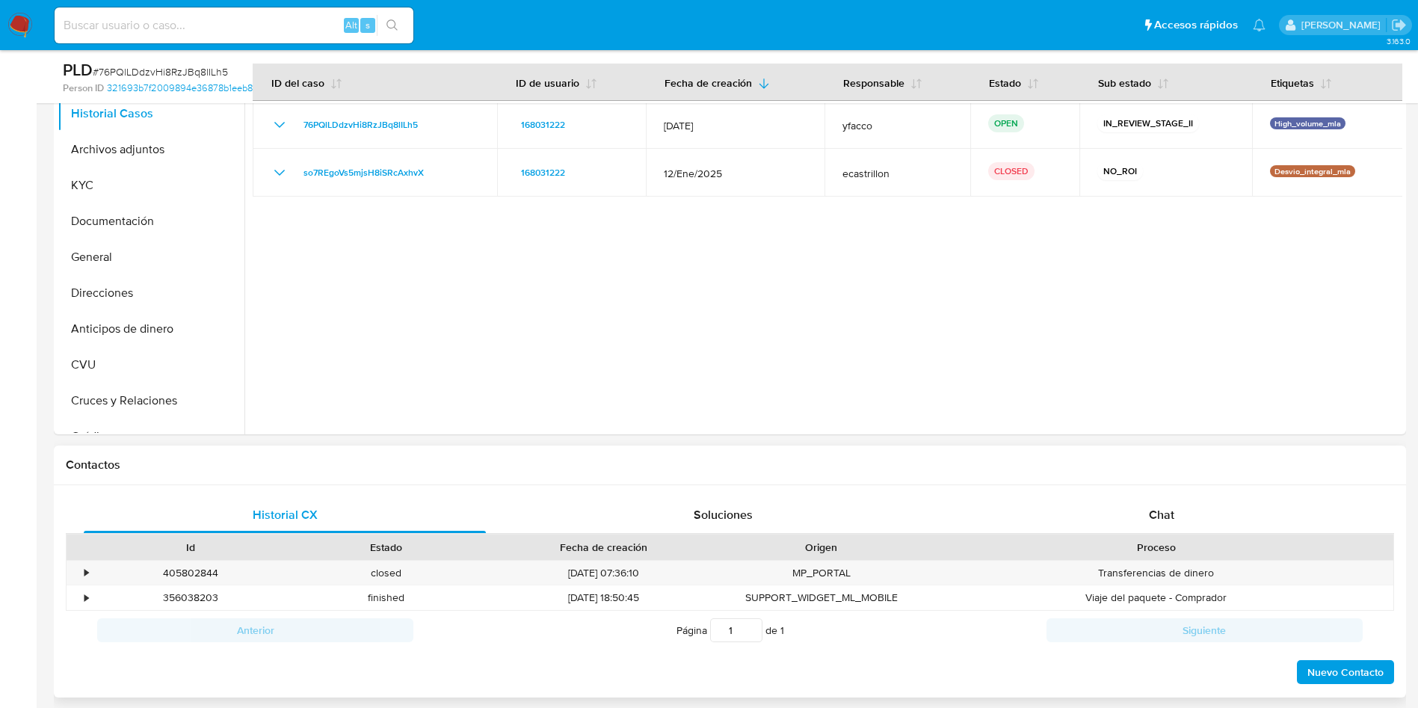
click at [1202, 494] on div "Historial CX Soluciones Chat Id Estado Fecha de creación Origen Proceso • 40580…" at bounding box center [730, 591] width 1353 height 213
click at [1150, 513] on span "Chat" at bounding box center [1161, 514] width 25 height 17
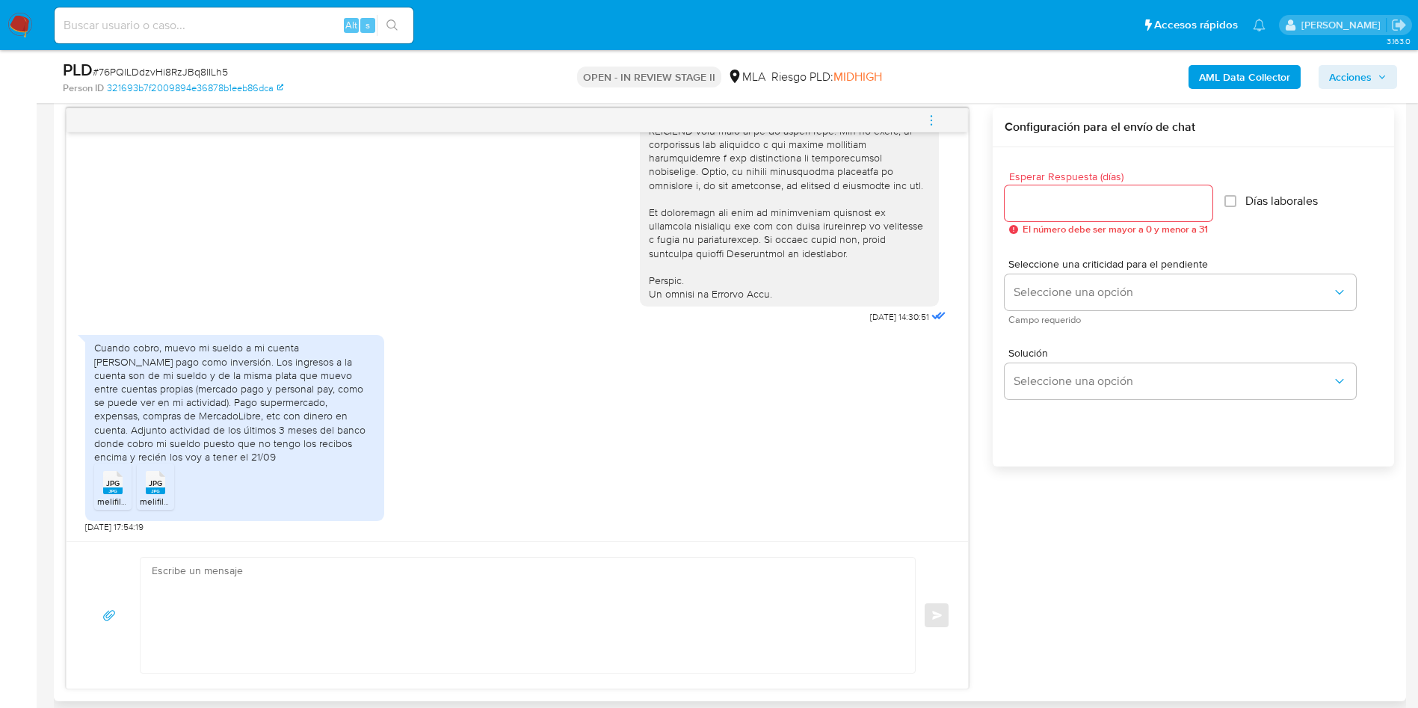
scroll to position [897, 0]
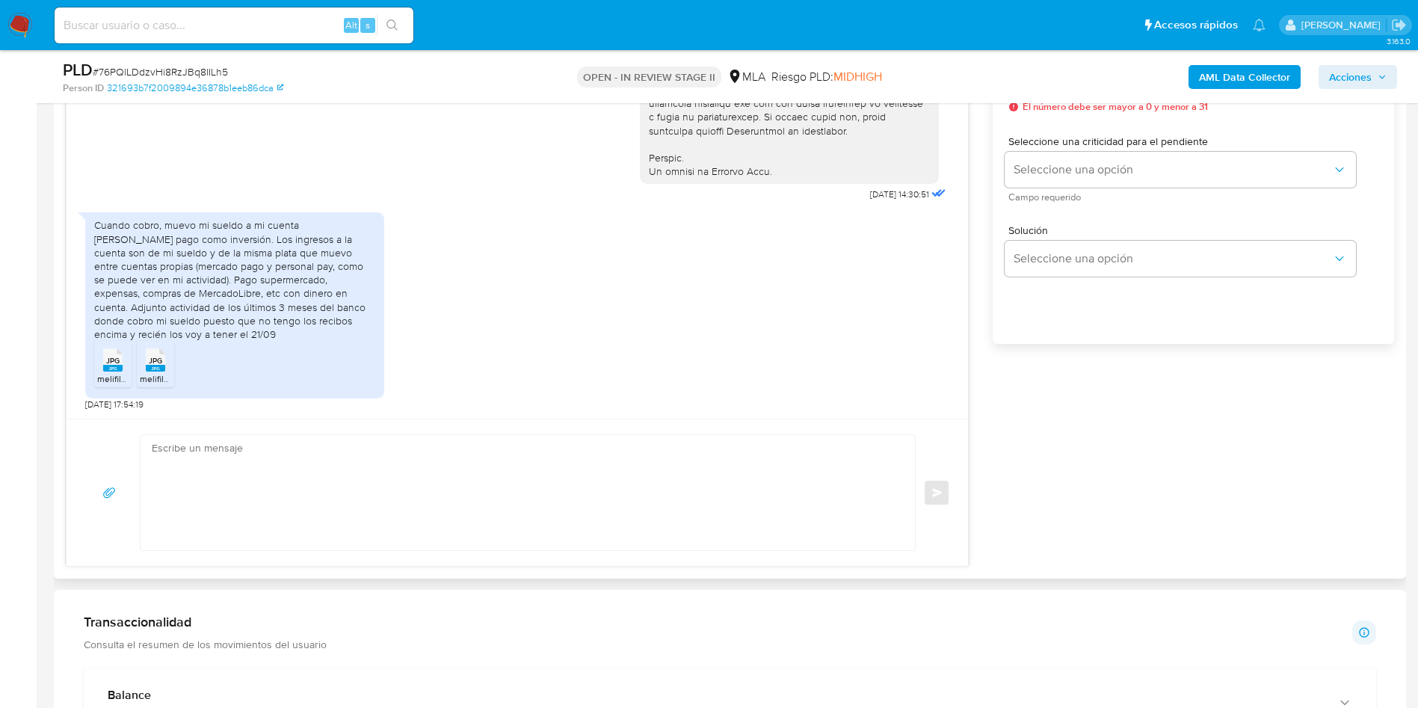
click at [259, 487] on textarea at bounding box center [524, 492] width 745 height 115
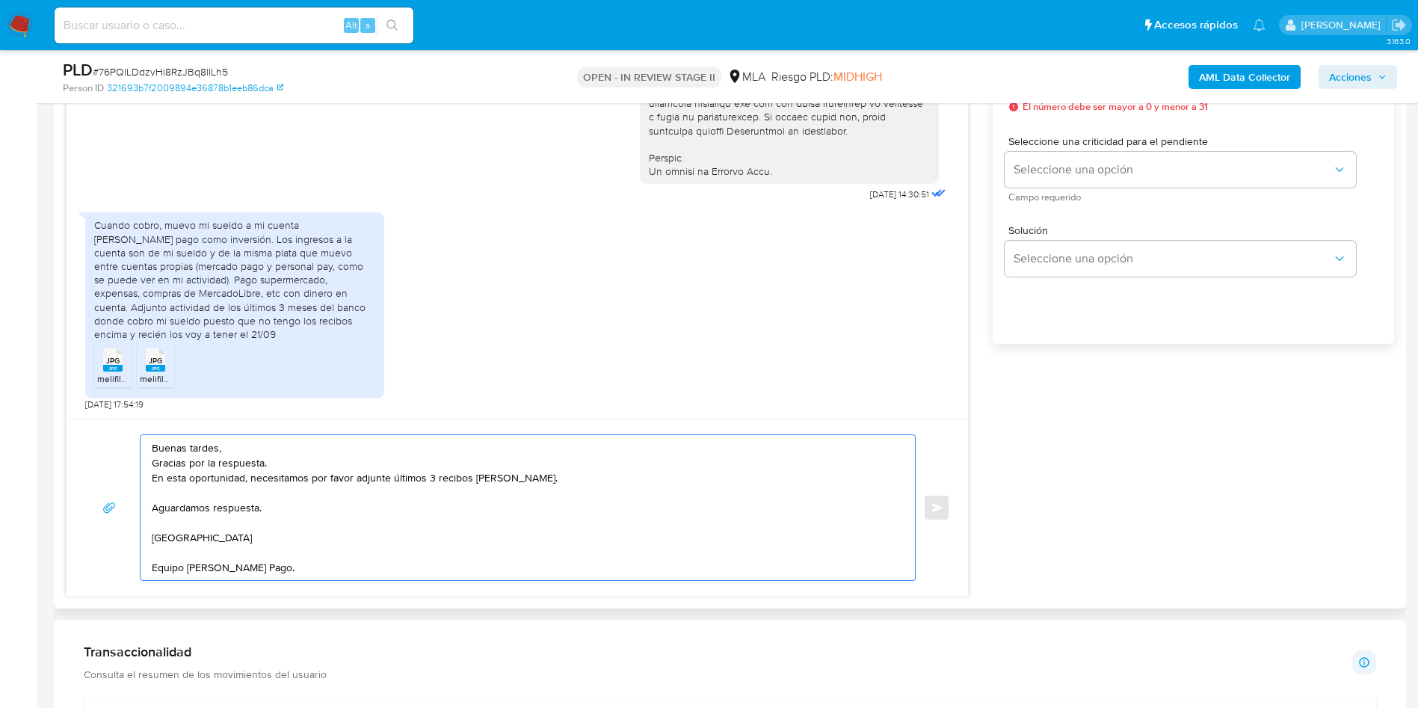
scroll to position [785, 0]
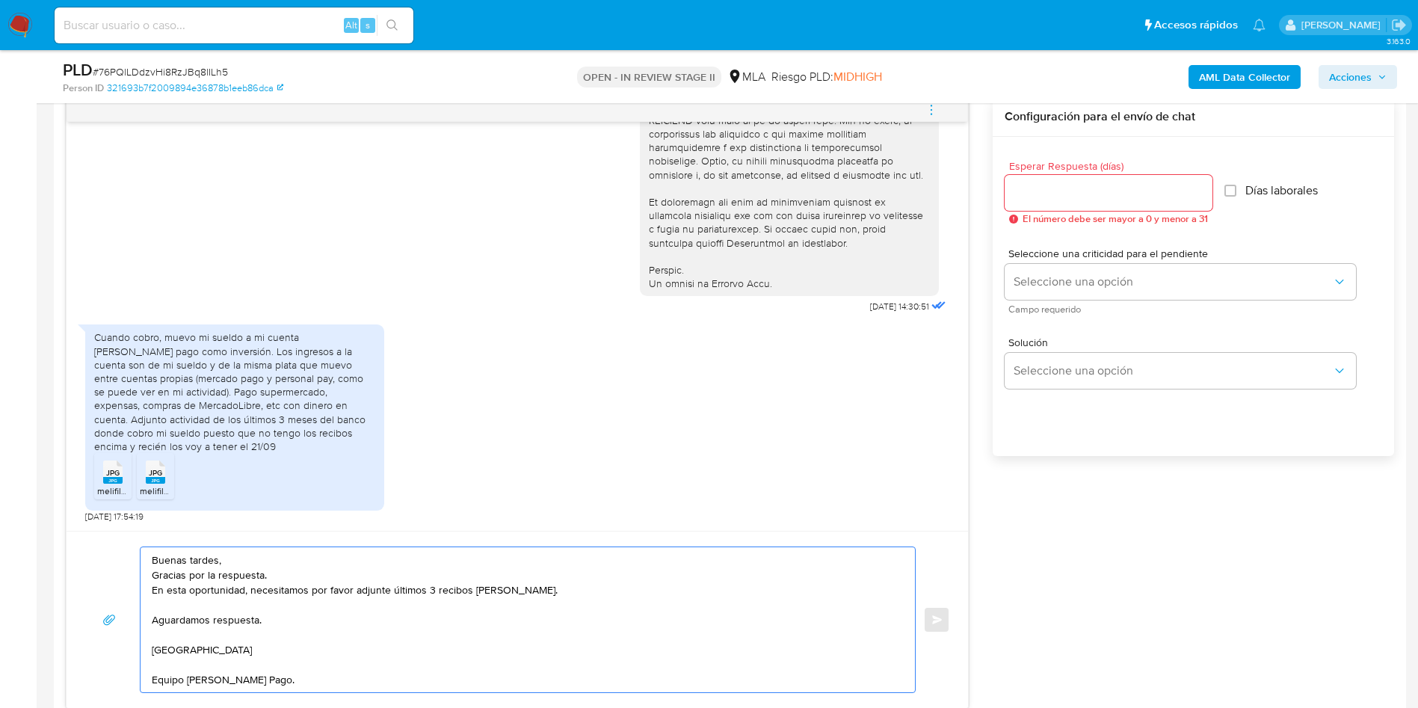
type textarea "Buenas tardes, Gracias por la respuesta. En esta oportunidad, necesitamos por f…"
click at [1086, 179] on div at bounding box center [1109, 193] width 208 height 36
click at [1086, 194] on input "Esperar Respuesta (días)" at bounding box center [1109, 192] width 208 height 19
type input "2"
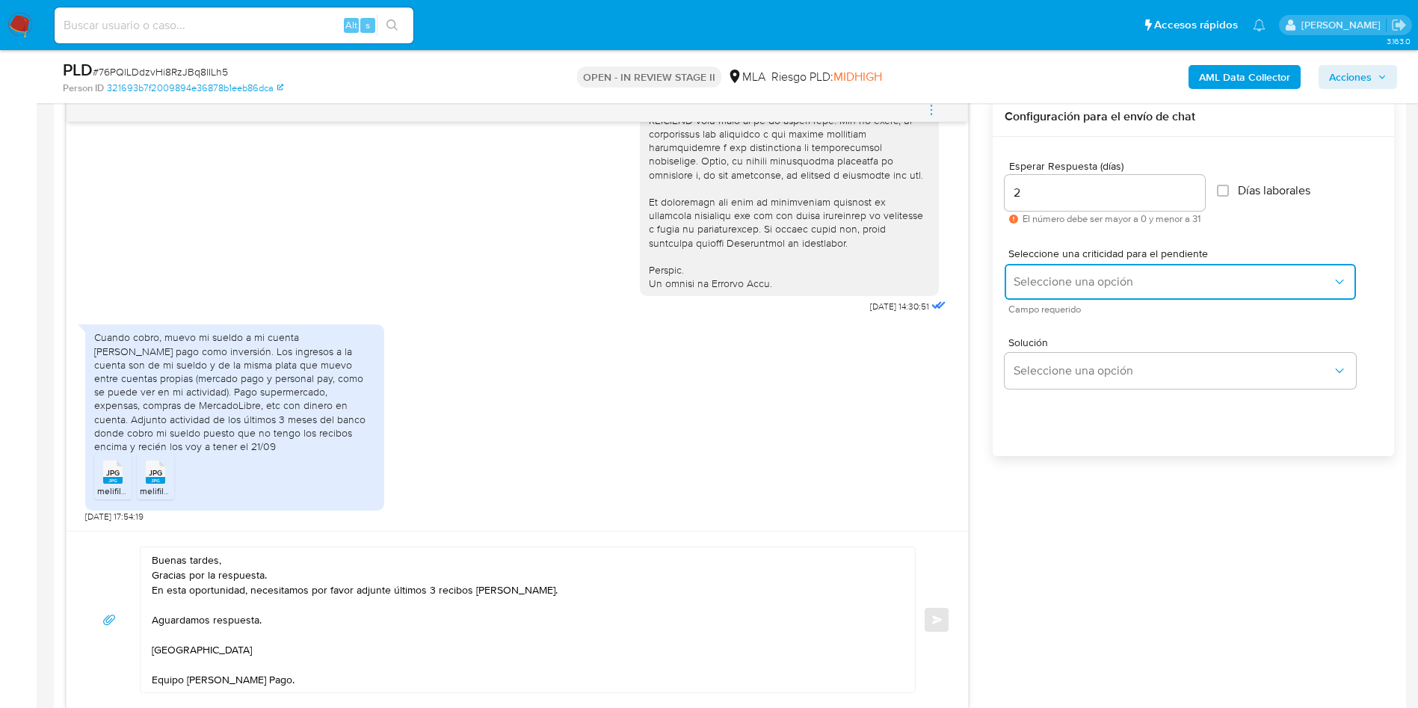
click at [1051, 294] on button "Seleccione una opción" at bounding box center [1180, 282] width 351 height 36
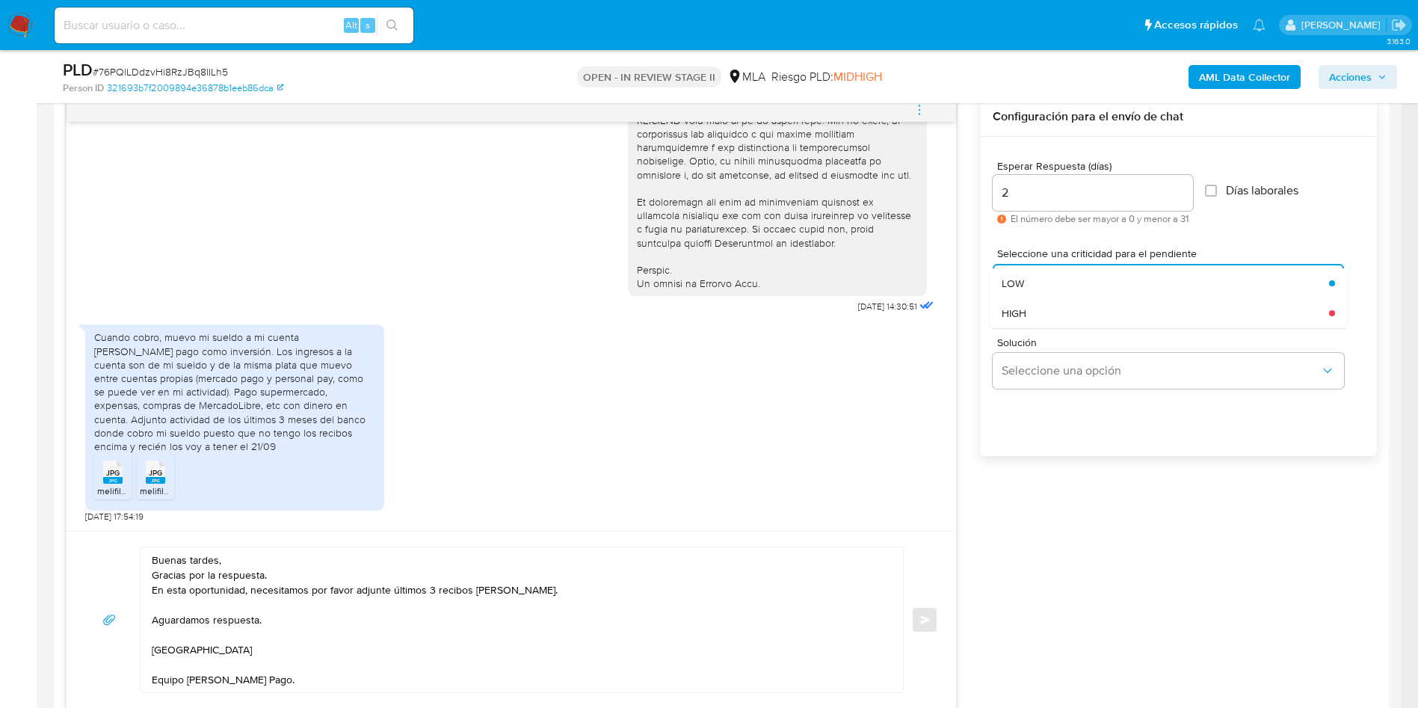
click at [1055, 332] on div "Solución Seleccione una opción" at bounding box center [1179, 366] width 372 height 82
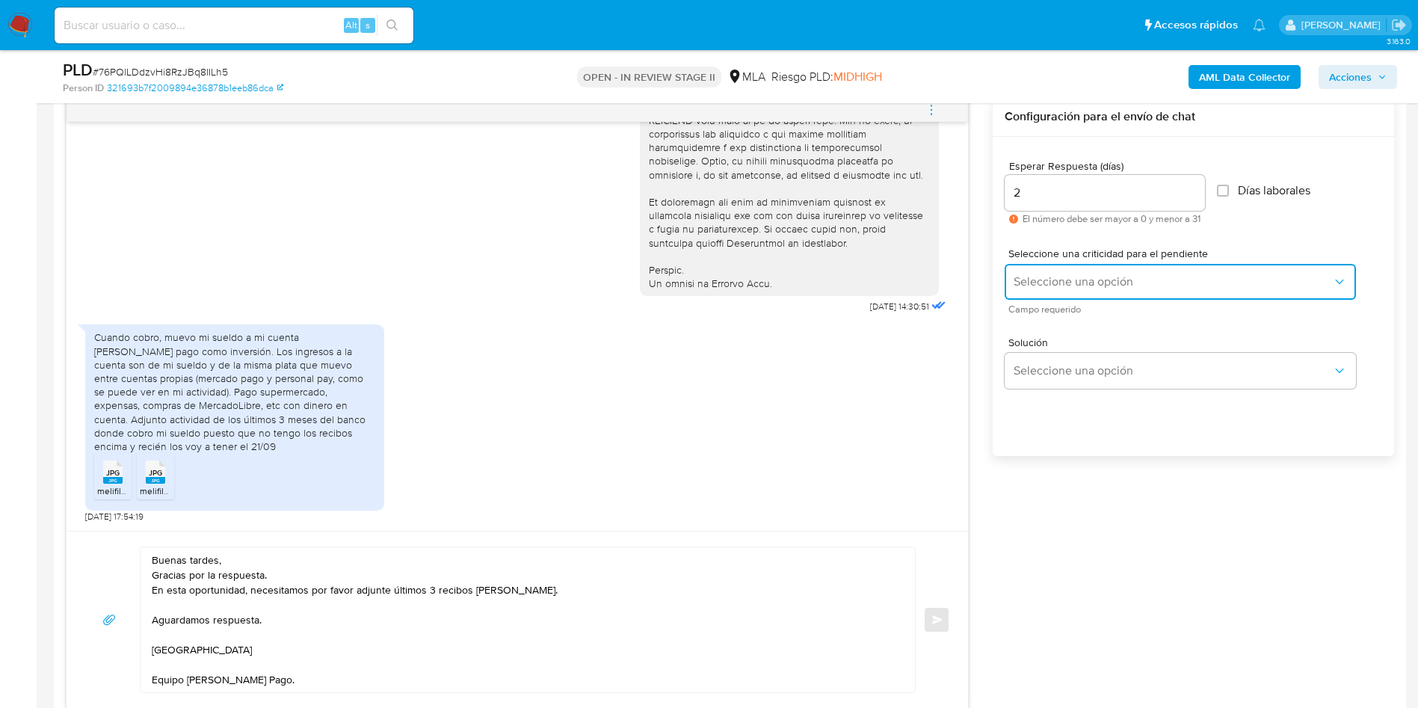
click at [1062, 281] on span "Seleccione una opción" at bounding box center [1173, 281] width 319 height 15
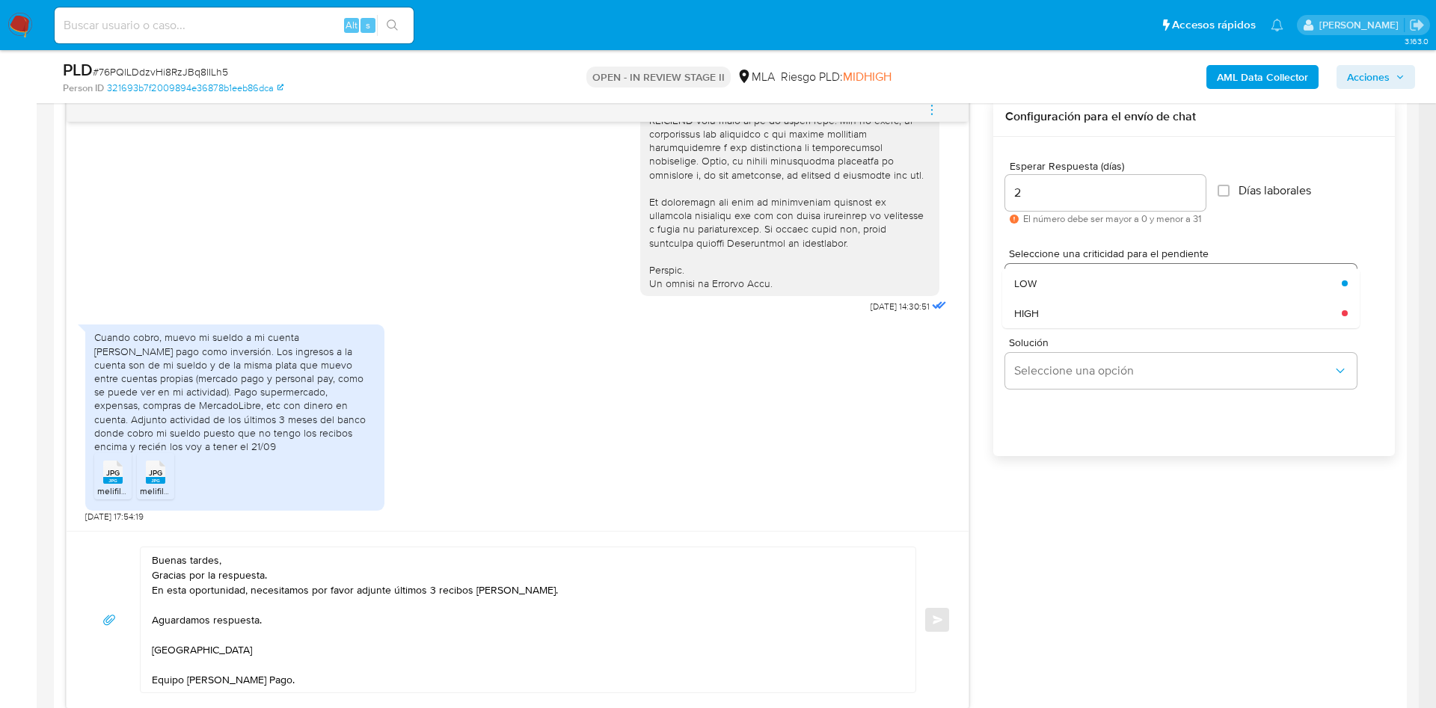
click at [1065, 311] on div "HIGH" at bounding box center [1173, 313] width 319 height 30
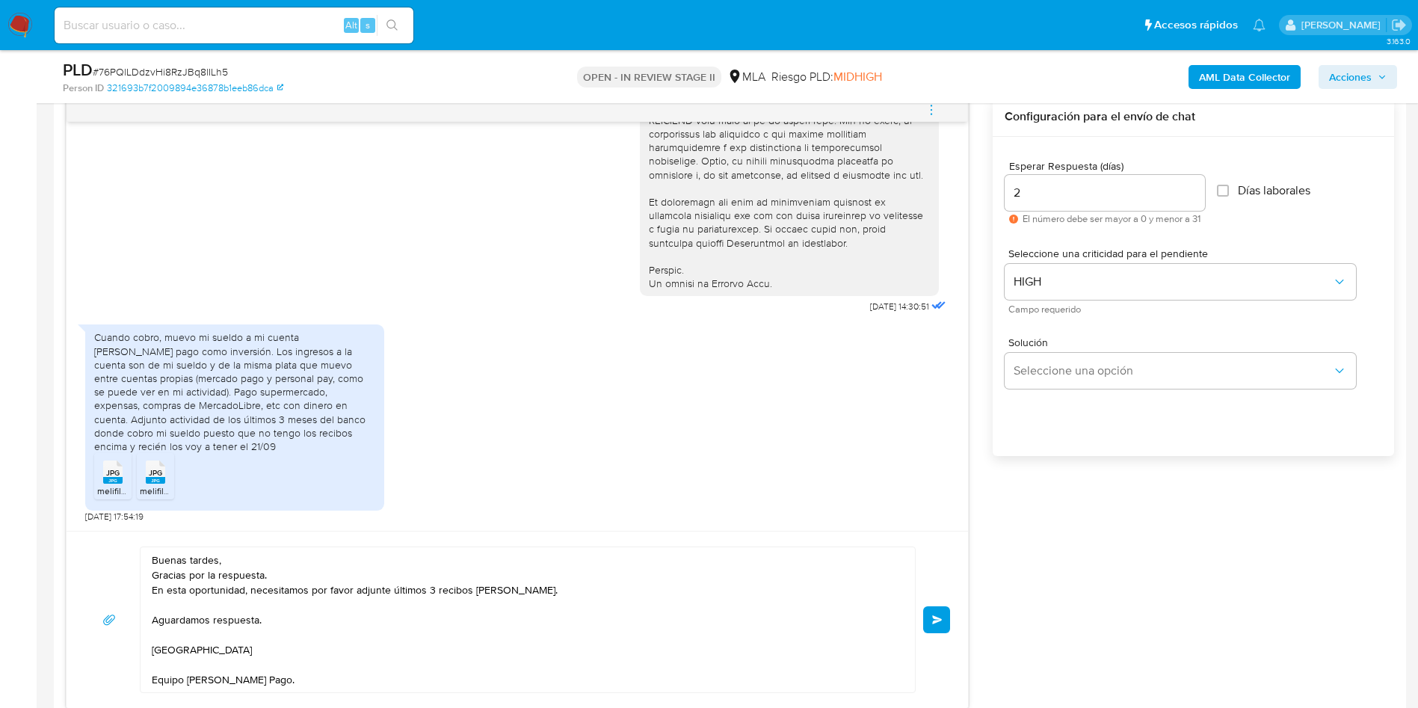
click at [939, 630] on button "Enviar" at bounding box center [936, 619] width 27 height 27
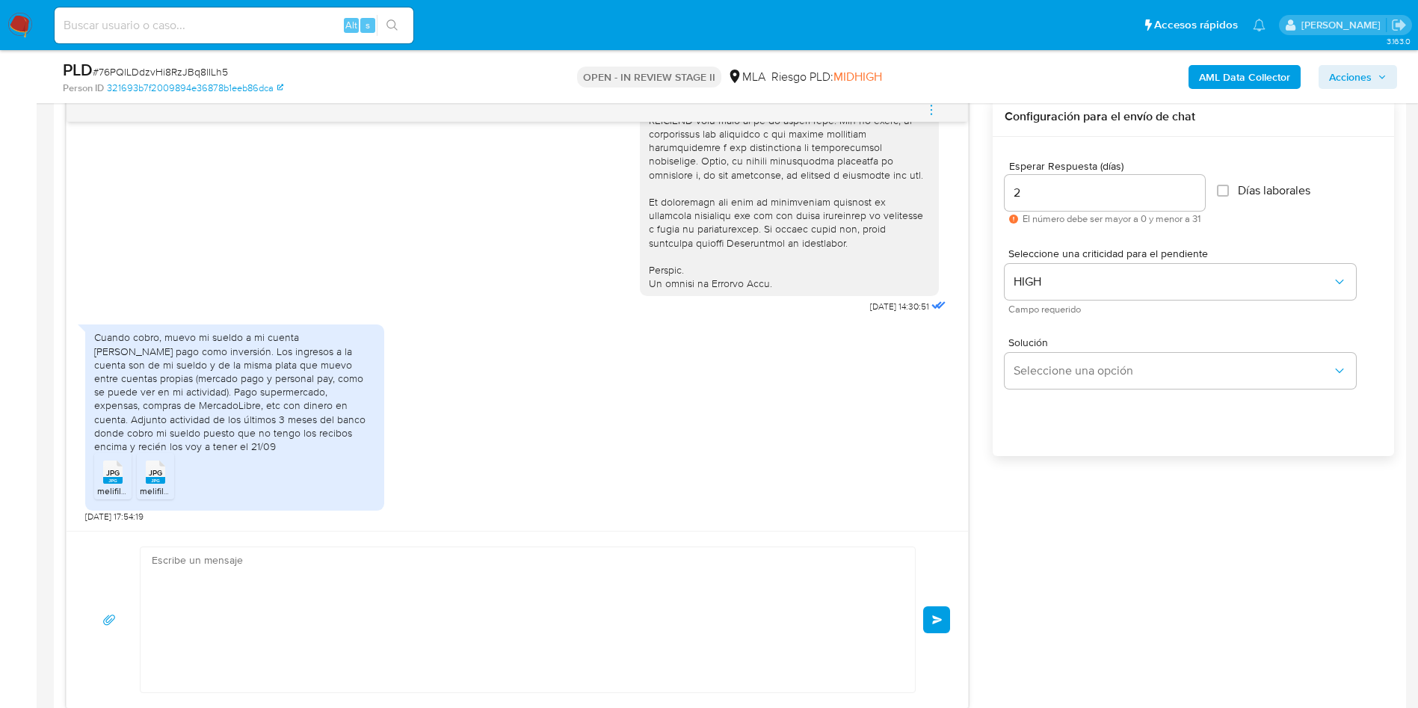
scroll to position [837, 0]
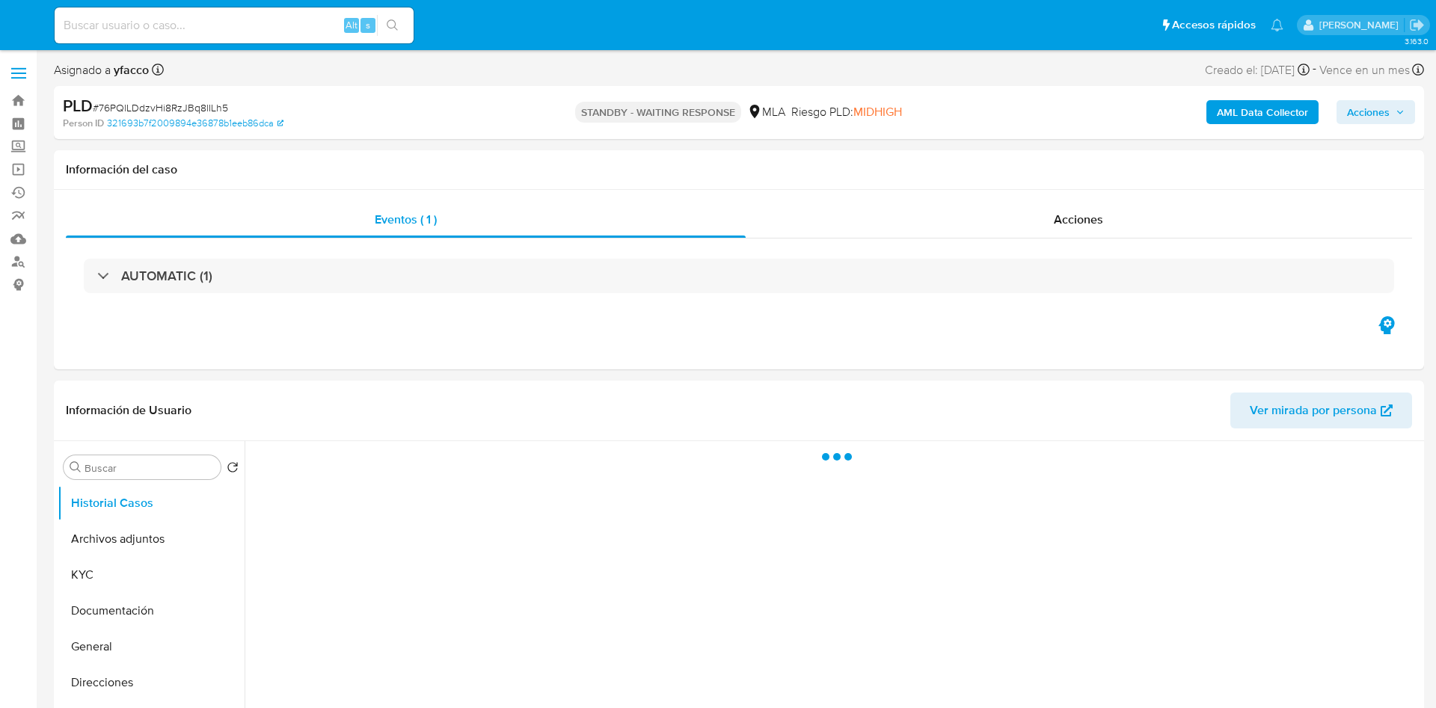
select select "10"
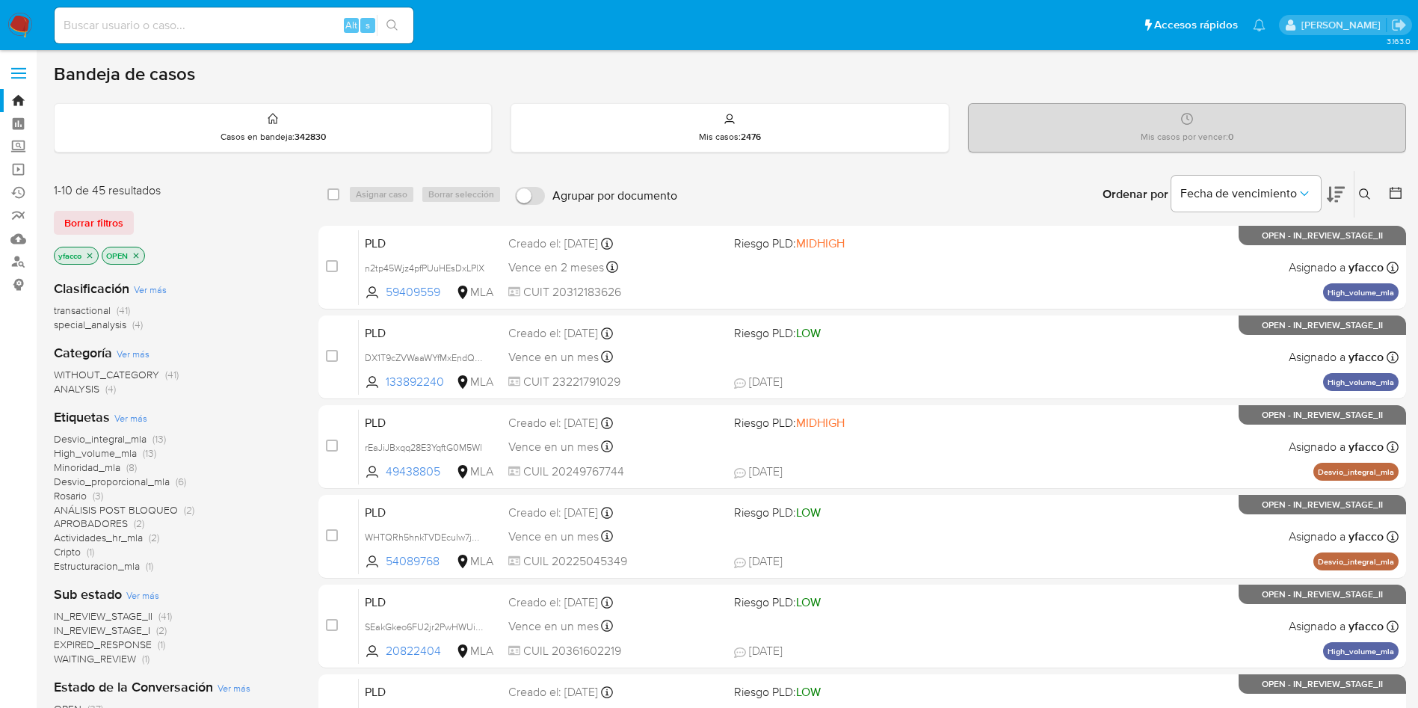
click at [232, 33] on input at bounding box center [234, 25] width 359 height 19
paste input "ozVn4RUf9hZsAoIOBl3PTuAV"
type input "ozVn4RUf9hZsAoIOBl3PTuAV"
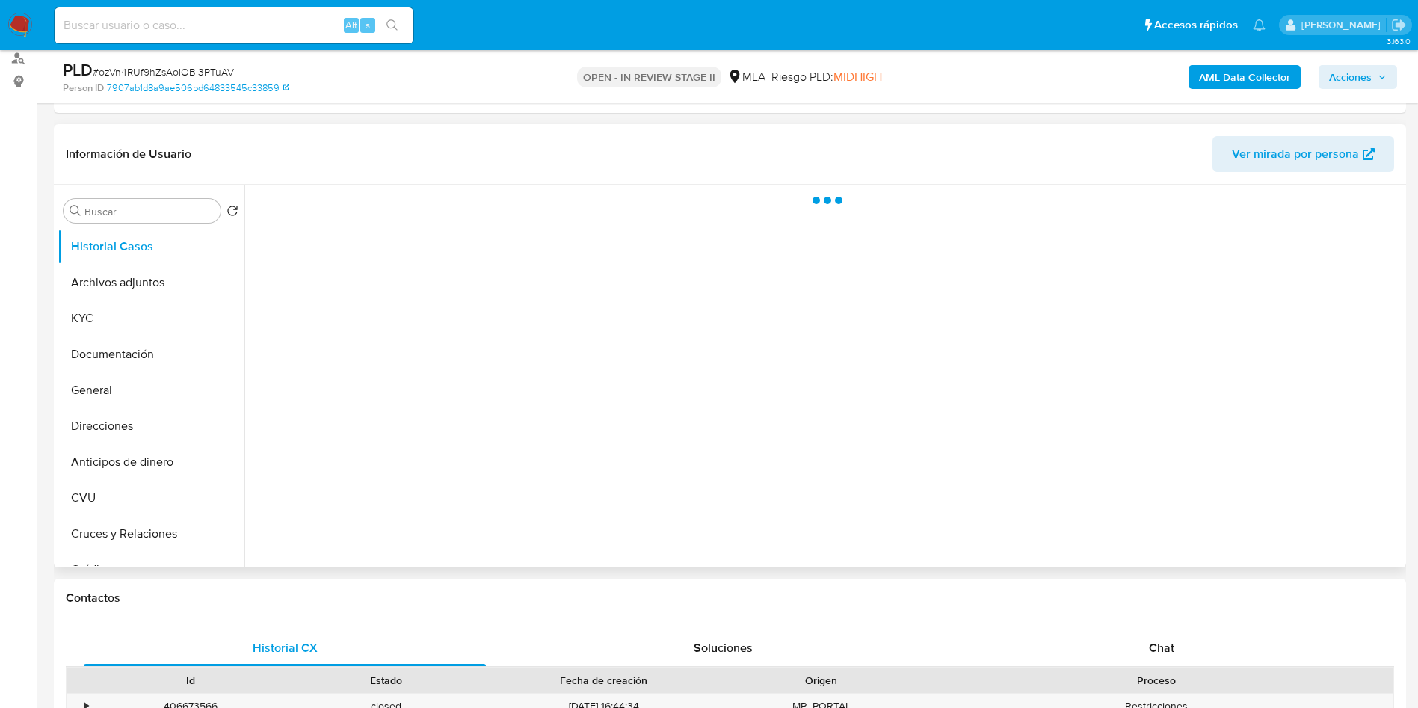
scroll to position [224, 0]
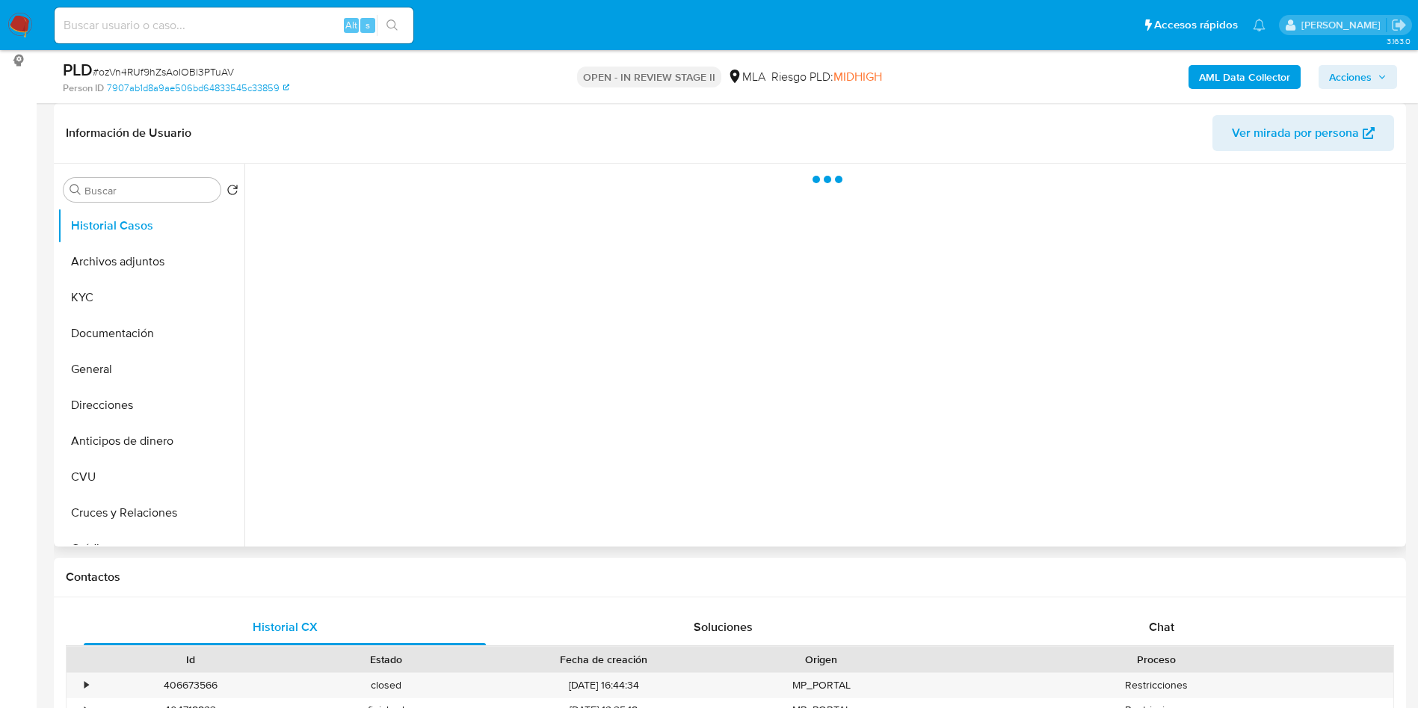
select select "10"
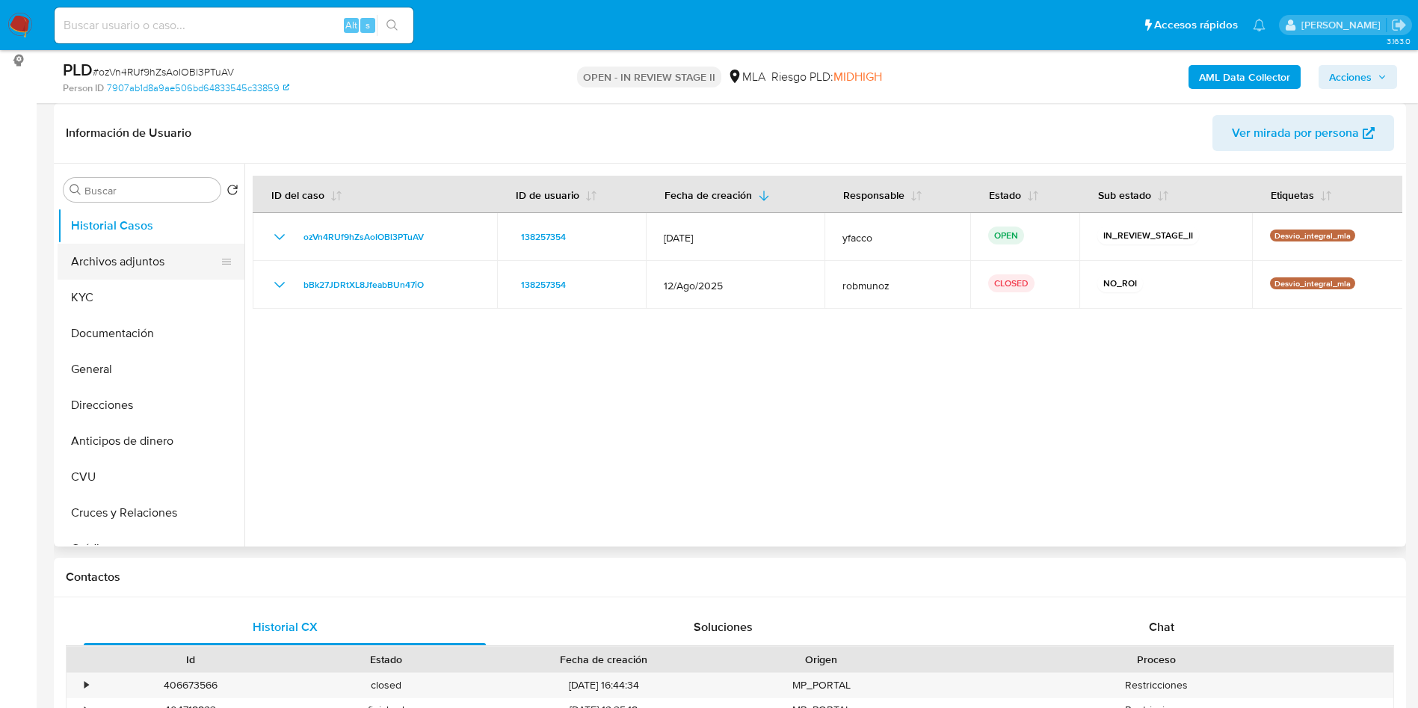
click at [147, 253] on button "Archivos adjuntos" at bounding box center [145, 262] width 175 height 36
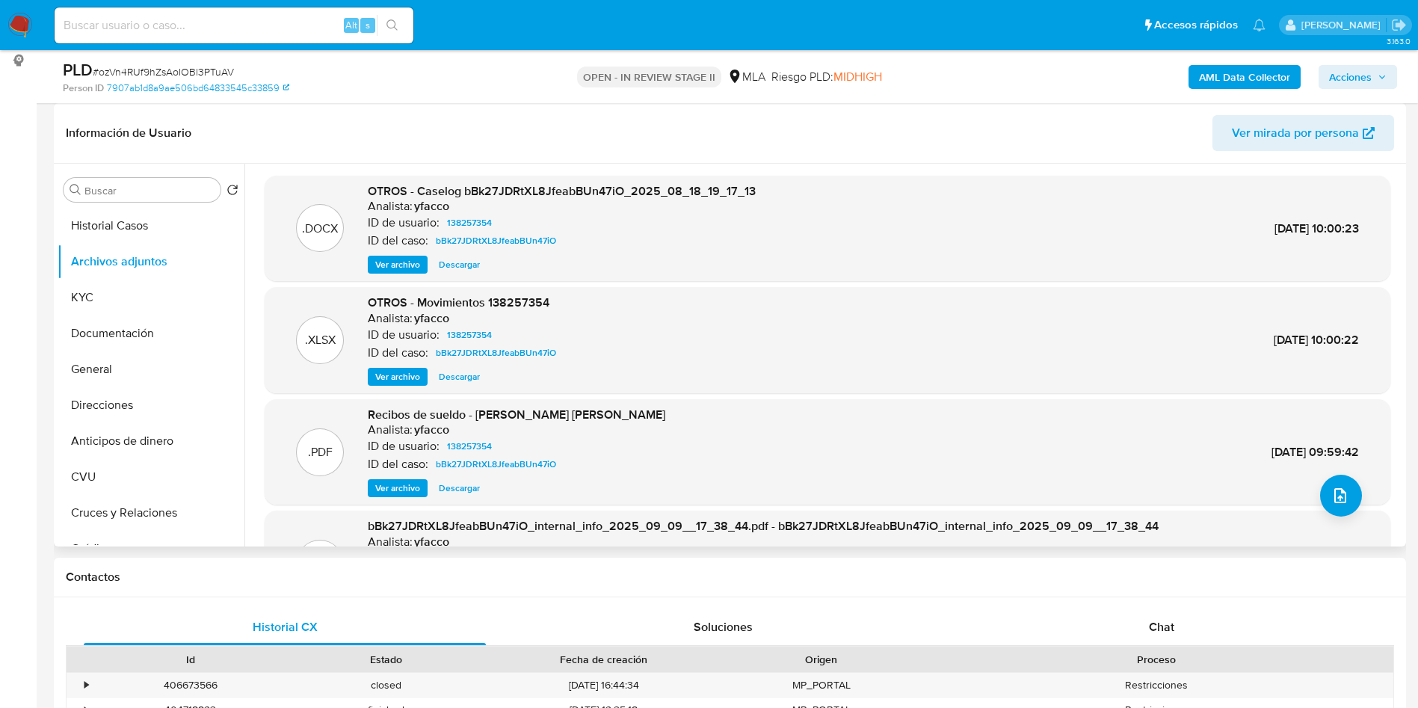
click at [393, 260] on span "Ver archivo" at bounding box center [397, 264] width 45 height 15
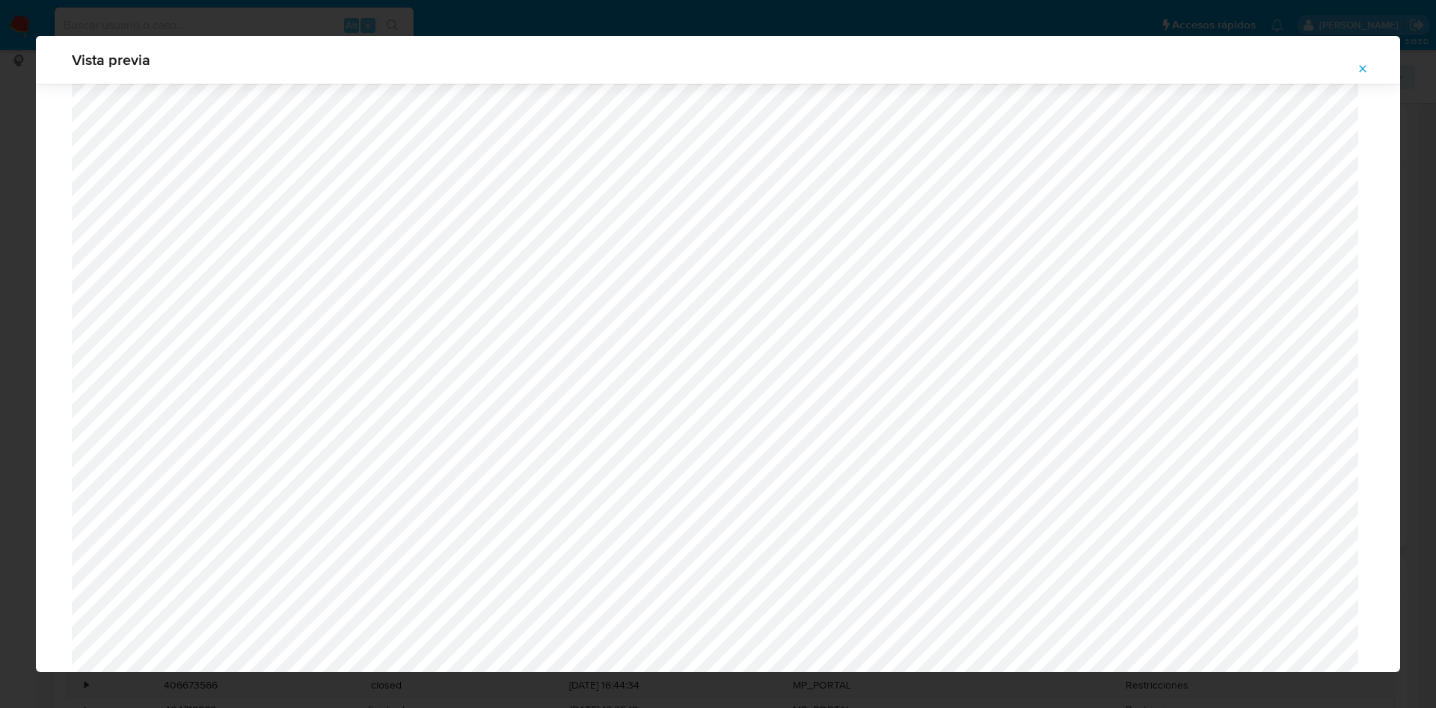
scroll to position [531, 0]
click at [1356, 72] on icon "Attachment preview" at bounding box center [1362, 69] width 12 height 12
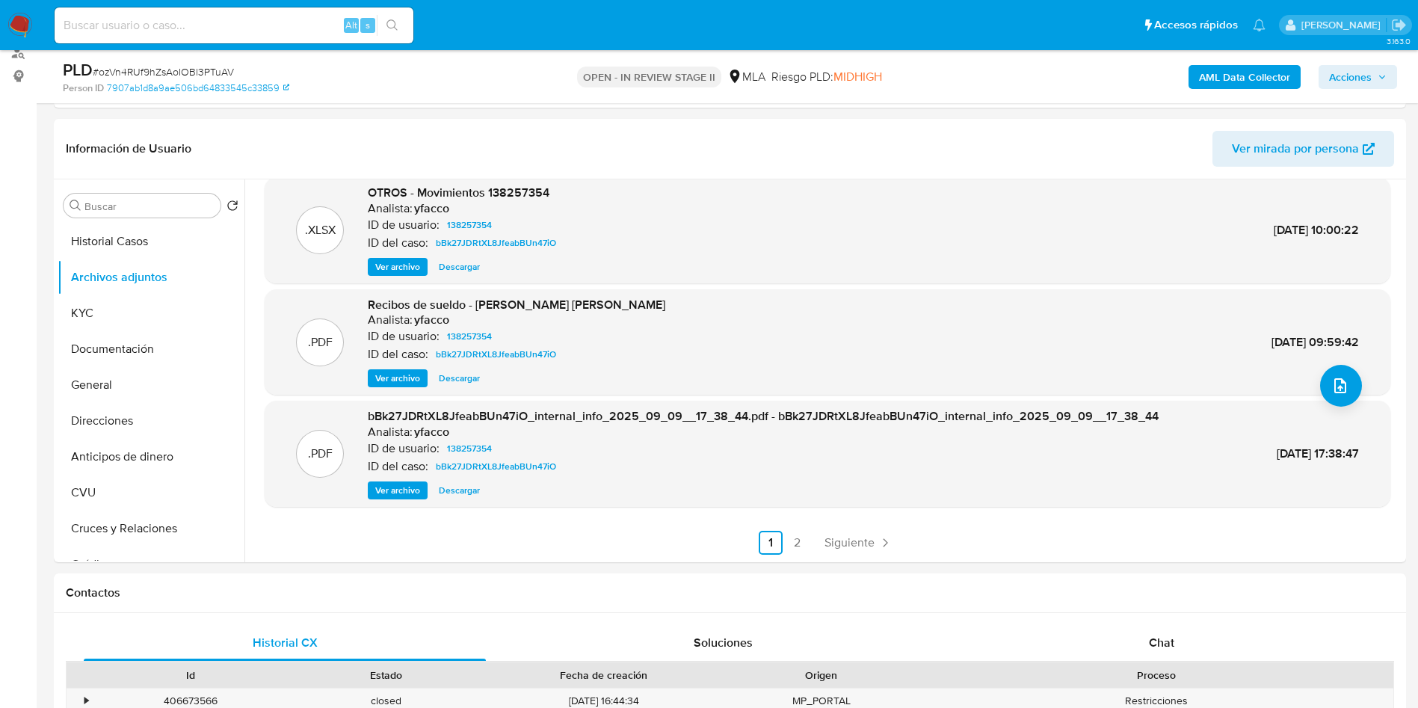
scroll to position [112, 0]
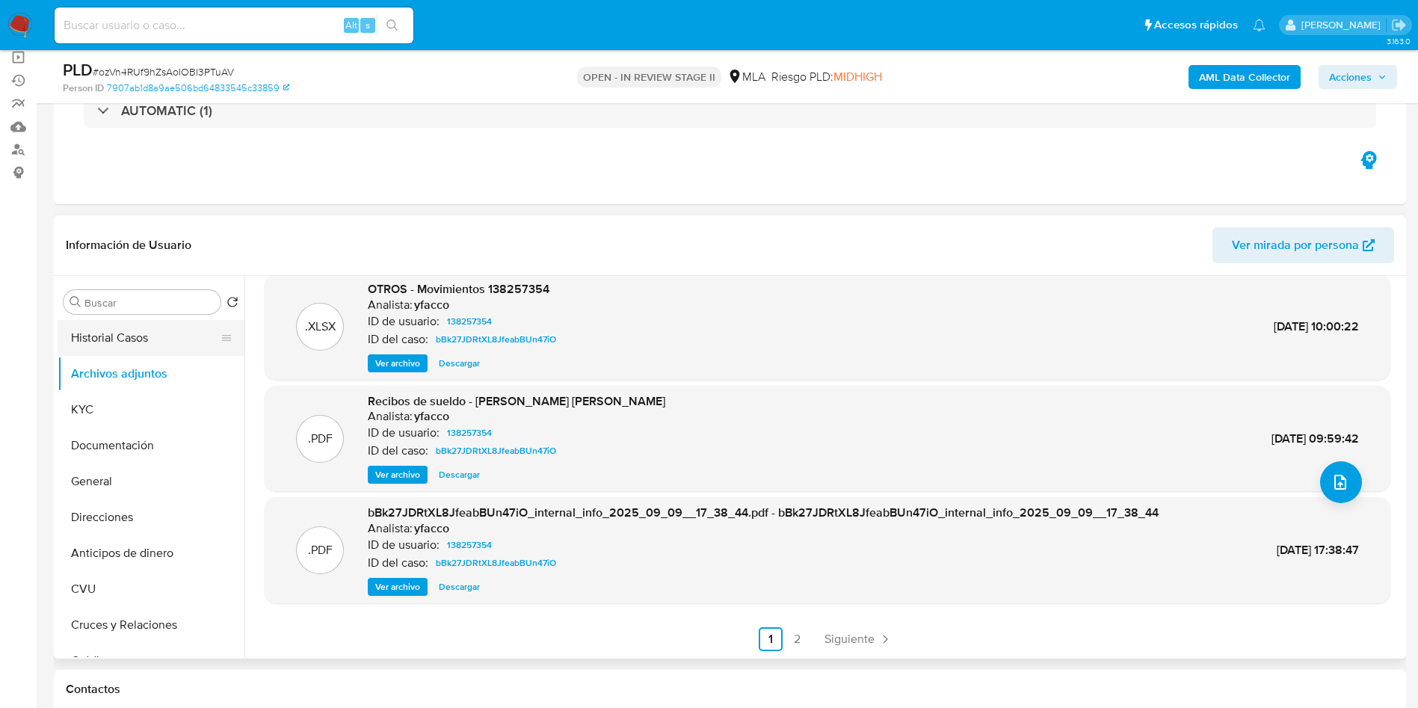
click at [118, 334] on button "Historial Casos" at bounding box center [145, 338] width 175 height 36
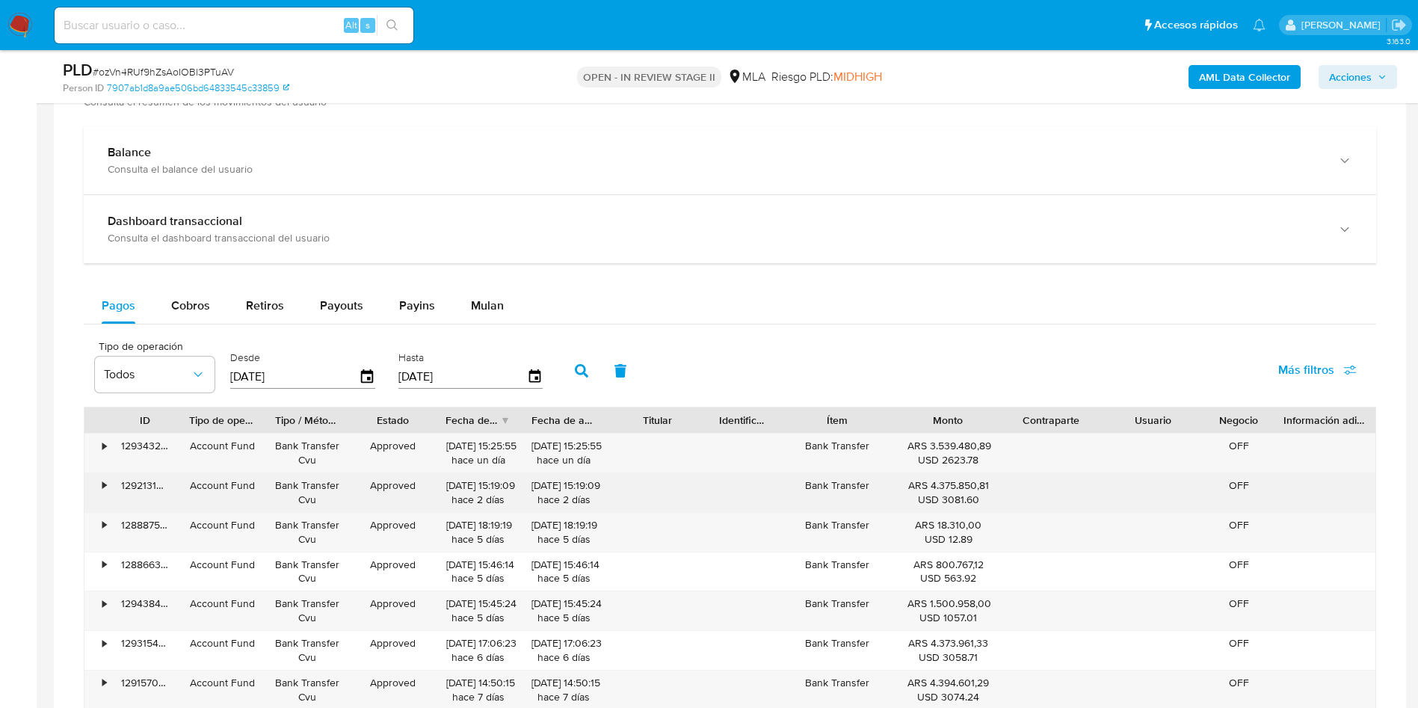
scroll to position [1122, 0]
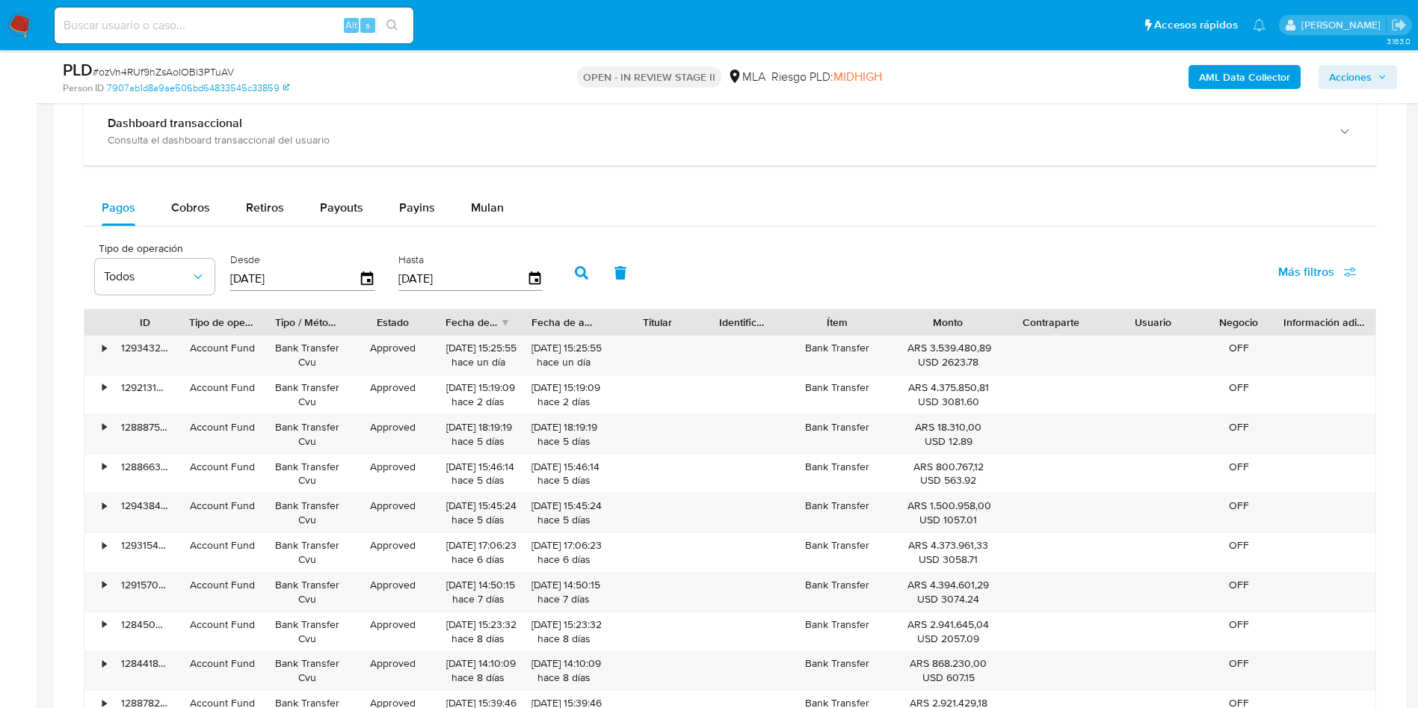
click at [452, 228] on div "Pagos Cobros Retiros Payouts Payins Mulan Tipo de operación Todos Desde [DATE] …" at bounding box center [730, 480] width 1293 height 581
click at [494, 221] on div "Mulan" at bounding box center [487, 208] width 33 height 36
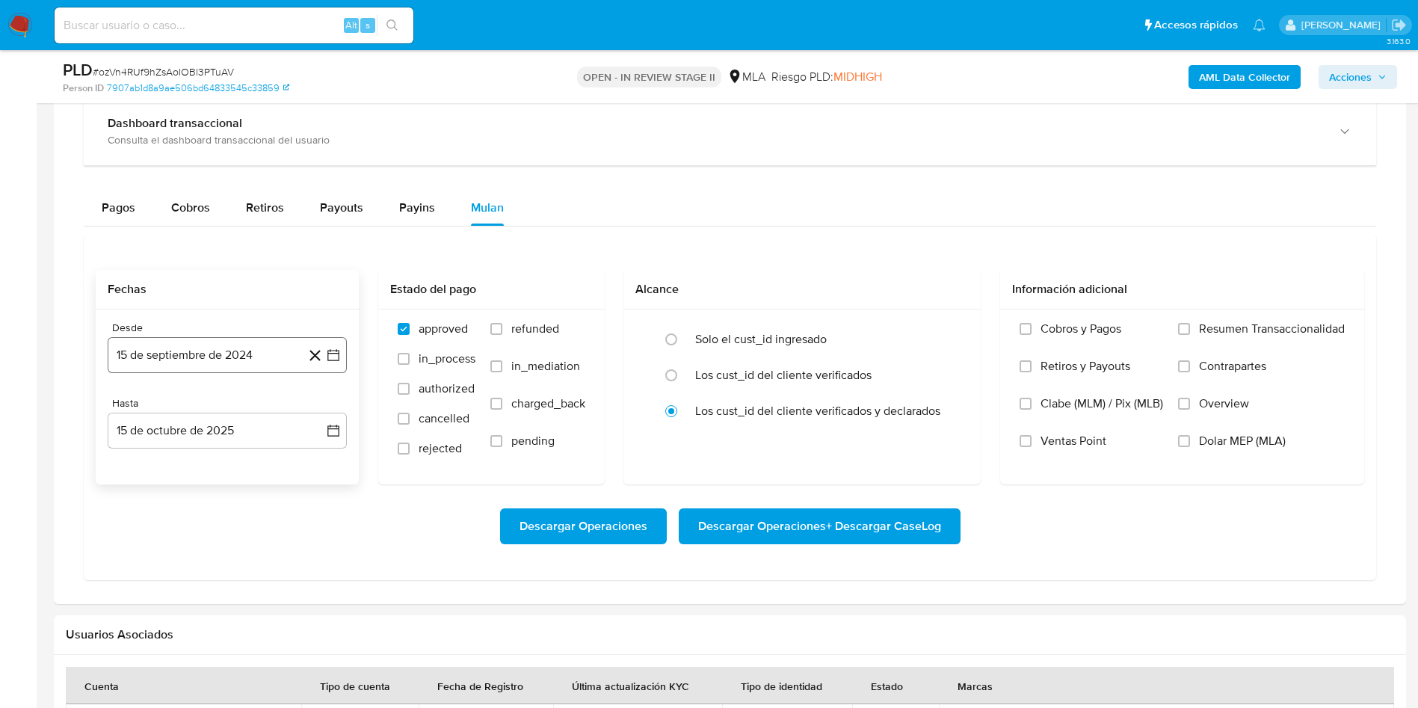
click at [239, 356] on button "15 de septiembre de 2024" at bounding box center [227, 355] width 239 height 36
click at [215, 408] on span "septiembre 2024" at bounding box center [219, 409] width 91 height 15
click at [314, 408] on icon "Año siguiente" at bounding box center [317, 409] width 18 height 18
click at [235, 547] on span "ago" at bounding box center [226, 547] width 19 height 12
click at [253, 464] on button "1" at bounding box center [257, 464] width 24 height 24
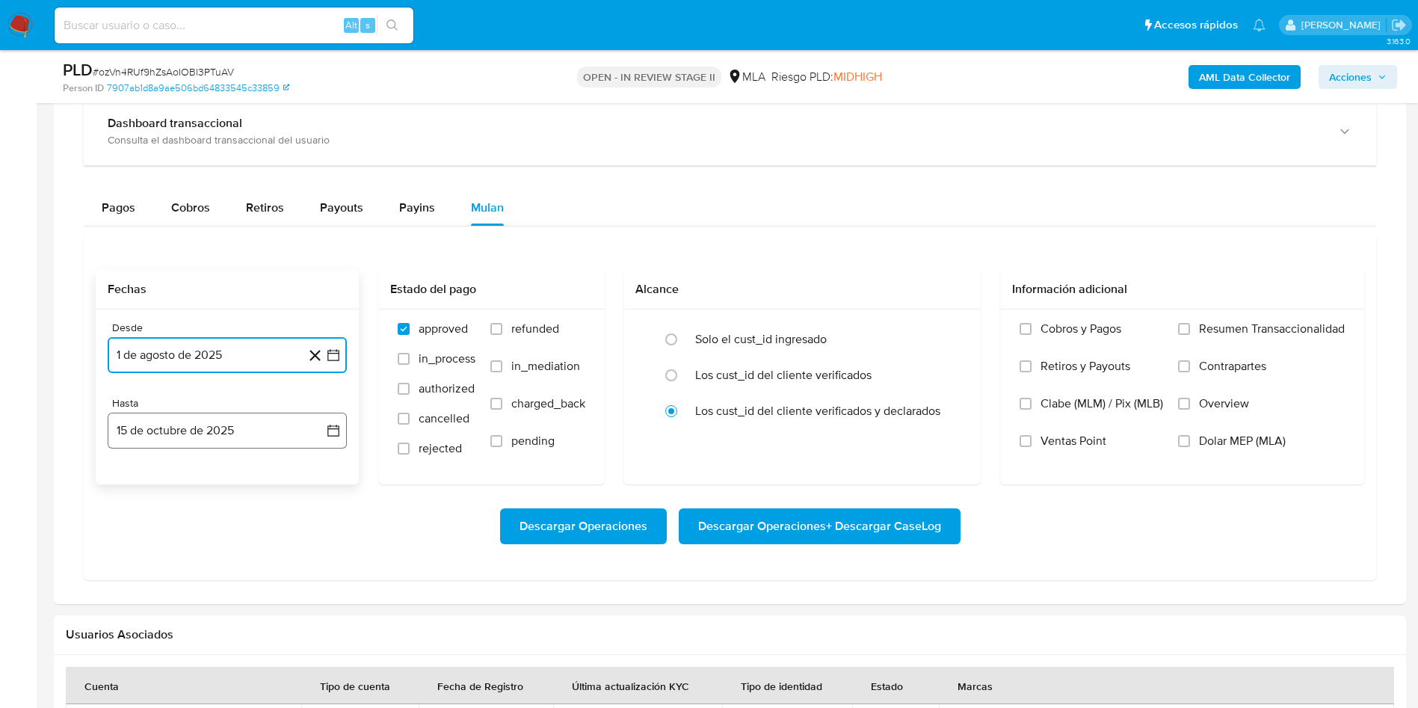
click at [217, 443] on button "15 de octubre de 2025" at bounding box center [227, 431] width 239 height 36
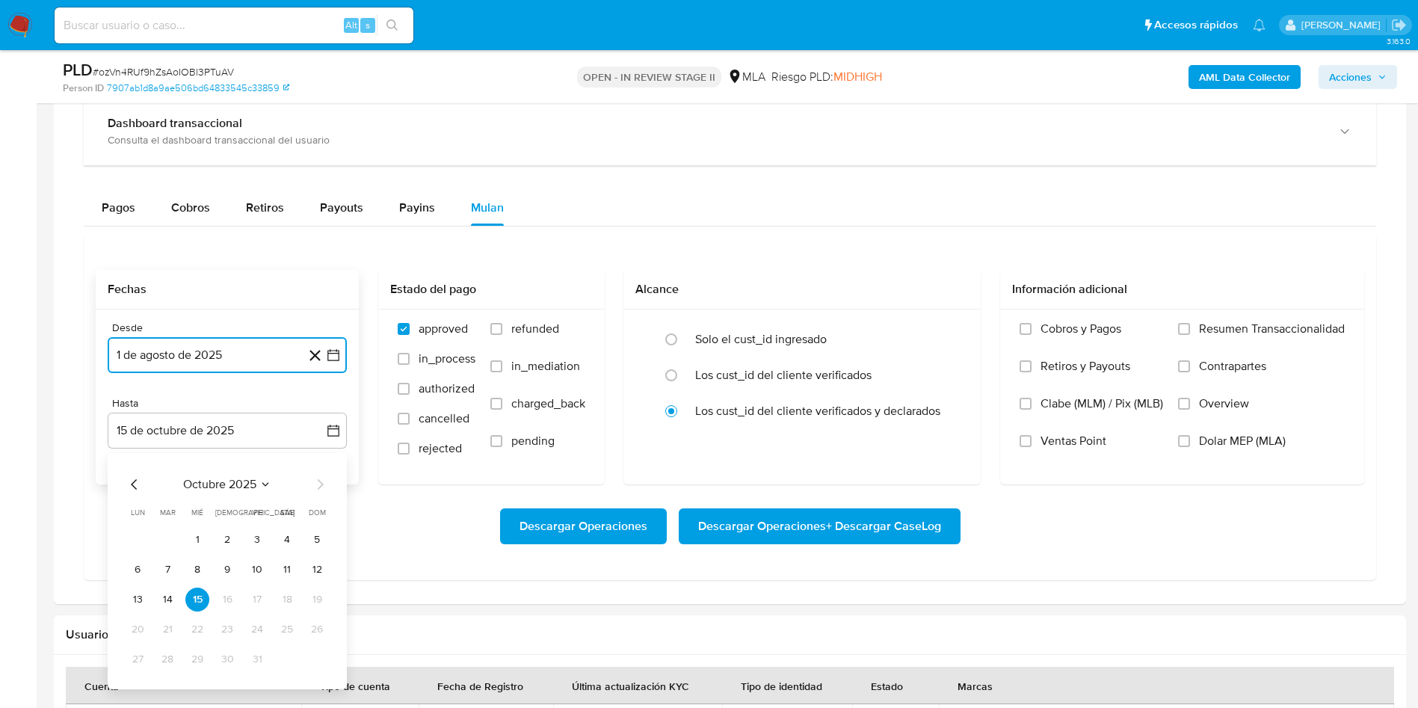
click at [131, 483] on icon "Mes anterior" at bounding box center [135, 485] width 18 height 18
click at [321, 659] on button "31" at bounding box center [317, 660] width 24 height 24
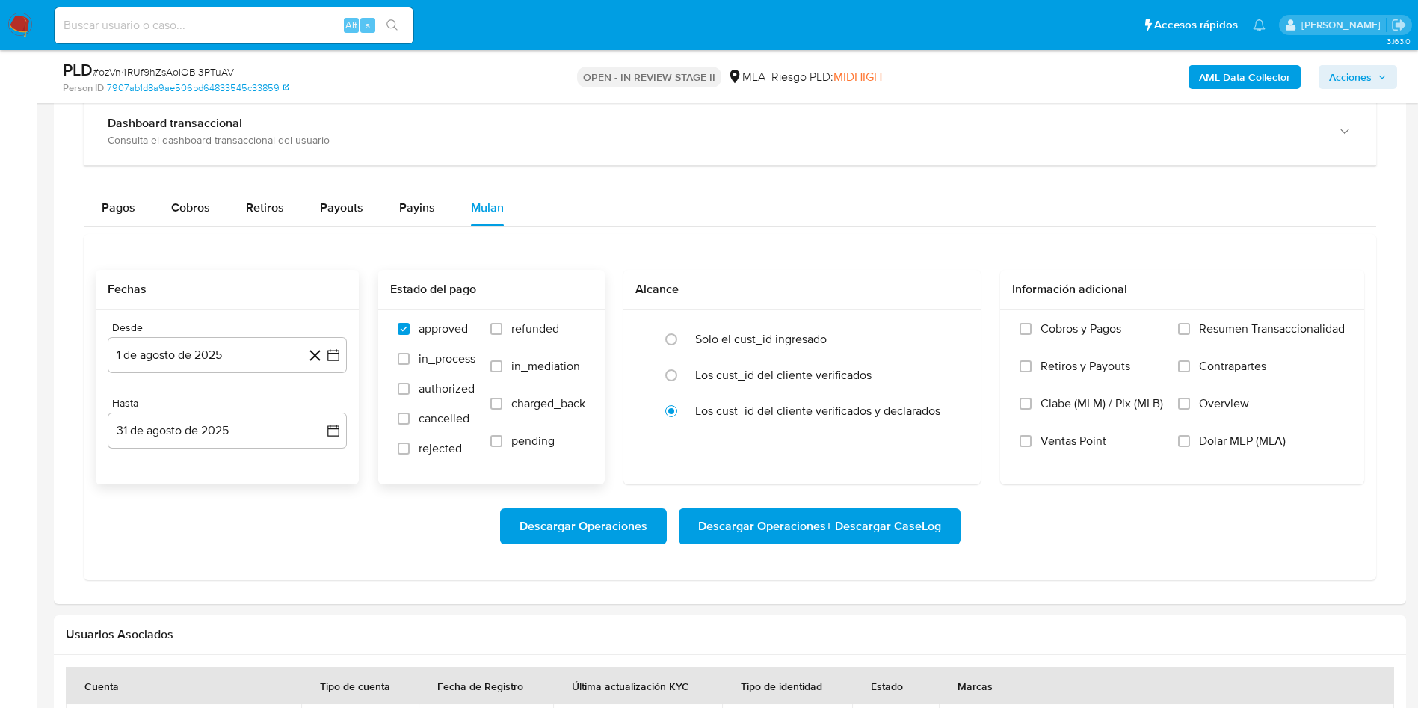
click at [516, 325] on span "refunded" at bounding box center [535, 329] width 48 height 15
click at [502, 325] on input "refunded" at bounding box center [497, 329] width 12 height 12
checkbox input "true"
click at [1199, 444] on span "Dolar MEP (MLA)" at bounding box center [1242, 441] width 87 height 15
click at [1190, 444] on input "Dolar MEP (MLA)" at bounding box center [1184, 441] width 12 height 12
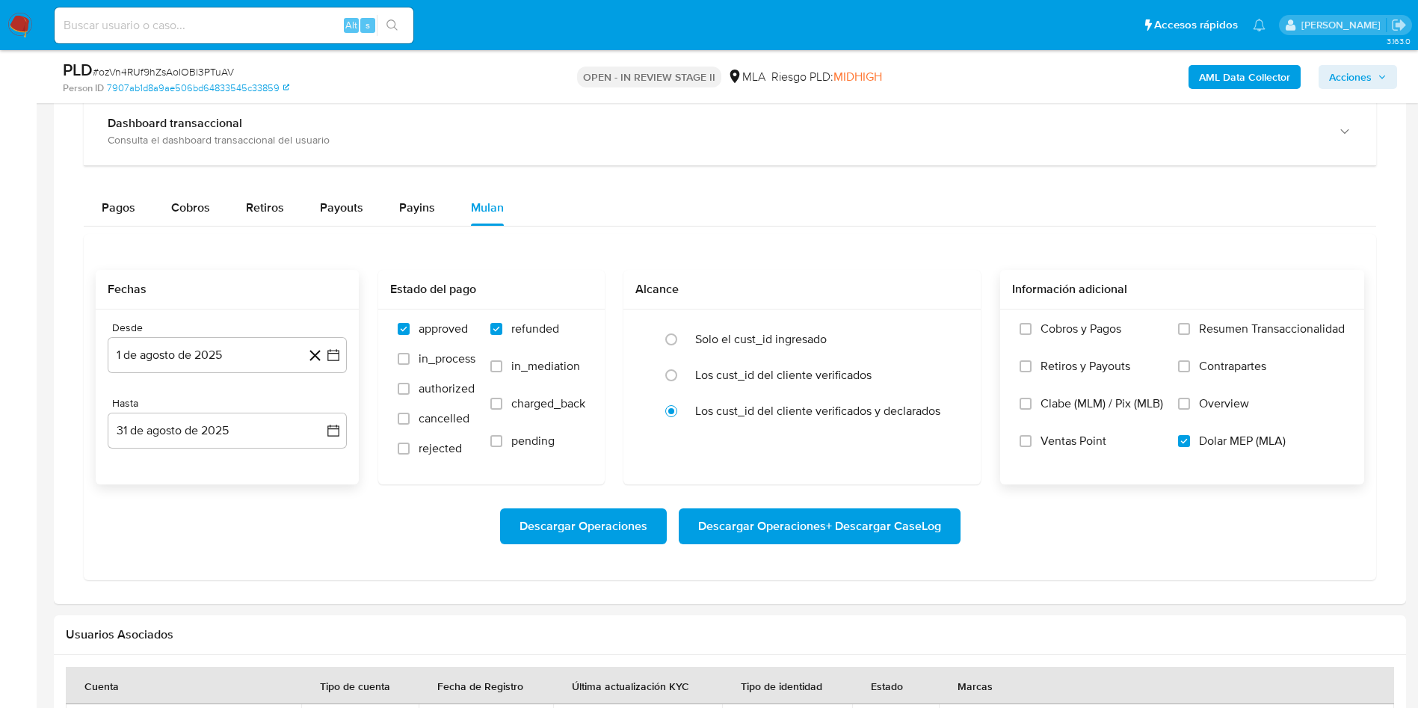
click at [852, 520] on span "Descargar Operaciones + Descargar CaseLog" at bounding box center [819, 526] width 243 height 33
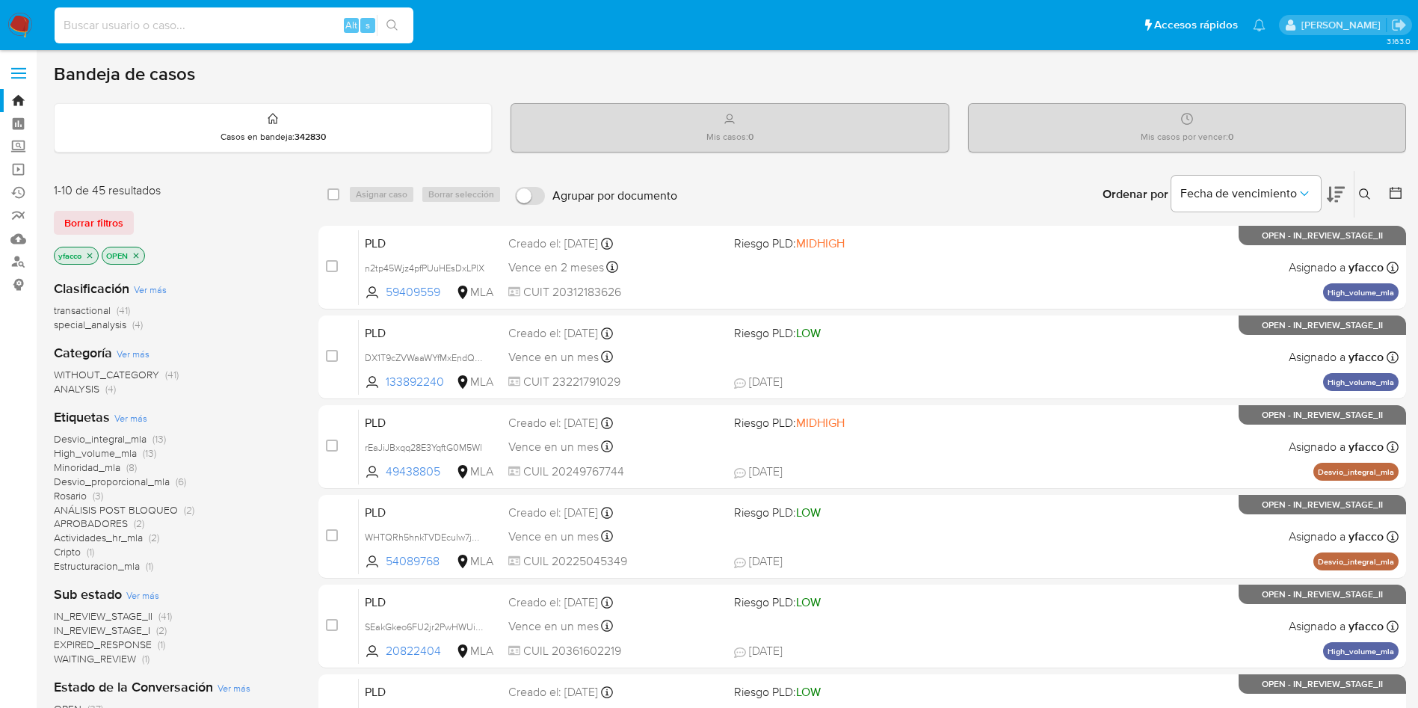
click at [274, 33] on input at bounding box center [234, 25] width 359 height 19
paste input "PZhQAg9ce2HmUhPmBncoGnOy"
type input "PZhQAg9ce2HmUhPmBncoGnOy"
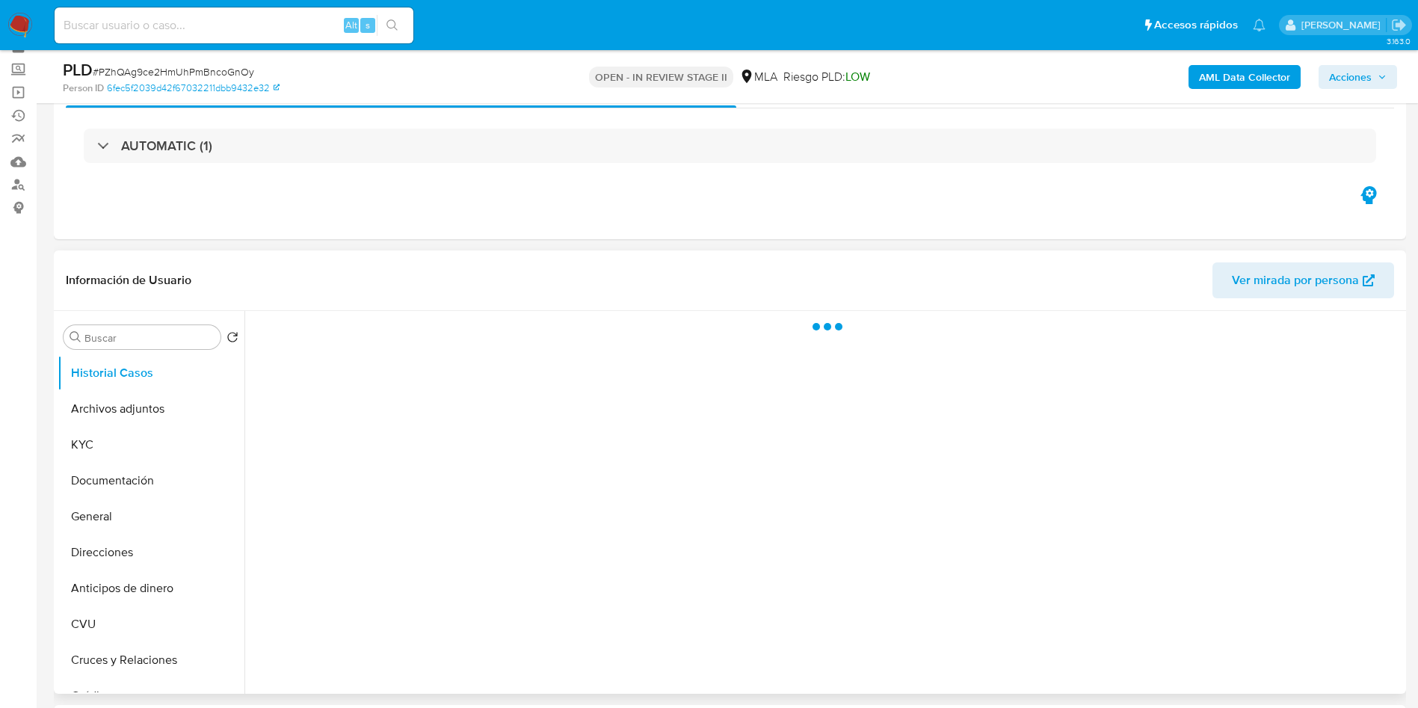
scroll to position [112, 0]
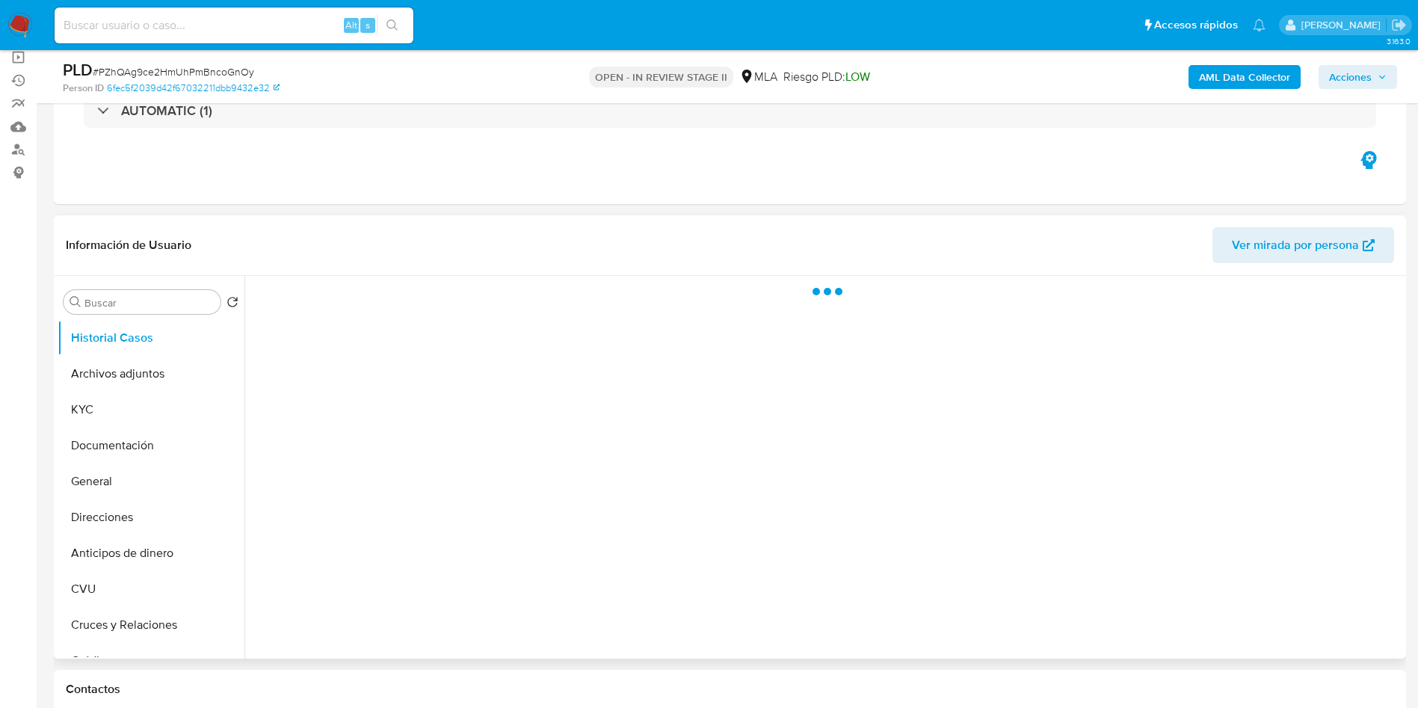
select select "10"
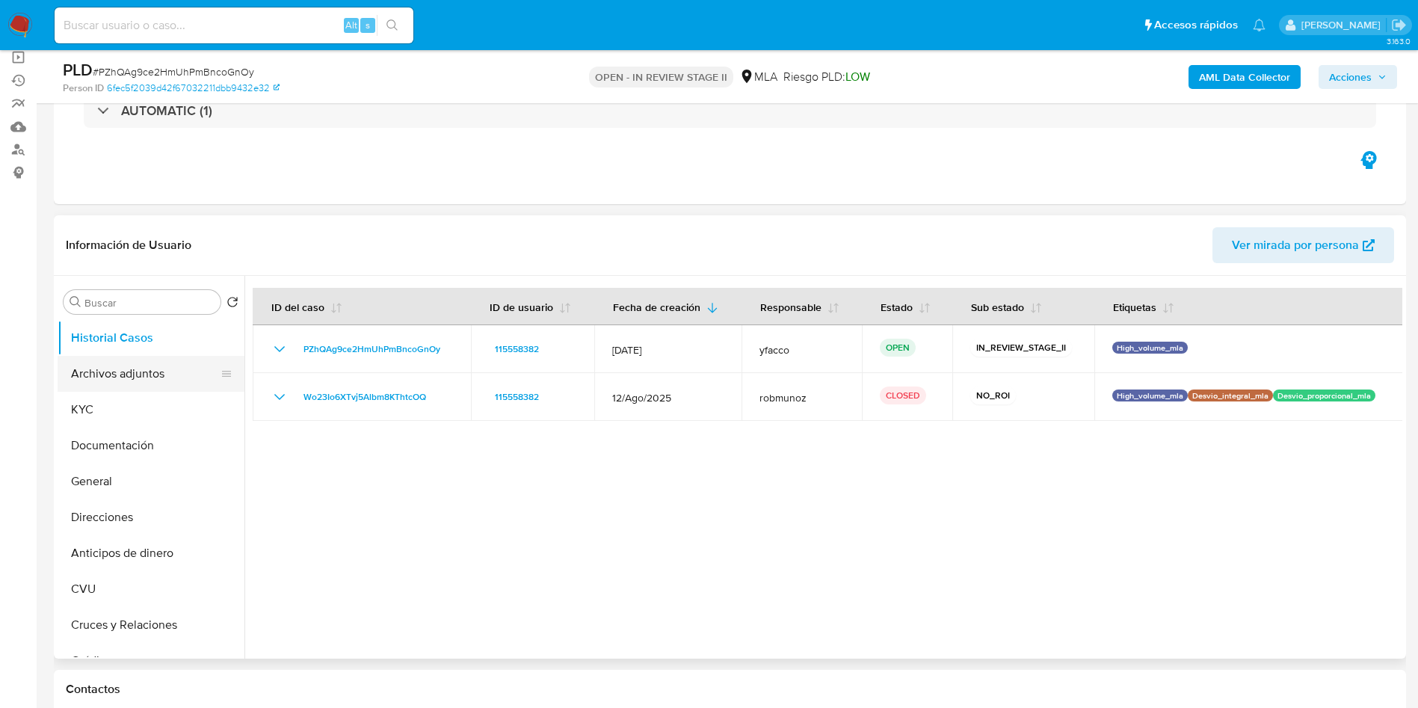
click at [122, 356] on button "Archivos adjuntos" at bounding box center [145, 374] width 175 height 36
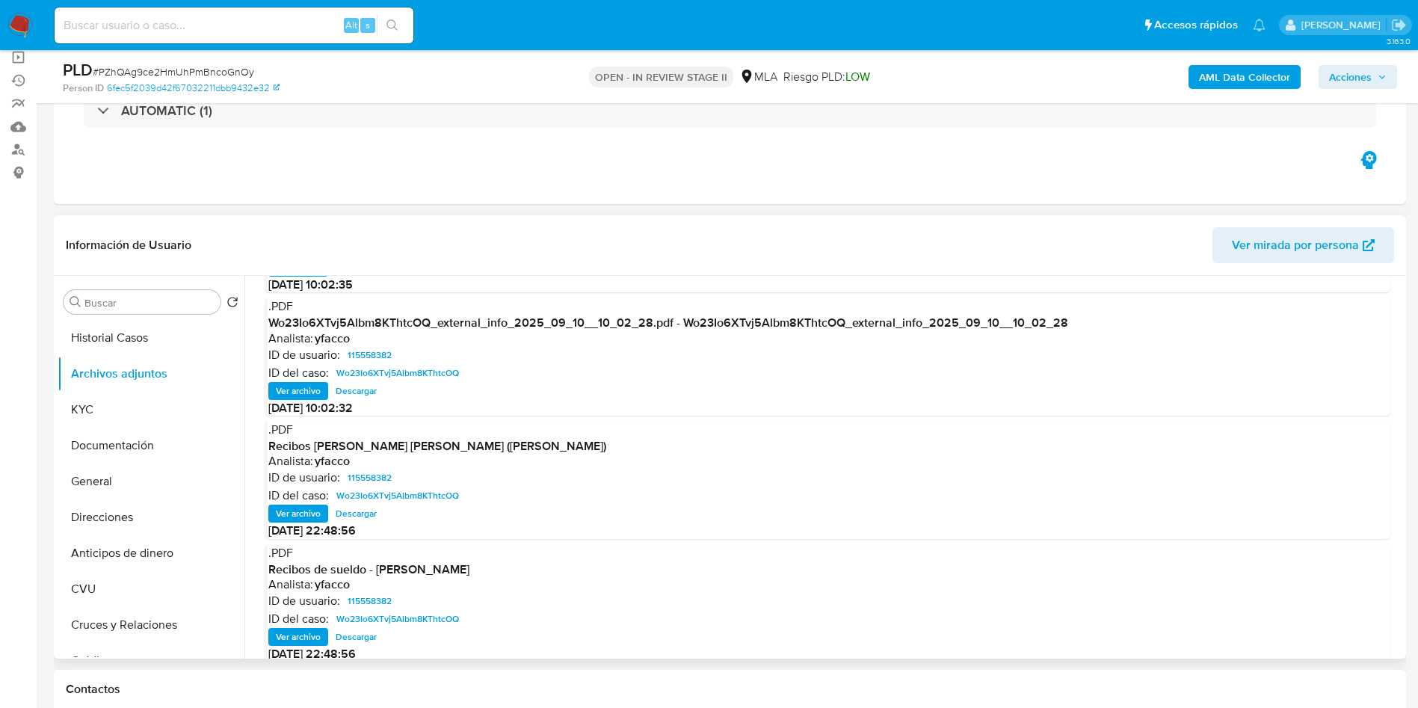
scroll to position [126, 0]
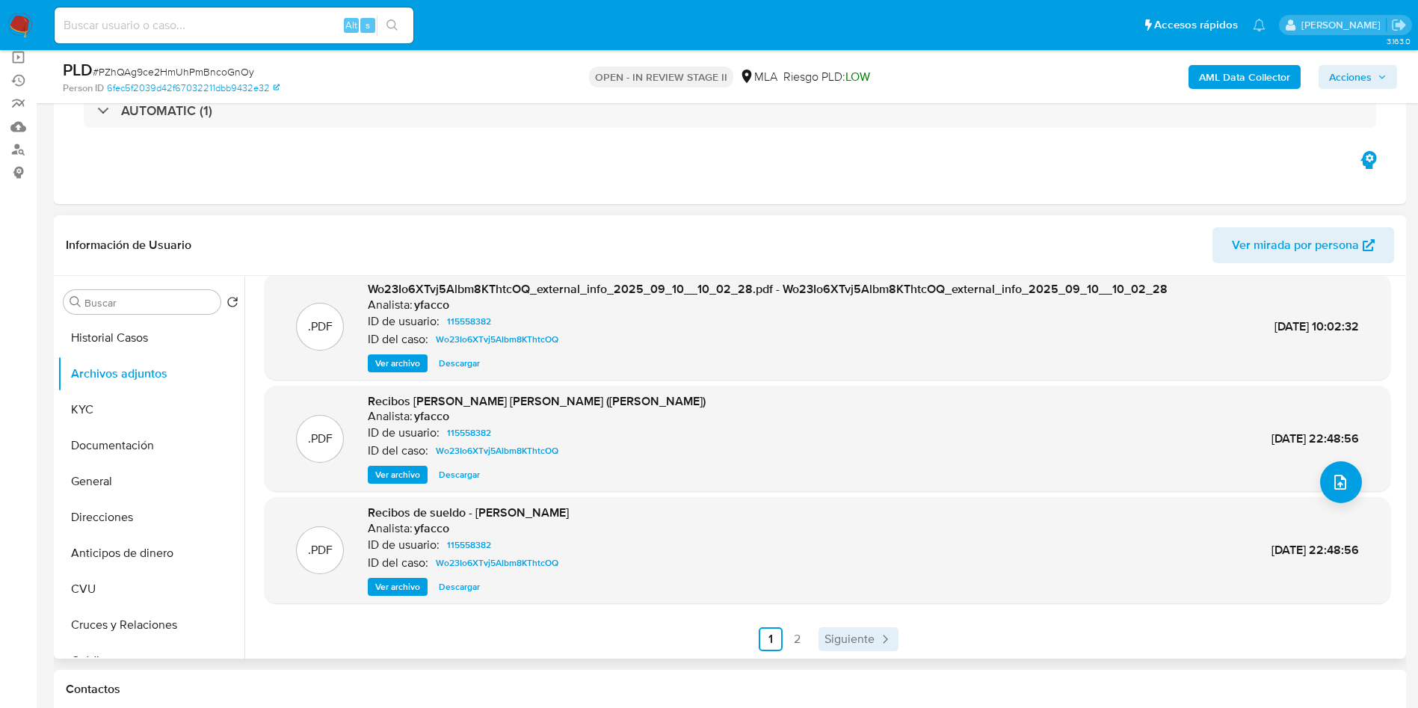
click at [877, 651] on link "Siguiente" at bounding box center [859, 639] width 80 height 24
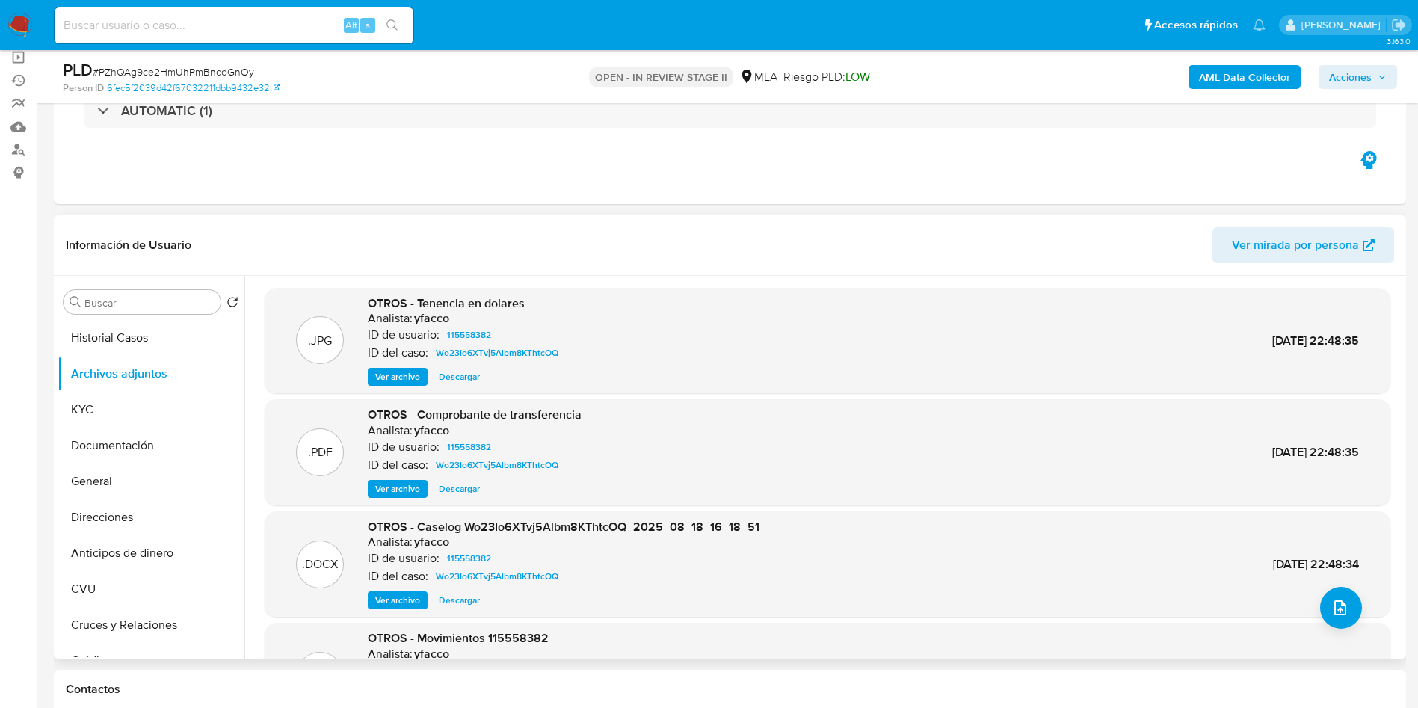
scroll to position [112, 0]
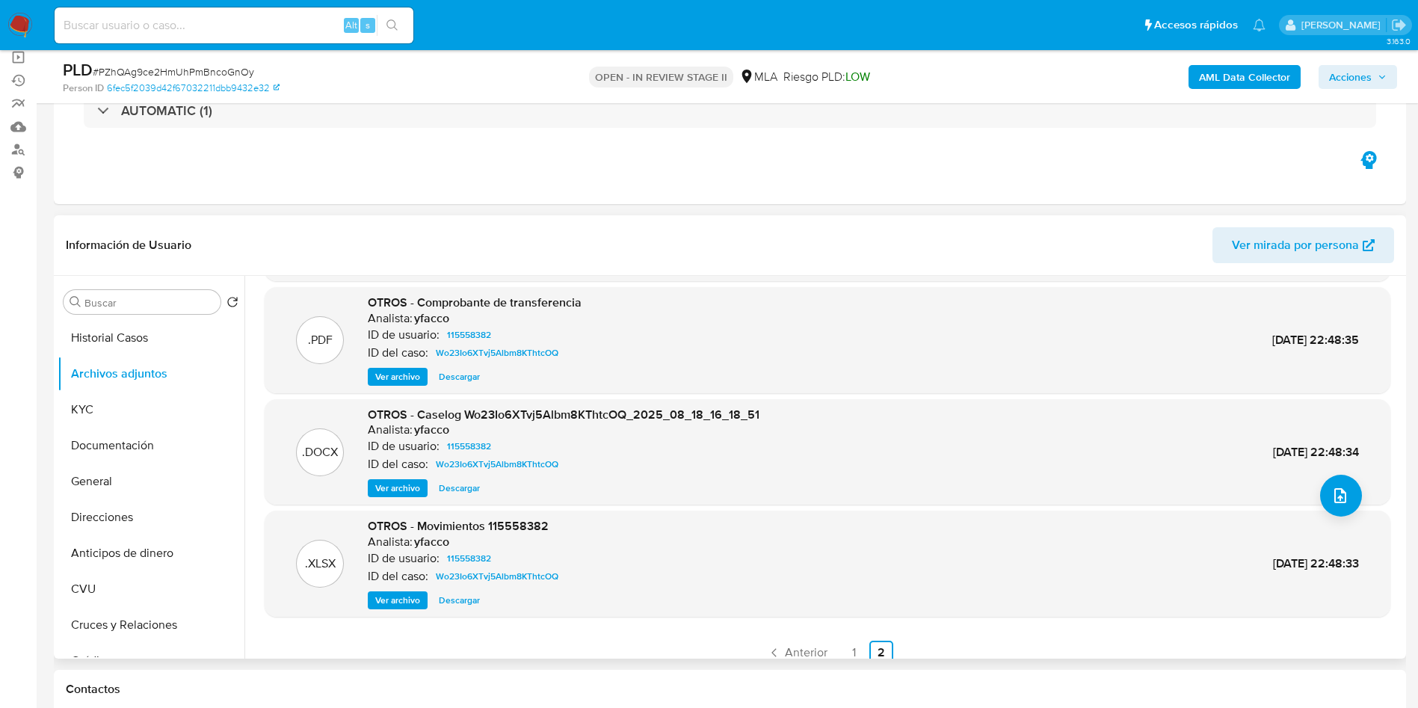
click at [417, 488] on span "Ver archivo" at bounding box center [397, 488] width 45 height 15
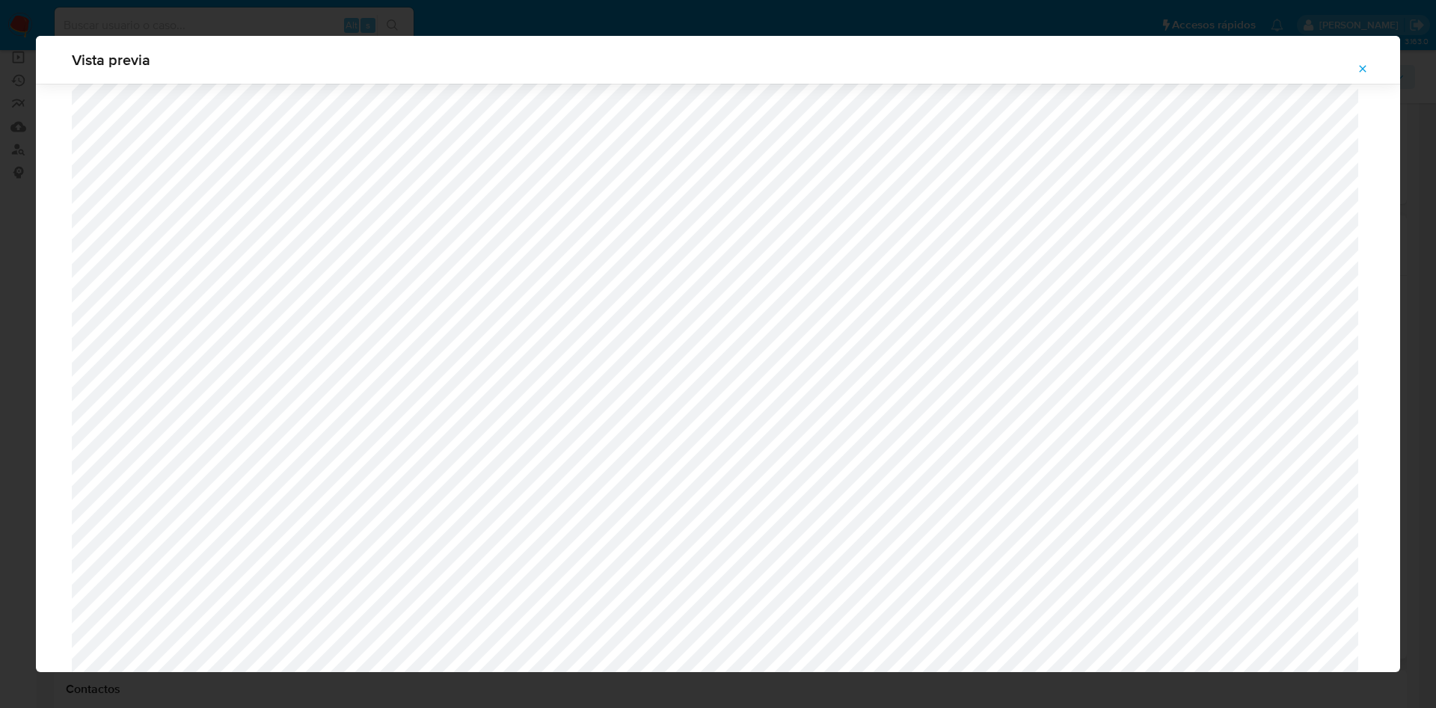
scroll to position [531, 0]
click at [1361, 76] on span "Attachment preview" at bounding box center [1362, 68] width 12 height 21
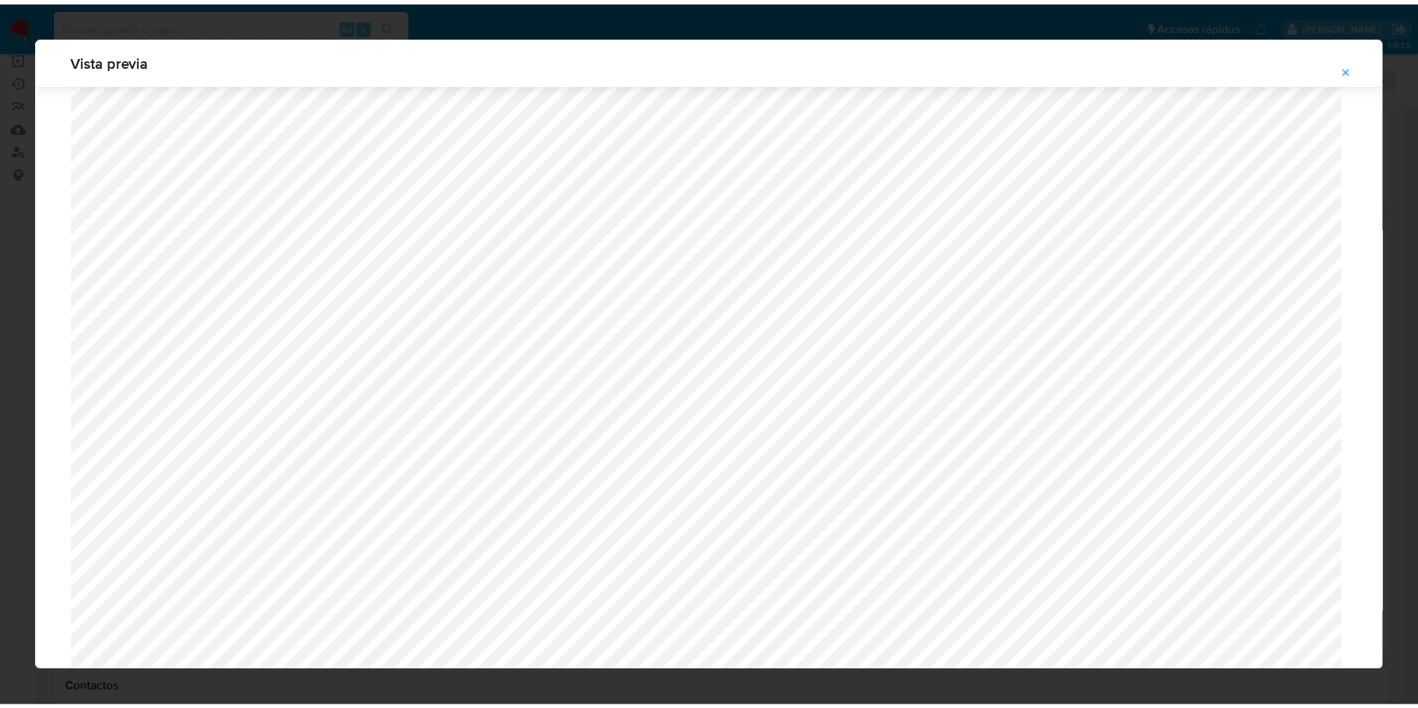
scroll to position [0, 0]
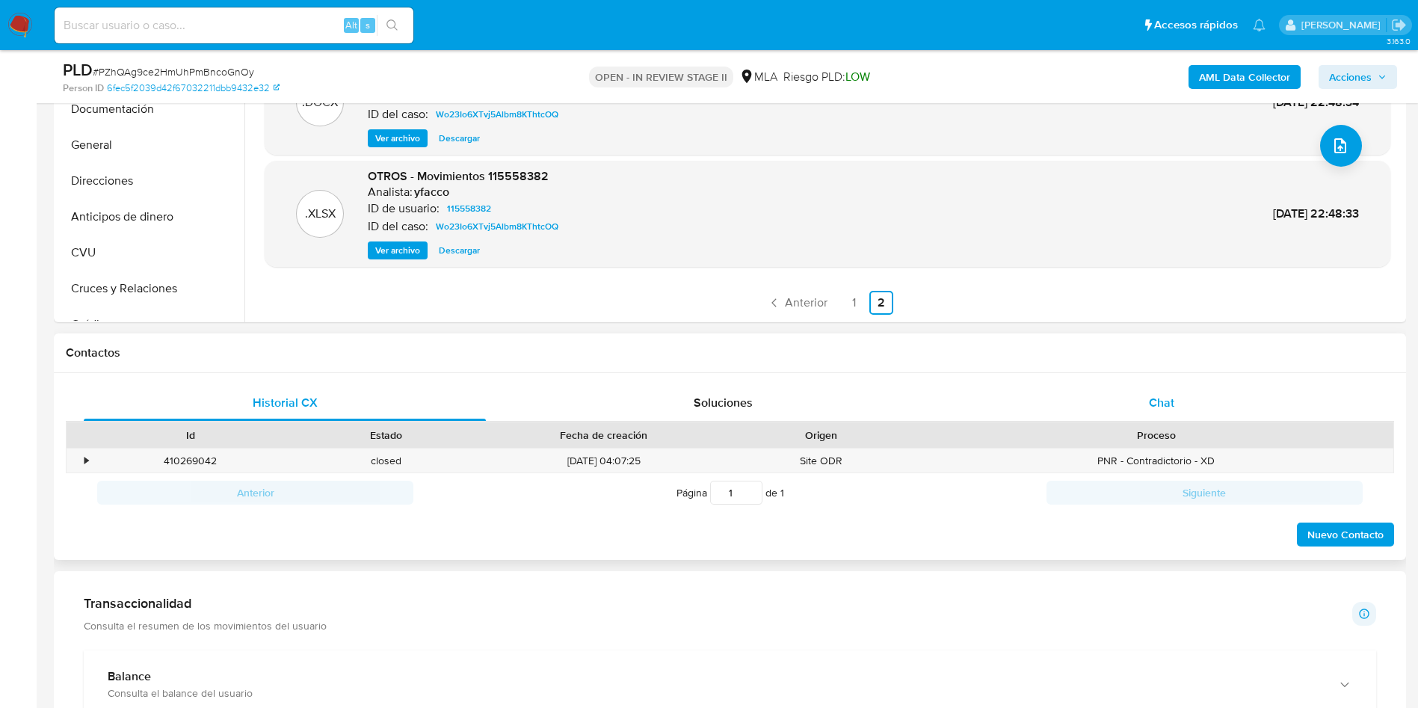
click at [1155, 387] on div "Chat" at bounding box center [1162, 403] width 402 height 36
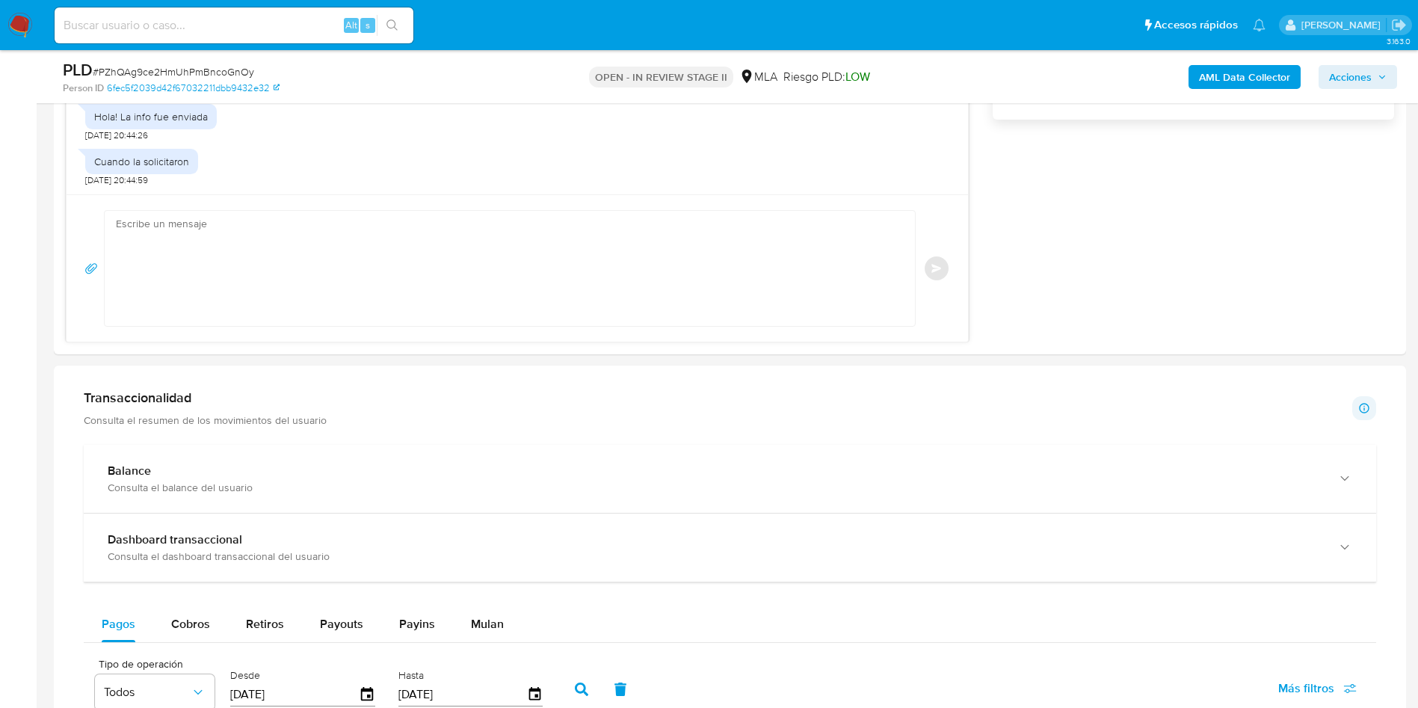
scroll to position [1458, 0]
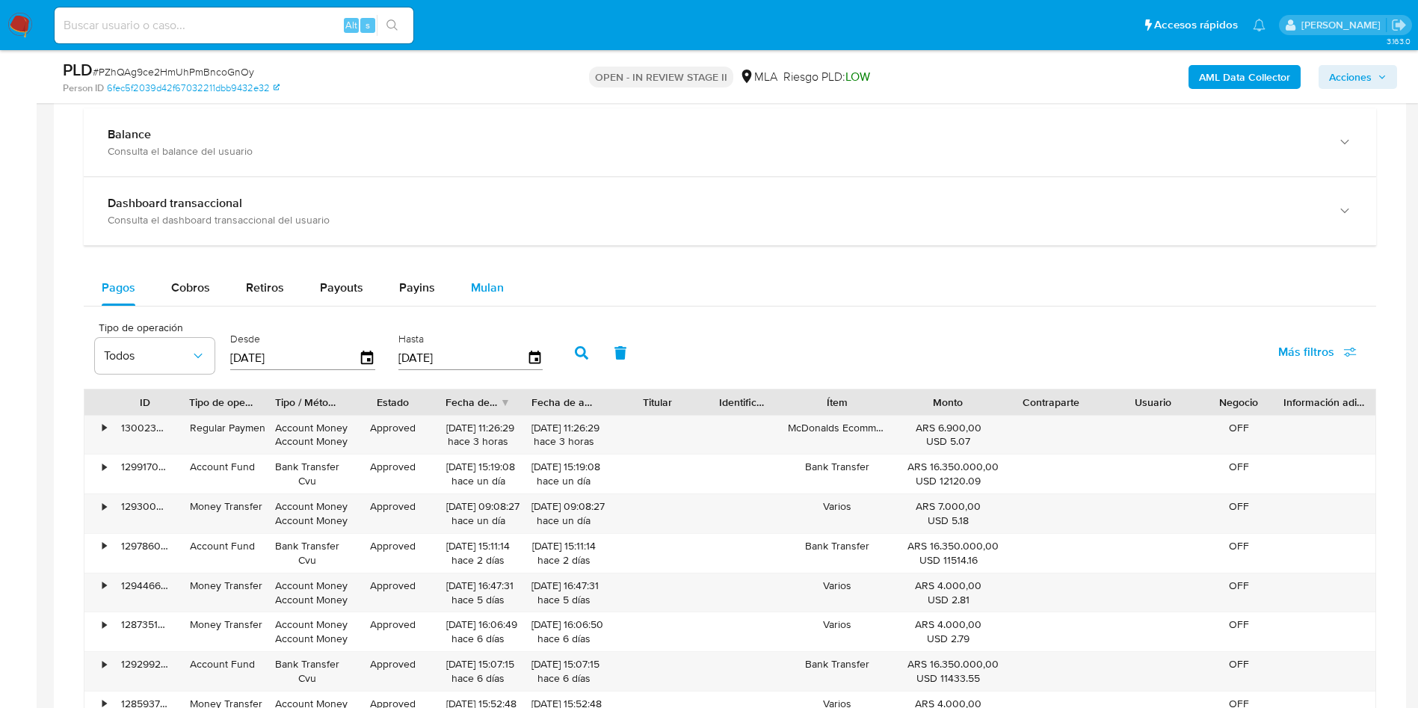
click at [491, 271] on div "Mulan" at bounding box center [487, 288] width 33 height 36
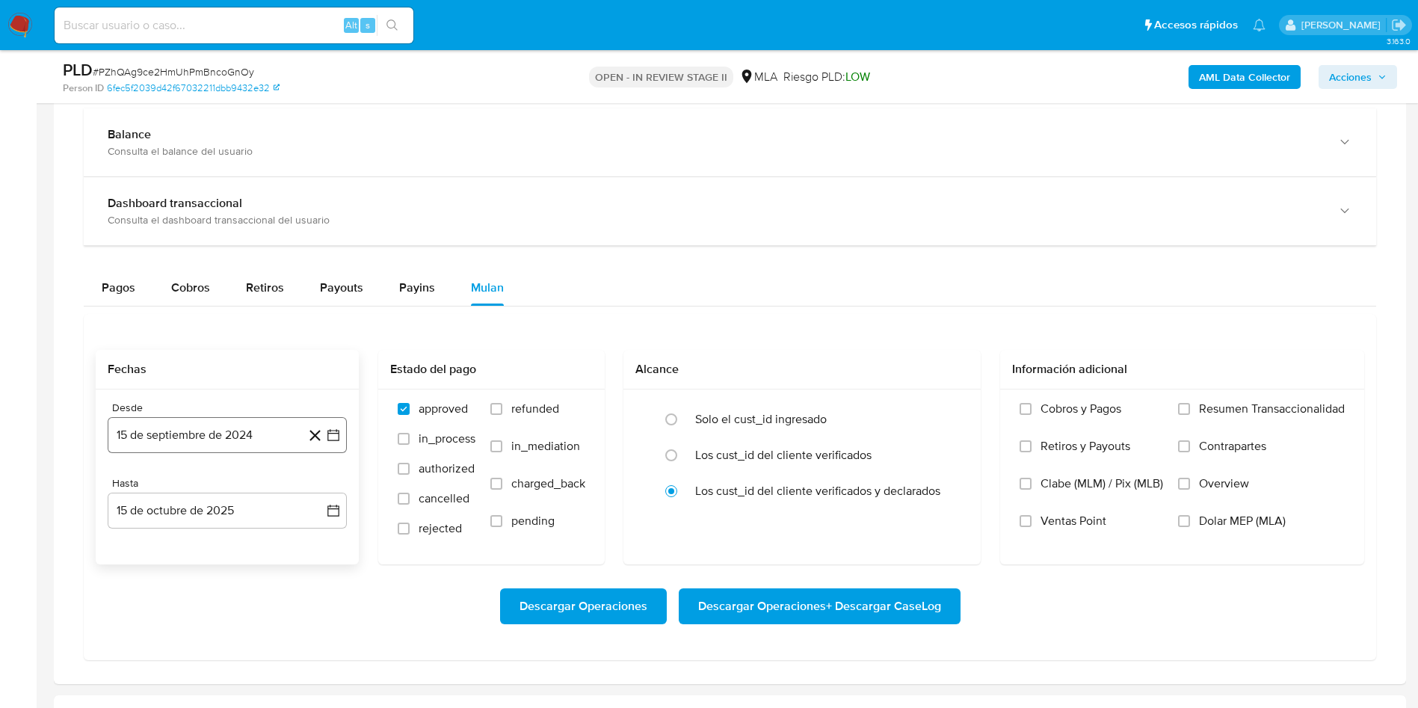
click at [247, 431] on button "15 de septiembre de 2024" at bounding box center [227, 435] width 239 height 36
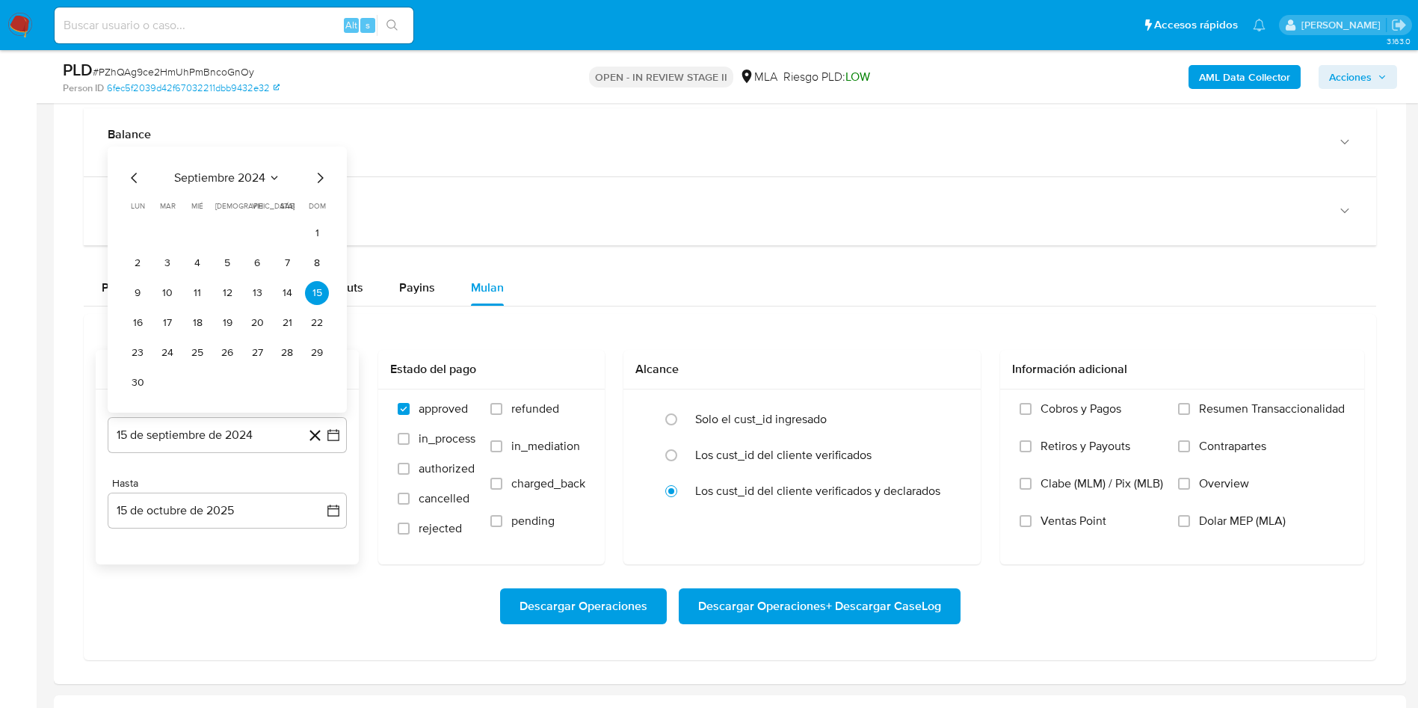
click at [236, 175] on span "septiembre 2024" at bounding box center [219, 177] width 91 height 15
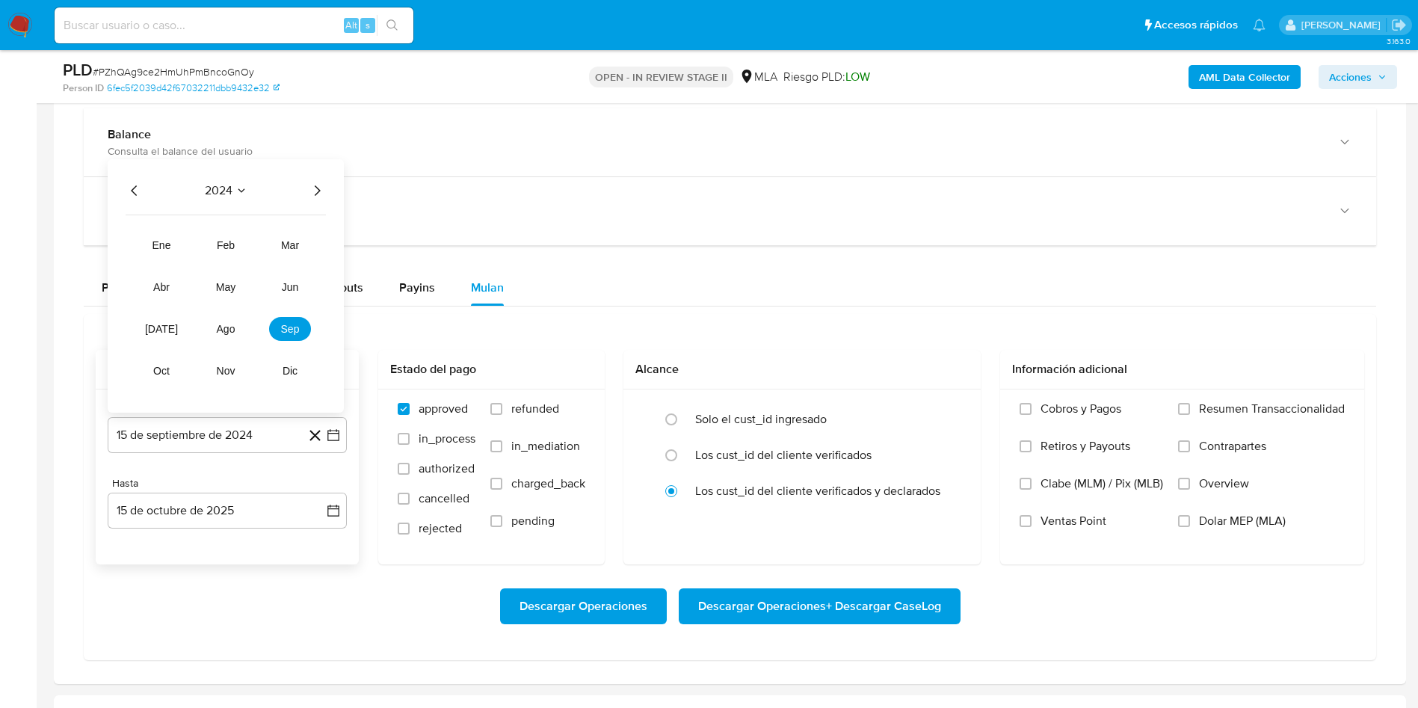
click at [315, 188] on icon "Año siguiente" at bounding box center [317, 191] width 18 height 18
click at [232, 327] on span "ago" at bounding box center [226, 329] width 19 height 12
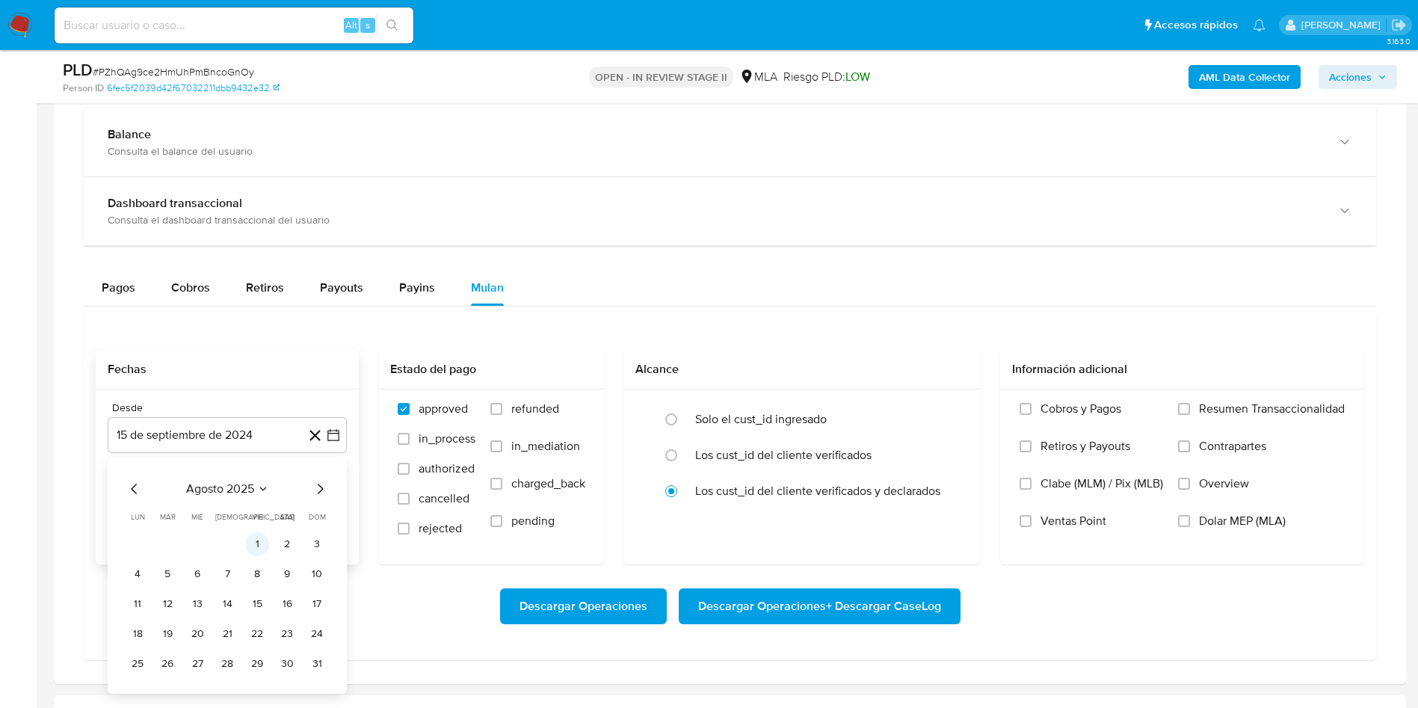
click at [256, 542] on button "1" at bounding box center [257, 544] width 24 height 24
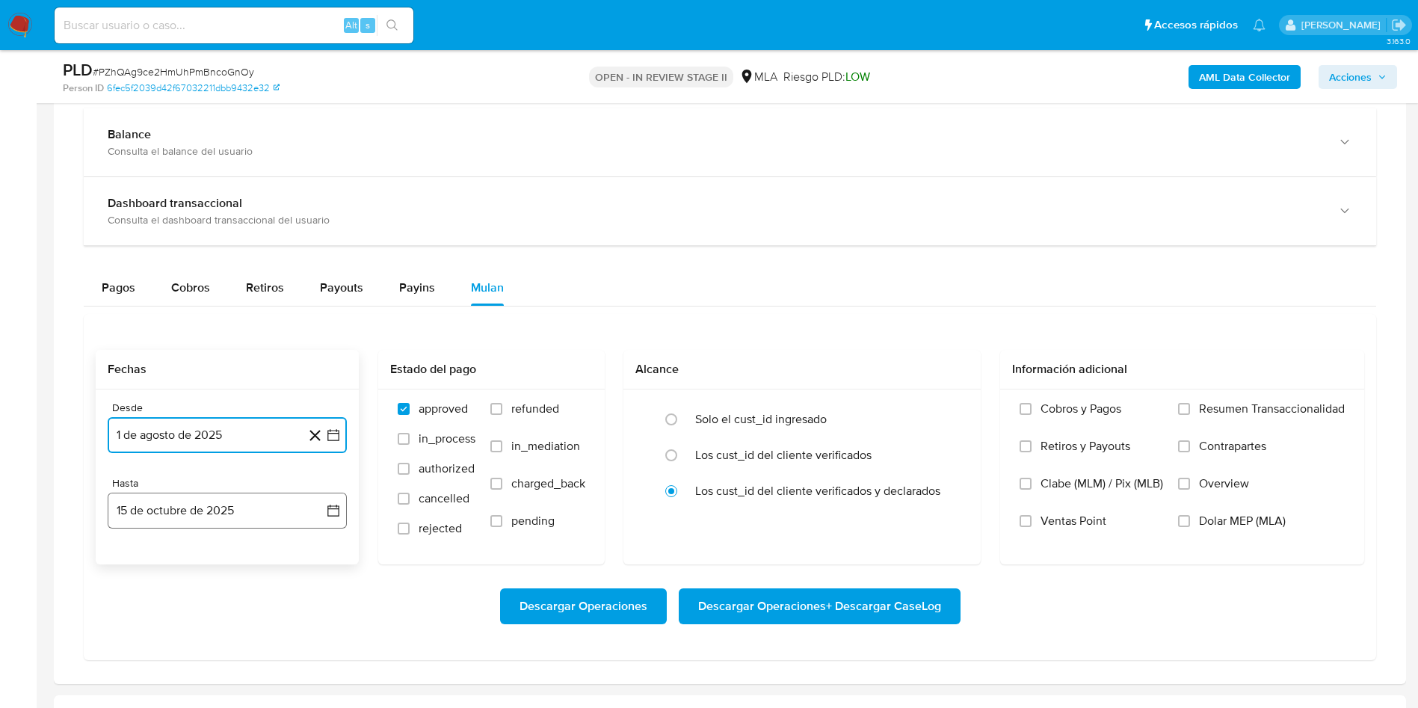
click at [151, 509] on button "15 de octubre de 2025" at bounding box center [227, 511] width 239 height 36
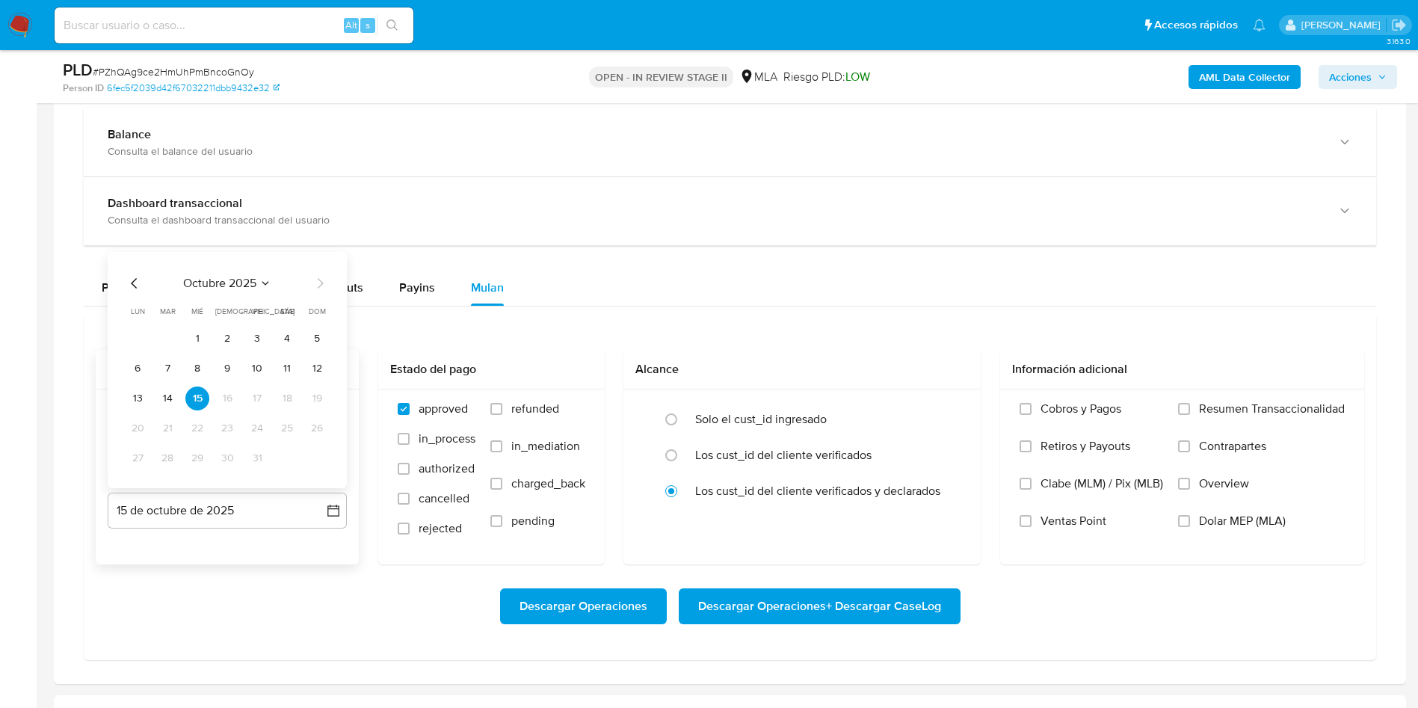
click at [129, 287] on icon "Mes anterior" at bounding box center [135, 283] width 18 height 18
click at [317, 467] on button "31" at bounding box center [317, 458] width 24 height 24
click at [527, 414] on span "refunded" at bounding box center [535, 409] width 48 height 15
click at [502, 414] on input "refunded" at bounding box center [497, 409] width 12 height 12
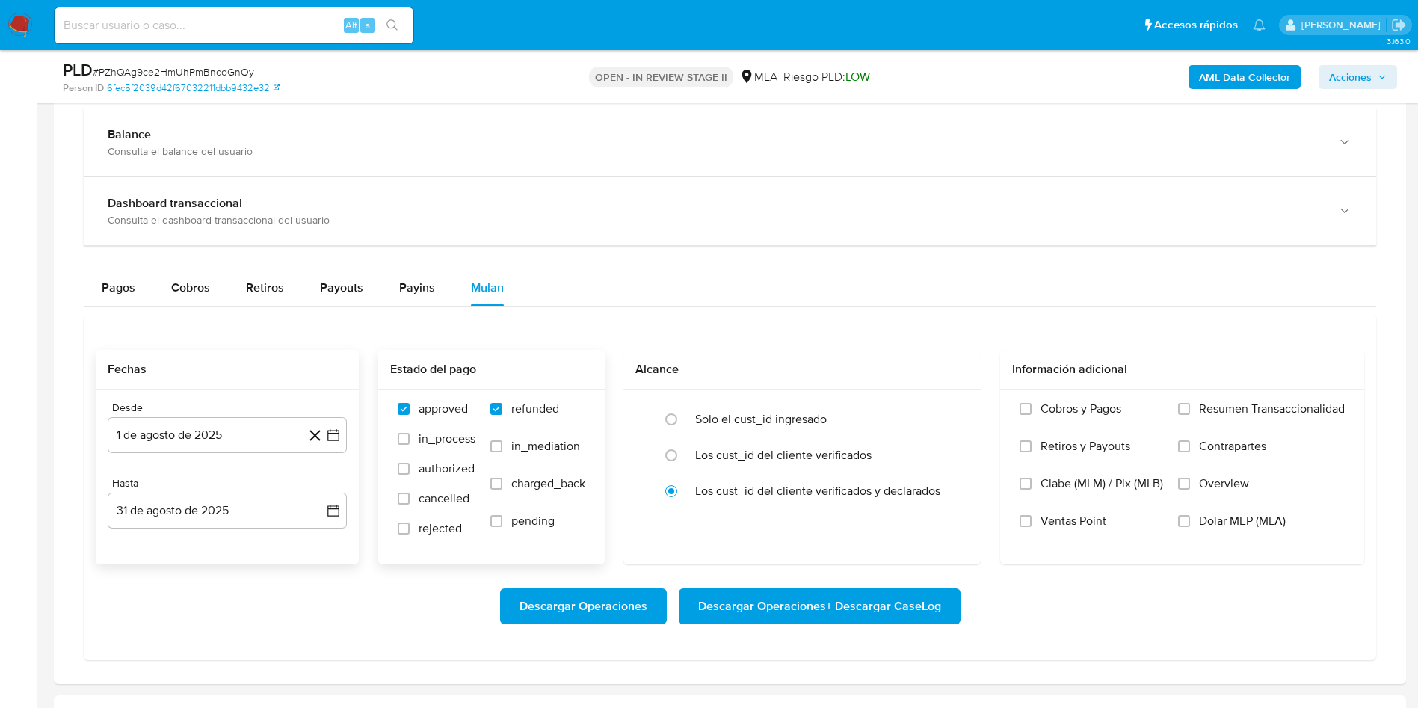
checkbox input "true"
click at [1202, 523] on span "Dolar MEP (MLA)" at bounding box center [1242, 521] width 87 height 15
click at [1190, 523] on input "Dolar MEP (MLA)" at bounding box center [1184, 521] width 12 height 12
click at [738, 610] on span "Descargar Operaciones + Descargar CaseLog" at bounding box center [819, 606] width 243 height 33
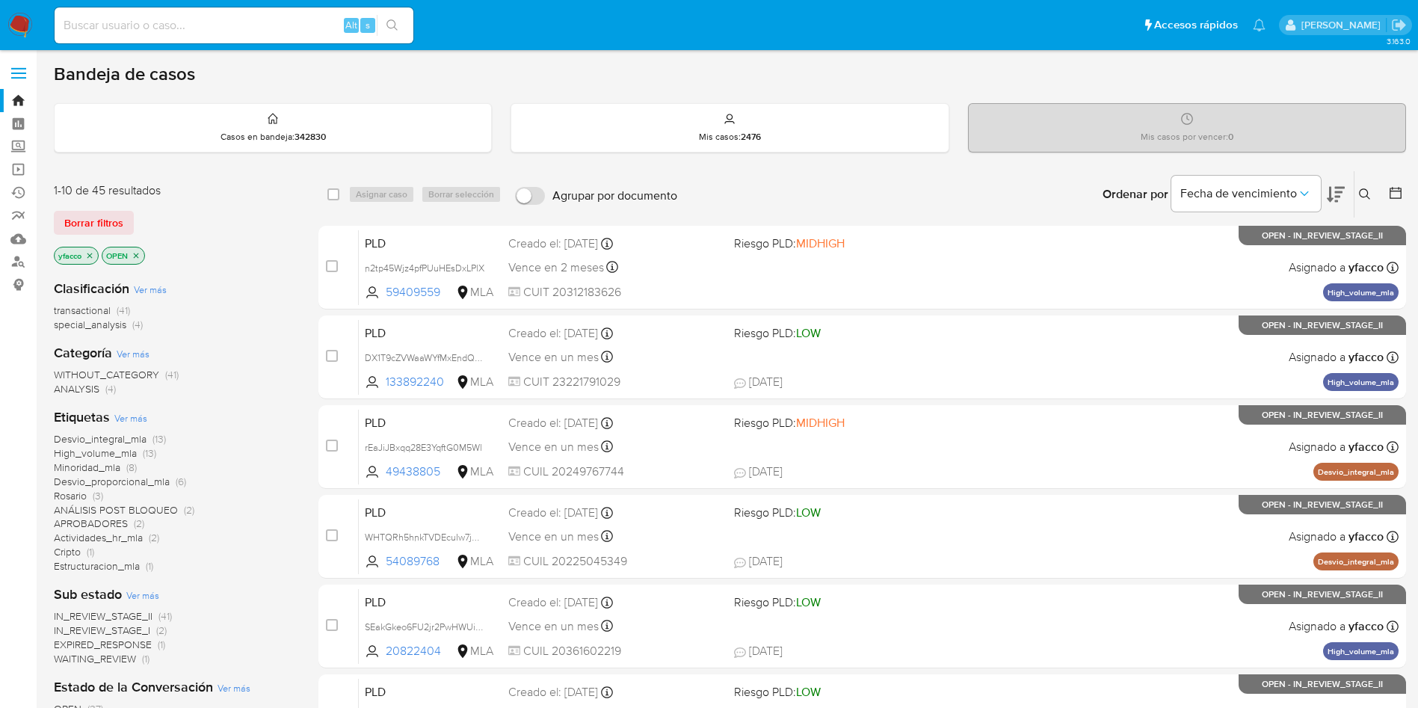
click at [185, 25] on input at bounding box center [234, 25] width 359 height 19
paste input "phiTl0LjFgbmW5VfsqomDS9j"
type input "phiTl0LjFgbmW5VfsqomDS9j"
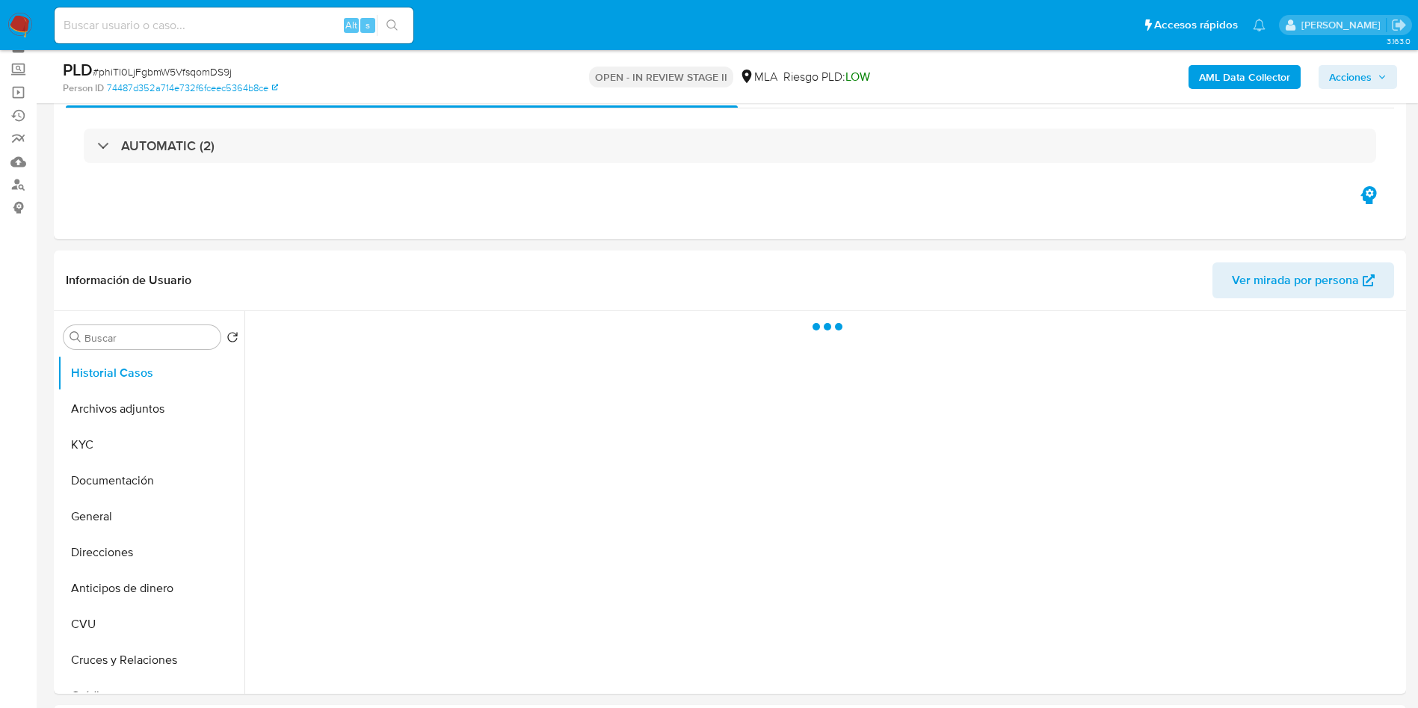
scroll to position [112, 0]
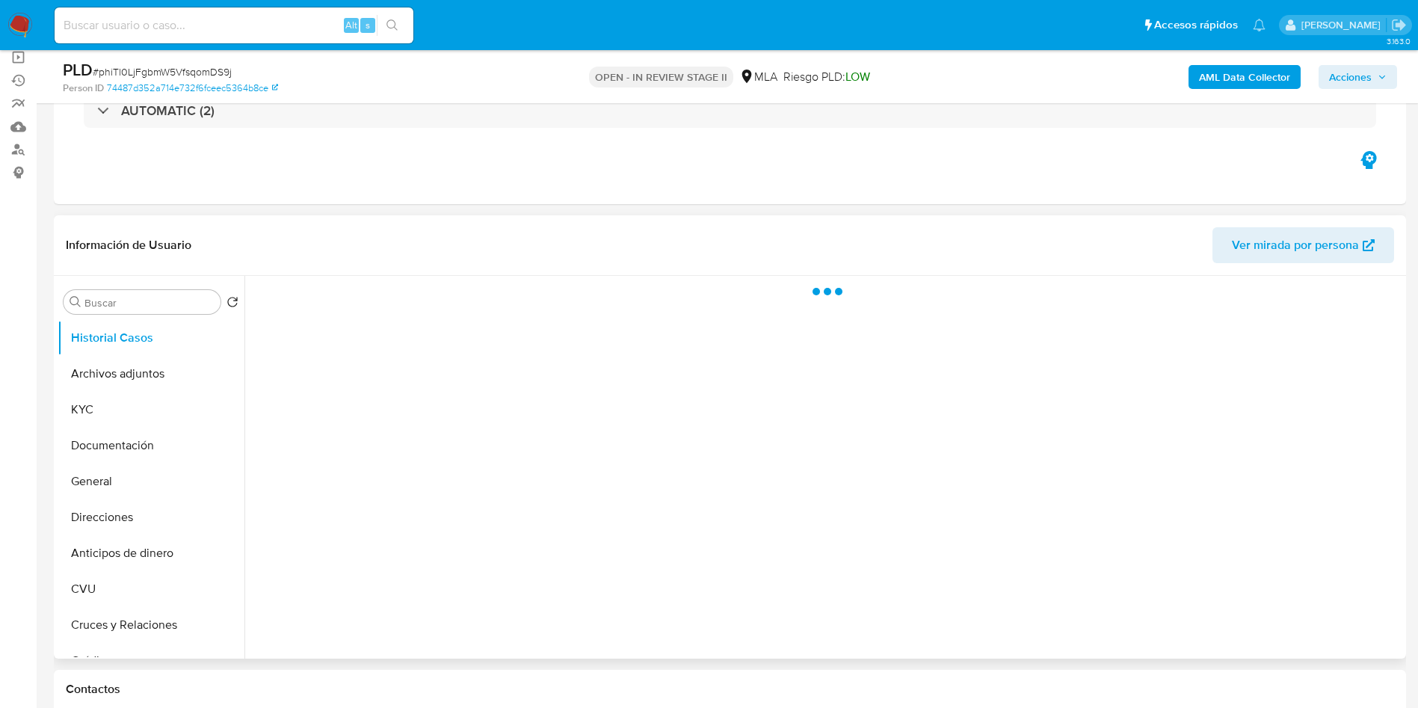
select select "10"
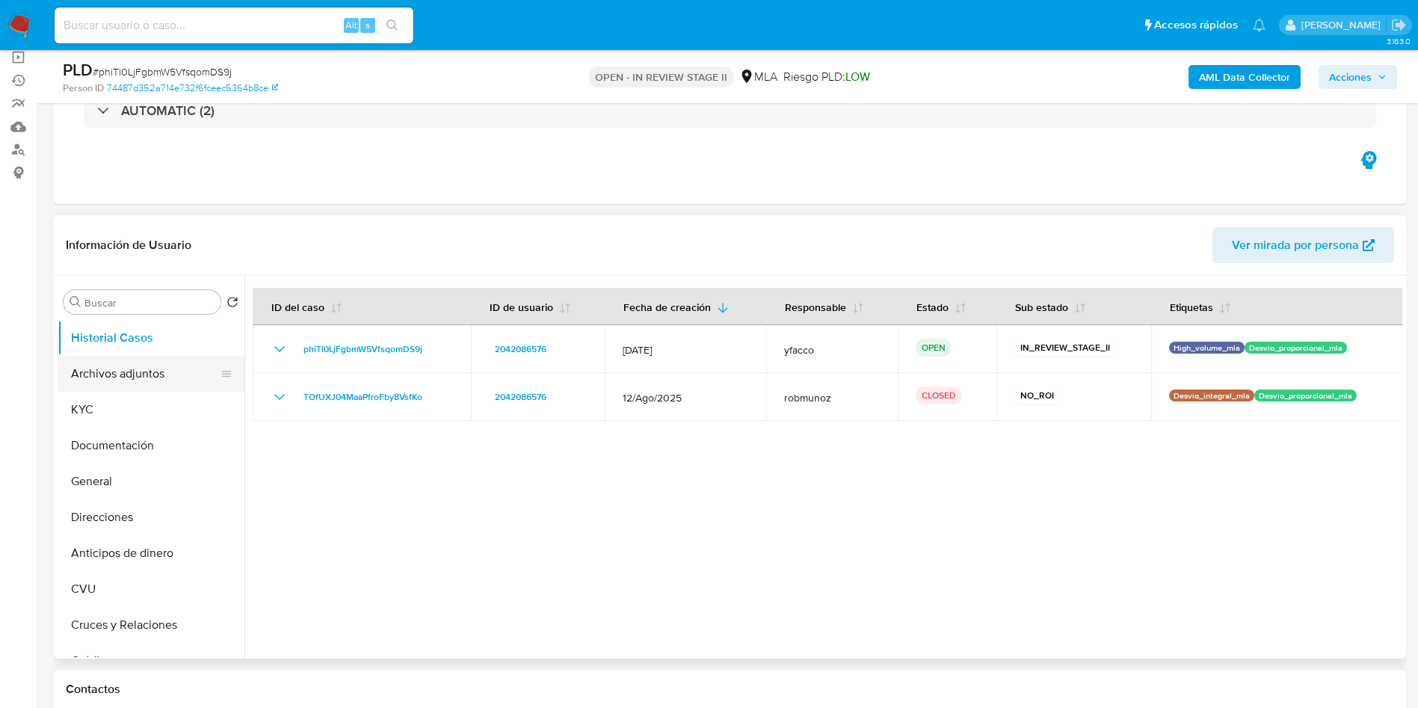
click at [93, 366] on button "Archivos adjuntos" at bounding box center [145, 374] width 175 height 36
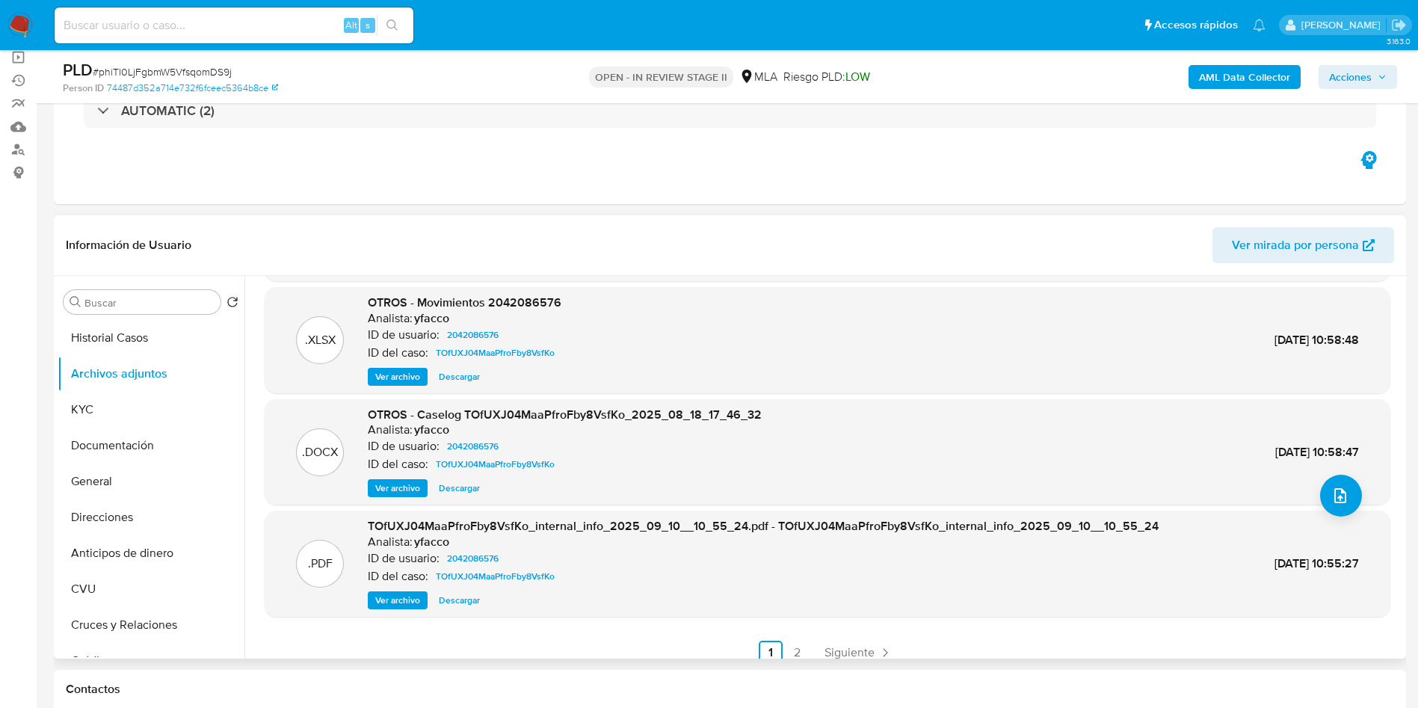
click at [392, 496] on span "Ver archivo" at bounding box center [397, 488] width 45 height 15
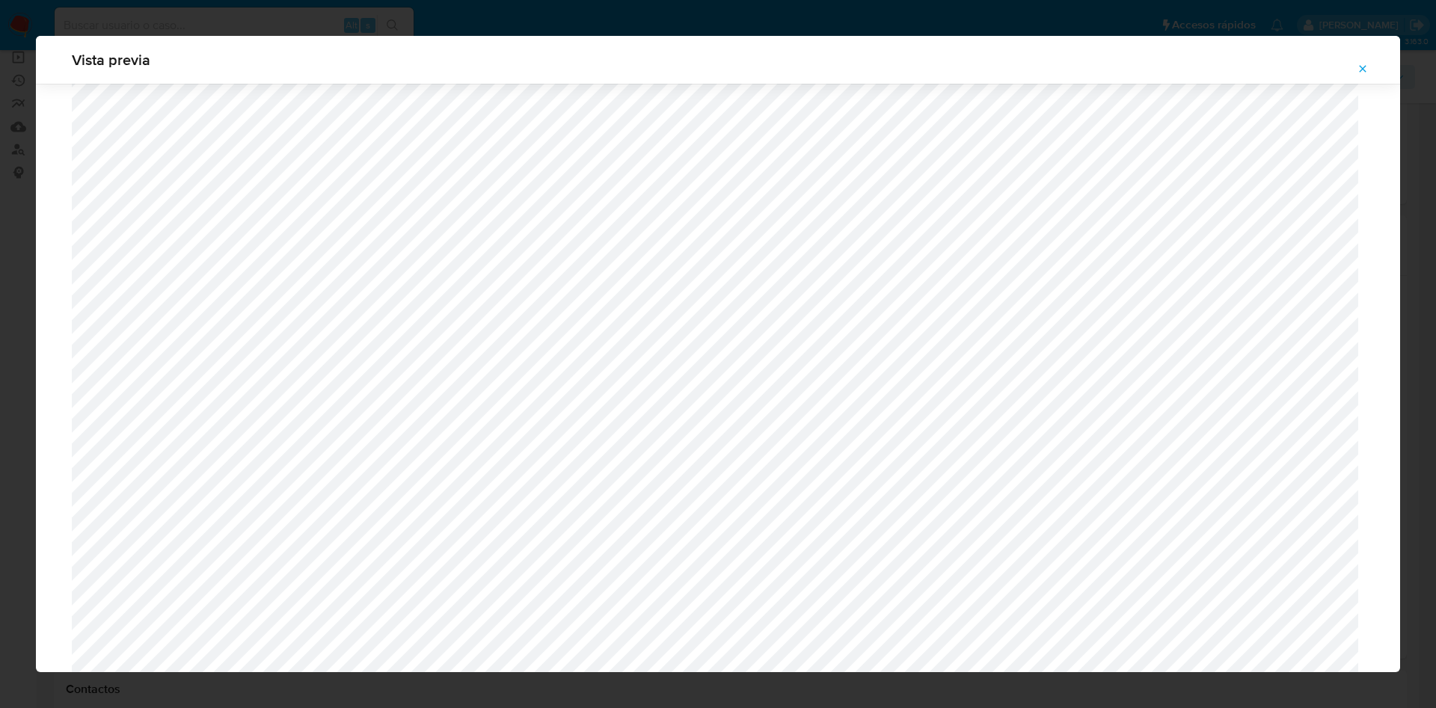
scroll to position [419, 0]
click at [1366, 61] on span "Attachment preview" at bounding box center [1362, 68] width 12 height 21
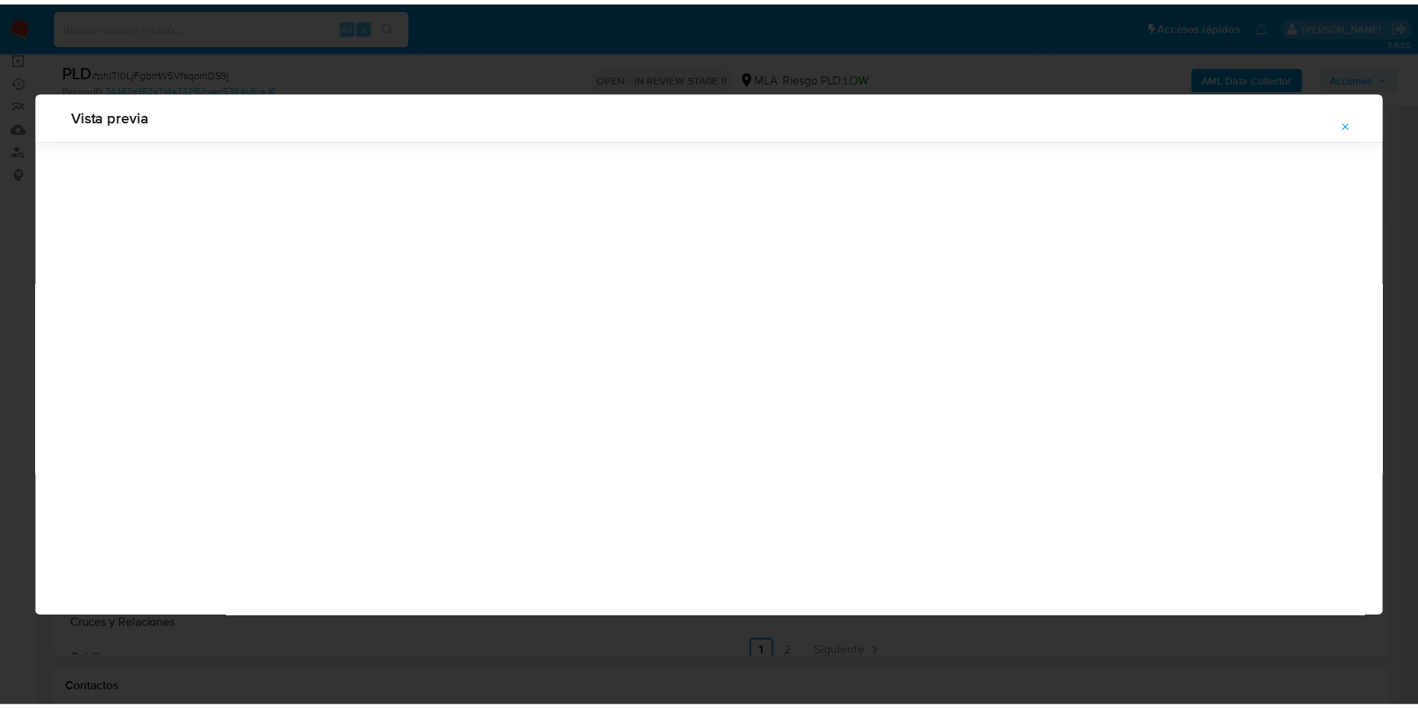
scroll to position [0, 0]
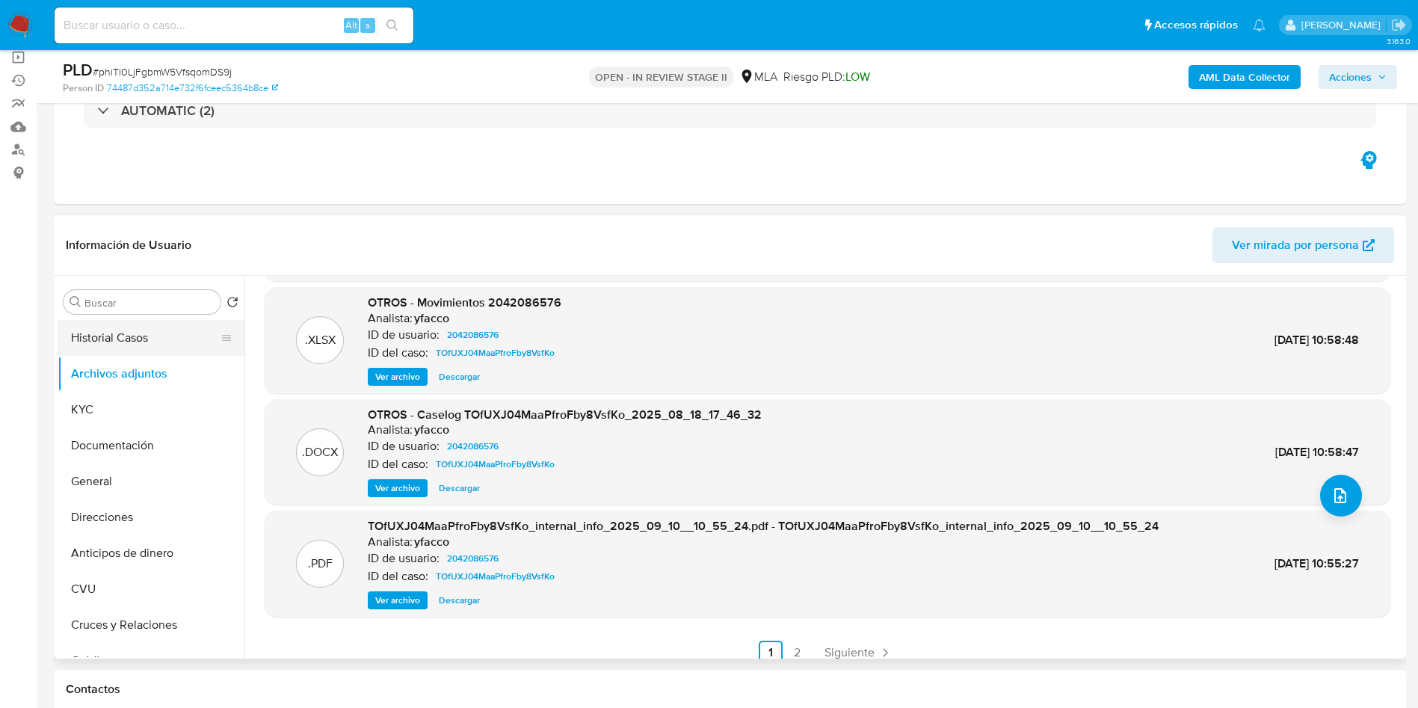
click at [123, 335] on button "Historial Casos" at bounding box center [145, 338] width 175 height 36
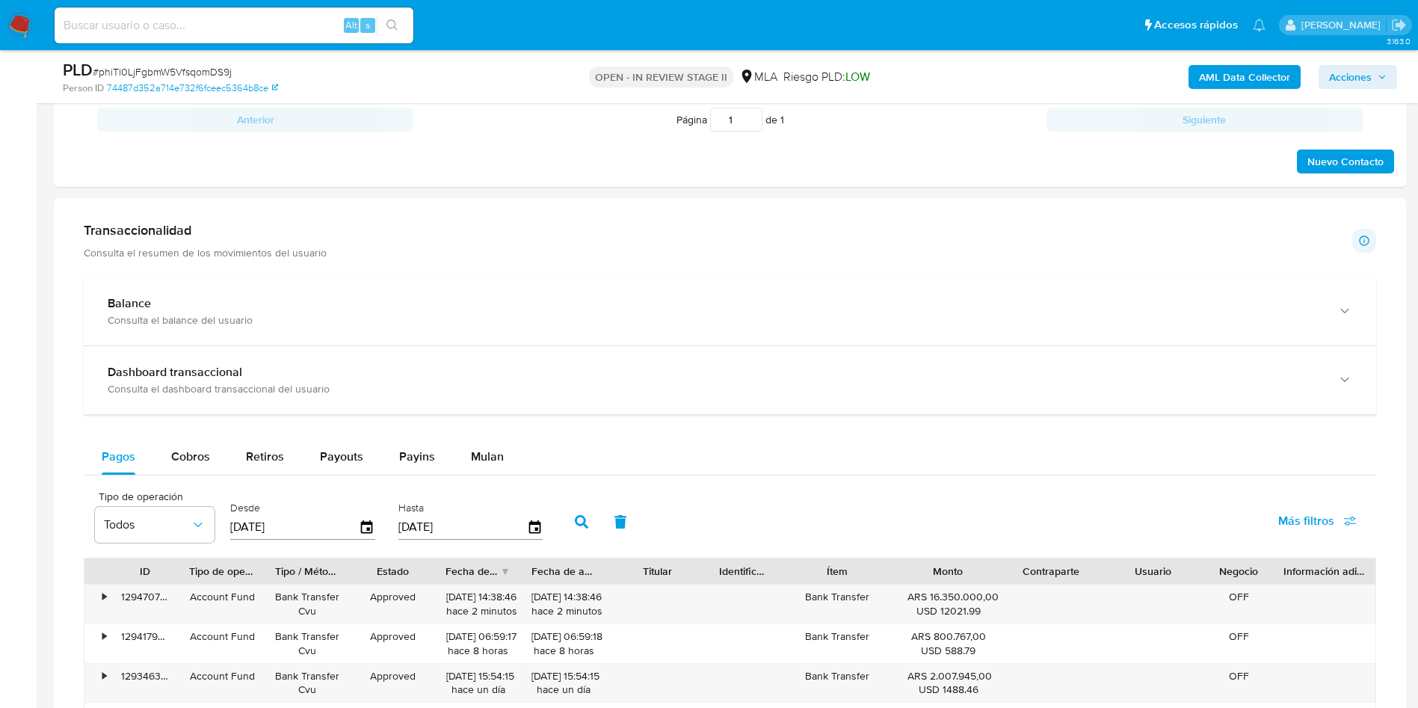
scroll to position [1122, 0]
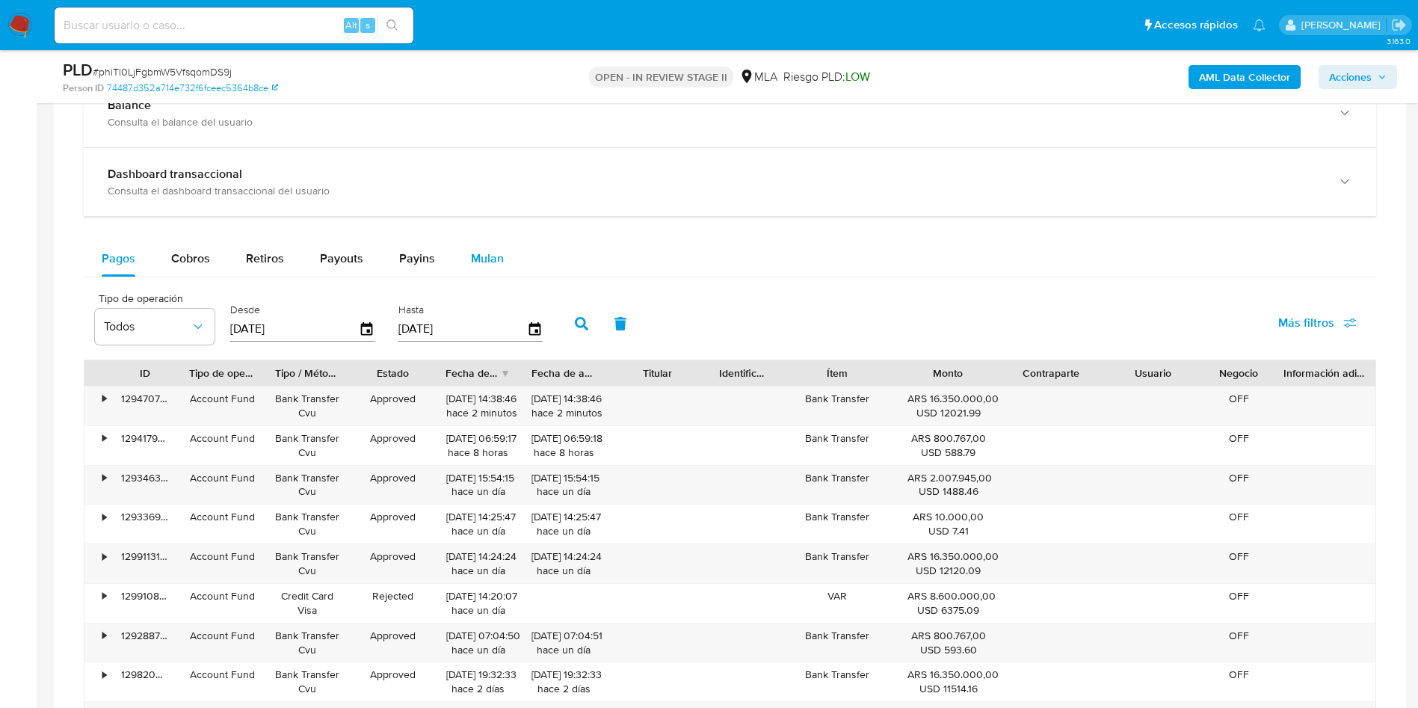
click at [499, 256] on span "Mulan" at bounding box center [487, 258] width 33 height 17
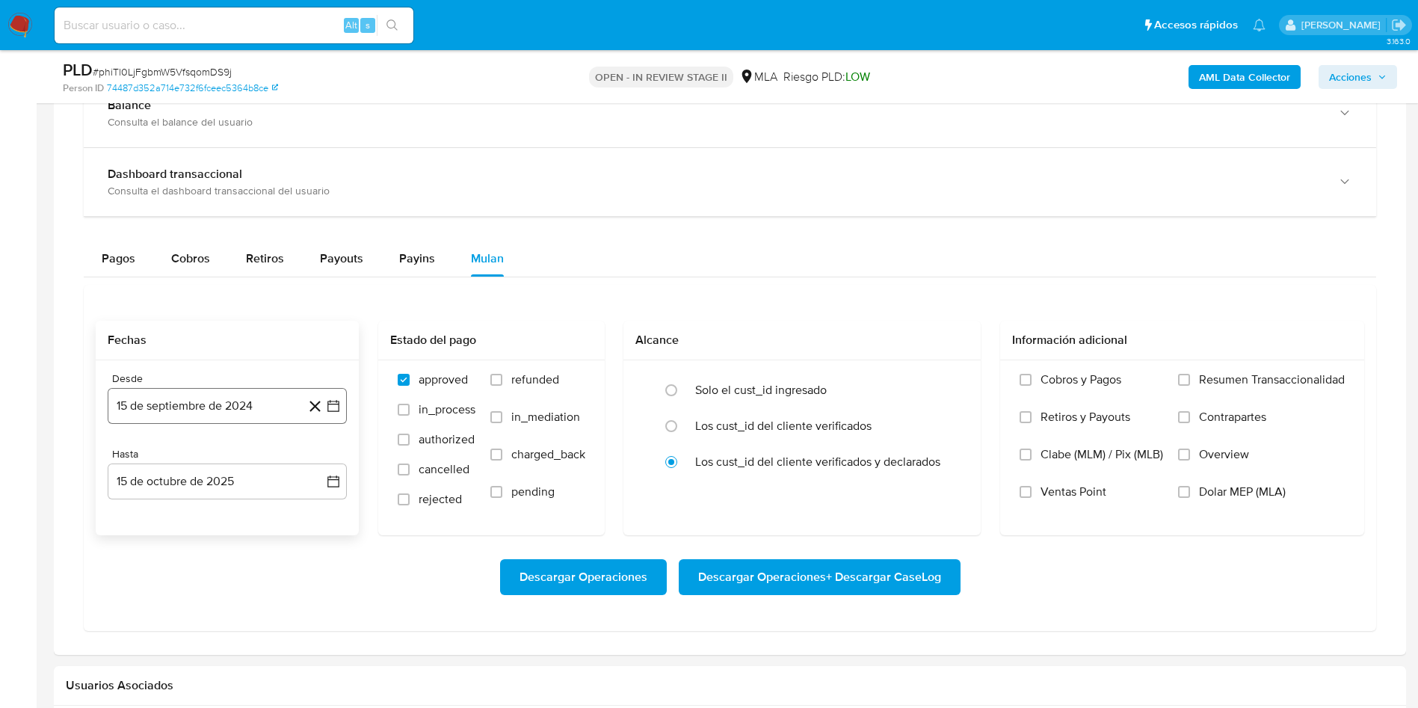
click at [221, 408] on button "15 de septiembre de 2024" at bounding box center [227, 406] width 239 height 36
click at [229, 468] on div "septiembre 2024" at bounding box center [227, 460] width 203 height 18
click at [249, 455] on span "septiembre 2024" at bounding box center [219, 459] width 91 height 15
click at [309, 454] on icon "Año siguiente" at bounding box center [317, 460] width 18 height 18
click at [224, 609] on button "ago" at bounding box center [226, 598] width 42 height 24
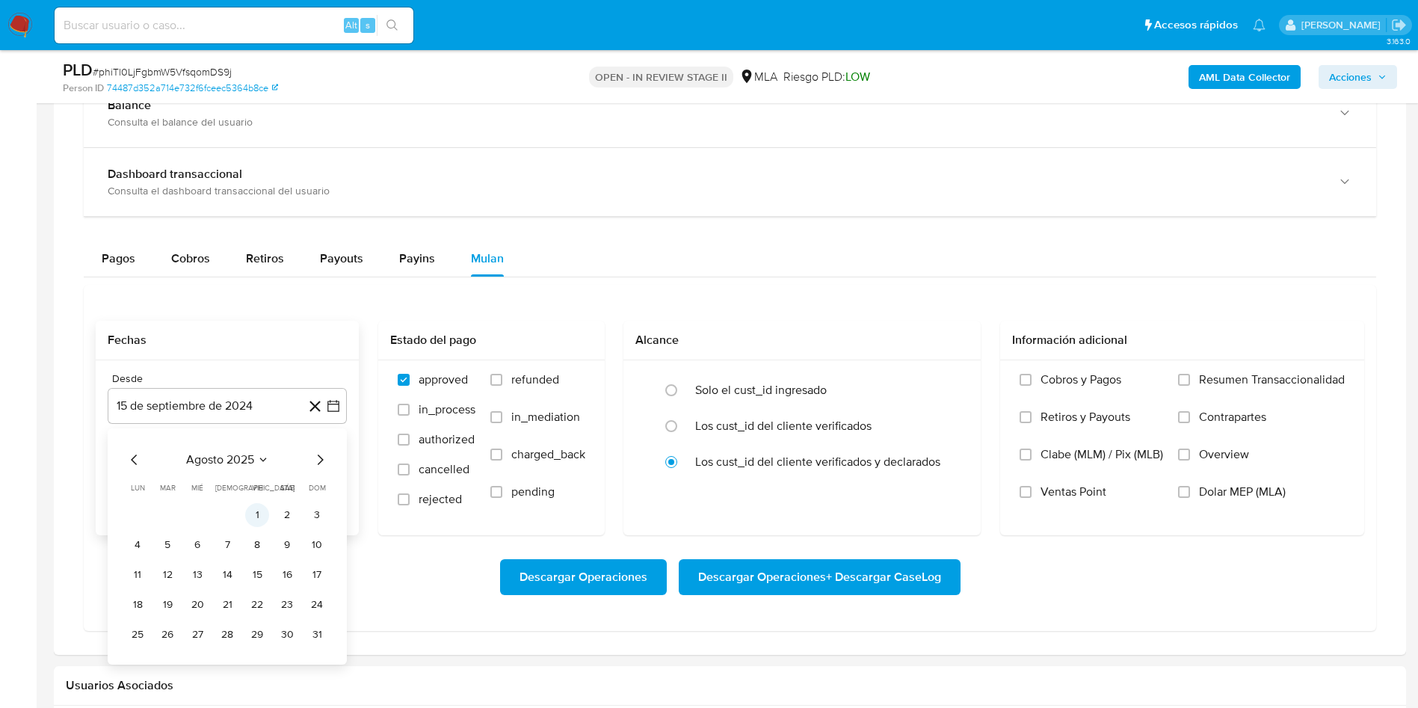
click at [259, 520] on button "1" at bounding box center [257, 515] width 24 height 24
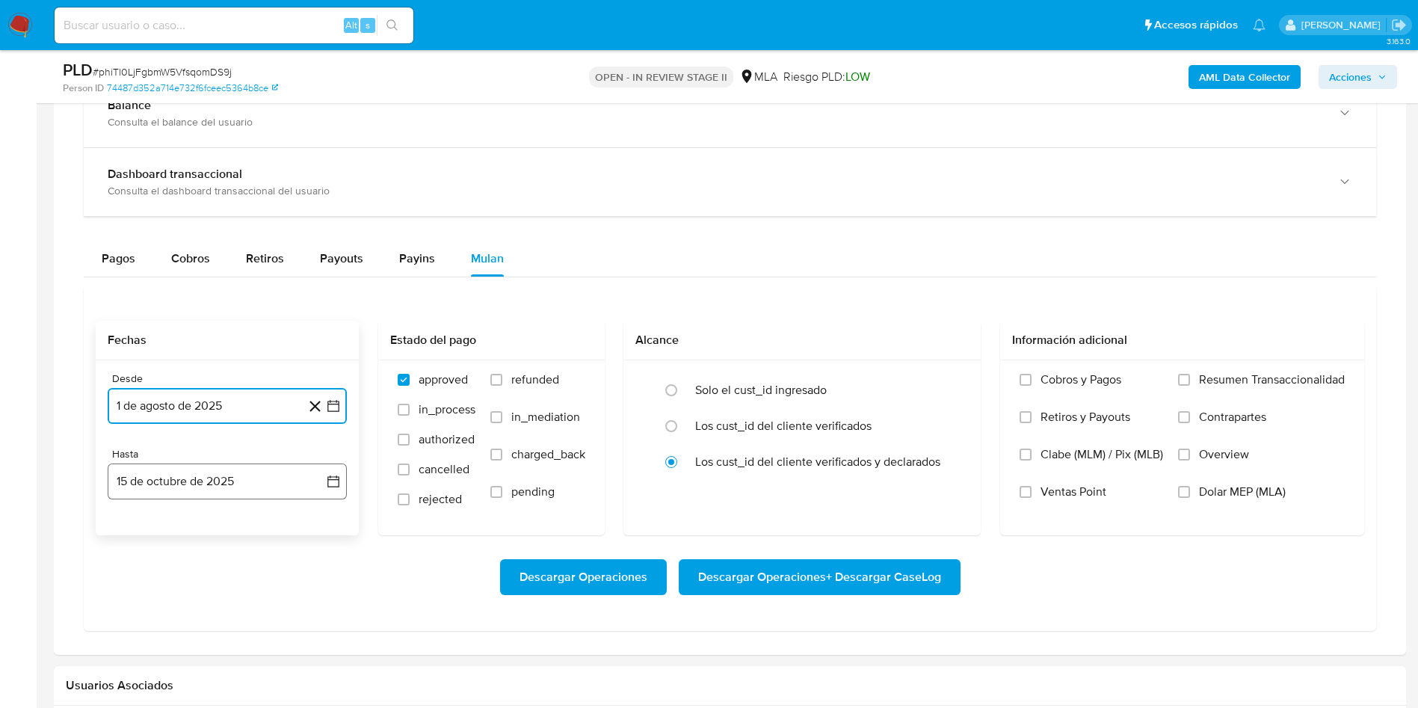
click at [218, 490] on button "15 de octubre de 2025" at bounding box center [227, 482] width 239 height 36
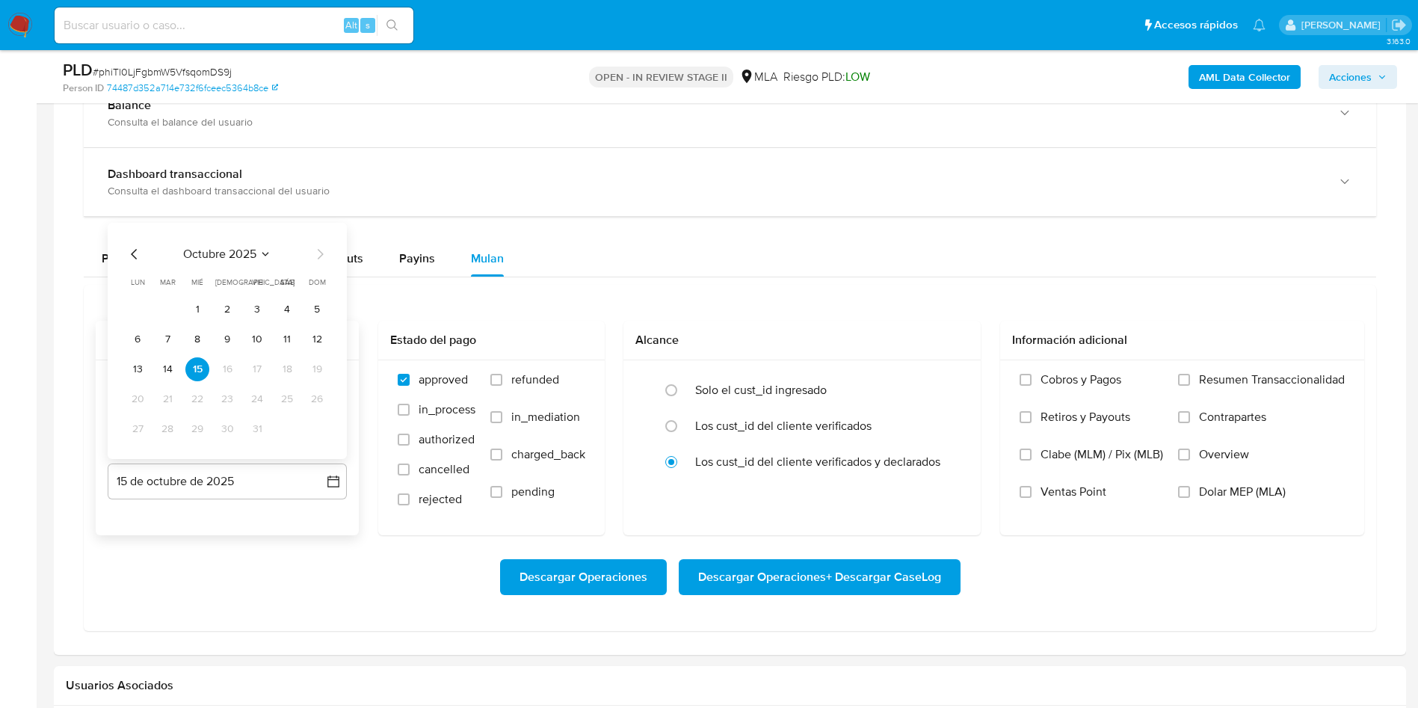
click at [130, 257] on icon "Mes anterior" at bounding box center [135, 254] width 18 height 18
click at [318, 430] on button "31" at bounding box center [317, 429] width 24 height 24
click at [551, 373] on span "refunded" at bounding box center [535, 379] width 48 height 15
click at [502, 374] on input "refunded" at bounding box center [497, 380] width 12 height 12
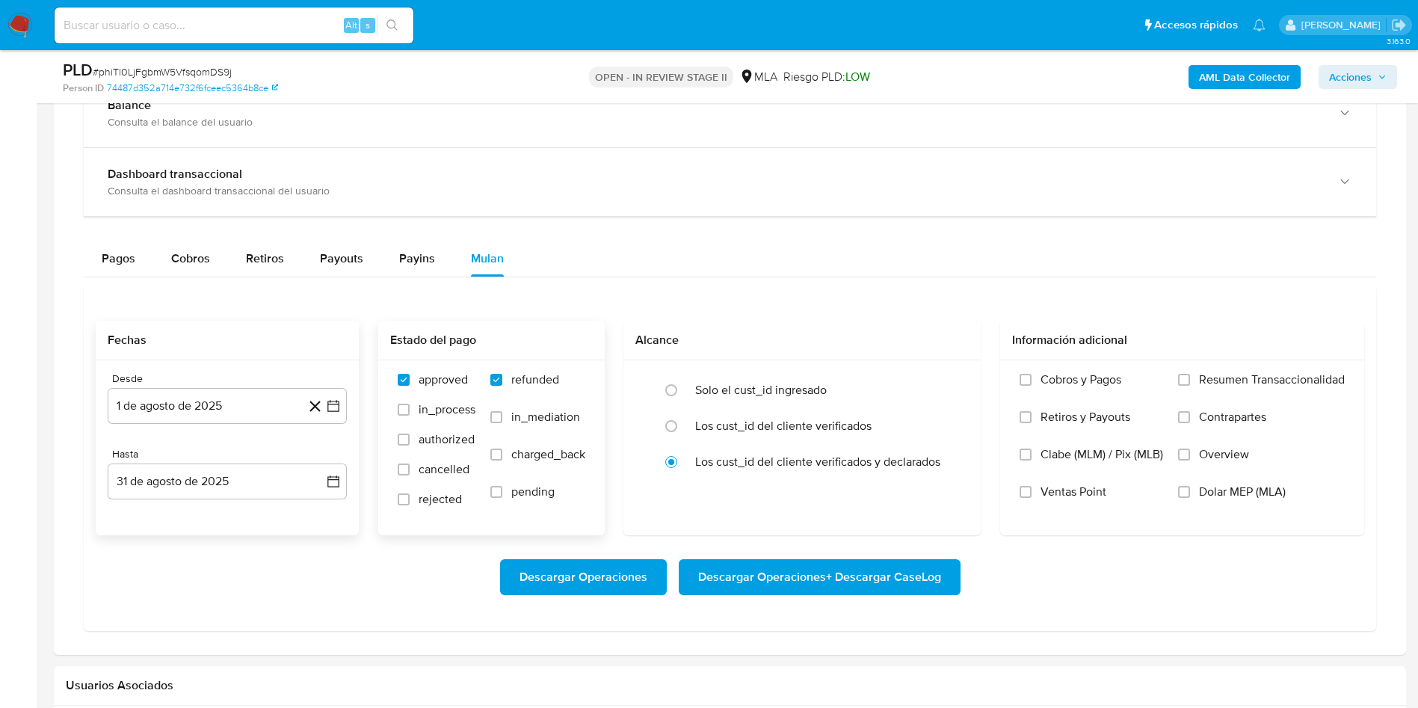
checkbox input "true"
click at [1207, 487] on span "Dolar MEP (MLA)" at bounding box center [1242, 492] width 87 height 15
click at [1190, 487] on input "Dolar MEP (MLA)" at bounding box center [1184, 492] width 12 height 12
click at [867, 584] on span "Descargar Operaciones + Descargar CaseLog" at bounding box center [819, 577] width 243 height 33
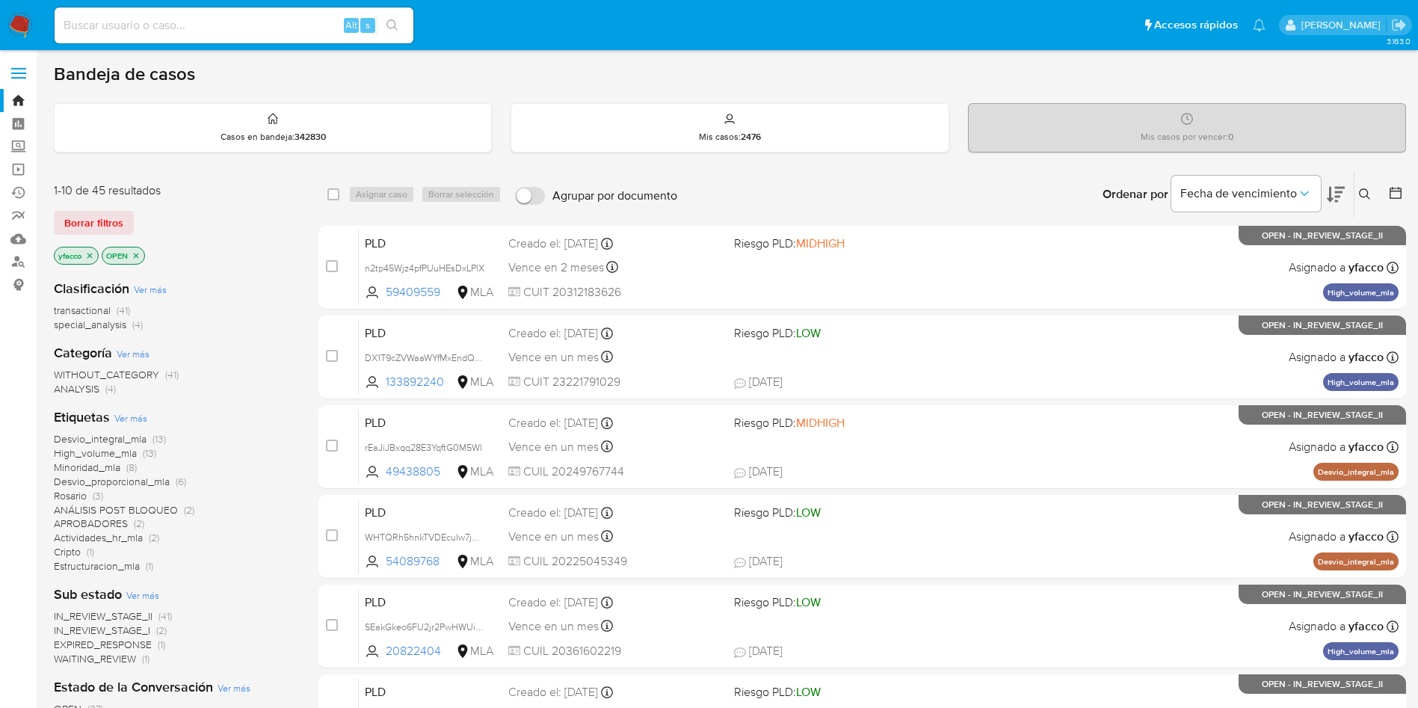
click at [294, 23] on input at bounding box center [234, 25] width 359 height 19
paste input "DX1T9cZVWaaWYfMxEndQOtOV"
type input "DX1T9cZVWaaWYfMxEndQOtOV"
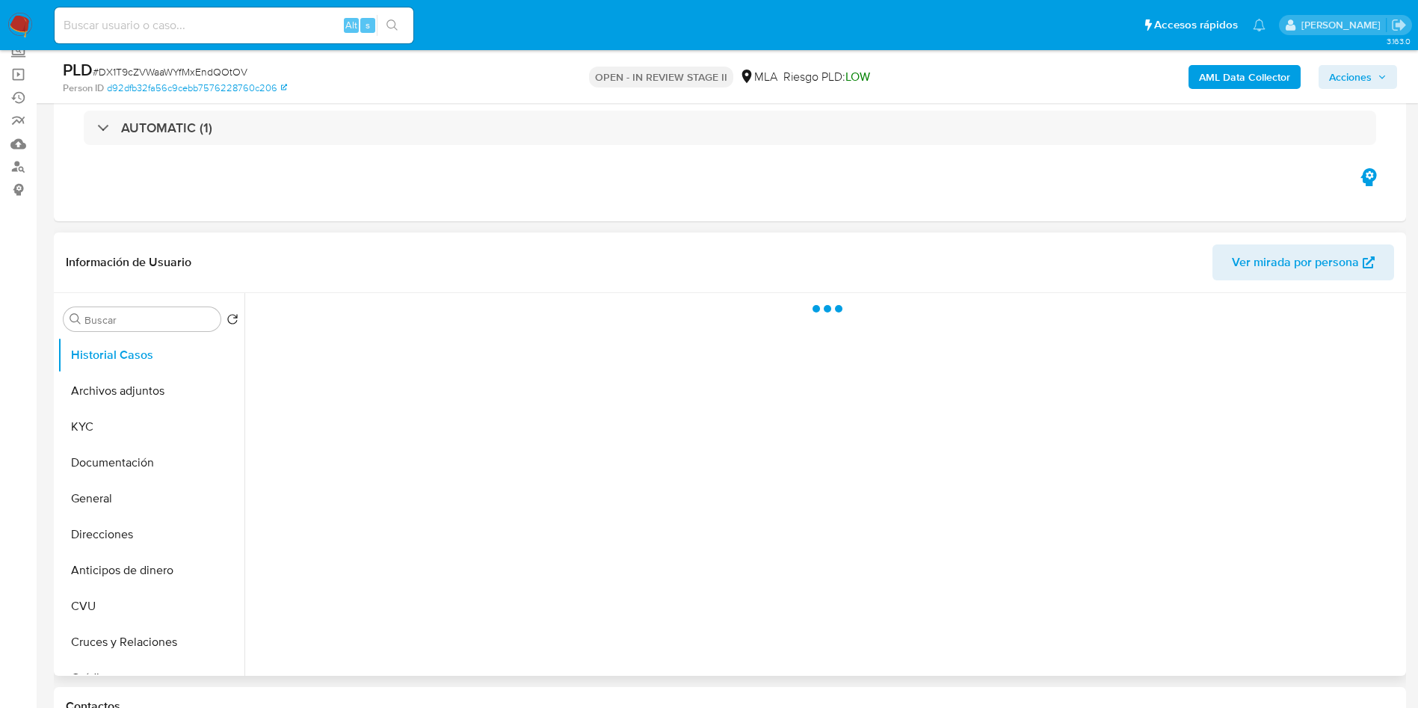
scroll to position [224, 0]
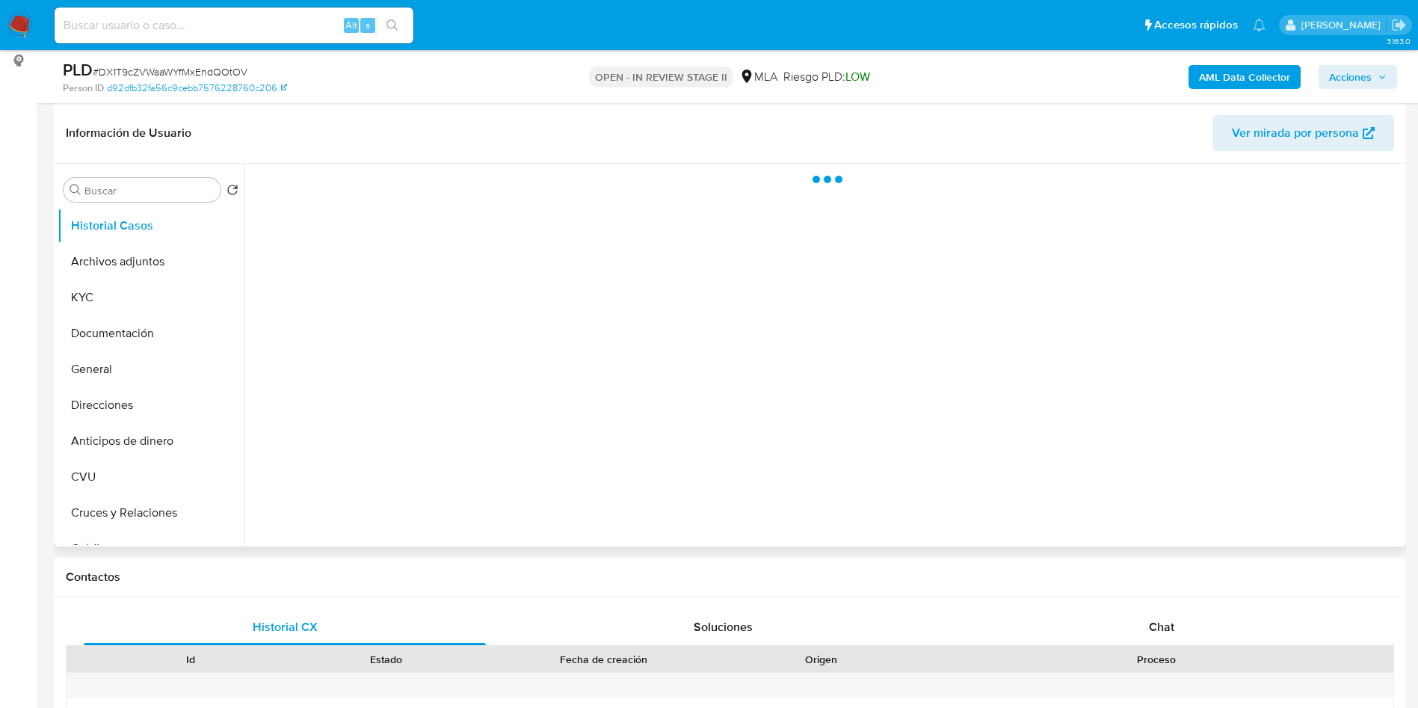
select select "10"
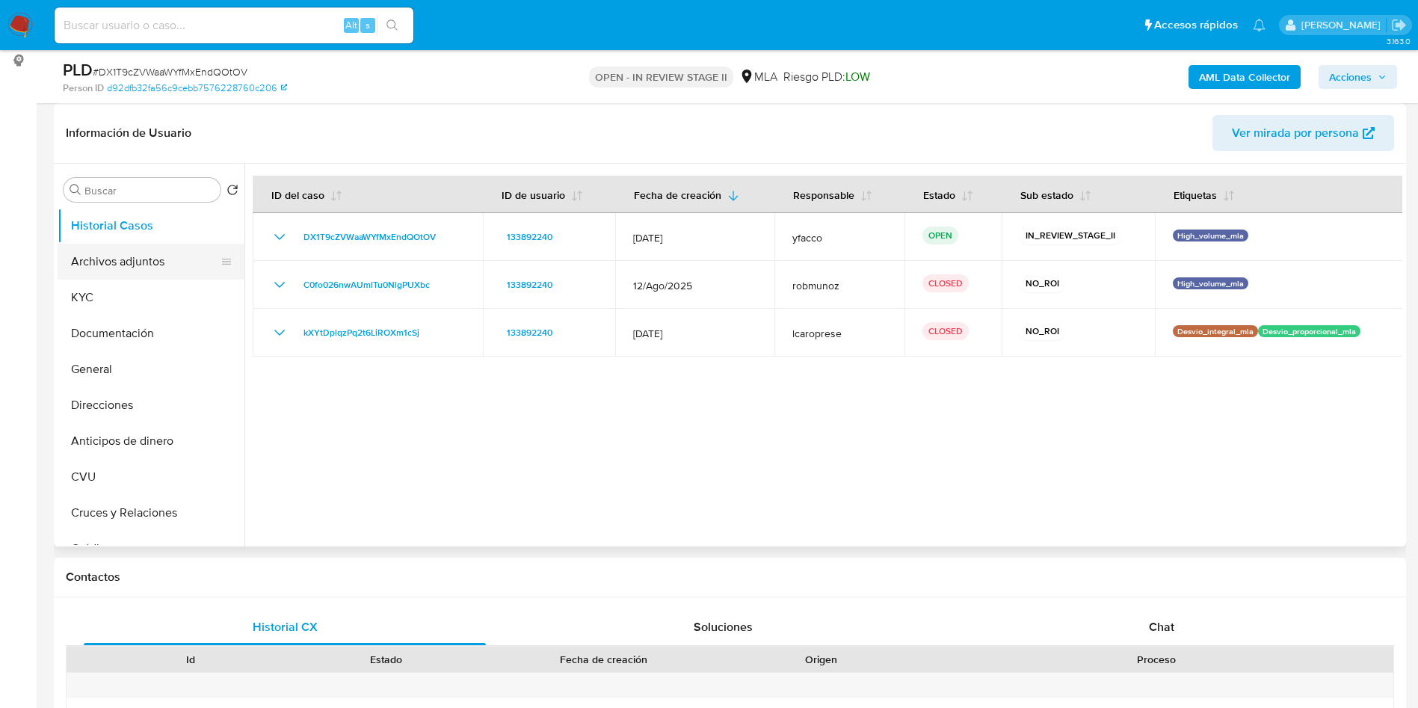
click at [102, 259] on button "Archivos adjuntos" at bounding box center [145, 262] width 175 height 36
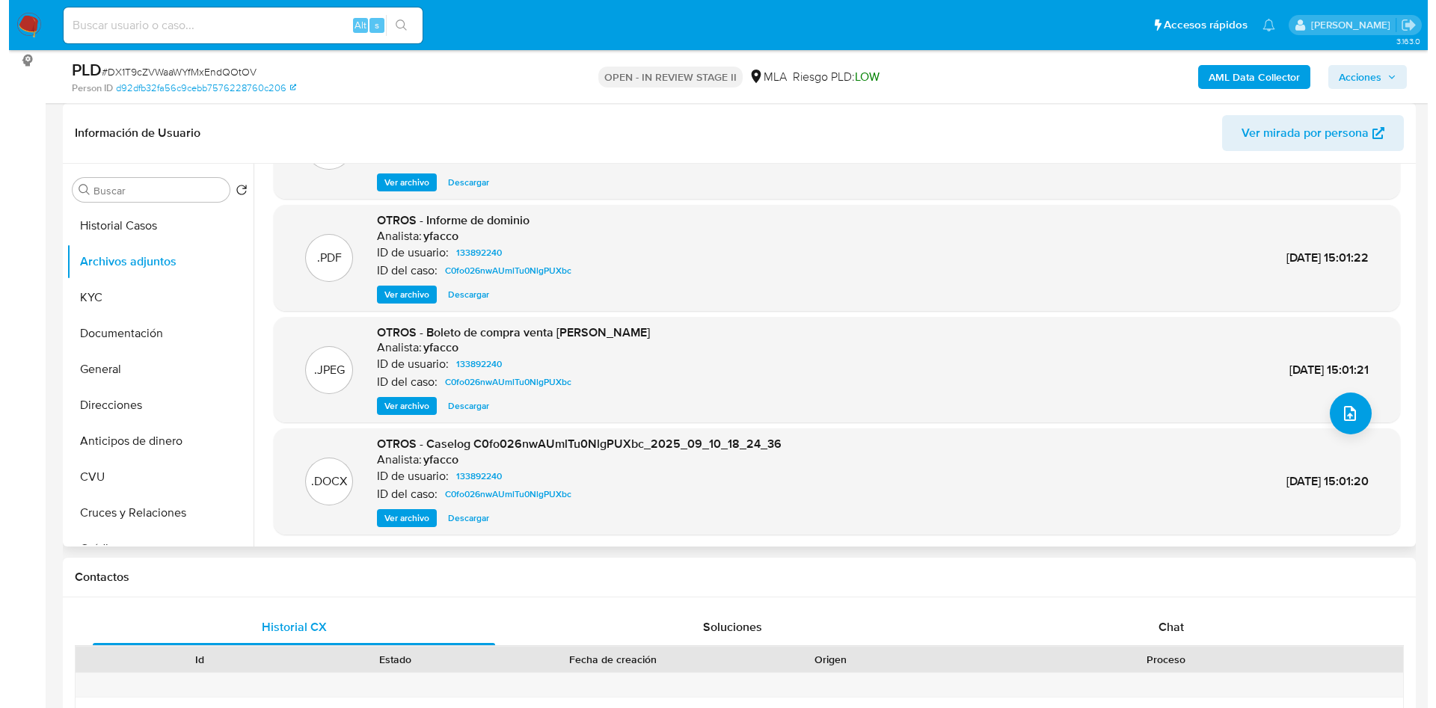
scroll to position [112, 0]
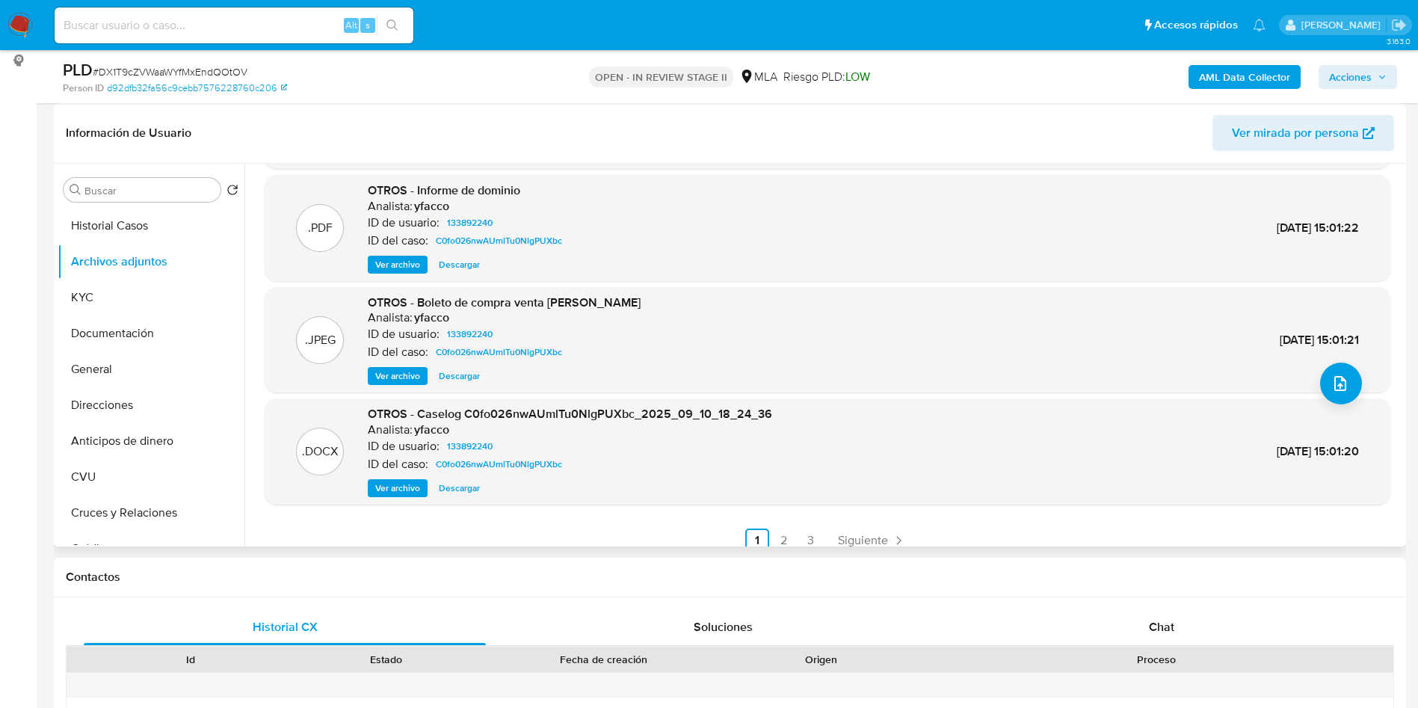
click at [402, 494] on span "Ver archivo" at bounding box center [397, 488] width 45 height 15
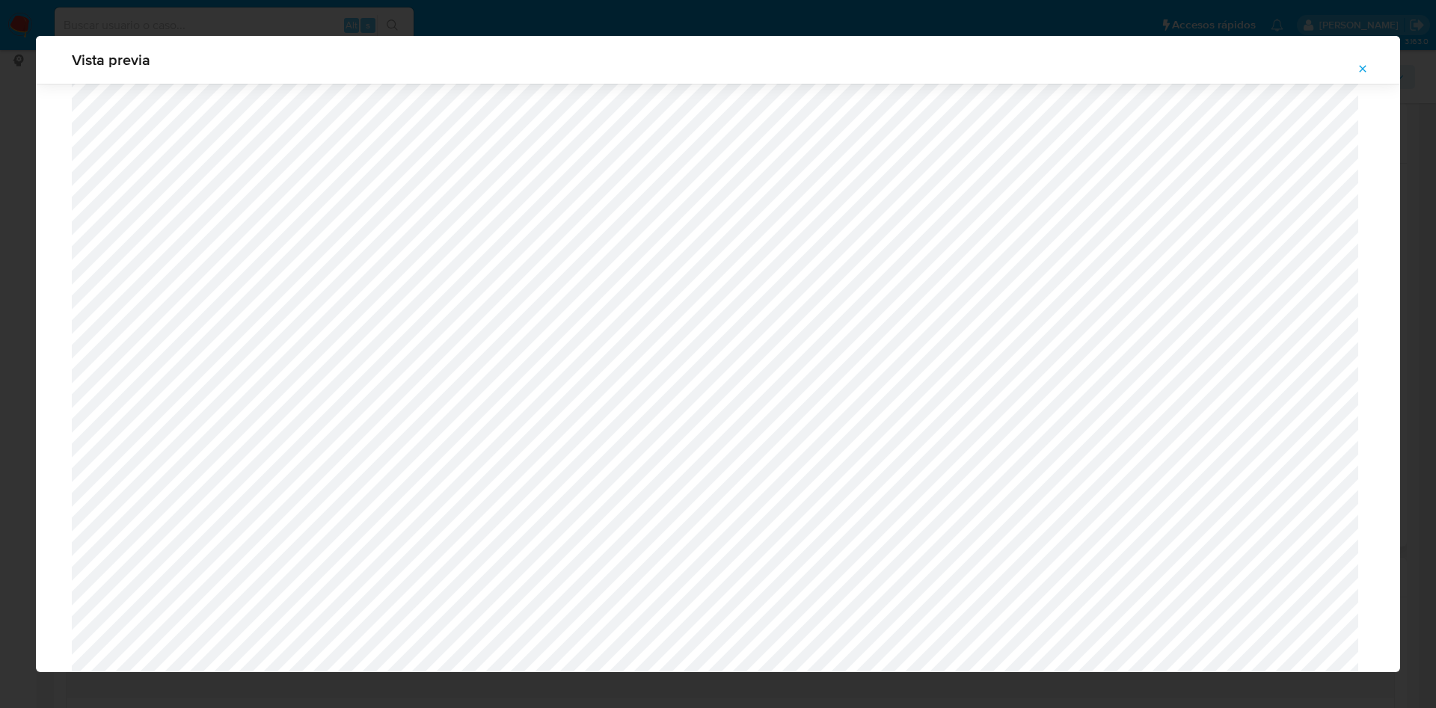
scroll to position [531, 0]
click at [1365, 76] on span "Attachment preview" at bounding box center [1362, 68] width 12 height 21
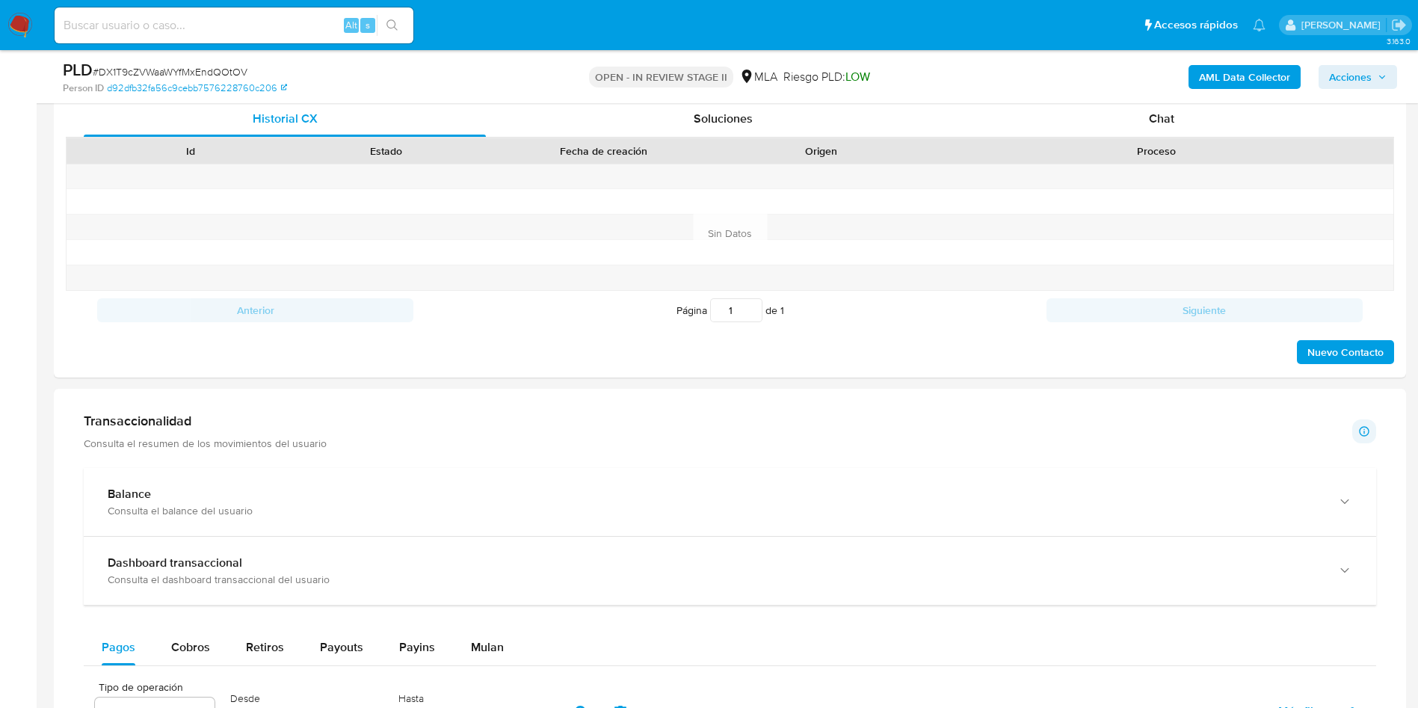
scroll to position [1009, 0]
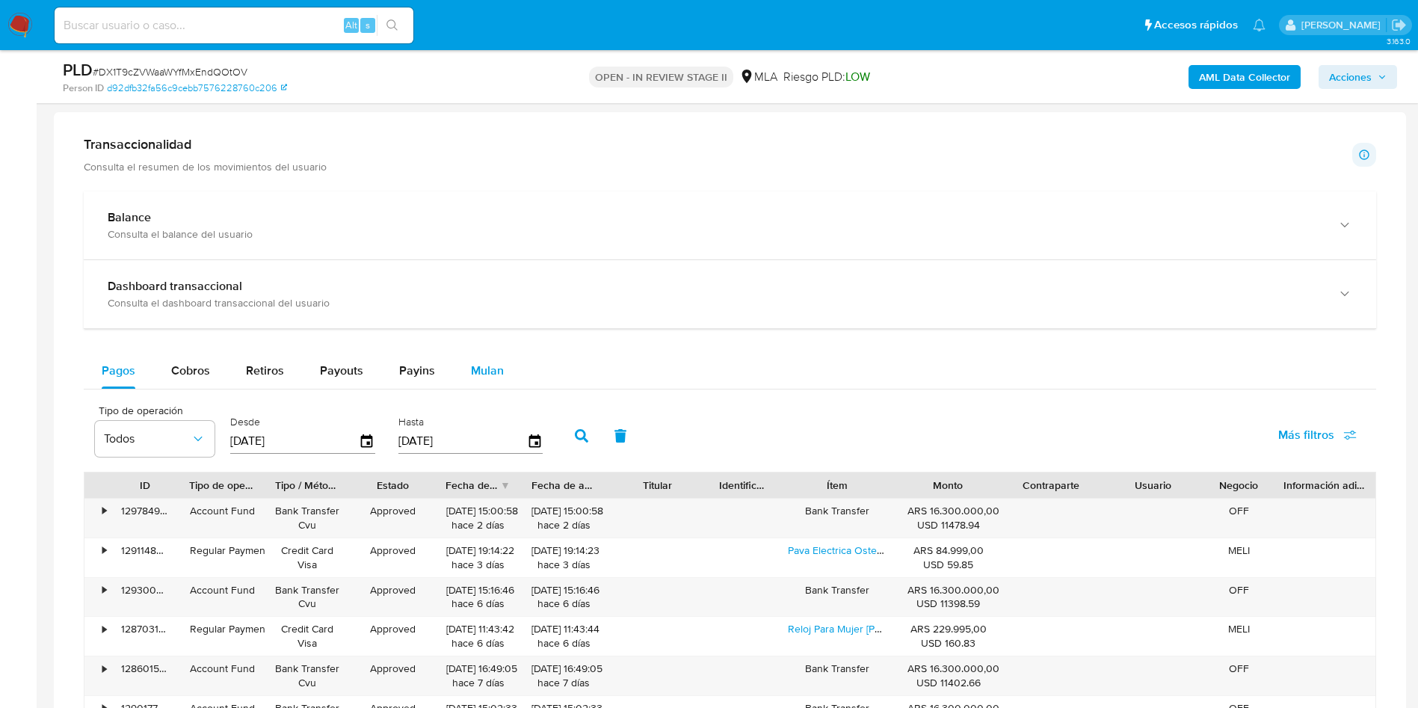
click at [488, 379] on div "Mulan" at bounding box center [487, 371] width 33 height 36
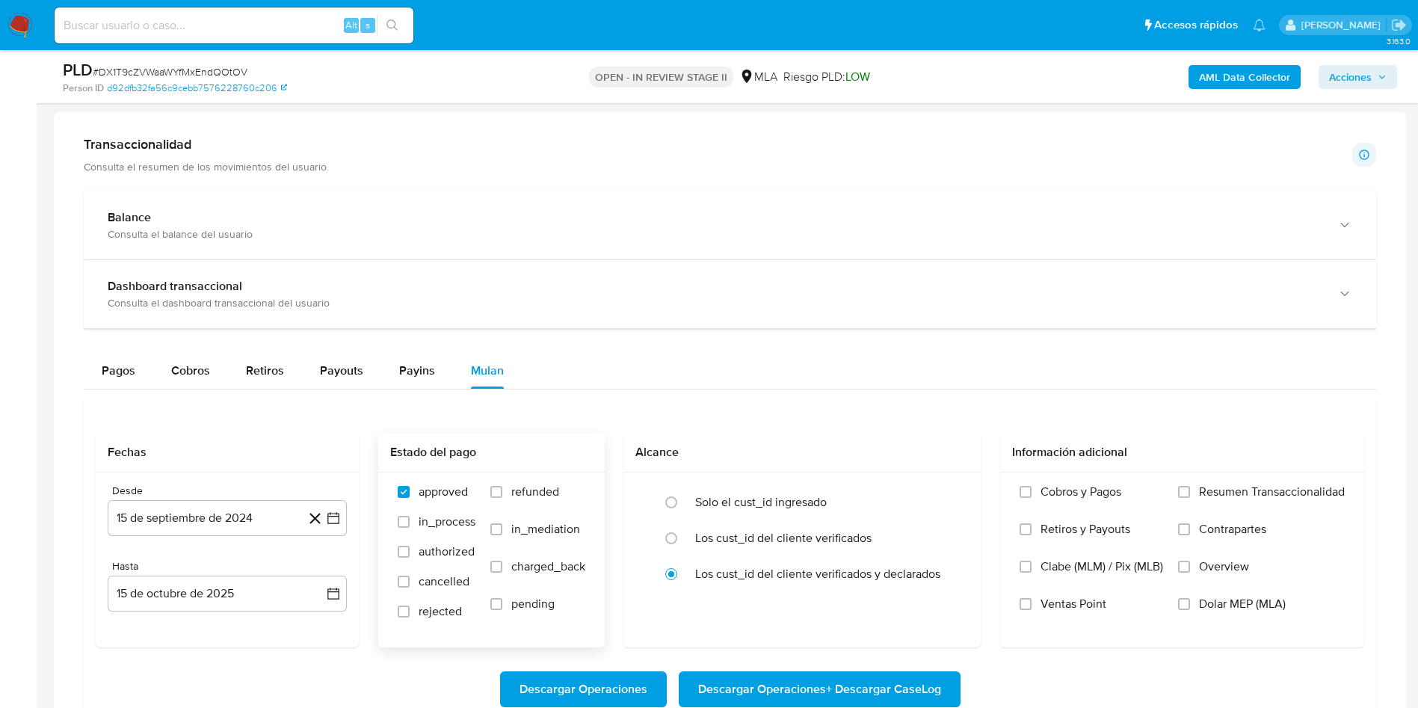
scroll to position [1122, 0]
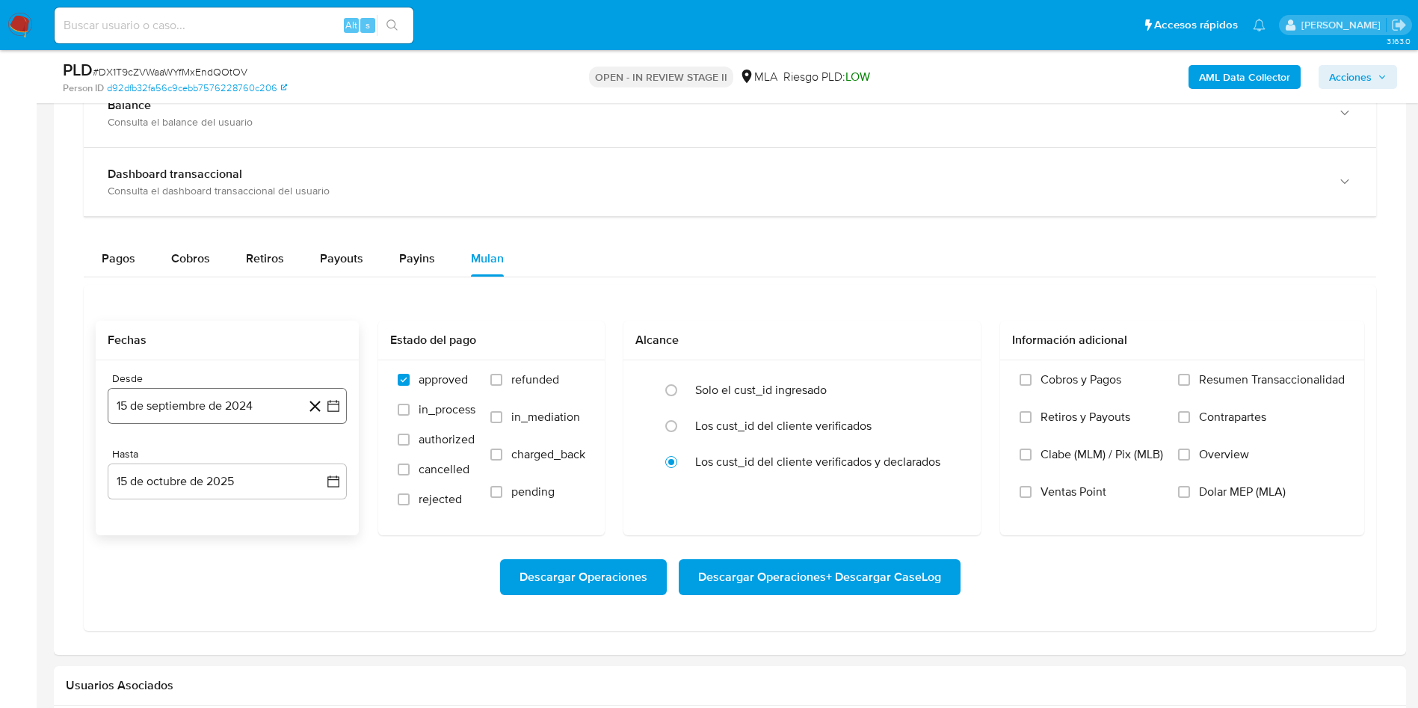
click at [245, 411] on button "15 de septiembre de 2024" at bounding box center [227, 406] width 239 height 36
click at [236, 472] on div "septiembre 2024 septiembre 2024 lun lunes mar martes mié miércoles jue jueves v…" at bounding box center [227, 564] width 203 height 226
click at [237, 458] on span "septiembre 2024" at bounding box center [219, 459] width 91 height 15
click at [311, 464] on icon "Año siguiente" at bounding box center [317, 460] width 18 height 18
click at [226, 603] on span "ago" at bounding box center [226, 598] width 19 height 12
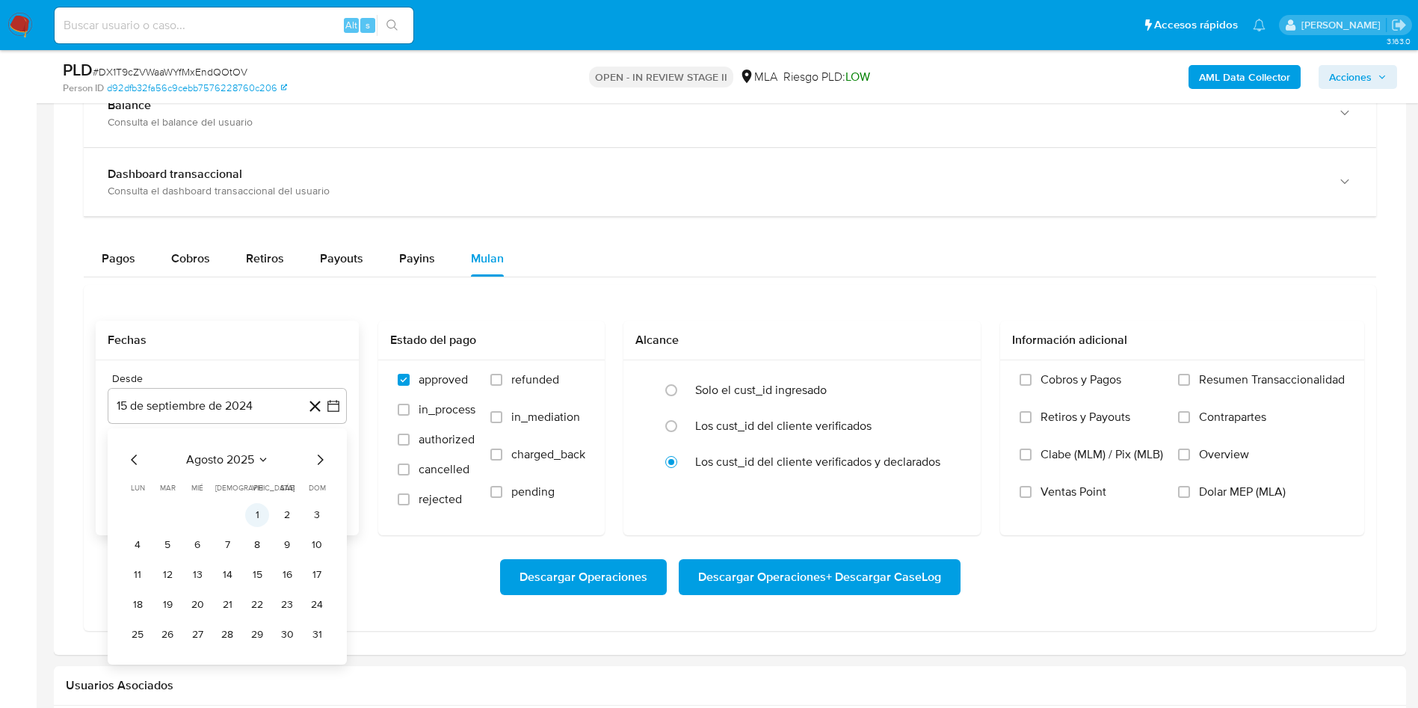
click at [268, 517] on button "1" at bounding box center [257, 515] width 24 height 24
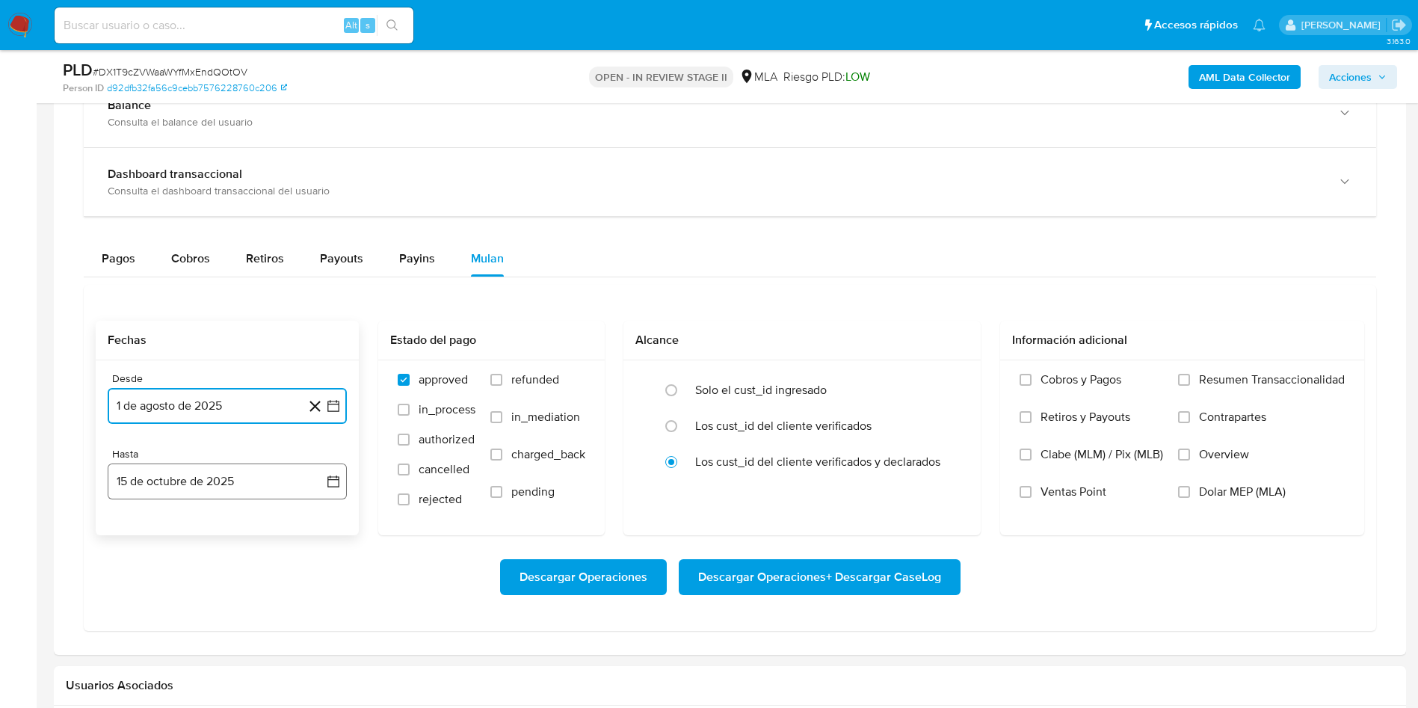
click at [224, 478] on button "15 de octubre de 2025" at bounding box center [227, 482] width 239 height 36
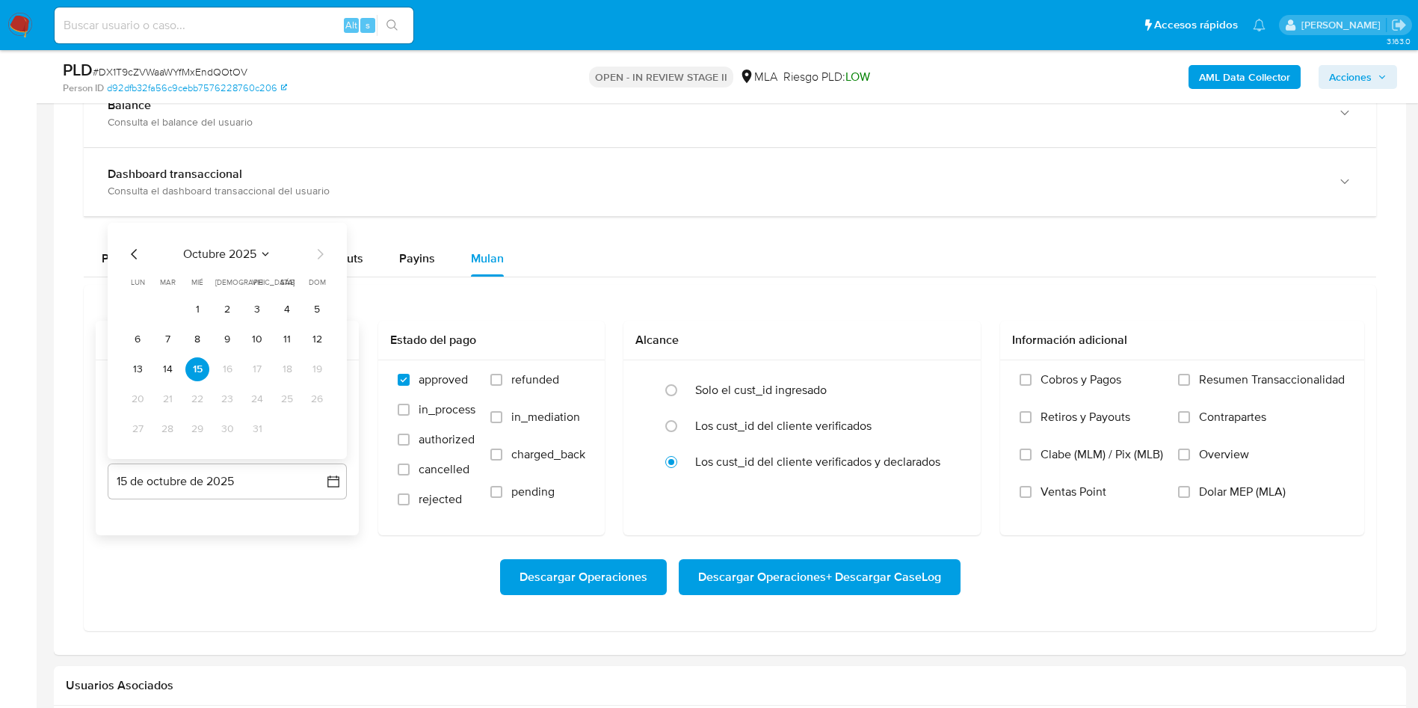
click at [129, 258] on icon "Mes anterior" at bounding box center [135, 254] width 18 height 18
click at [306, 422] on button "31" at bounding box center [317, 429] width 24 height 24
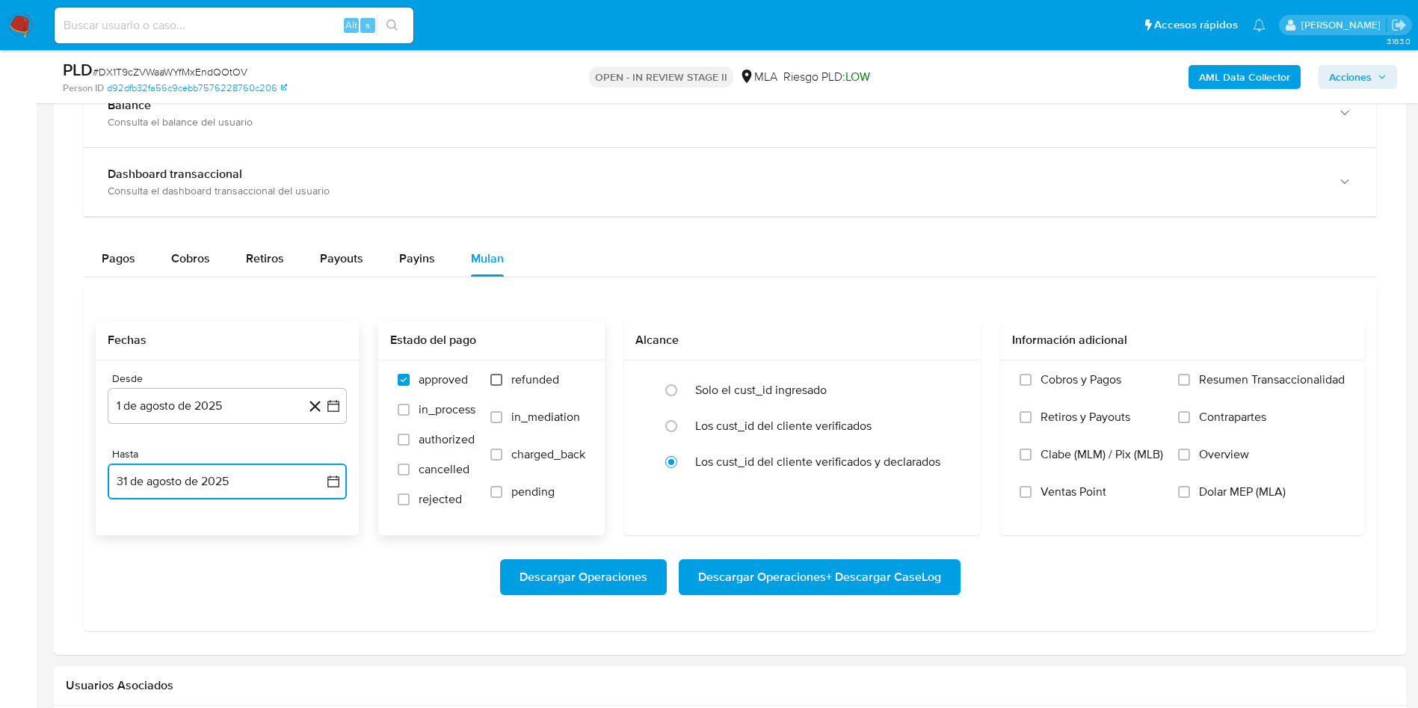
click at [491, 377] on input "refunded" at bounding box center [497, 380] width 12 height 12
checkbox input "true"
click at [1212, 499] on span "Dolar MEP (MLA)" at bounding box center [1242, 492] width 87 height 15
click at [1190, 498] on input "Dolar MEP (MLA)" at bounding box center [1184, 492] width 12 height 12
click at [882, 580] on span "Descargar Operaciones + Descargar CaseLog" at bounding box center [819, 577] width 243 height 33
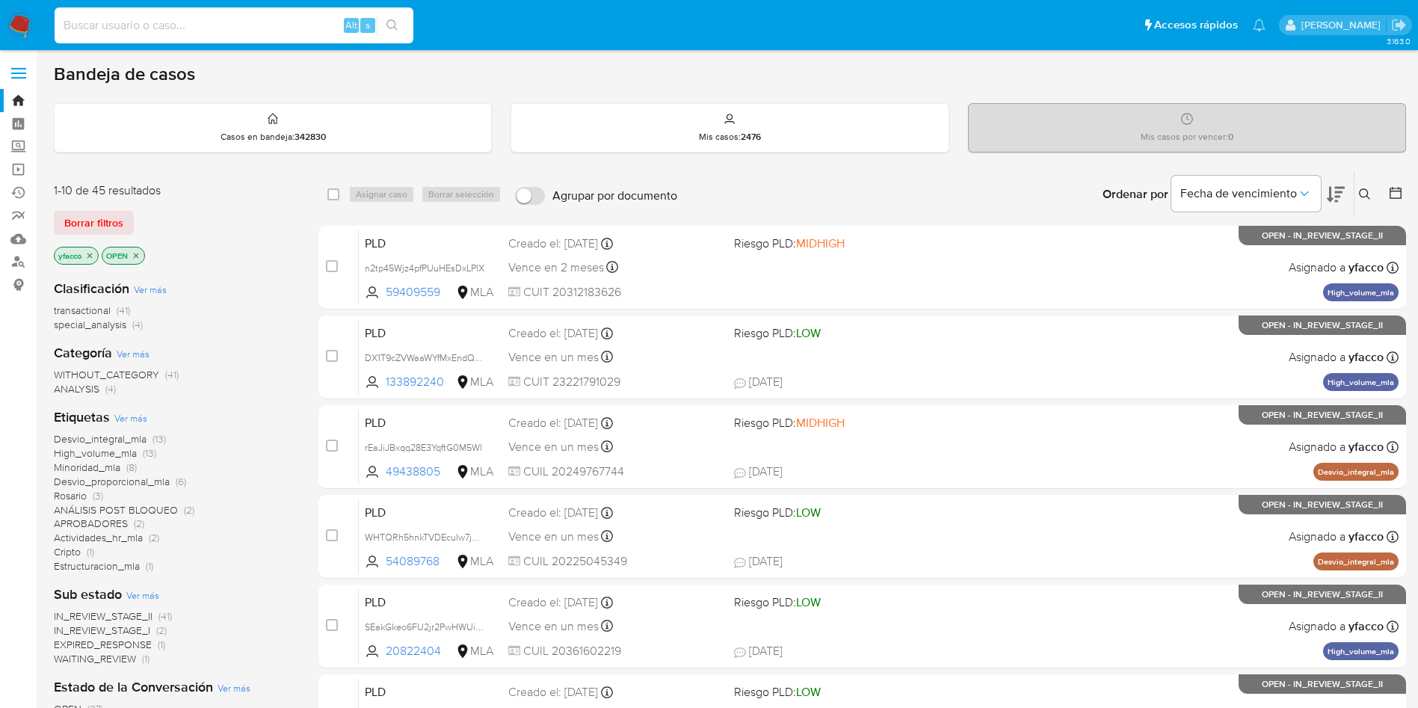
click at [288, 18] on input at bounding box center [234, 25] width 359 height 19
paste input "7gmwfK3uVOHTxJbYxsq7bw6Q"
type input "7gmwfK3uVOHTxJbYxsq7bw6Q"
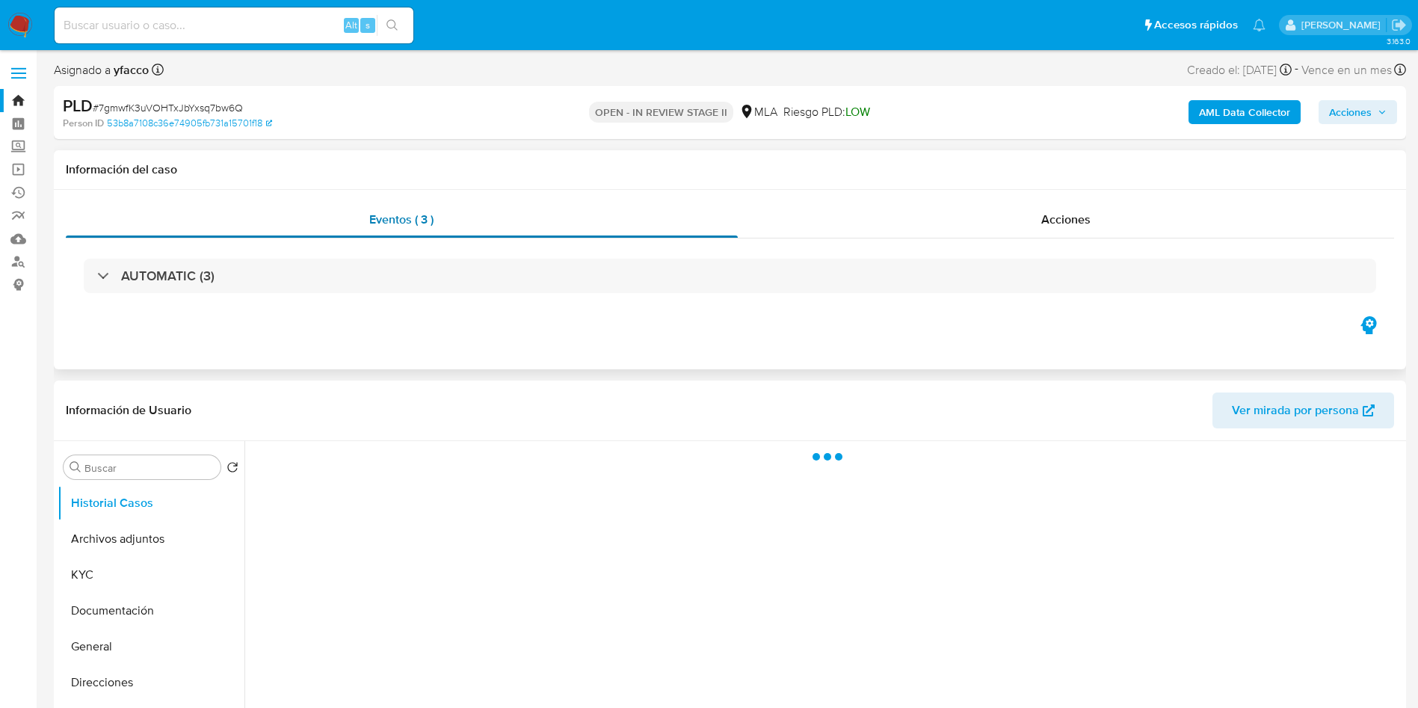
select select "10"
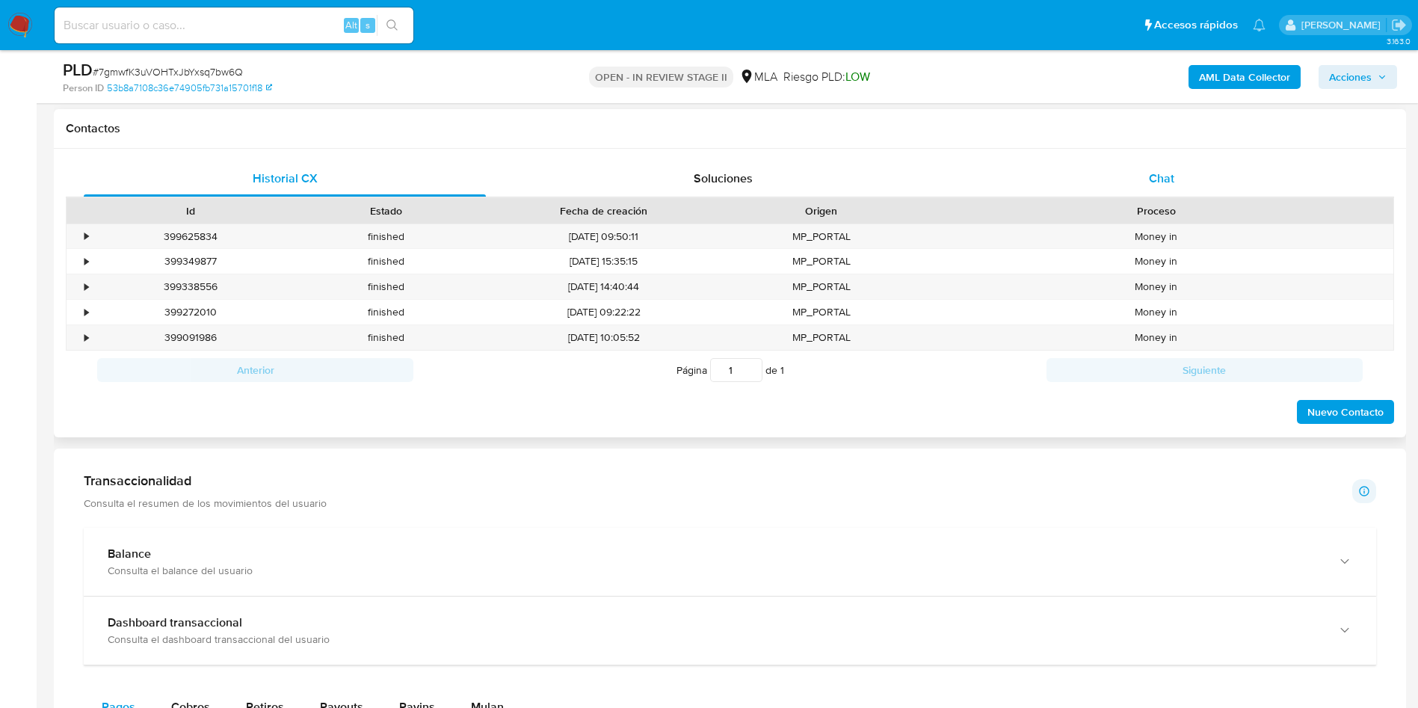
click at [1157, 188] on div "Chat" at bounding box center [1162, 179] width 402 height 36
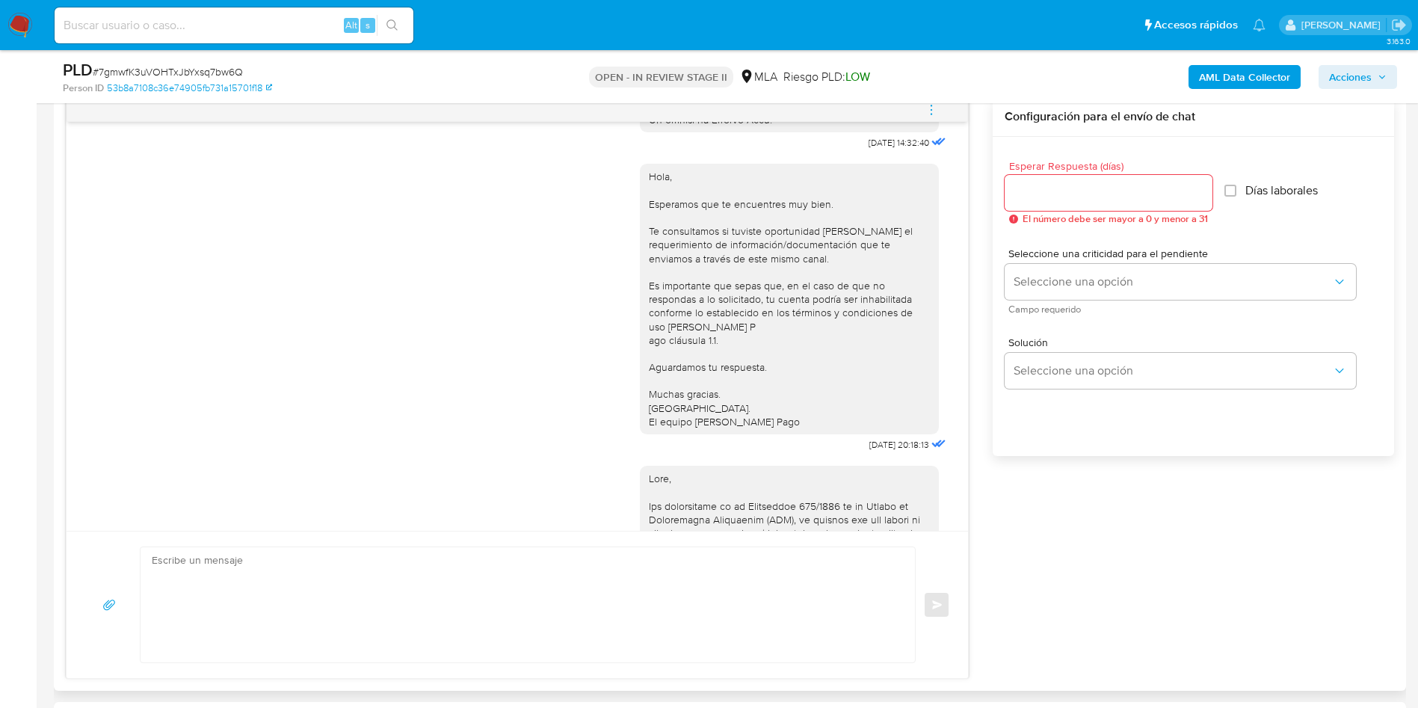
scroll to position [760, 0]
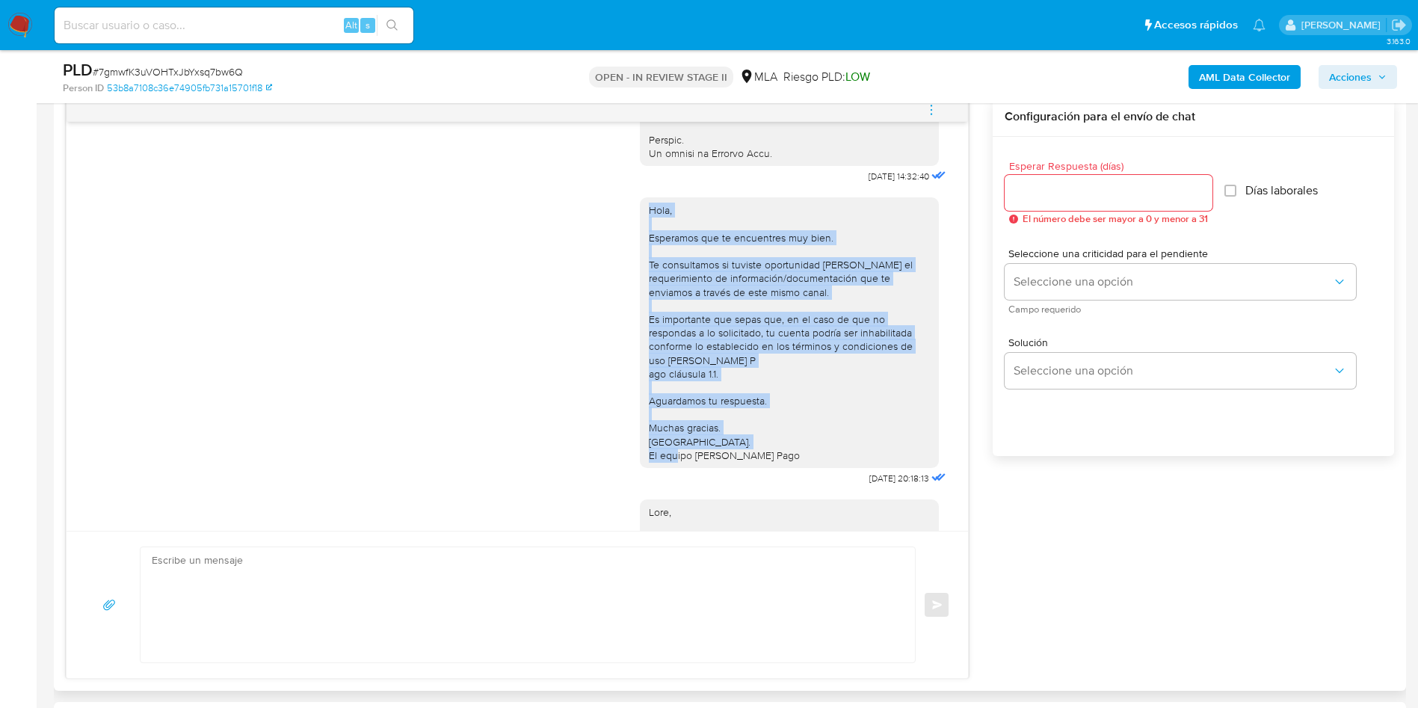
drag, startPoint x: 636, startPoint y: 243, endPoint x: 783, endPoint y: 483, distance: 281.6
click at [783, 462] on div "Hola, Esperamos que te encuentres muy bien. Te consultamos si tuviste oportunid…" at bounding box center [789, 332] width 281 height 259
copy div "Hola, Esperamos que te encuentres muy bien. Te consultamos si tuviste oportunid…"
click at [545, 603] on textarea at bounding box center [524, 604] width 745 height 115
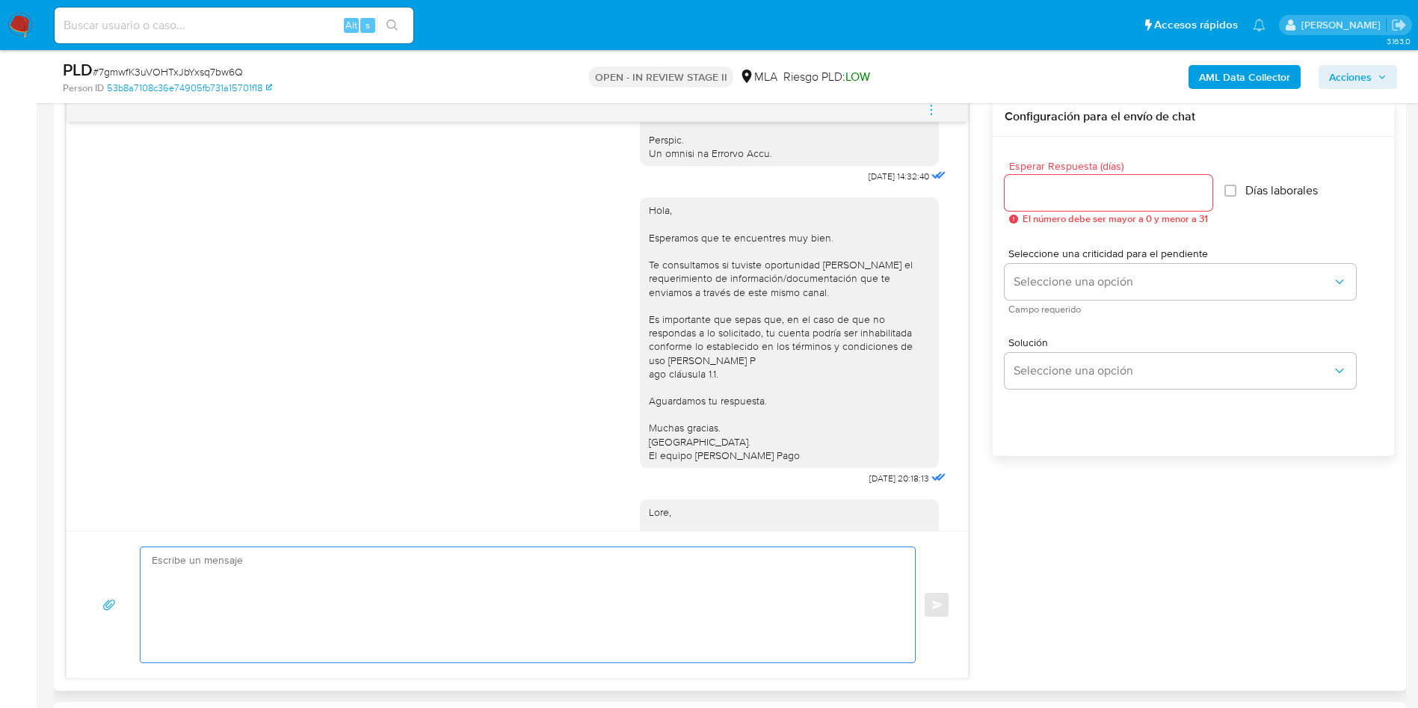
paste textarea "Hola, Esperamos que te encuentres muy bien. Te consultamos si tuviste oportunid…"
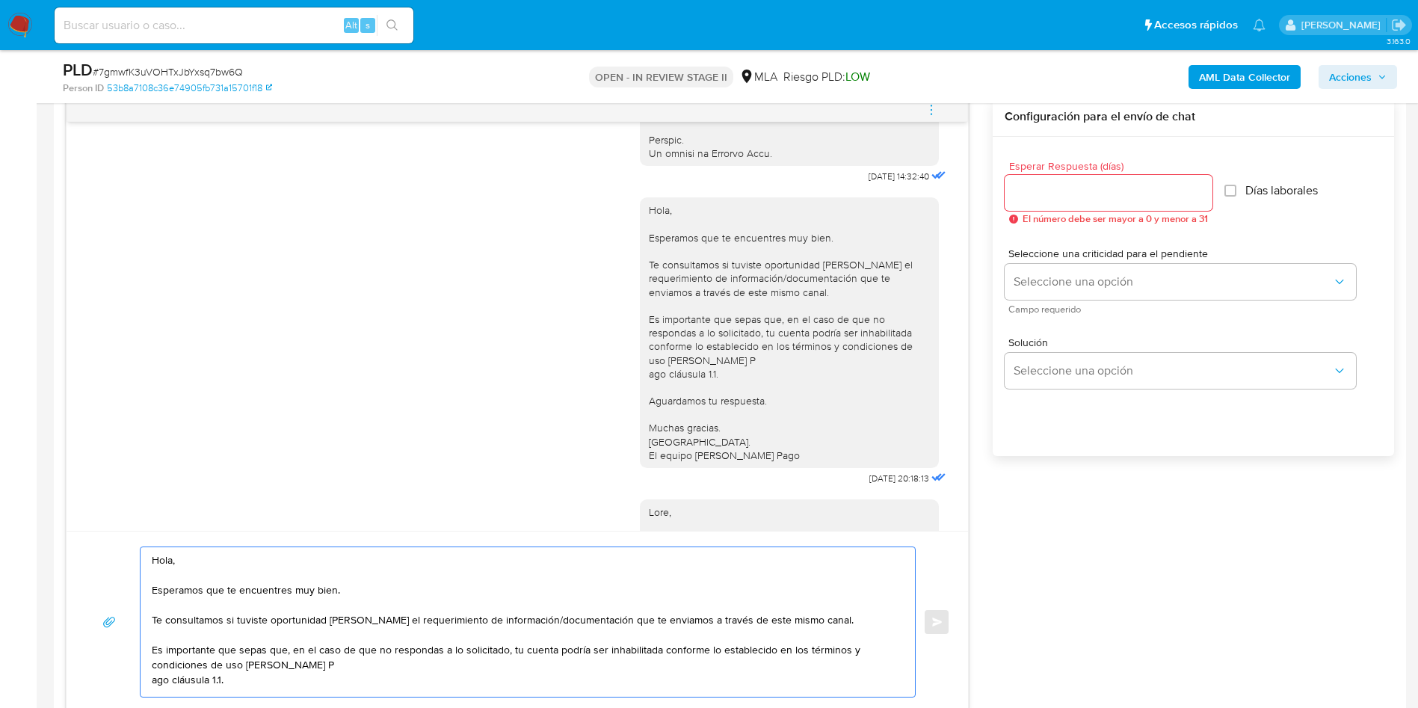
scroll to position [80, 0]
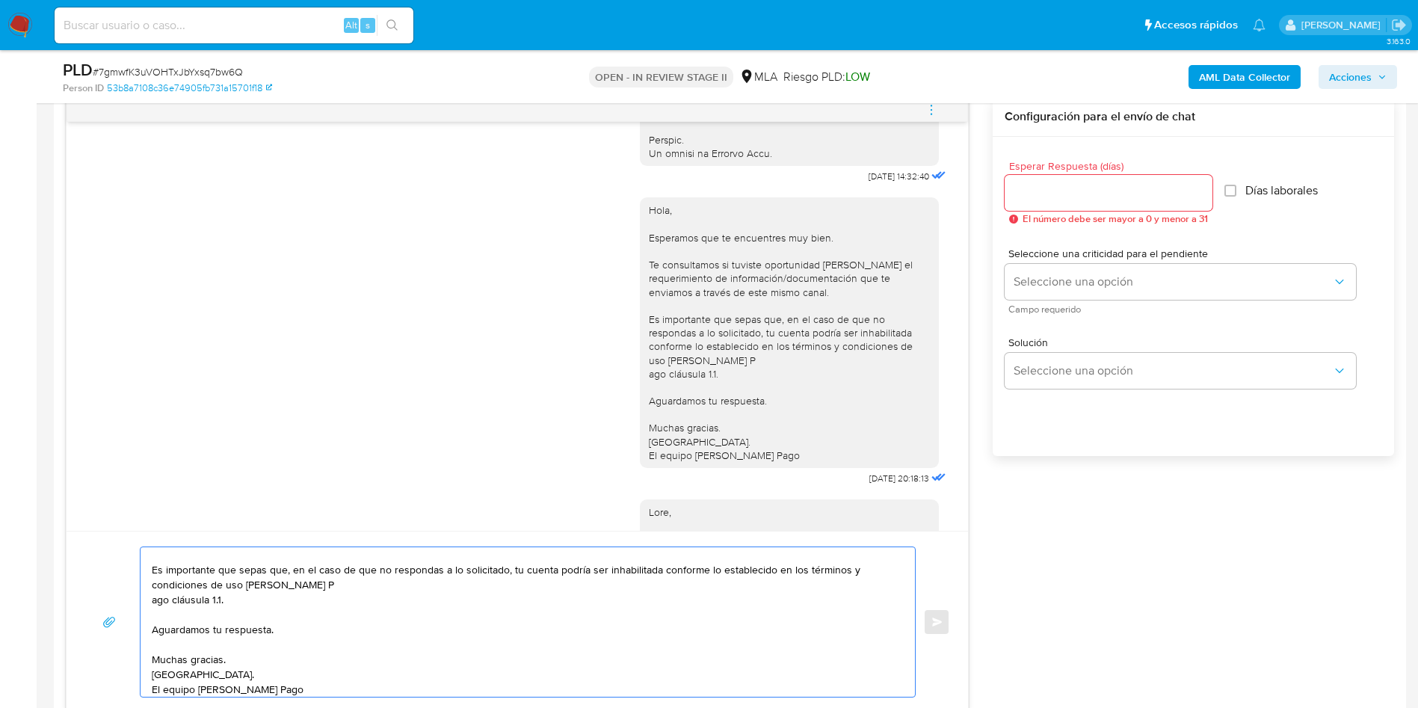
type textarea "Hola, Esperamos que te encuentres muy bien. Te consultamos si tuviste oportunid…"
click at [1070, 197] on input "Esperar Respuesta (días)" at bounding box center [1109, 192] width 208 height 19
type input "2"
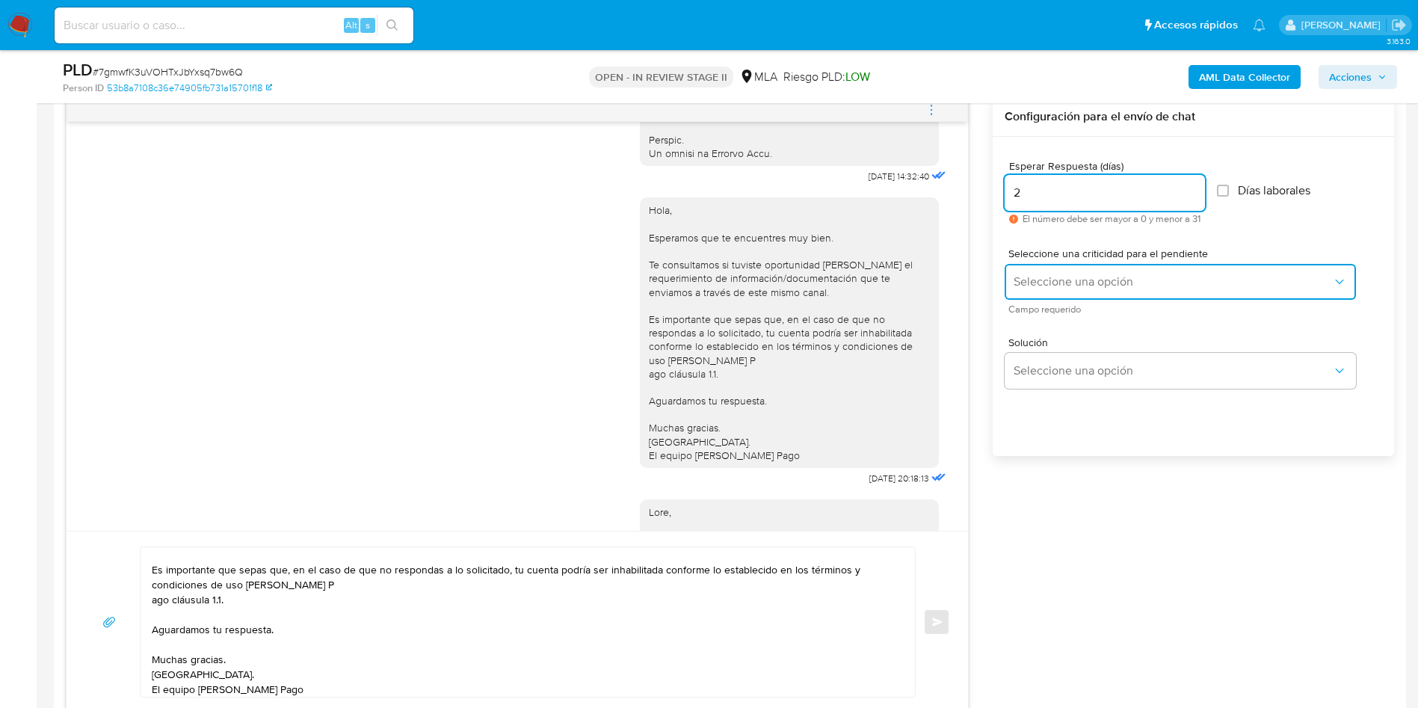
click at [1078, 274] on span "Seleccione una opción" at bounding box center [1173, 281] width 319 height 15
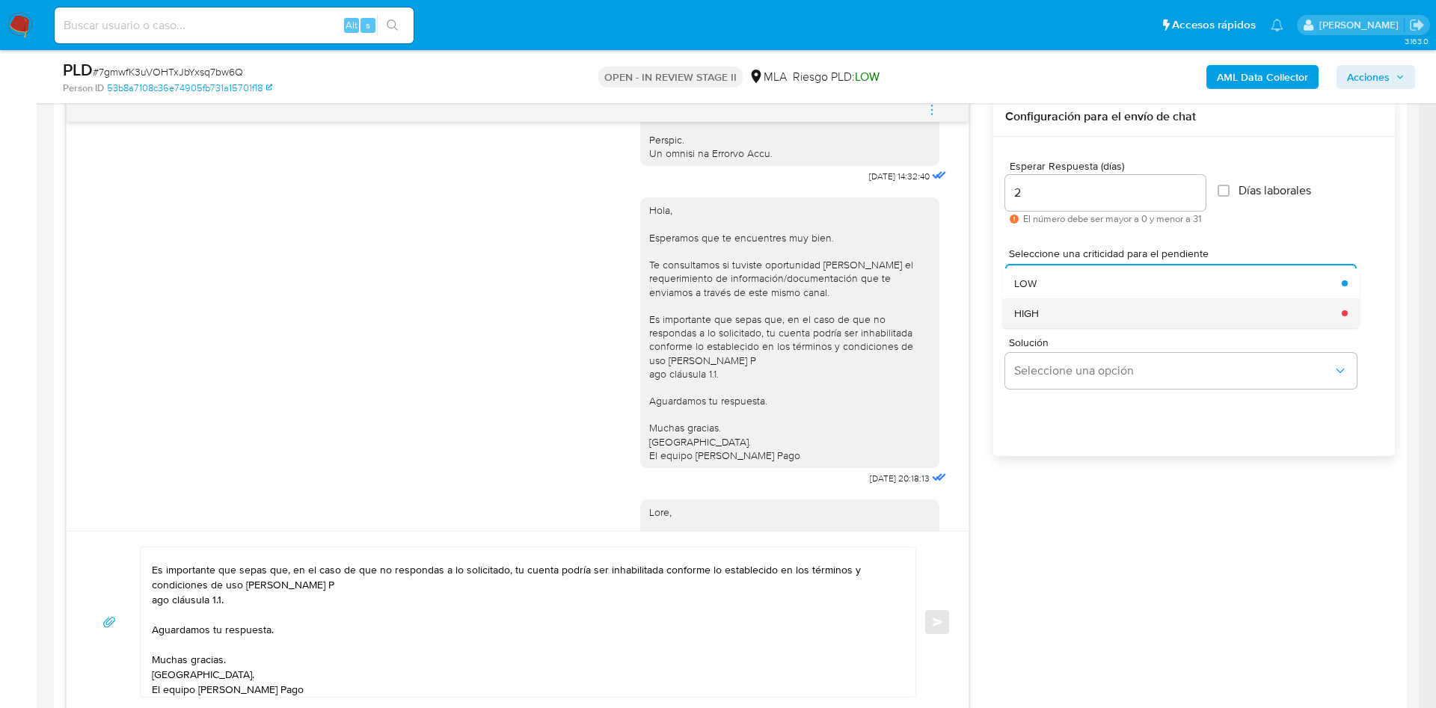
click at [1081, 313] on div "HIGH" at bounding box center [1173, 313] width 319 height 30
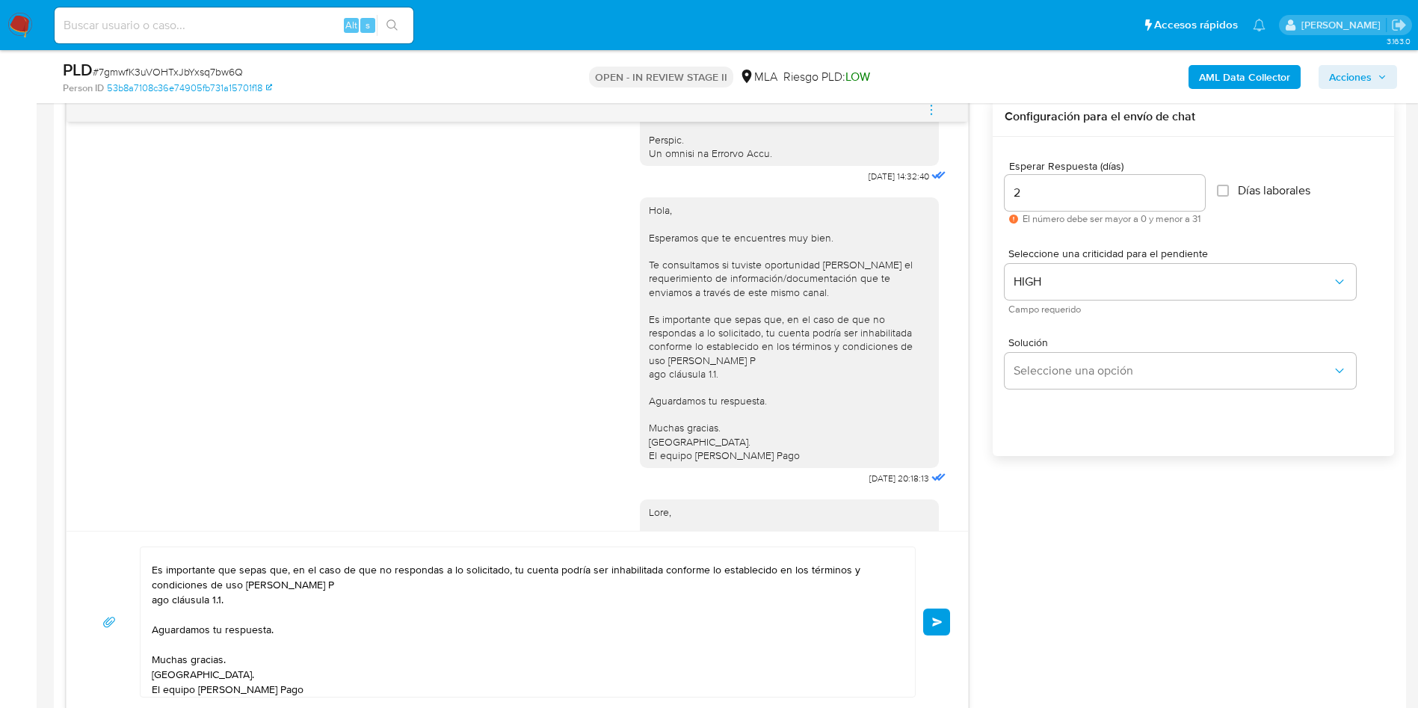
click at [939, 630] on button "Enviar" at bounding box center [936, 622] width 27 height 27
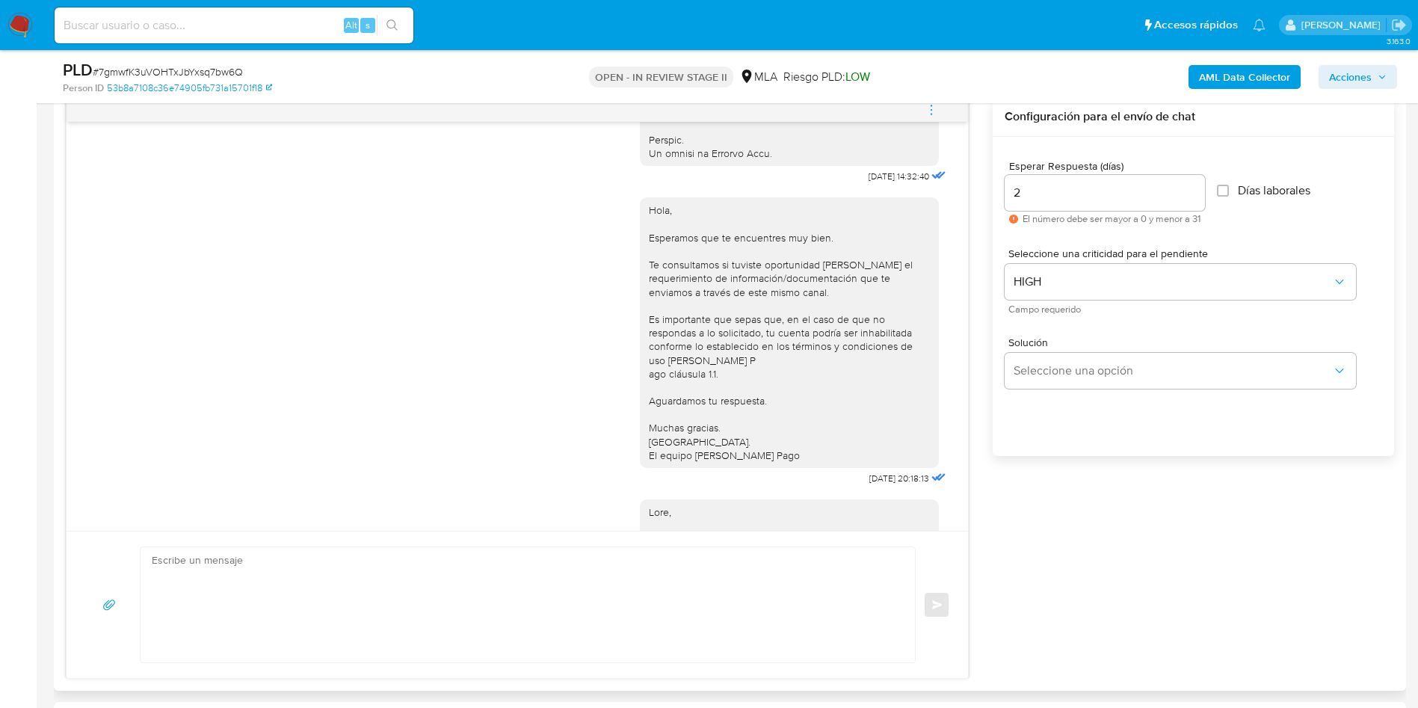
scroll to position [0, 0]
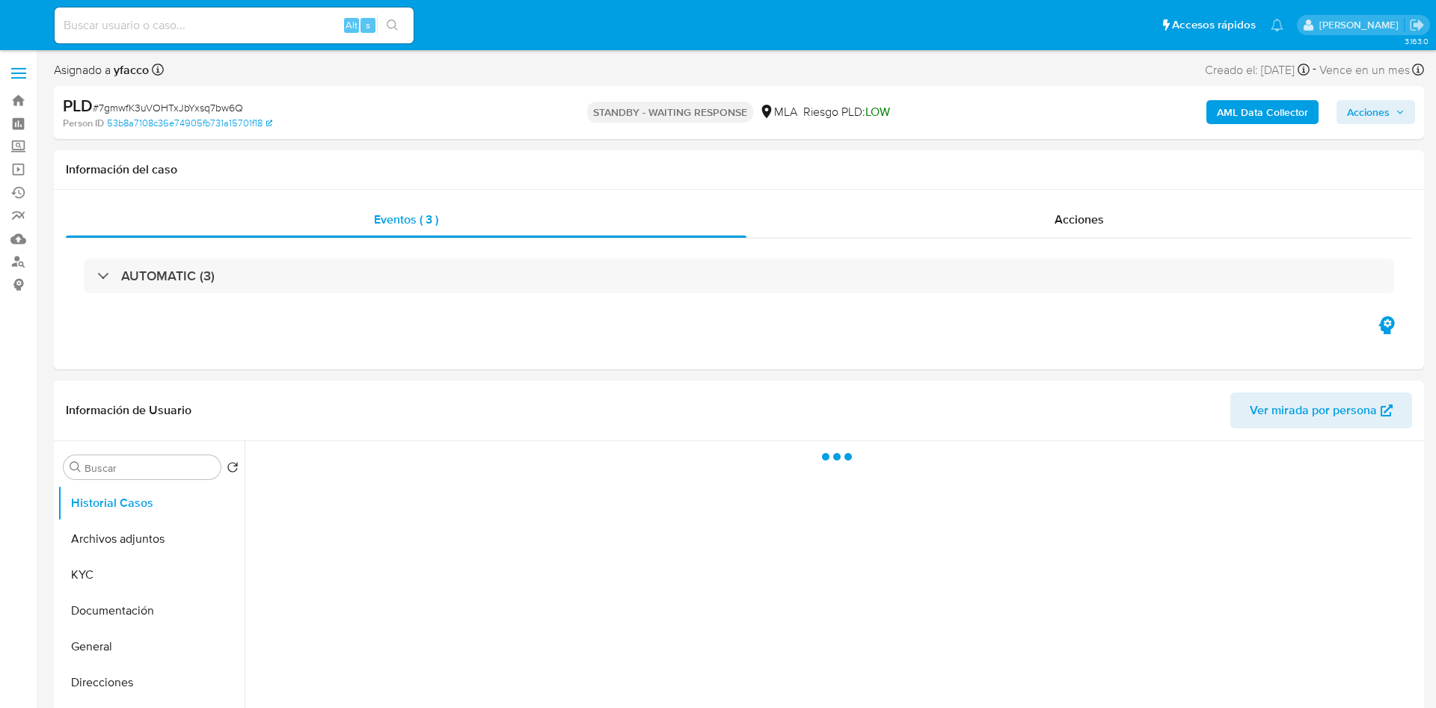
select select "10"
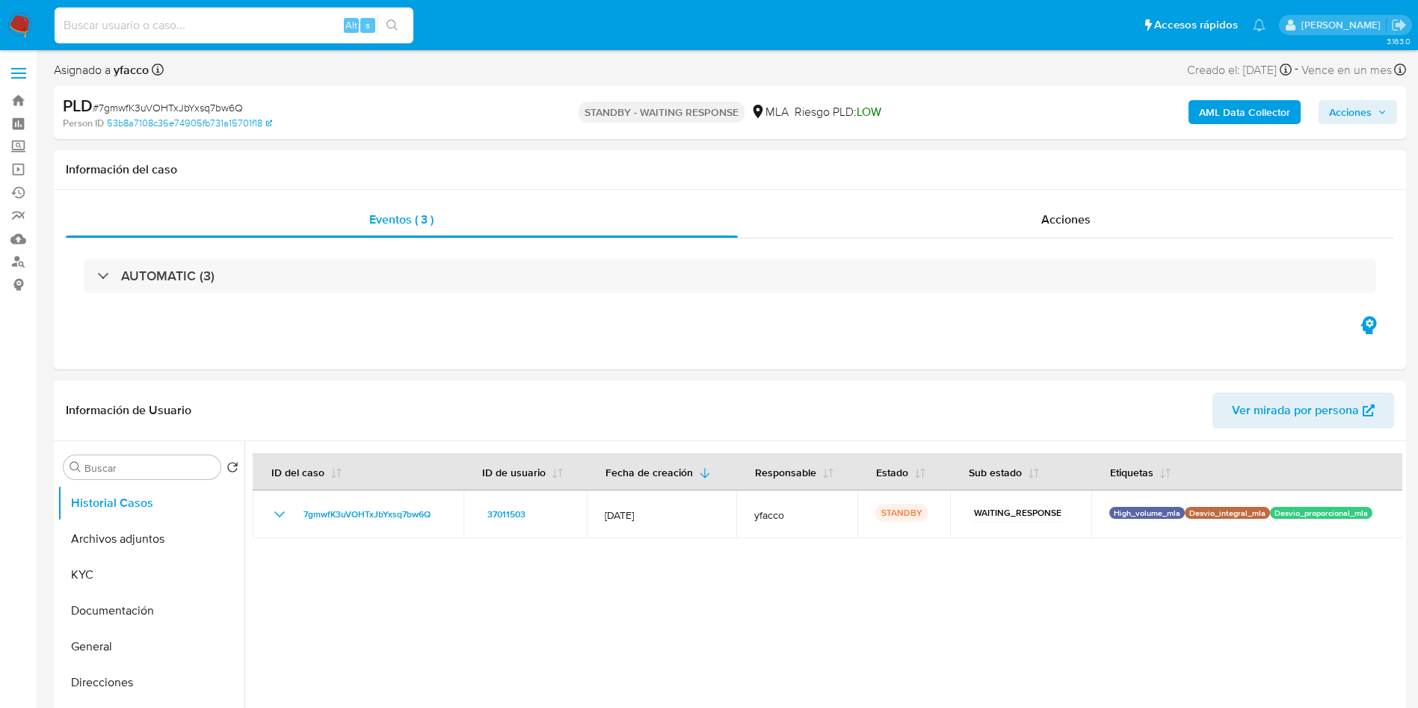
click at [315, 22] on input at bounding box center [234, 25] width 359 height 19
paste input "XWXcos6vXSpXKgd5st9CCzKv"
type input "XWXcos6vXSpXKgd5st9CCzKv"
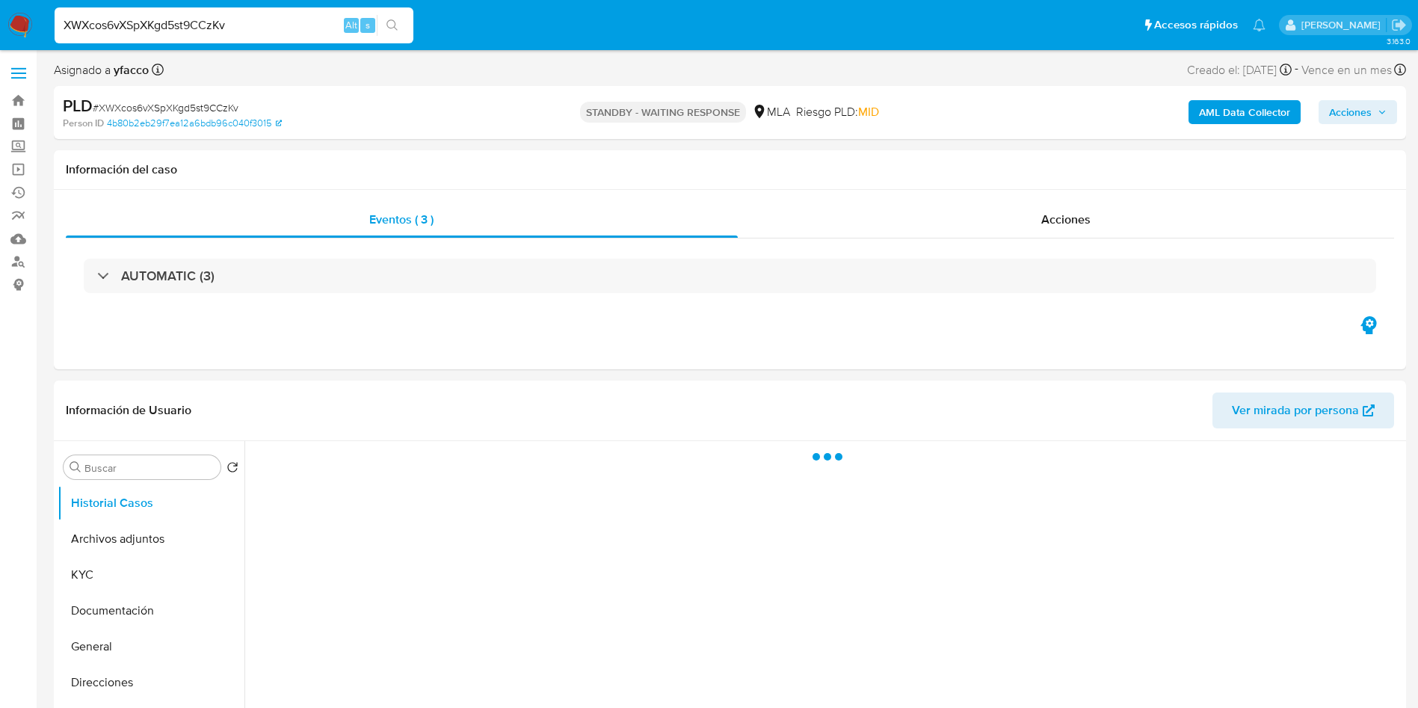
select select "10"
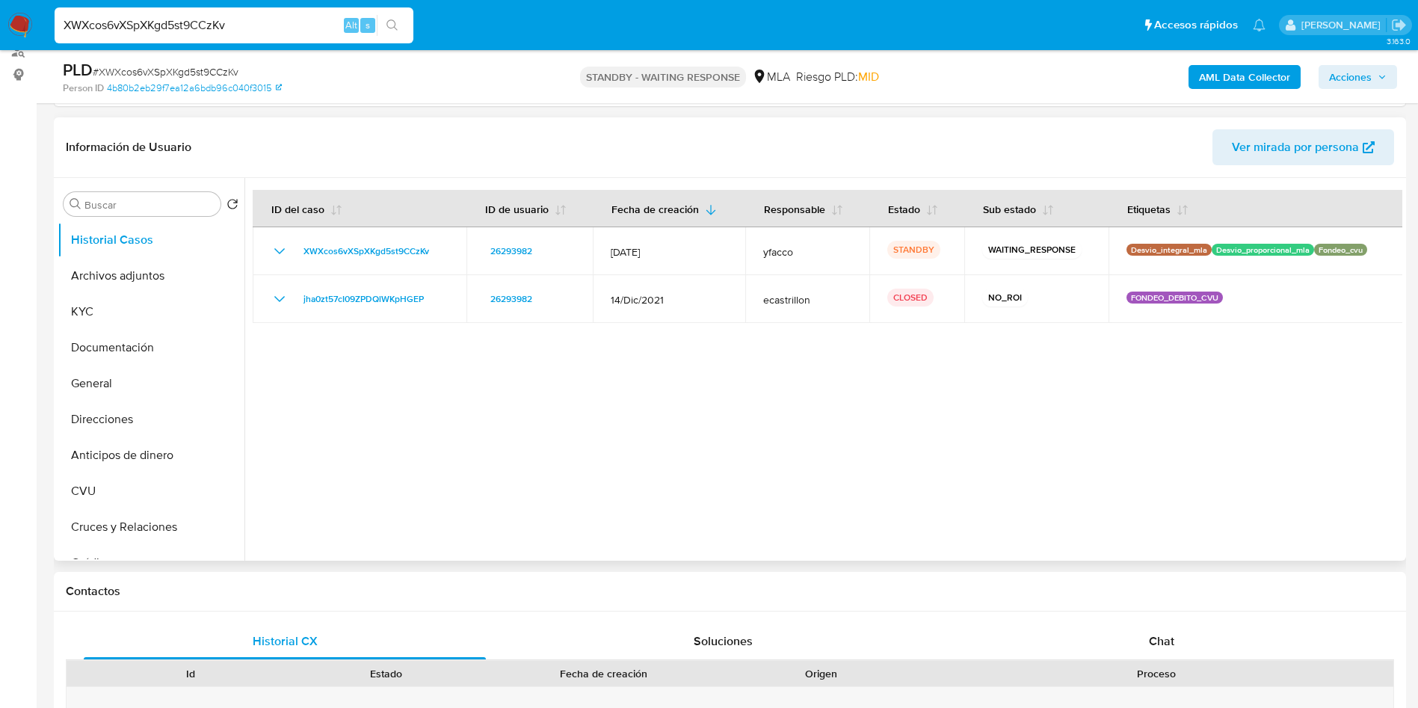
scroll to position [224, 0]
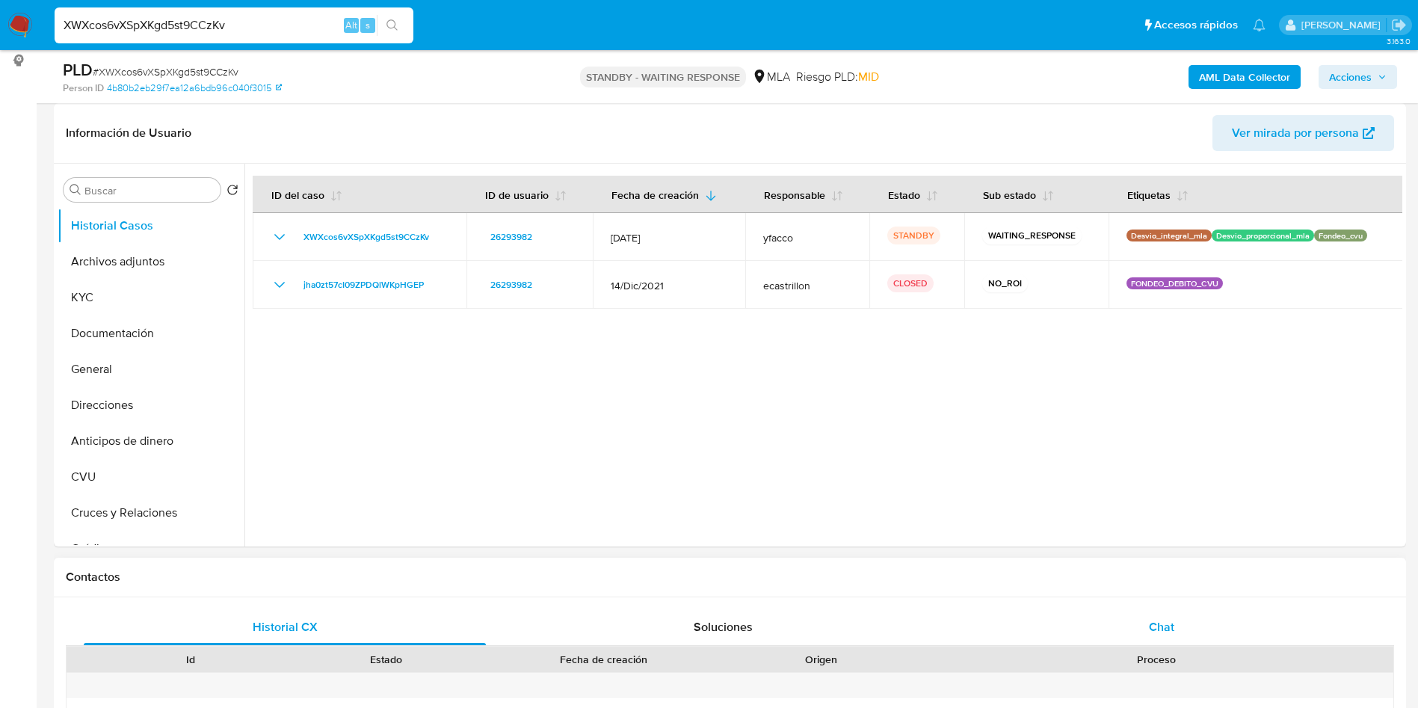
click at [1151, 630] on span "Chat" at bounding box center [1161, 626] width 25 height 17
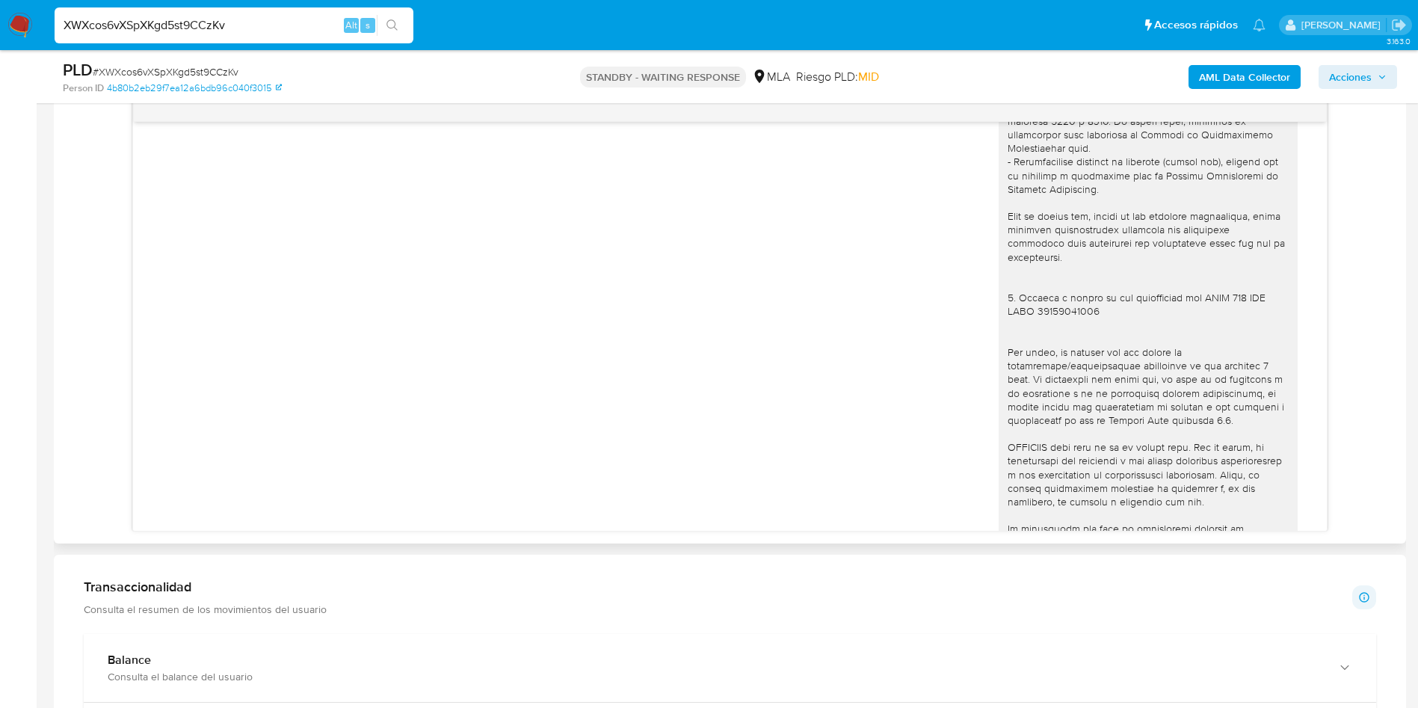
scroll to position [1375, 0]
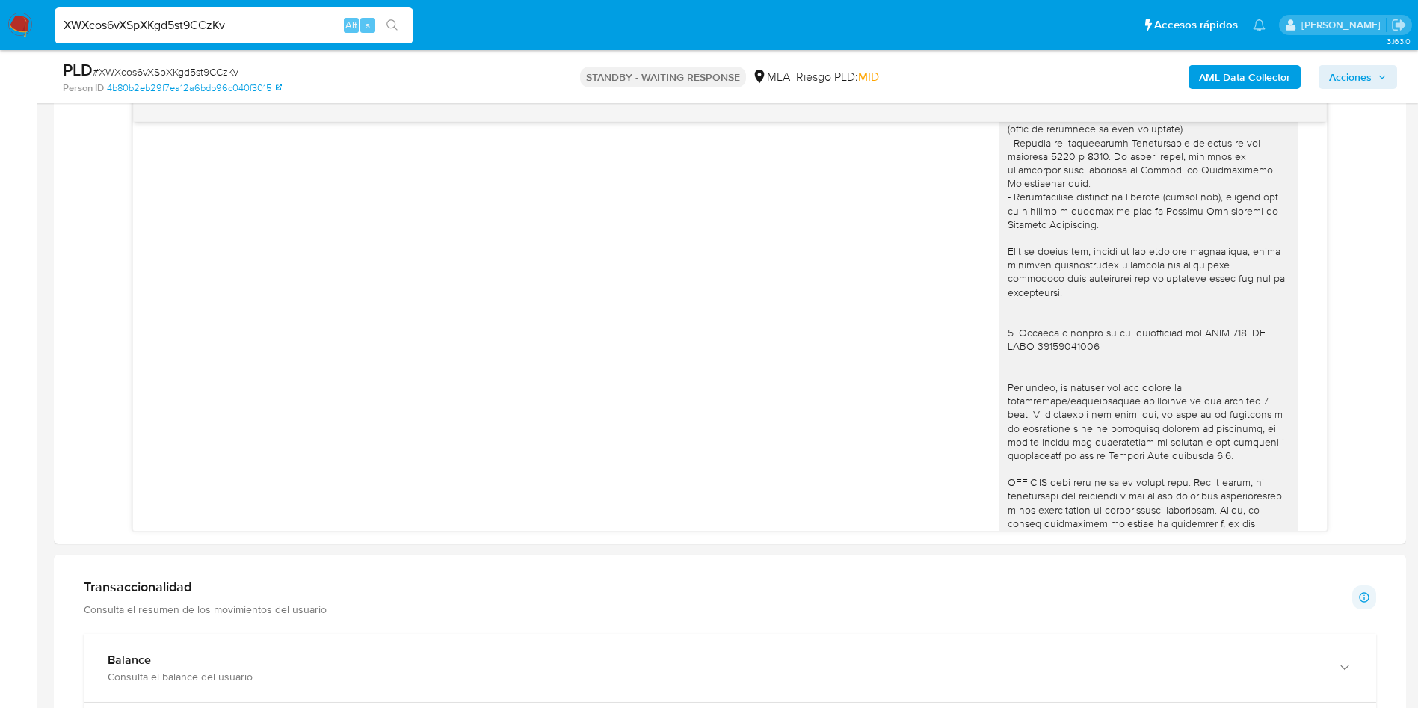
click at [322, 43] on div "XWXcos6vXSpXKgd5st9CCzKv Alt s" at bounding box center [234, 25] width 359 height 42
click at [288, 28] on input "XWXcos6vXSpXKgd5st9CCzKv" at bounding box center [234, 25] width 359 height 19
paste input "SEakGkeo6FU2jr2PwHWUiJGS"
type input "SEakGkeo6FU2jr2PwHWUiJGS"
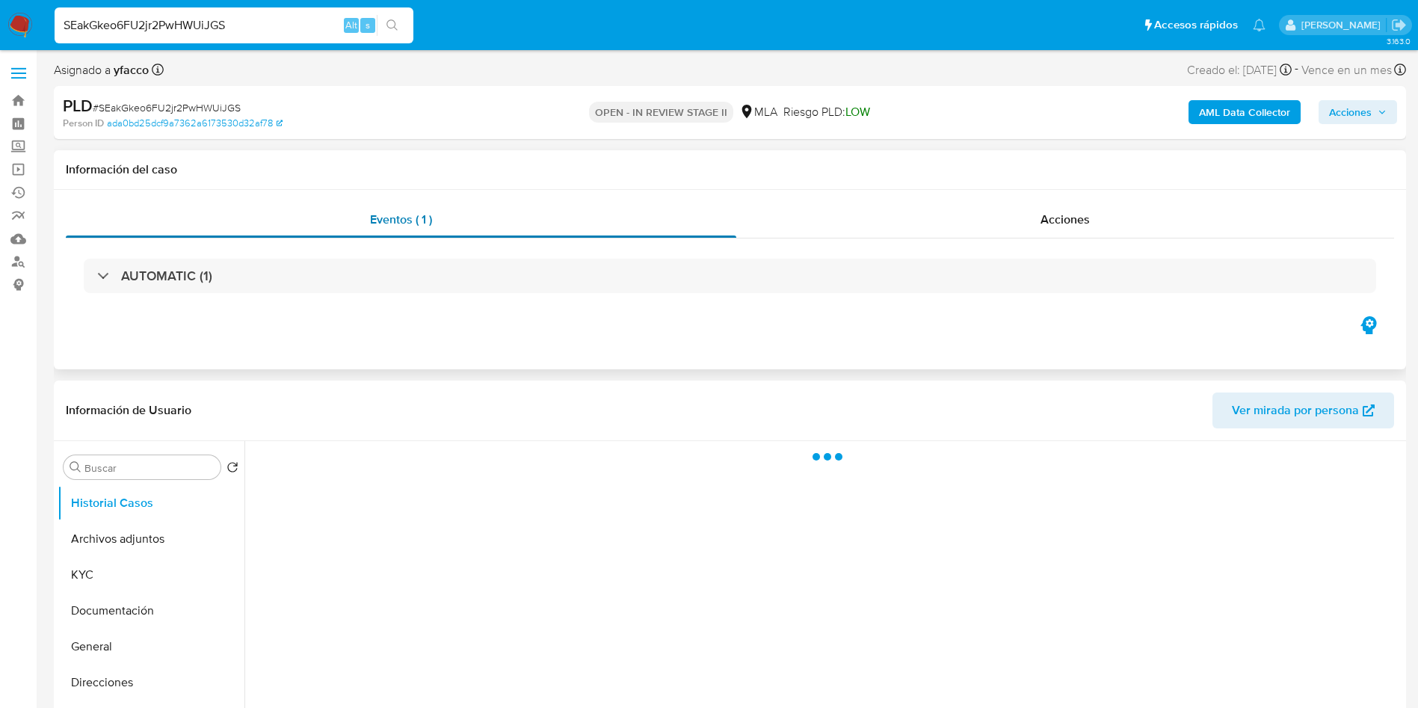
select select "10"
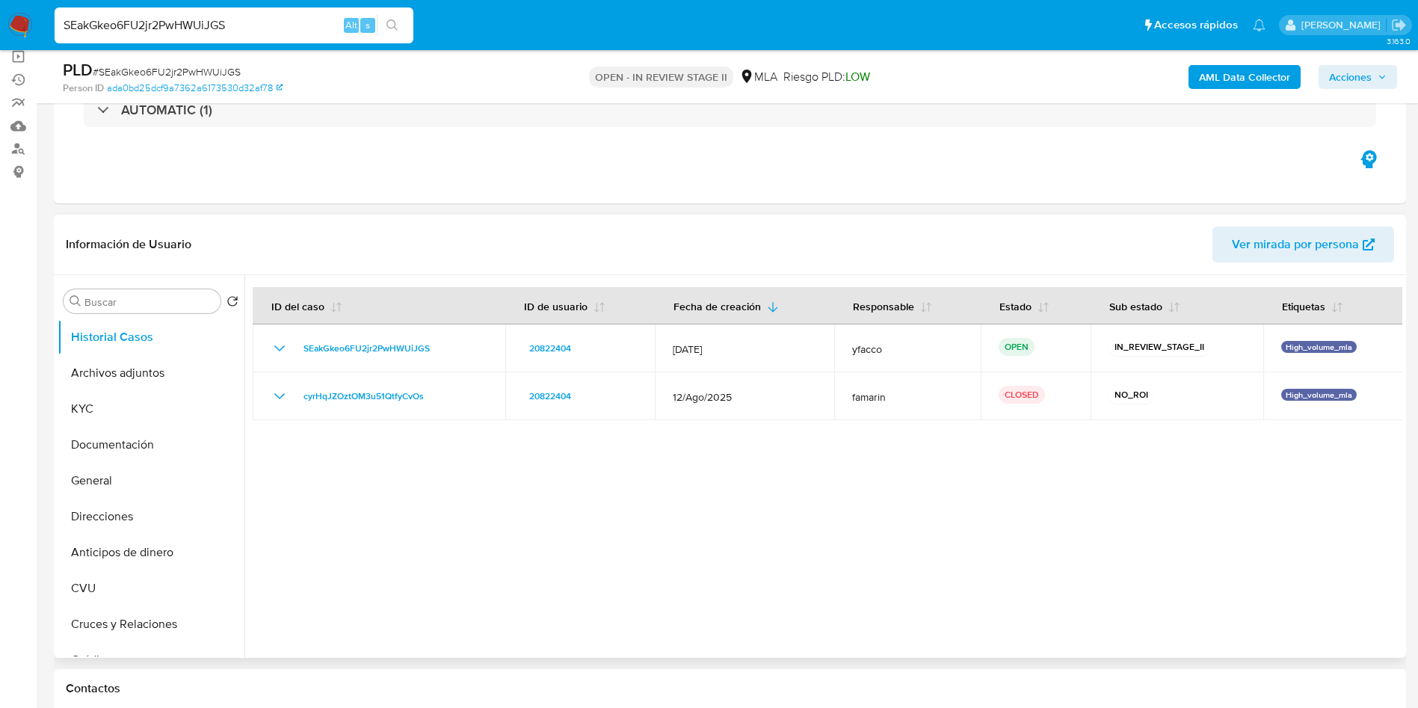
scroll to position [224, 0]
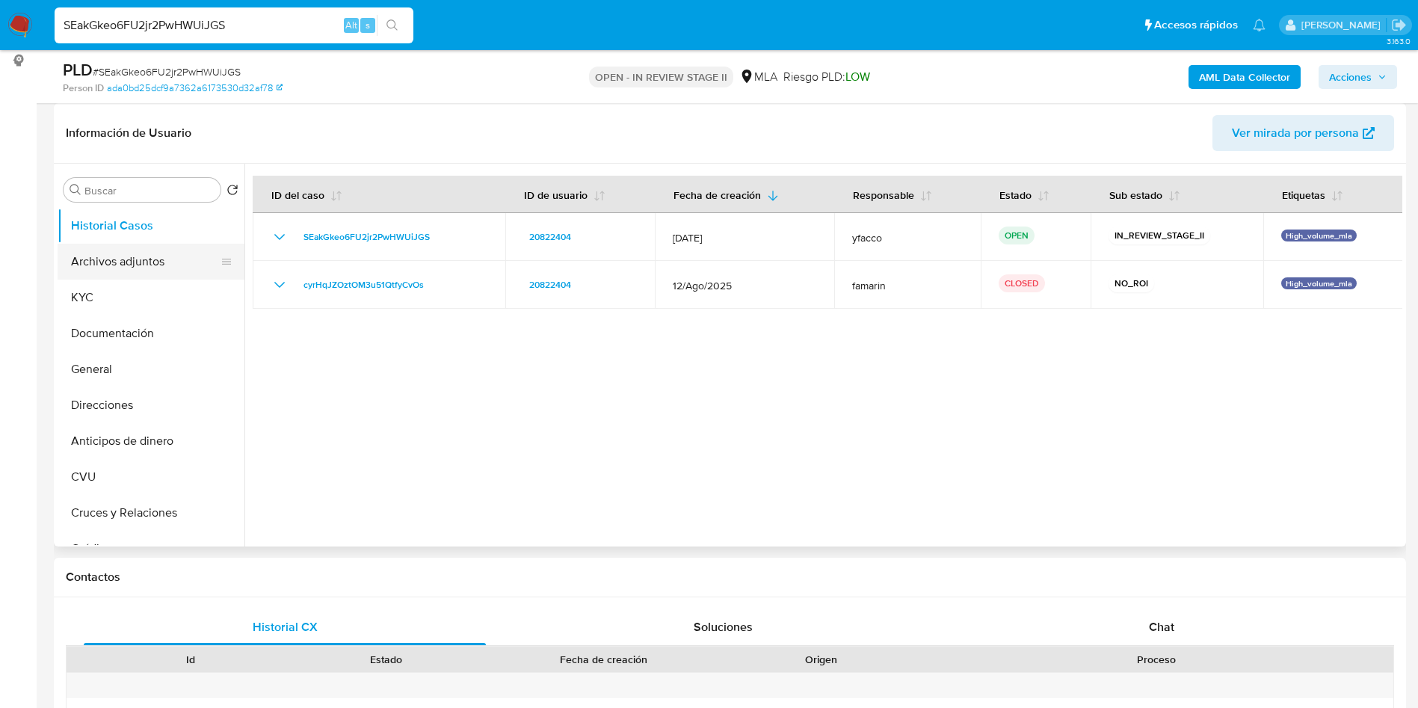
click at [73, 256] on button "Archivos adjuntos" at bounding box center [145, 262] width 175 height 36
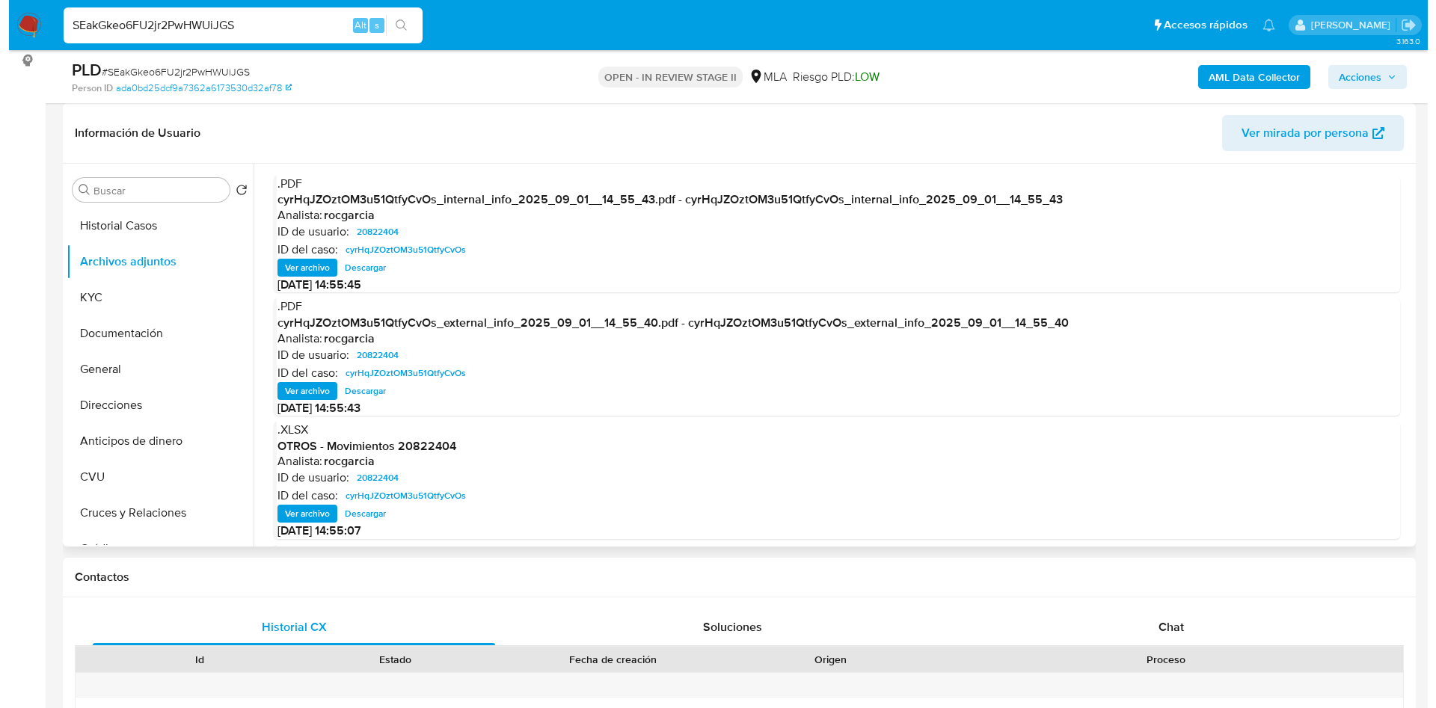
scroll to position [112, 0]
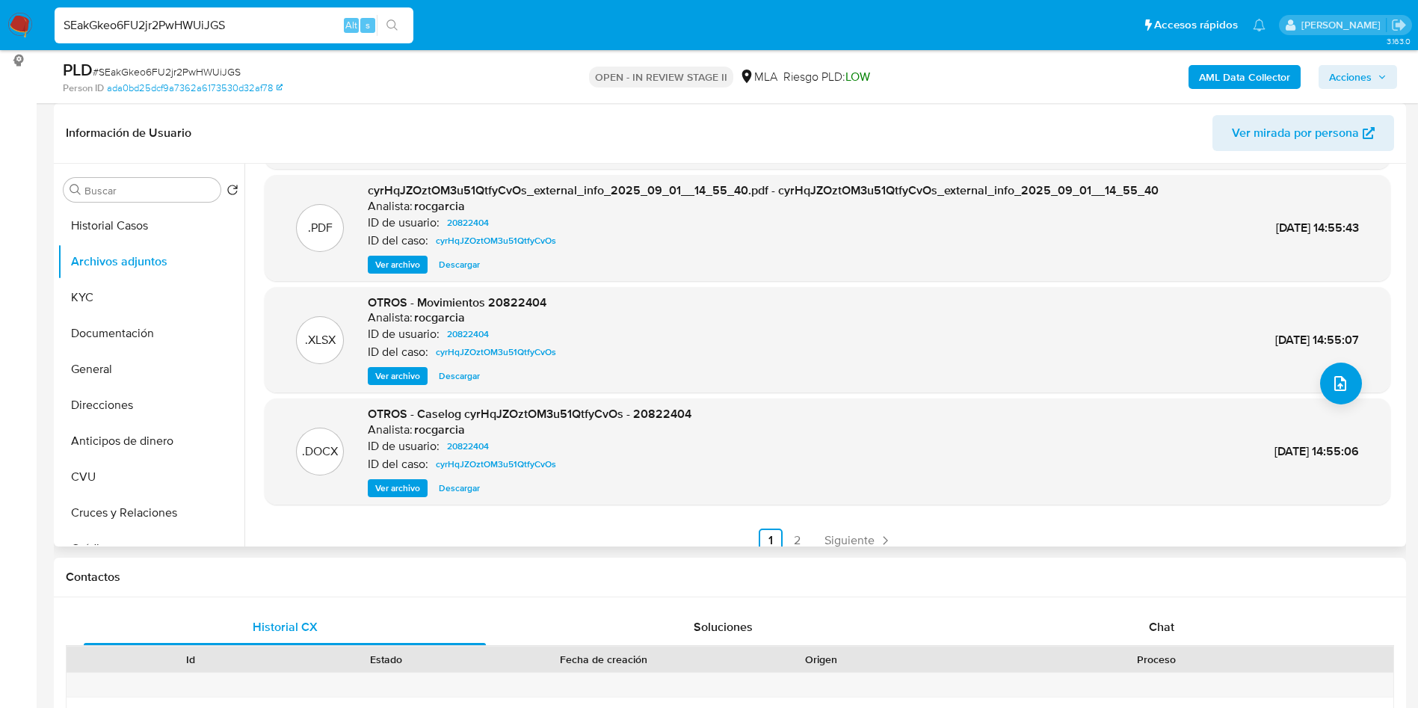
click at [393, 492] on span "Ver archivo" at bounding box center [397, 488] width 45 height 15
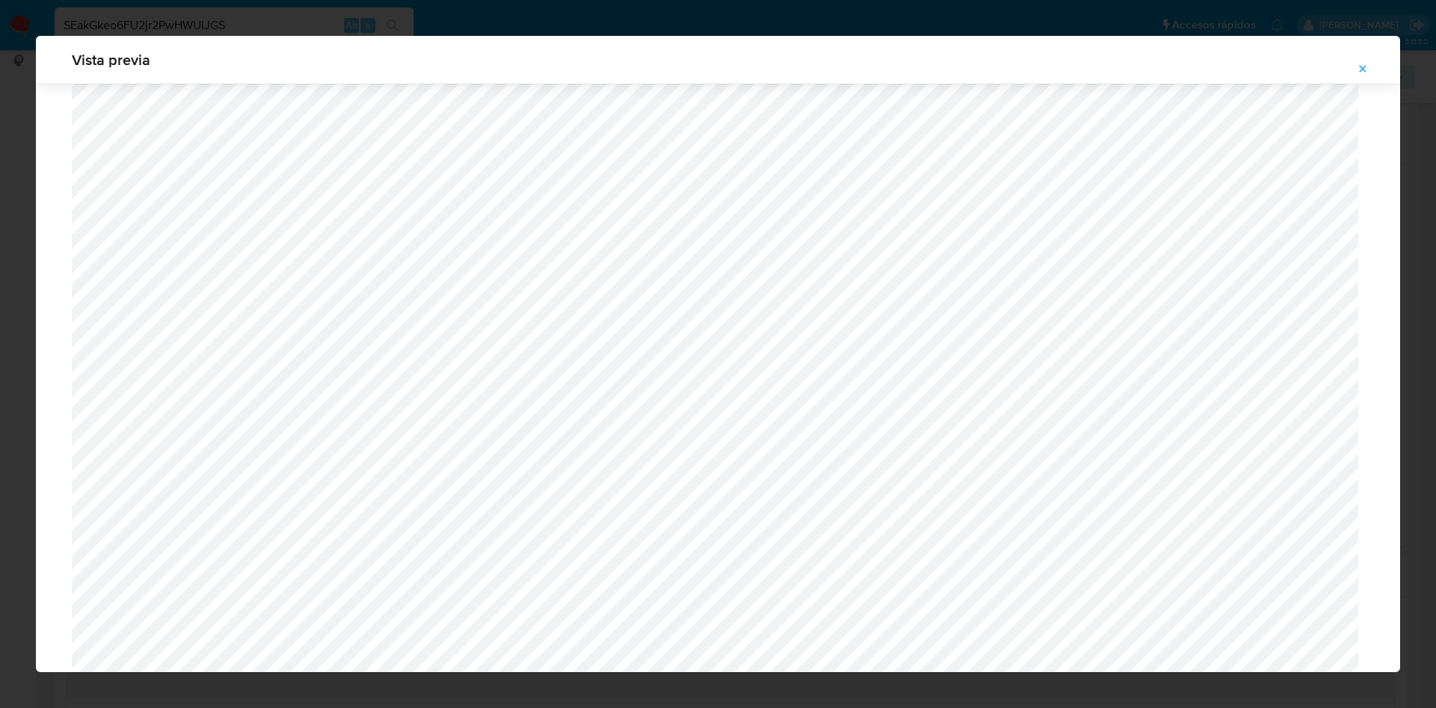
scroll to position [307, 0]
click at [1352, 67] on button "Attachment preview" at bounding box center [1362, 69] width 33 height 24
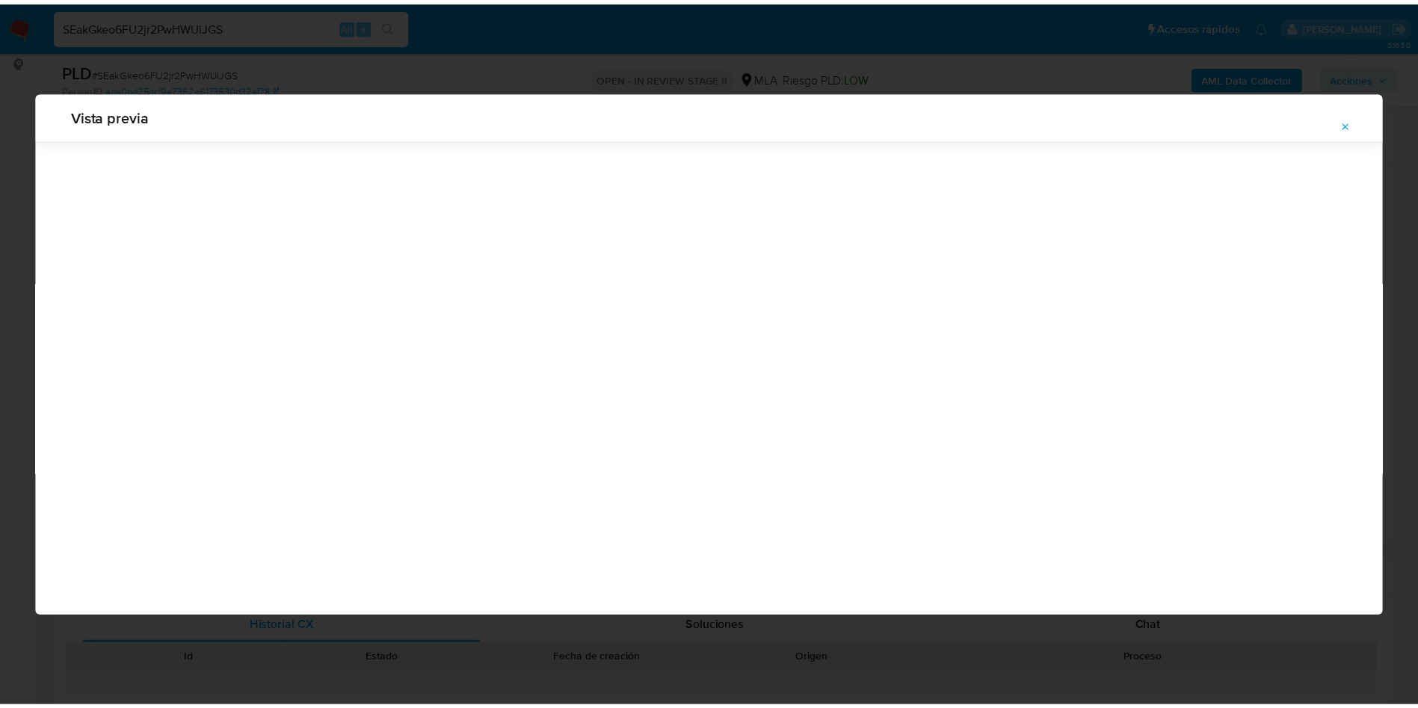
scroll to position [0, 0]
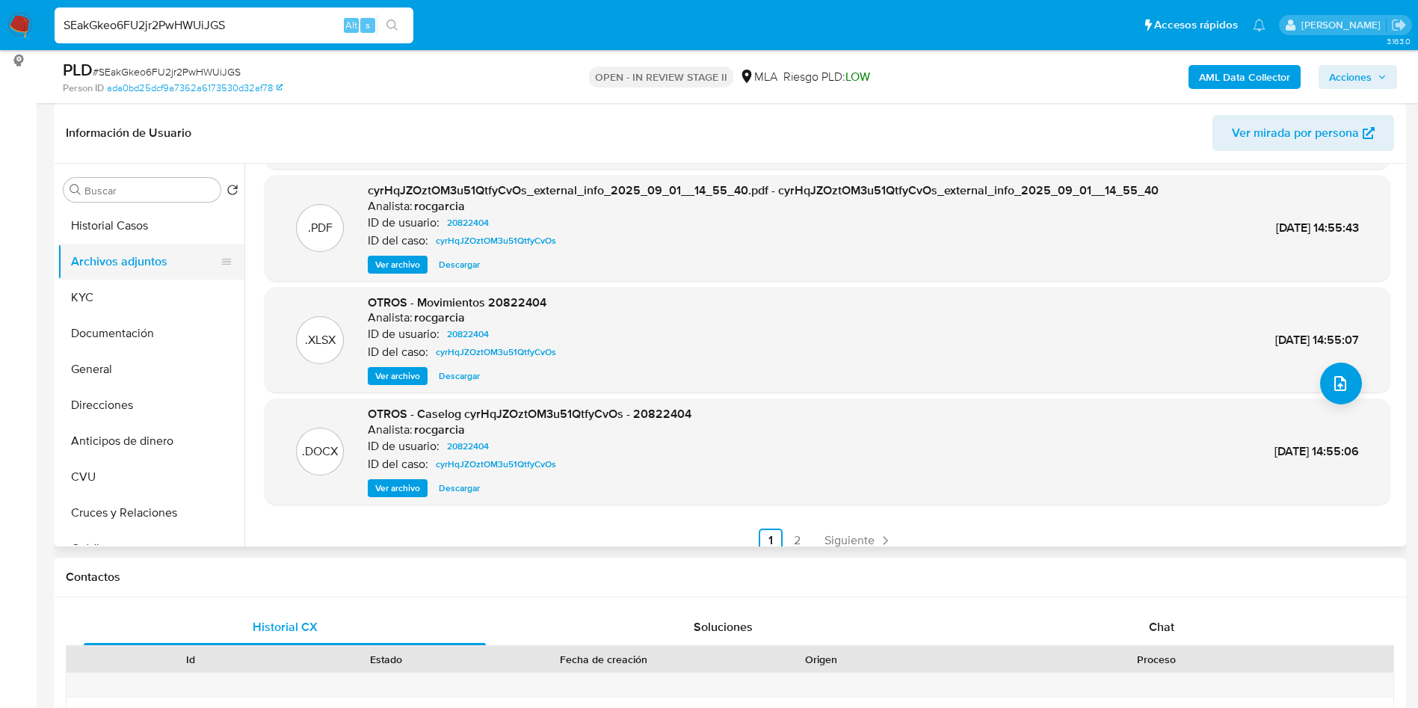
click at [117, 248] on button "Archivos adjuntos" at bounding box center [145, 262] width 175 height 36
click at [122, 234] on button "Historial Casos" at bounding box center [145, 226] width 175 height 36
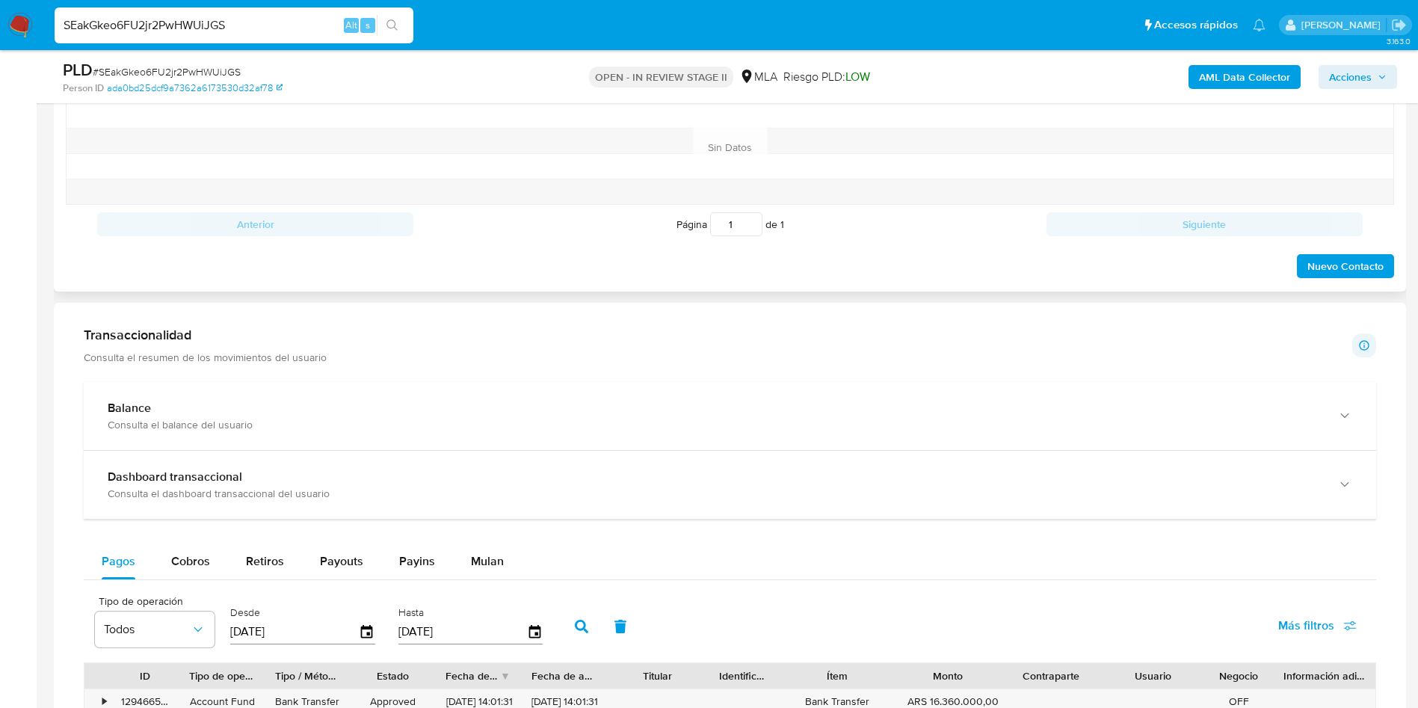
scroll to position [1009, 0]
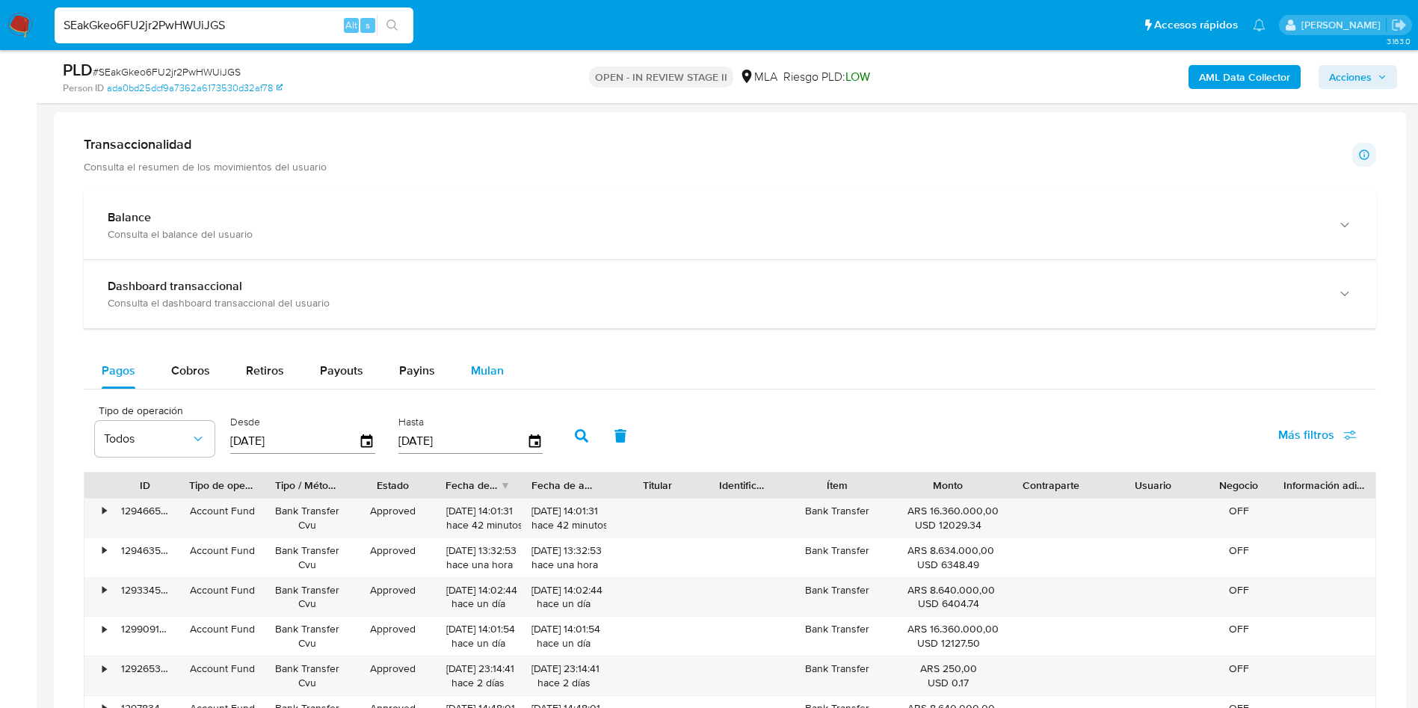
click at [500, 382] on div "Mulan" at bounding box center [487, 371] width 33 height 36
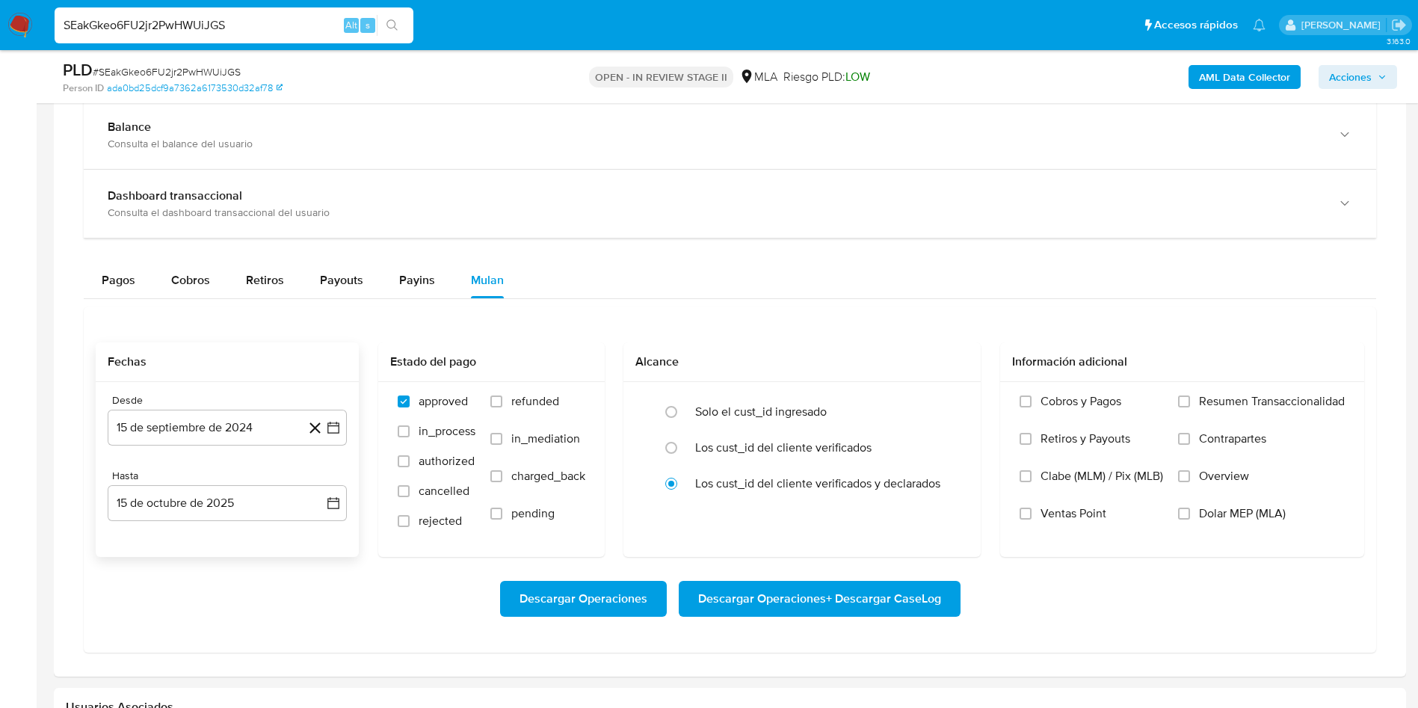
scroll to position [1122, 0]
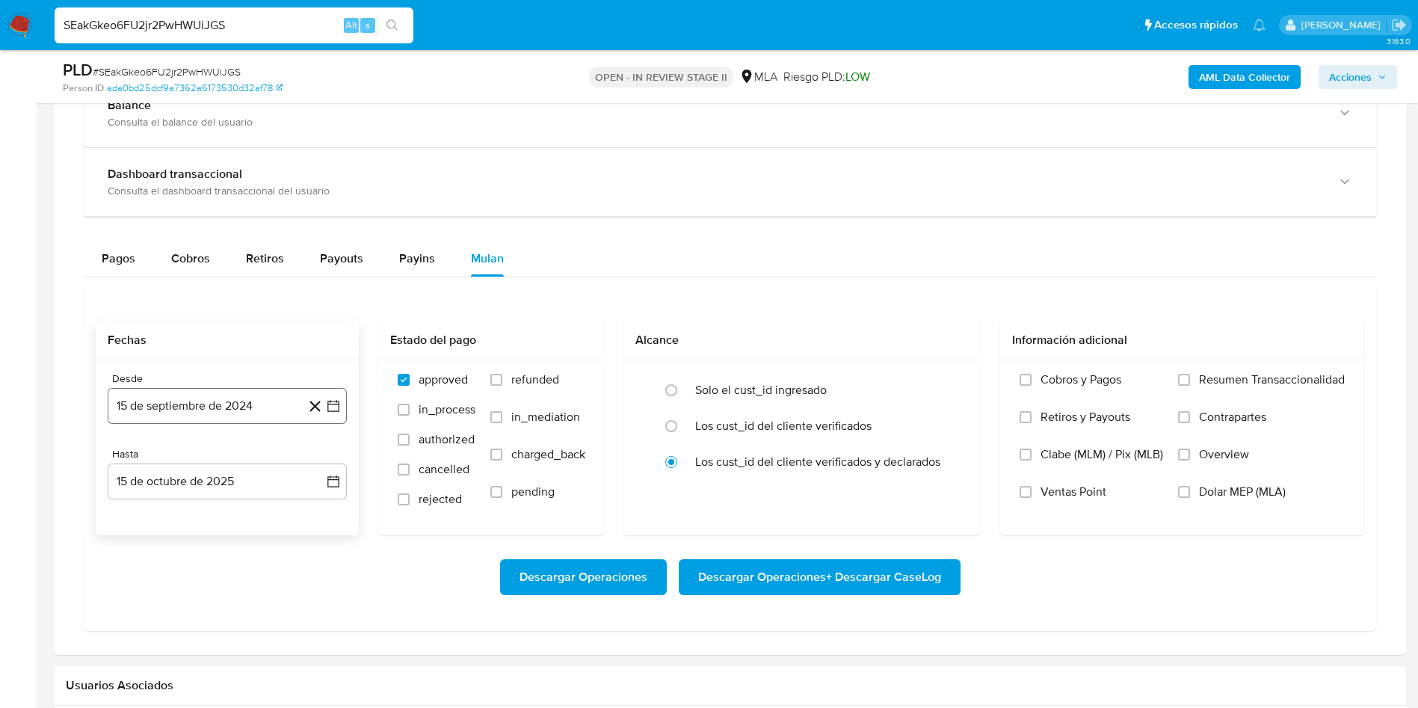
click at [250, 414] on button "15 de septiembre de 2024" at bounding box center [227, 406] width 239 height 36
click at [244, 469] on div "septiembre 2024 septiembre 2024 lun lunes mar martes mié miércoles jue jueves v…" at bounding box center [227, 564] width 203 height 226
click at [228, 466] on span "septiembre 2024" at bounding box center [219, 459] width 91 height 15
click at [319, 470] on div "2024 2024 ene feb mar abr may jun jul ago sep oct nov dic" at bounding box center [226, 554] width 236 height 253
click at [319, 461] on icon "Año siguiente" at bounding box center [317, 460] width 18 height 18
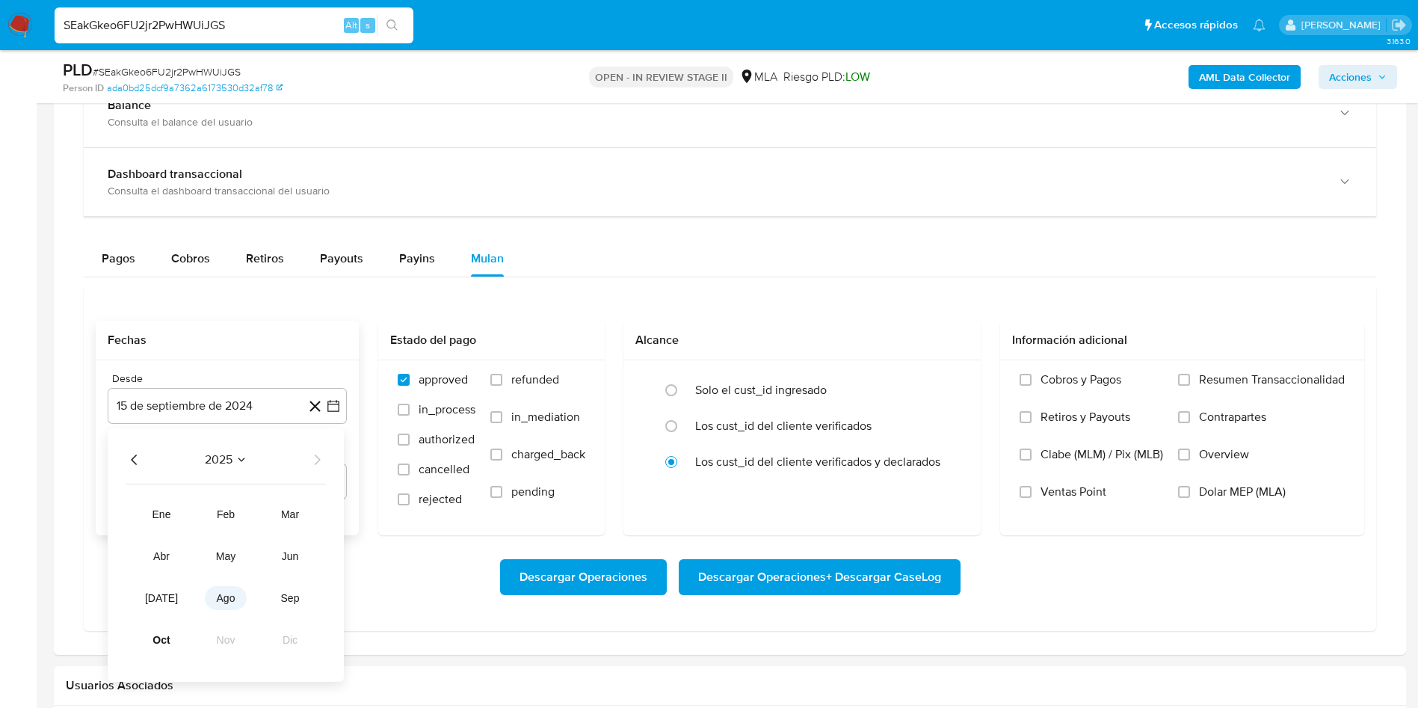
click at [224, 598] on span "ago" at bounding box center [226, 598] width 19 height 12
click at [256, 512] on button "1" at bounding box center [257, 515] width 24 height 24
click at [246, 504] on div "Desde 1 de agosto de 2025 1-08-2025 Hasta 15 de octubre de 2025 15-10-2025" at bounding box center [227, 447] width 263 height 175
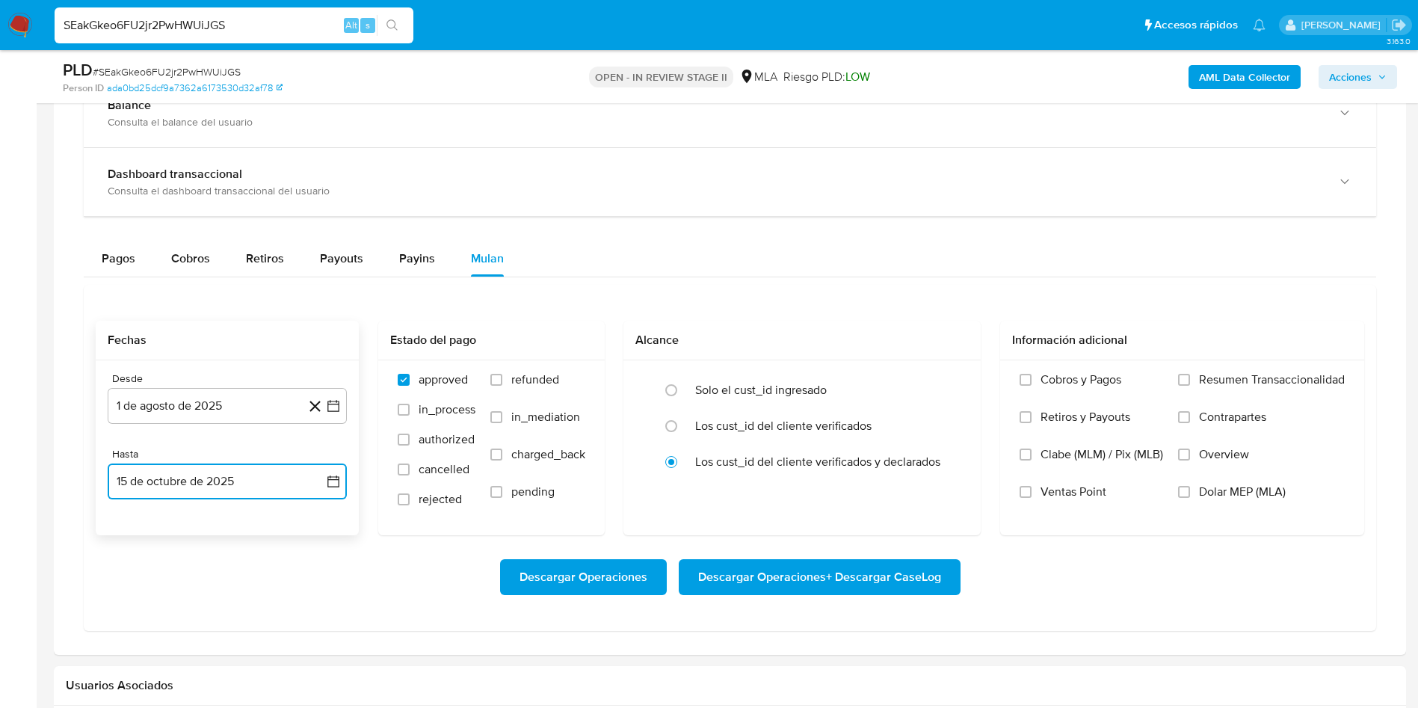
click at [229, 485] on button "15 de octubre de 2025" at bounding box center [227, 482] width 239 height 36
click at [136, 262] on icon "Mes anterior" at bounding box center [135, 254] width 18 height 18
click at [132, 250] on icon "Mes anterior" at bounding box center [135, 254] width 18 height 18
click at [319, 428] on button "31" at bounding box center [317, 429] width 24 height 24
click at [521, 384] on span "refunded" at bounding box center [535, 379] width 48 height 15
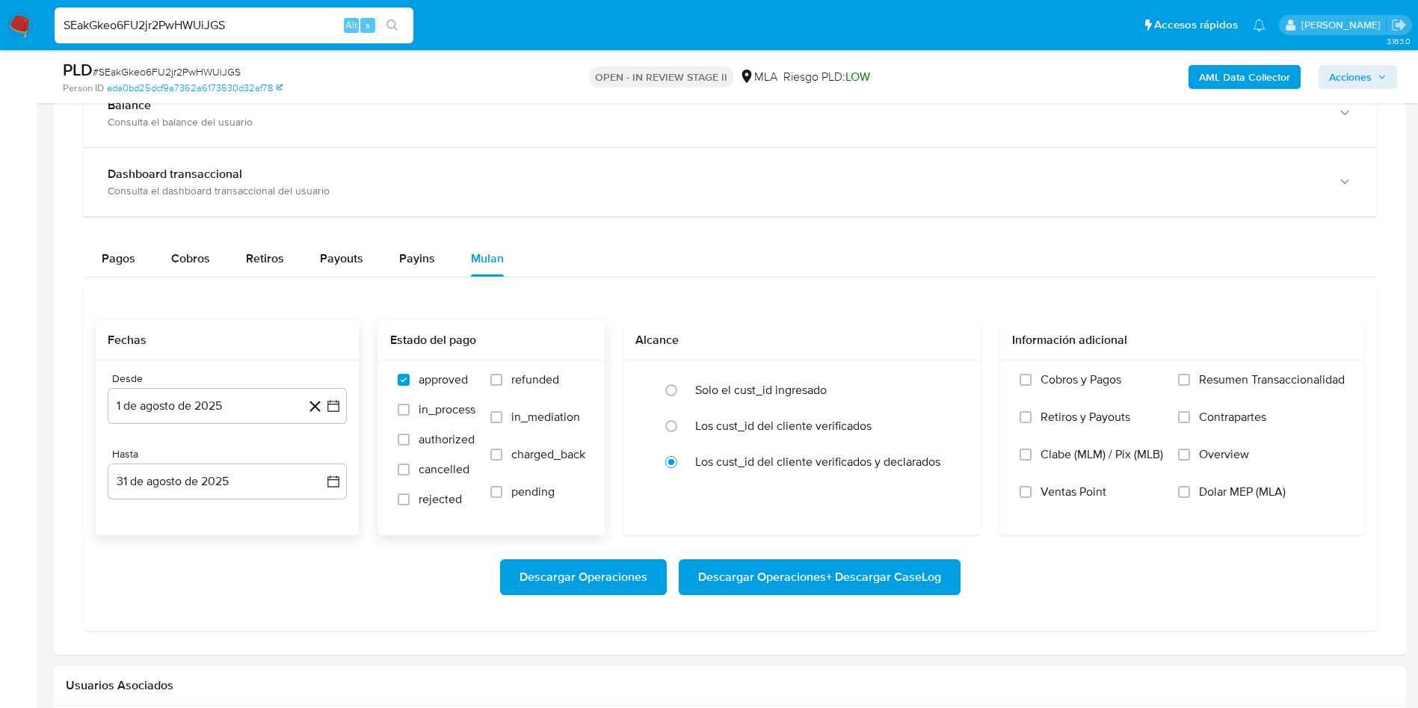
click at [502, 384] on input "refunded" at bounding box center [497, 380] width 12 height 12
checkbox input "true"
click at [1214, 496] on span "Dolar MEP (MLA)" at bounding box center [1242, 492] width 87 height 15
click at [1190, 496] on input "Dolar MEP (MLA)" at bounding box center [1184, 492] width 12 height 12
click at [829, 580] on span "Descargar Operaciones + Descargar CaseLog" at bounding box center [819, 577] width 243 height 33
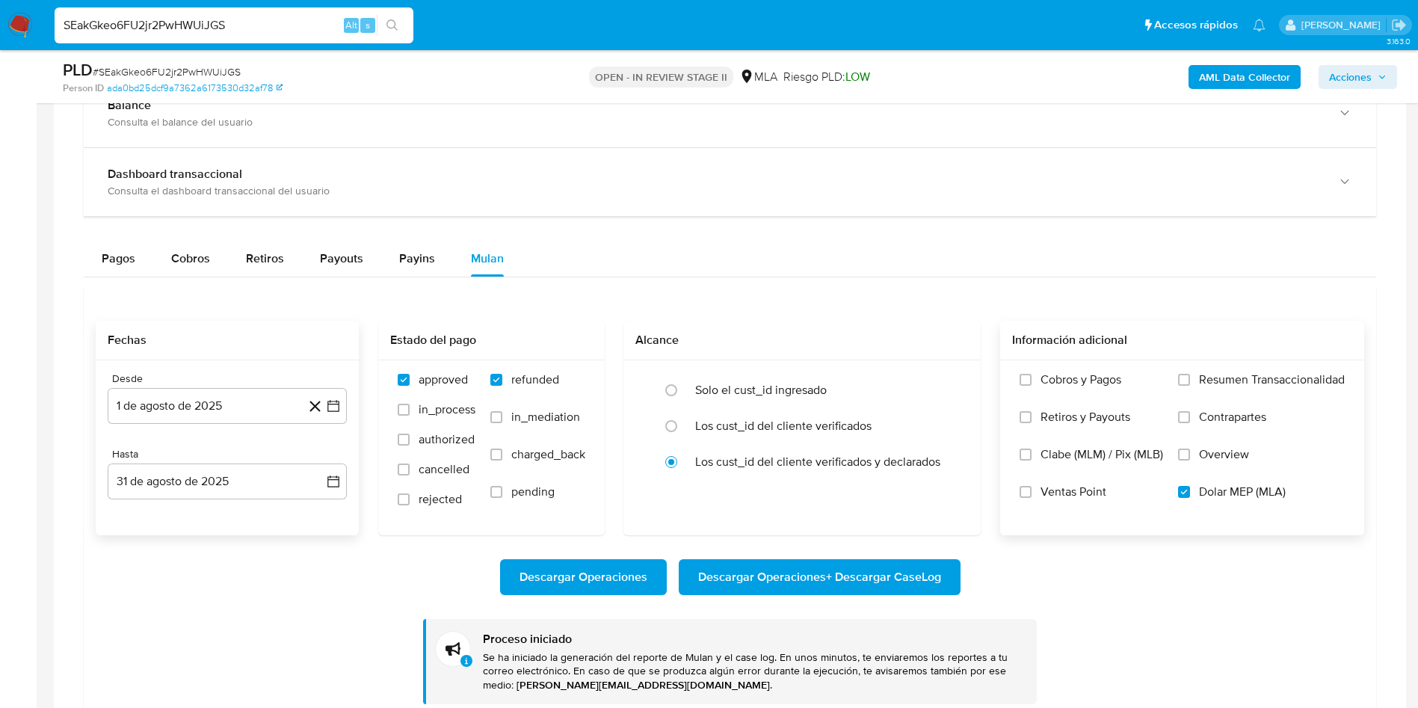
click at [255, 10] on div "SEakGkeo6FU2jr2PwHWUiJGS Alt s" at bounding box center [234, 25] width 359 height 36
click at [283, 33] on input "SEakGkeo6FU2jr2PwHWUiJGS" at bounding box center [234, 25] width 359 height 19
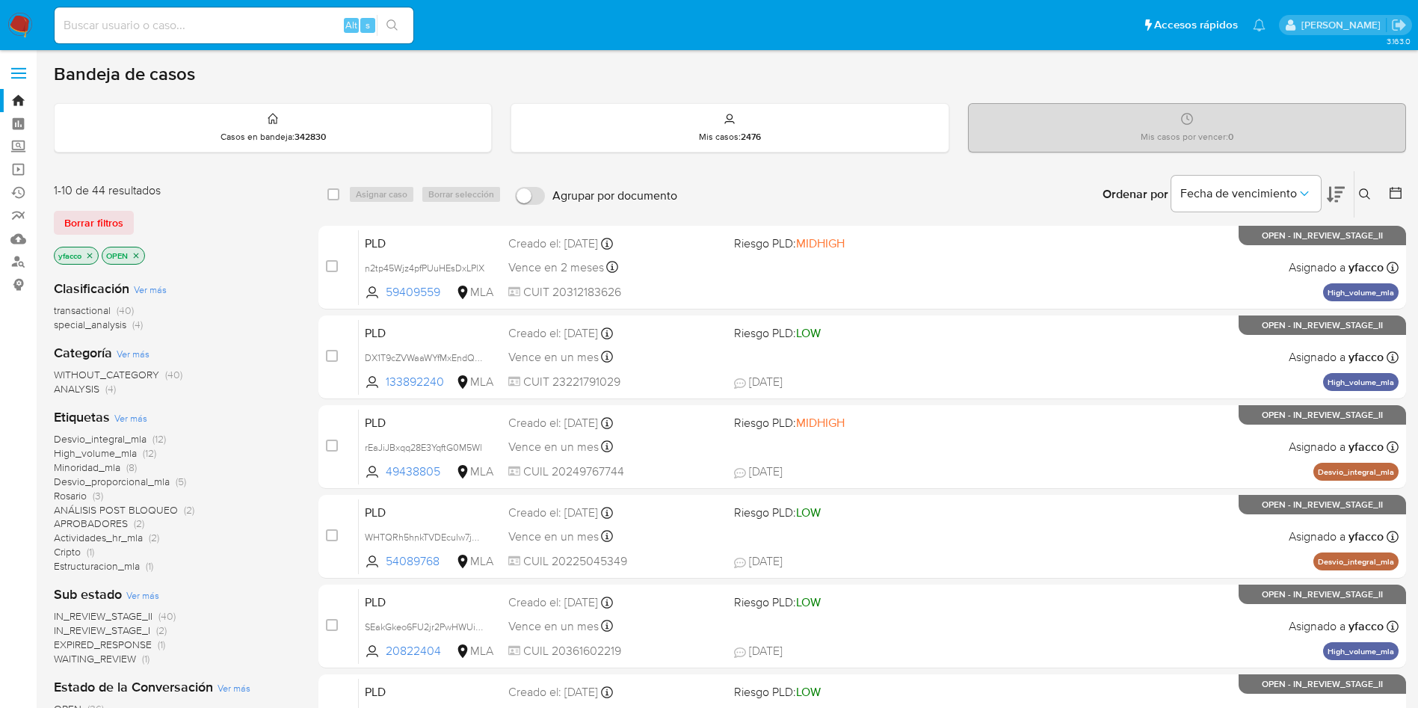
click at [202, 28] on input at bounding box center [234, 25] width 359 height 19
paste input "7F3jOP9VIxvv5CNMmR3zc1O9"
type input "7F3jOP9VIxvv5CNMmR3zc1O9"
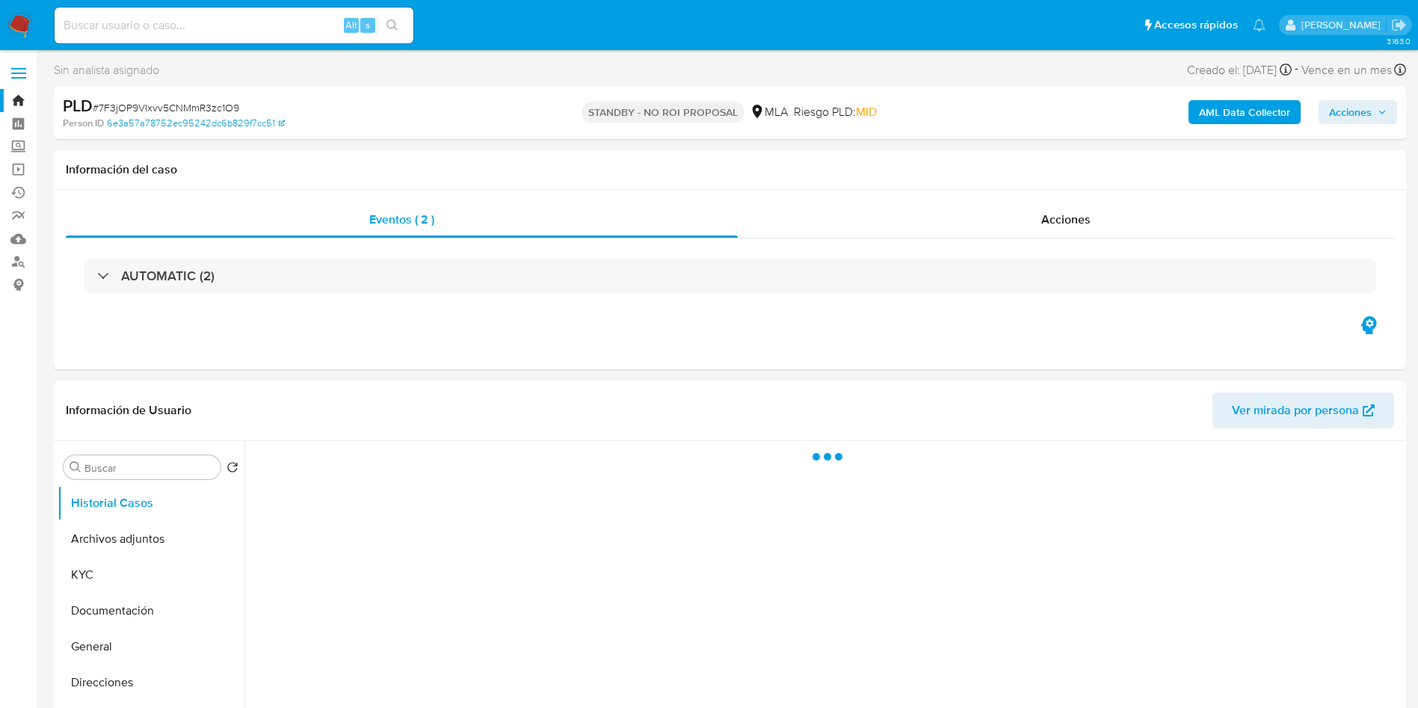
select select "10"
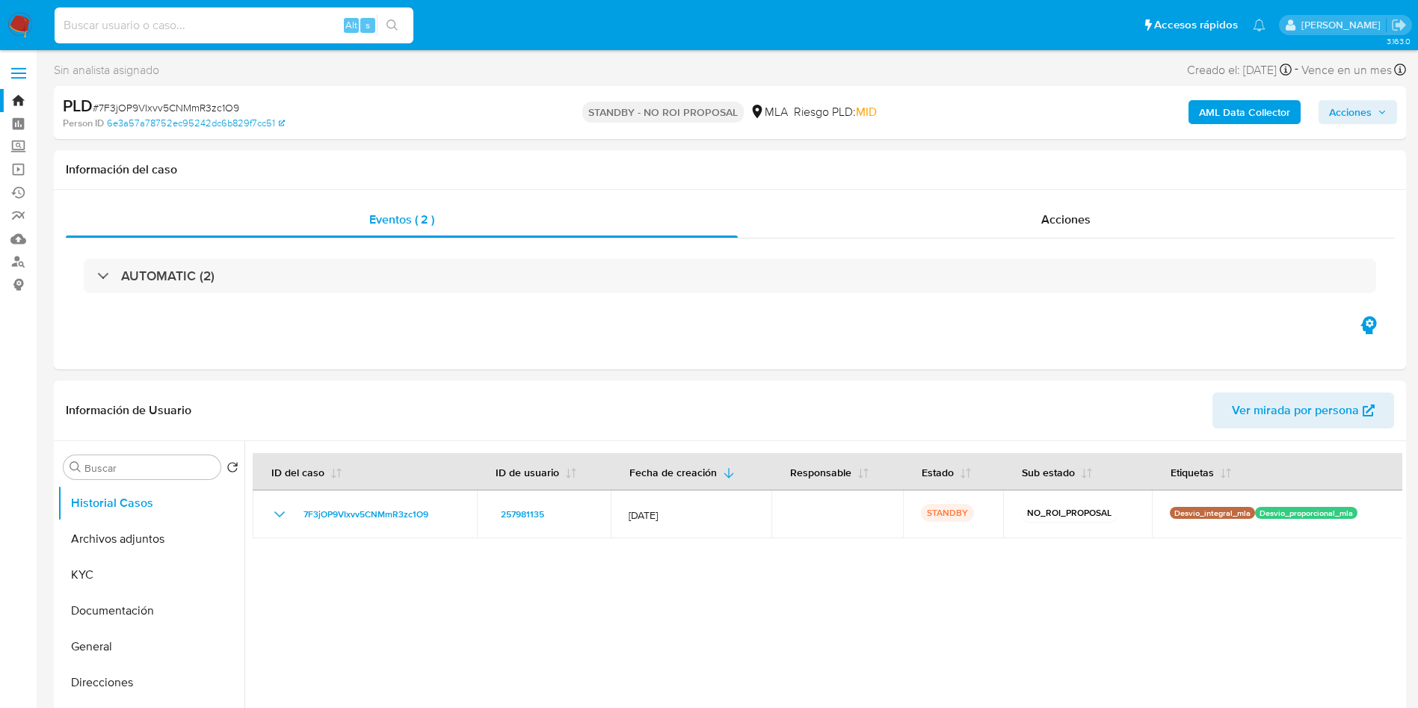
click at [301, 32] on input at bounding box center [234, 25] width 359 height 19
paste input "lEqY4f998sli76rYewbUZo1e"
type input "lEqY4f998sli76rYewbUZo1e"
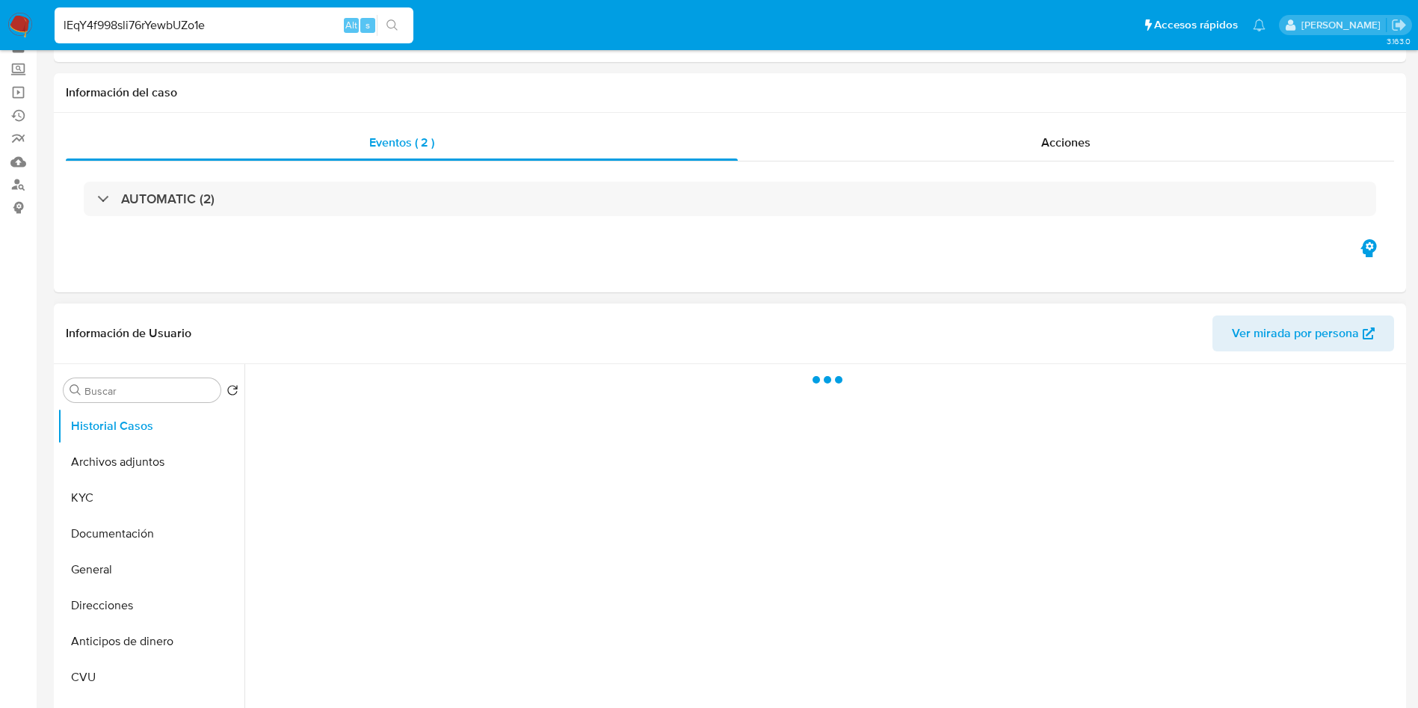
select select "10"
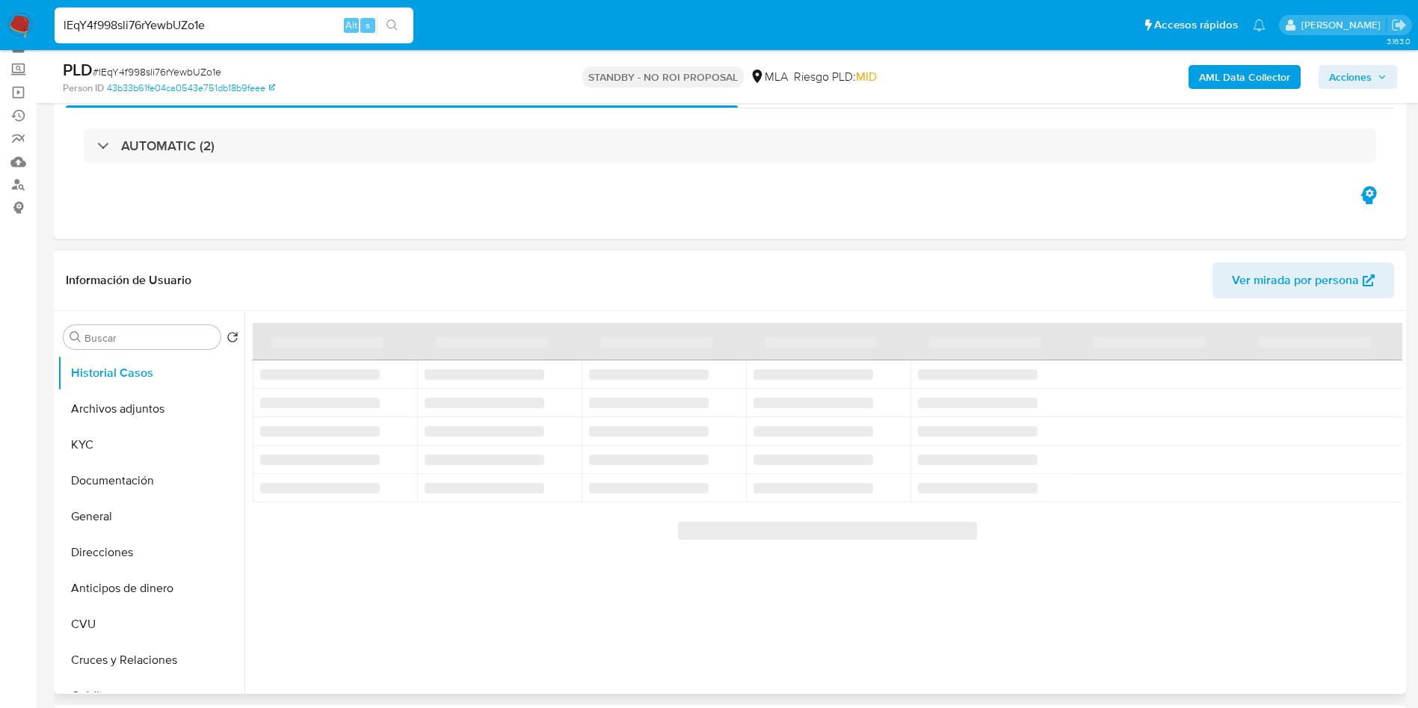
scroll to position [112, 0]
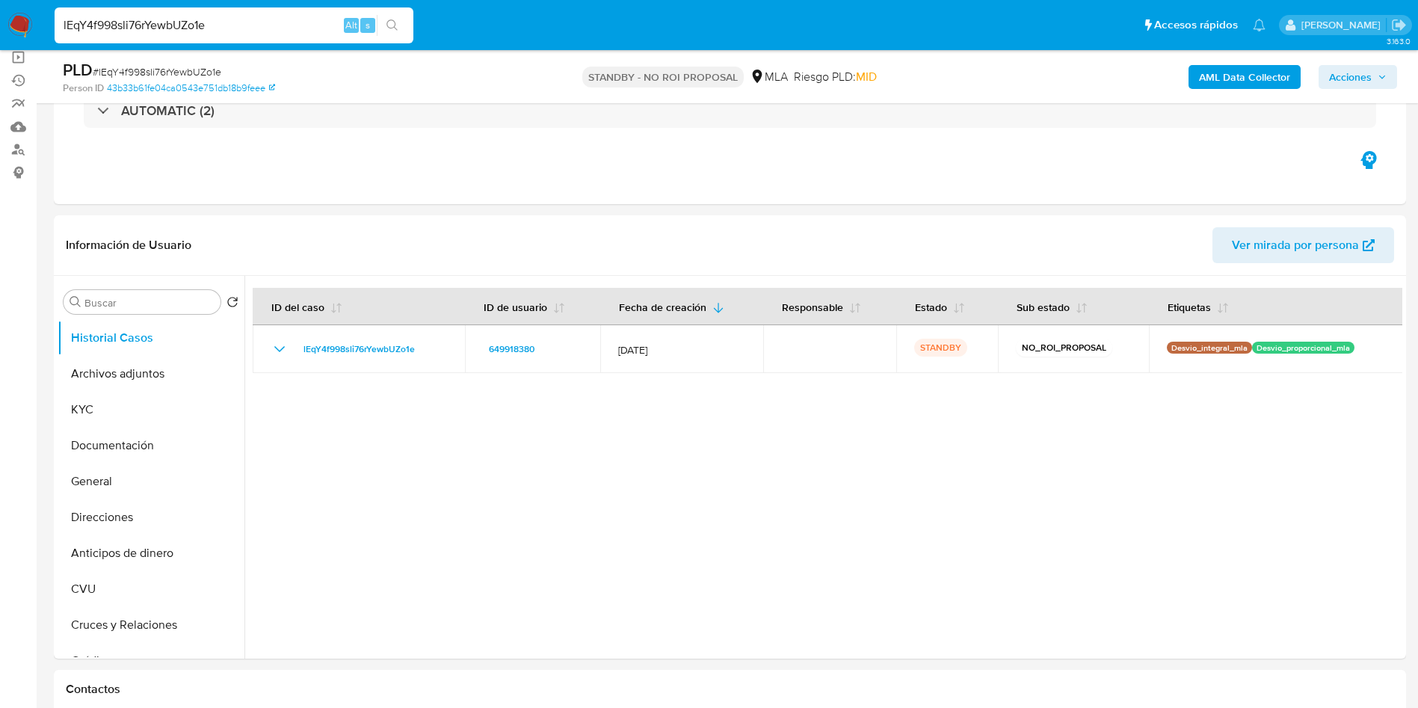
click at [256, 29] on input "lEqY4f998sli76rYewbUZo1e" at bounding box center [234, 25] width 359 height 19
paste input "X8TnIA05xPQLKfq1eTR5mhrF"
type input "X8TnIA05xPQLKfq1eTR5mhrF"
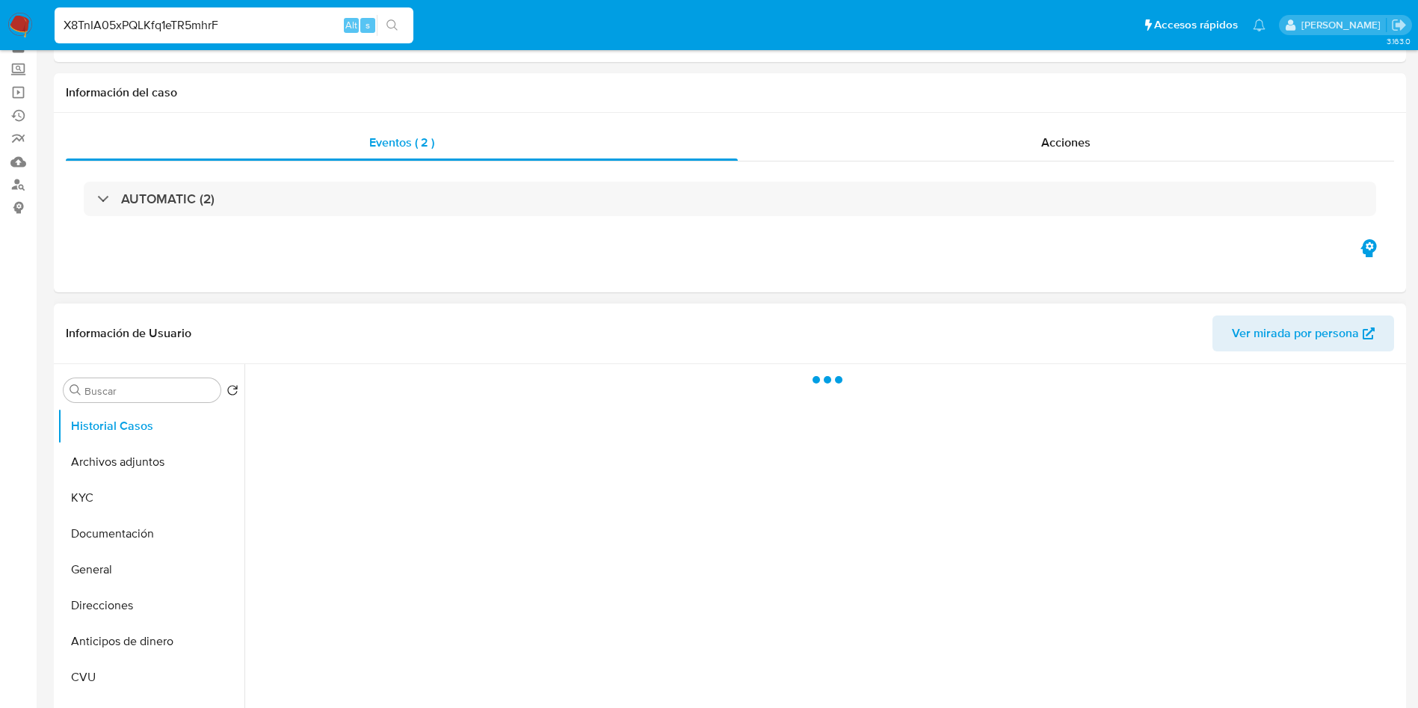
scroll to position [112, 0]
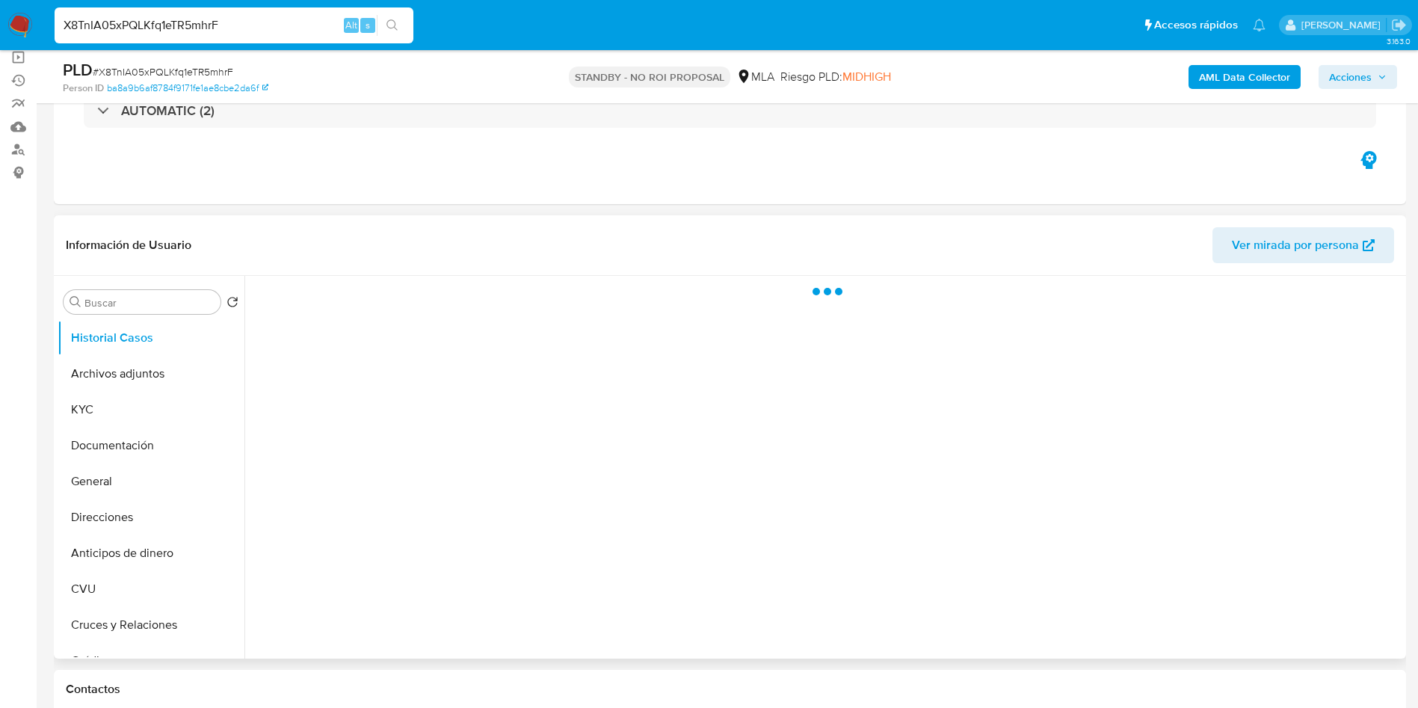
select select "10"
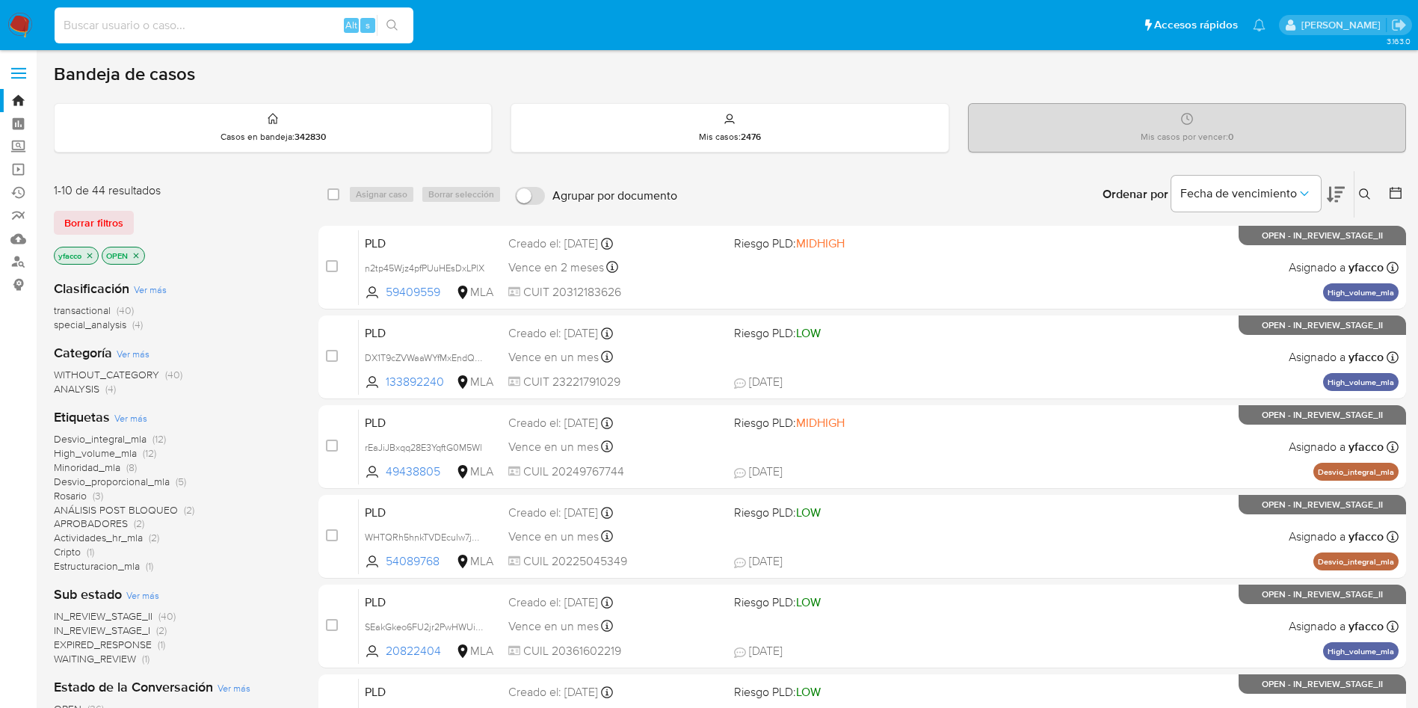
click at [198, 32] on input at bounding box center [234, 25] width 359 height 19
paste input "rEaJiJBxqq28E3YqftG0M5Wl"
type input "rEaJiJBxqq28E3YqftG0M5Wl"
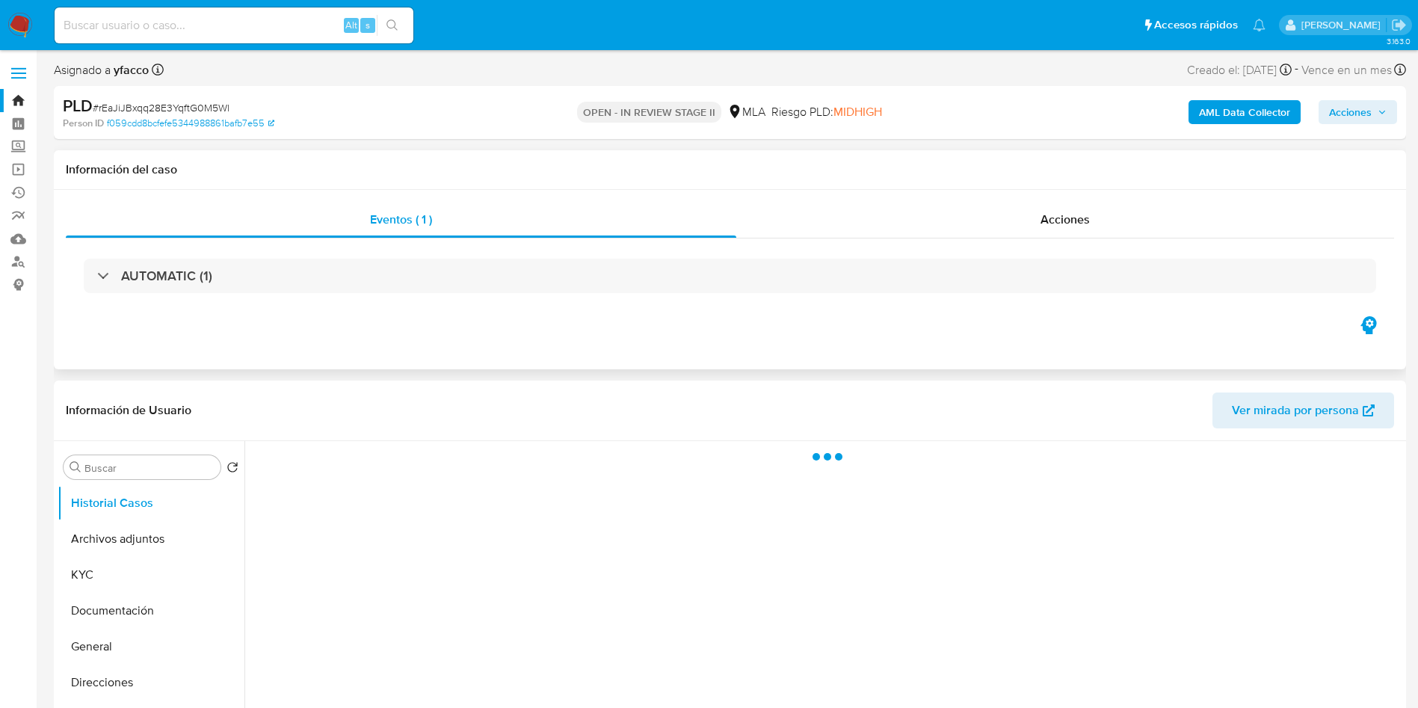
select select "10"
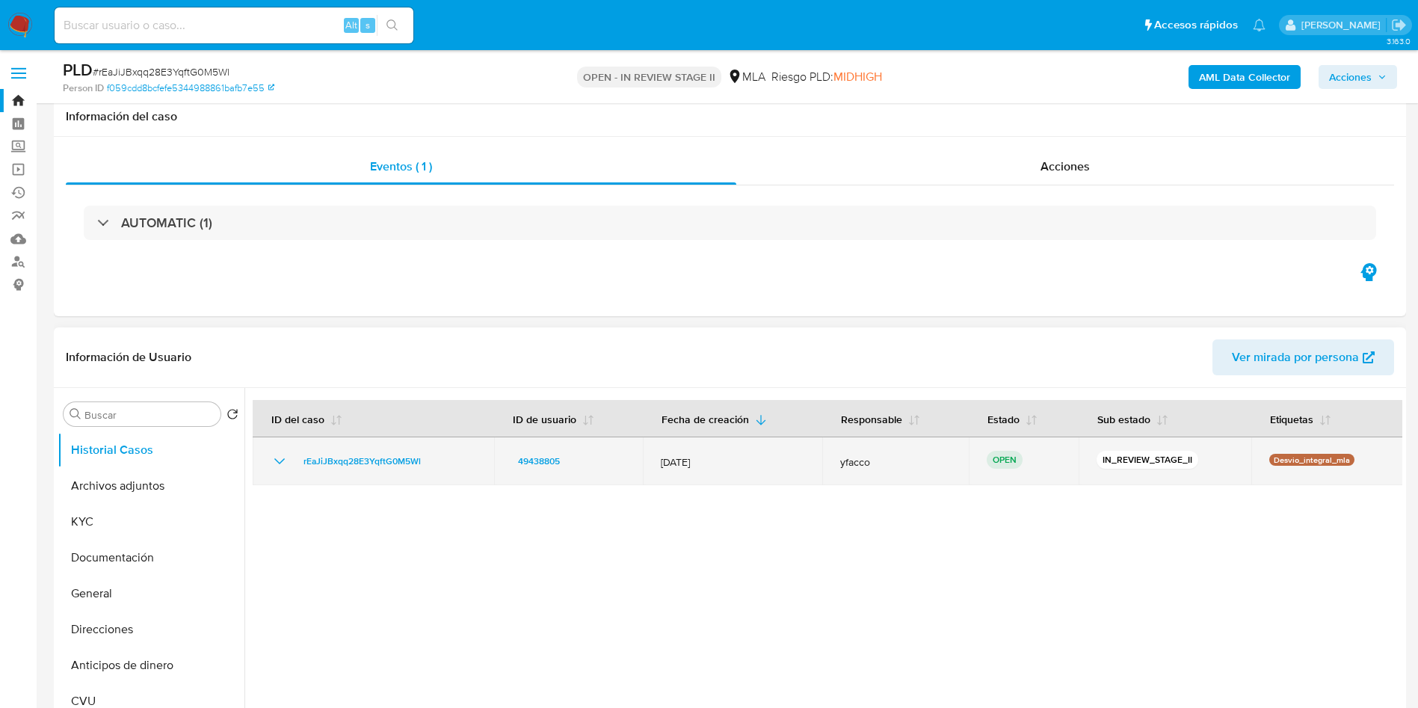
scroll to position [449, 0]
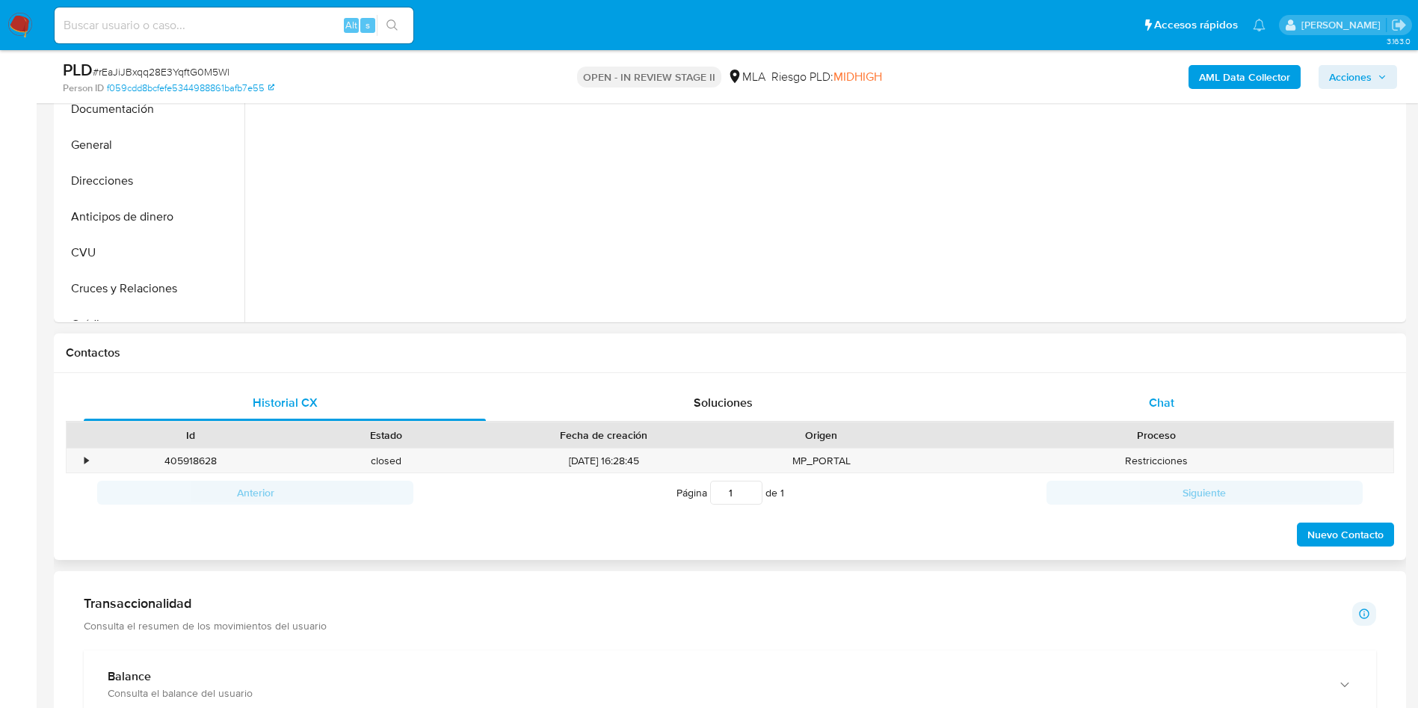
click at [1148, 411] on div "Chat" at bounding box center [1162, 403] width 402 height 36
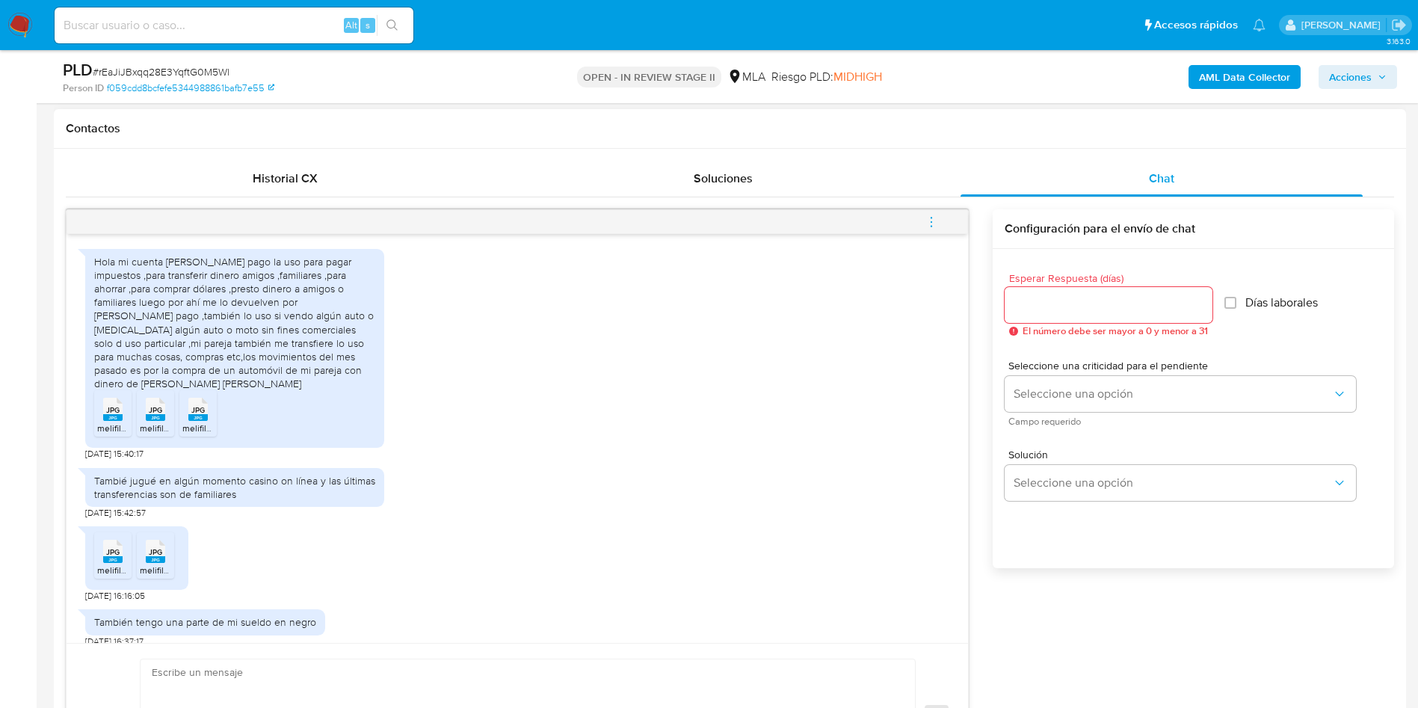
scroll to position [224, 0]
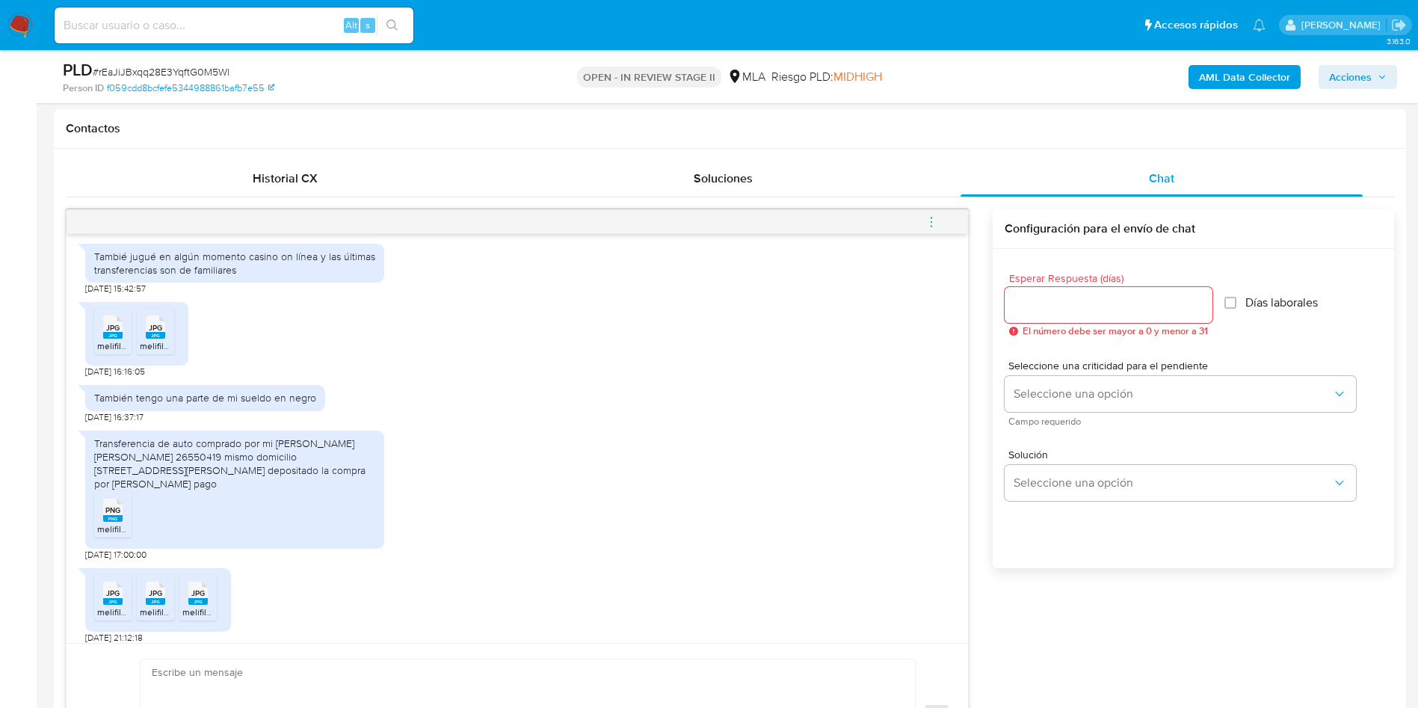
click at [246, 29] on input at bounding box center [234, 25] width 359 height 19
paste input "WHTQRh5hnkTVDEcuIw7jgk3E"
type input "WHTQRh5hnkTVDEcuIw7jgk3E"
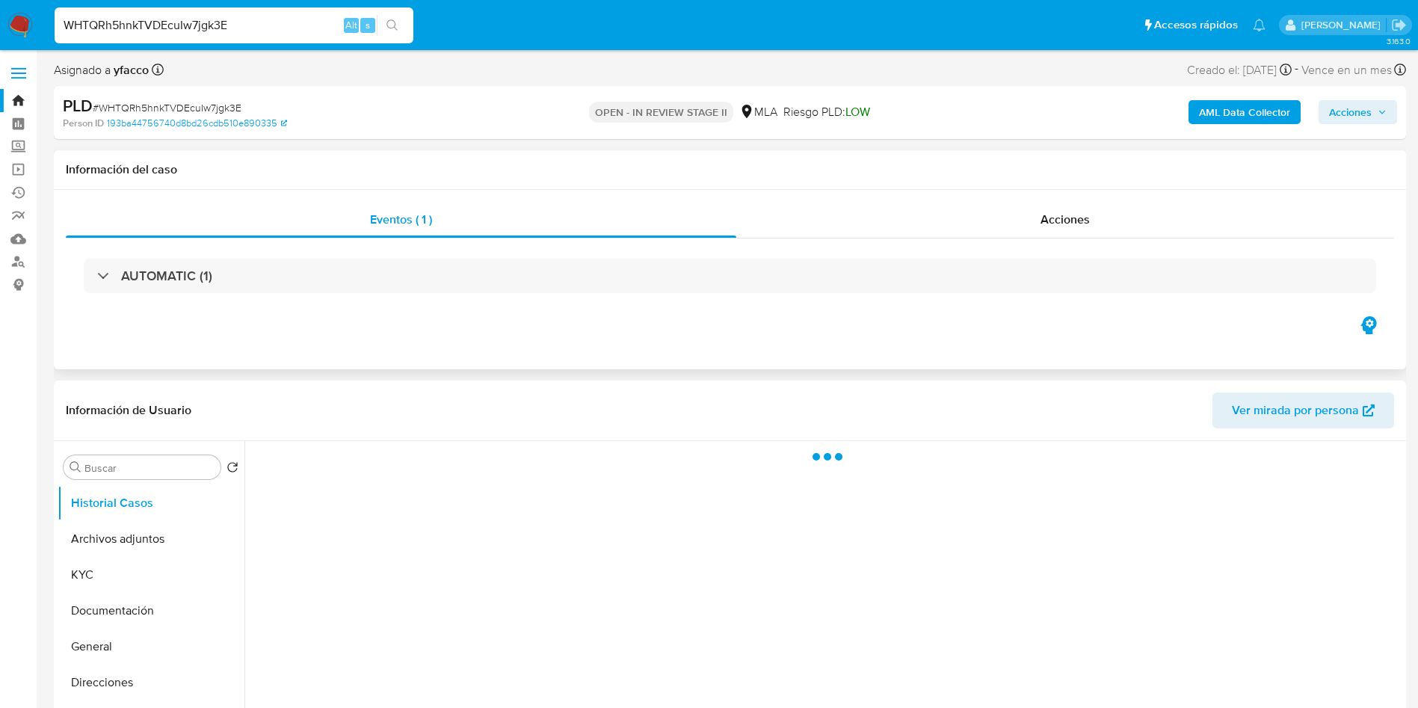
select select "10"
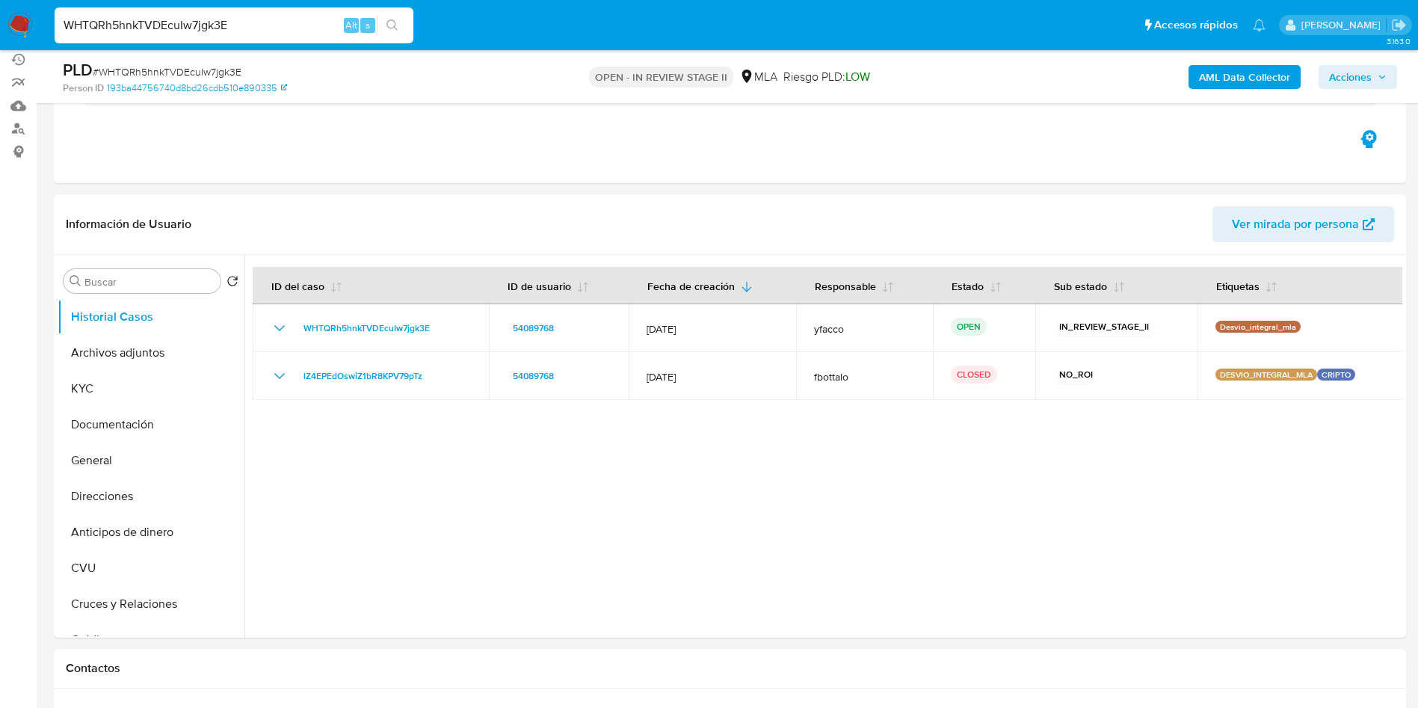
scroll to position [112, 0]
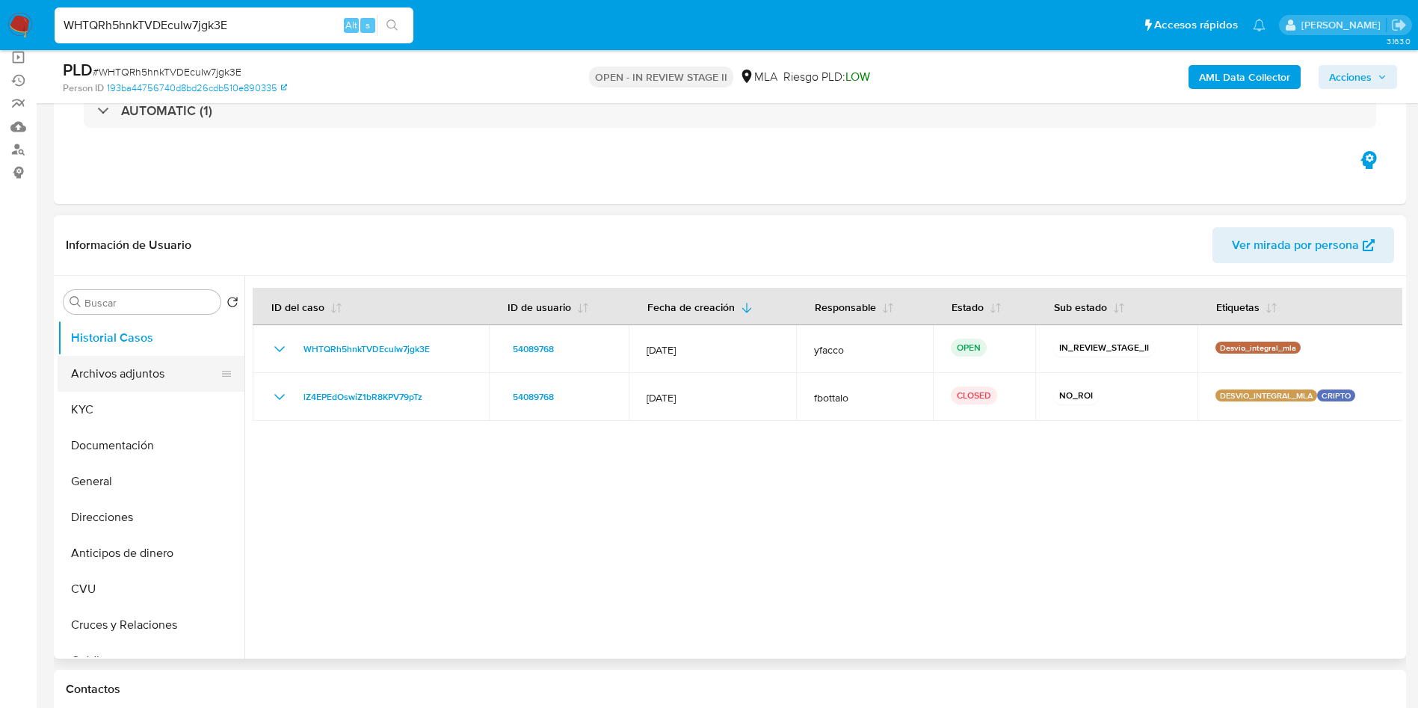
click at [128, 375] on button "Archivos adjuntos" at bounding box center [145, 374] width 175 height 36
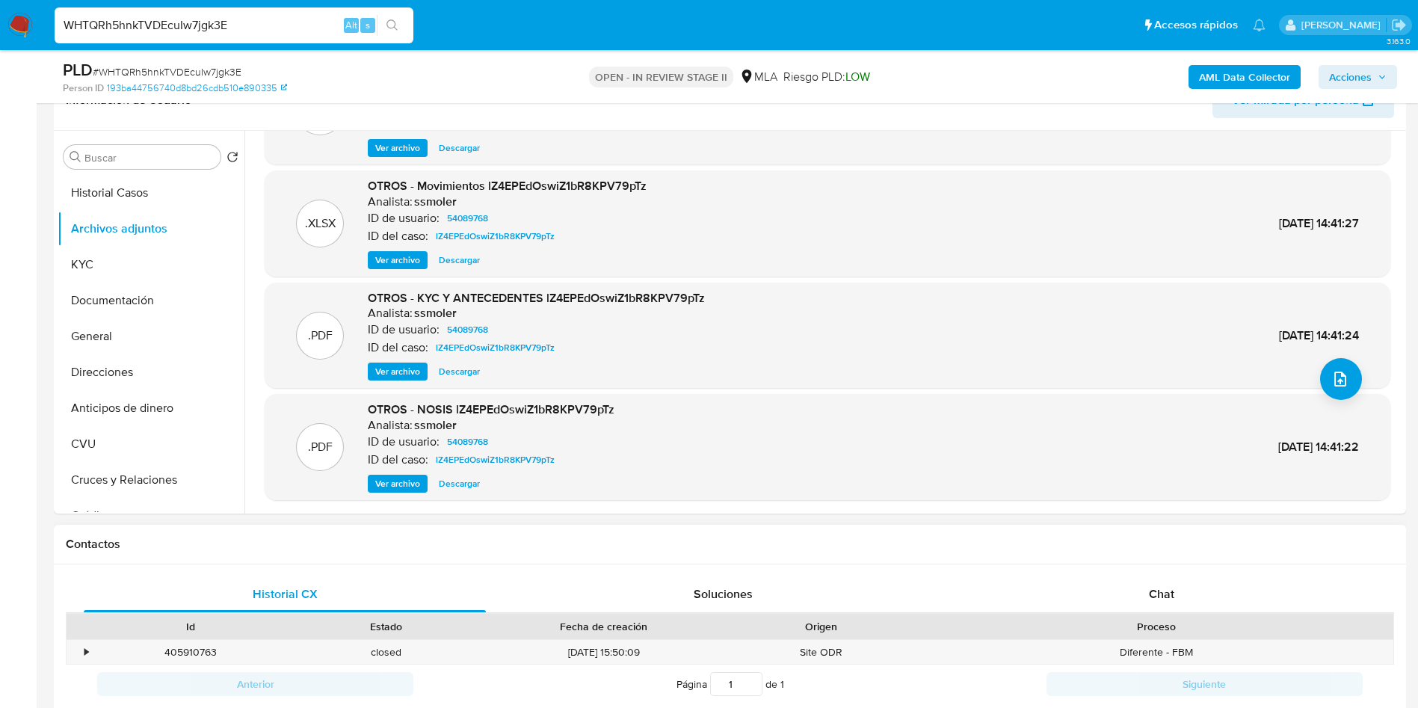
scroll to position [561, 0]
